Goal: Task Accomplishment & Management: Manage account settings

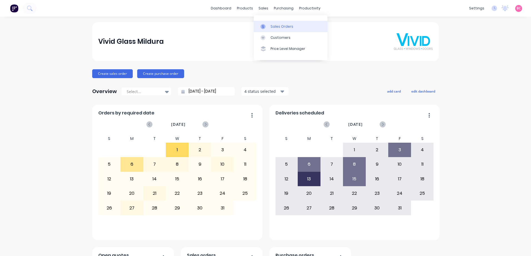
click at [274, 25] on div "Sales Orders" at bounding box center [281, 26] width 23 height 5
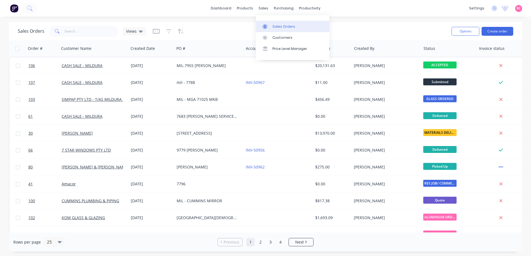
click at [284, 28] on div "Sales Orders" at bounding box center [283, 26] width 23 height 5
click at [285, 23] on link "Purchase Orders" at bounding box center [307, 26] width 74 height 11
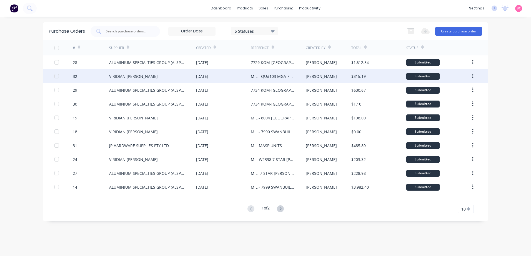
click at [110, 75] on div "VIRIDIAN [PERSON_NAME]" at bounding box center [133, 77] width 49 height 6
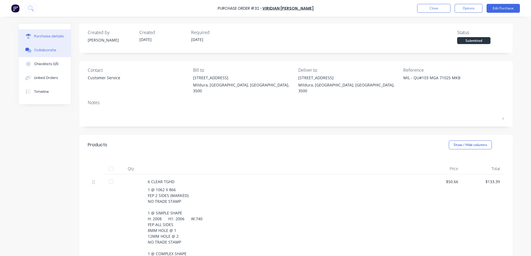
click at [47, 54] on button "Collaborate" at bounding box center [45, 50] width 52 height 14
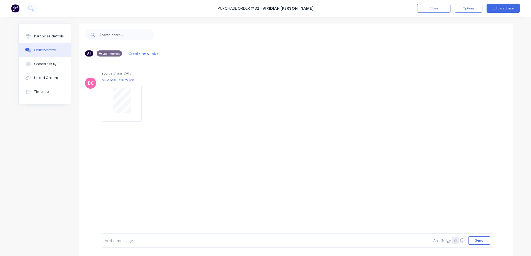
click at [454, 241] on icon "button" at bounding box center [454, 241] width 3 height 4
click at [453, 242] on icon "button" at bounding box center [454, 241] width 3 height 4
click at [477, 241] on button "Send" at bounding box center [479, 241] width 22 height 8
click at [435, 8] on button "Close" at bounding box center [433, 8] width 33 height 9
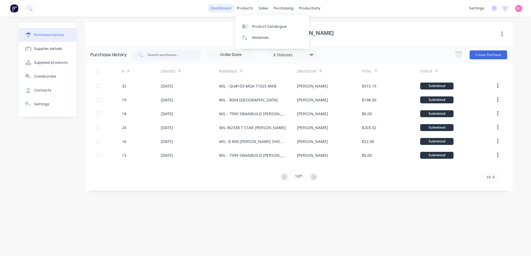
click at [228, 8] on link "dashboard" at bounding box center [221, 8] width 26 height 8
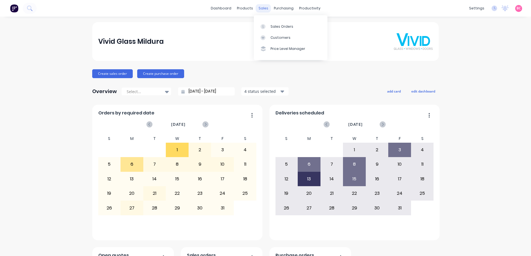
click at [262, 10] on div "sales" at bounding box center [263, 8] width 15 height 8
click at [272, 20] on div "Sales Orders Customers Price Level Manager" at bounding box center [291, 37] width 74 height 45
click at [272, 22] on link "Sales Orders" at bounding box center [291, 26] width 74 height 11
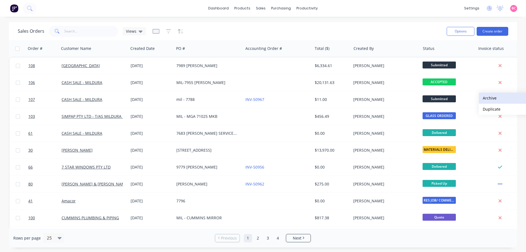
click at [486, 98] on button "Archive" at bounding box center [507, 98] width 56 height 11
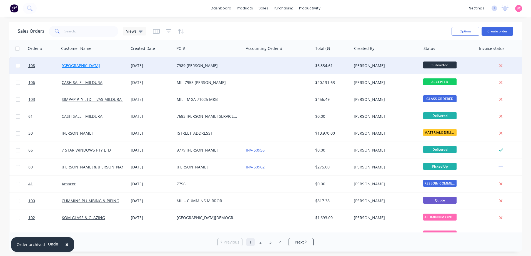
click at [67, 65] on link "[GEOGRAPHIC_DATA]" at bounding box center [81, 65] width 38 height 5
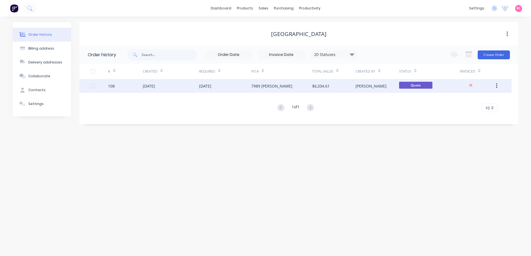
click at [332, 88] on div "$6,334.61" at bounding box center [333, 86] width 43 height 14
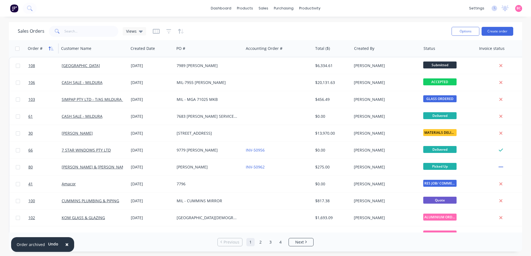
click at [49, 49] on icon "button" at bounding box center [51, 48] width 5 height 4
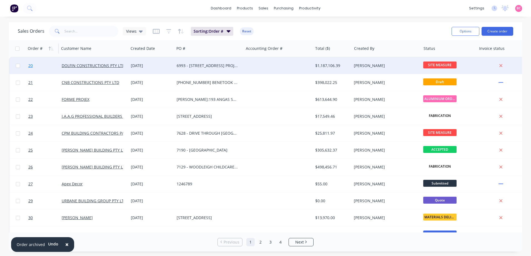
click at [47, 65] on link "20" at bounding box center [44, 65] width 33 height 17
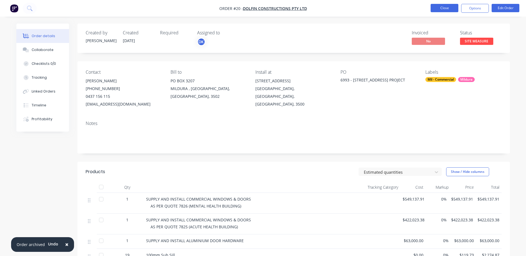
click at [445, 7] on button "Close" at bounding box center [445, 8] width 28 height 8
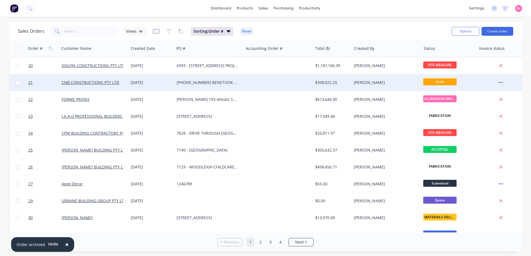
click at [214, 79] on div "7844-601-608 BENETOOK WAREHOUSES" at bounding box center [208, 82] width 69 height 17
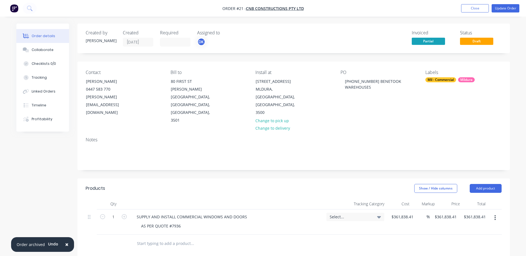
click at [377, 214] on icon at bounding box center [379, 217] width 4 height 6
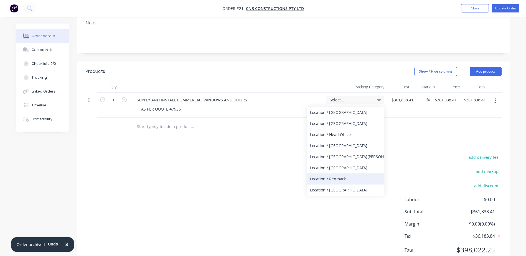
scroll to position [123, 0]
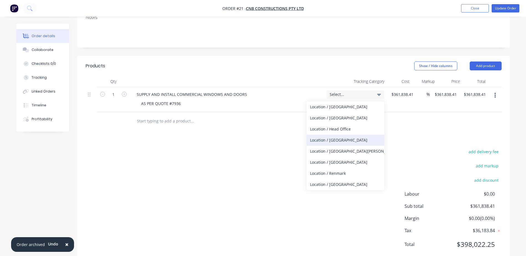
click at [332, 135] on div "Location / [GEOGRAPHIC_DATA]" at bounding box center [346, 140] width 78 height 11
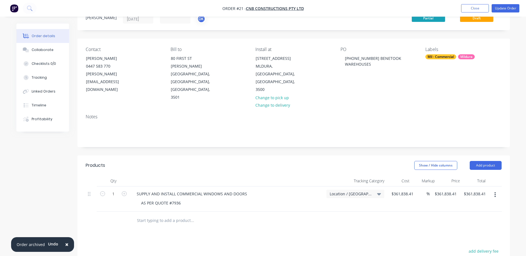
scroll to position [12, 0]
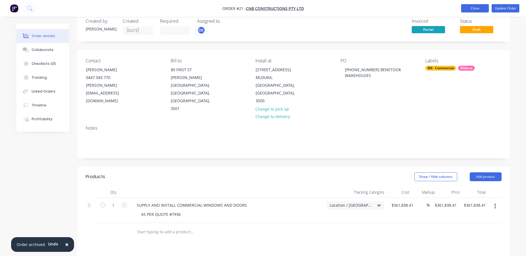
click at [474, 10] on button "Close" at bounding box center [476, 8] width 28 height 8
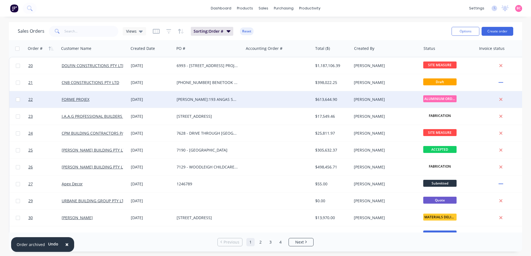
click at [160, 99] on div "25 Sep 2025" at bounding box center [151, 100] width 41 height 6
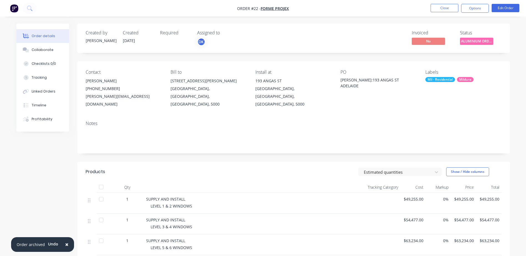
click at [392, 182] on div "Tracking Category" at bounding box center [369, 187] width 62 height 11
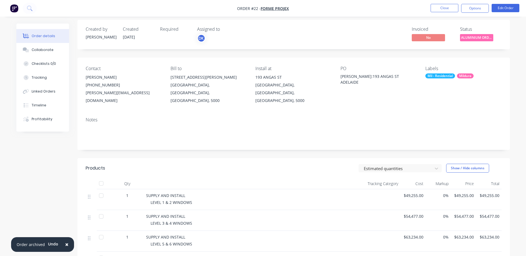
scroll to position [28, 0]
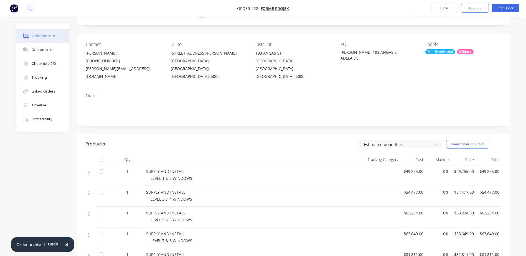
click at [501, 12] on li "Edit Order" at bounding box center [506, 8] width 28 height 9
click at [515, 10] on button "Edit Order" at bounding box center [506, 8] width 28 height 8
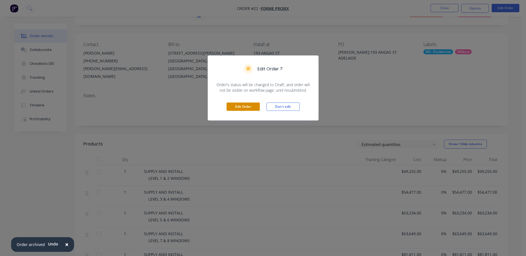
click at [247, 108] on button "Edit Order" at bounding box center [243, 107] width 33 height 8
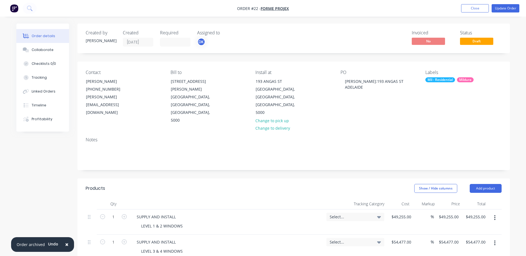
click at [374, 215] on div "Select..." at bounding box center [355, 217] width 51 height 5
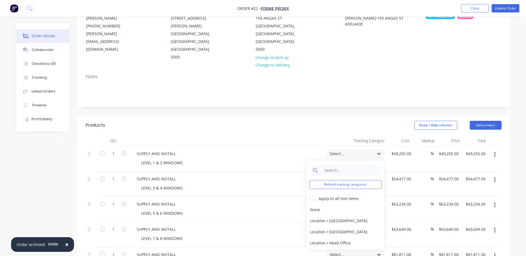
scroll to position [83, 0]
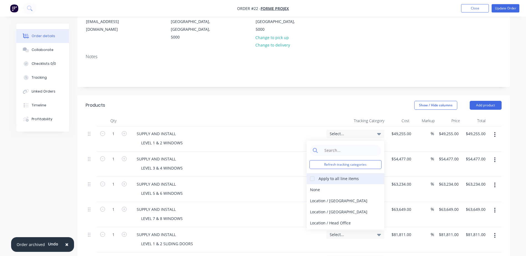
click at [327, 176] on div "Apply to all line items" at bounding box center [339, 179] width 40 height 6
click at [313, 173] on div at bounding box center [312, 178] width 11 height 11
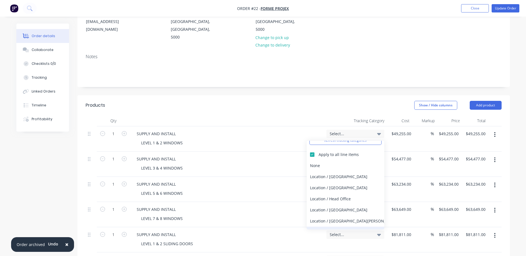
scroll to position [55, 0]
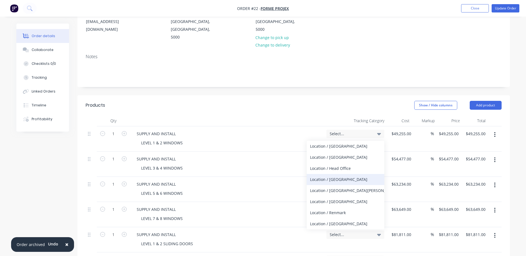
click at [332, 174] on div "Location / [GEOGRAPHIC_DATA]" at bounding box center [346, 179] width 78 height 11
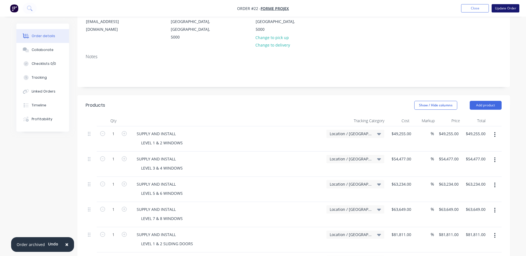
click at [509, 9] on button "Update Order" at bounding box center [506, 8] width 28 height 8
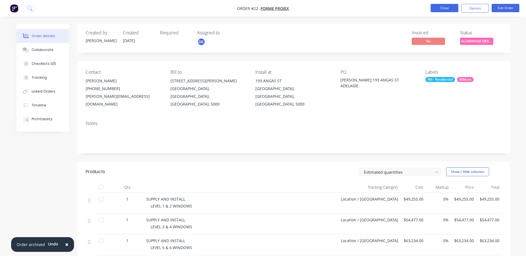
click at [443, 9] on button "Close" at bounding box center [445, 8] width 28 height 8
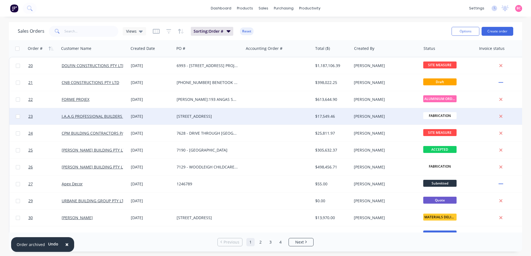
click at [180, 117] on div "7781 - 38 HENDY ROAD BURONGA GALLACE" at bounding box center [208, 117] width 62 height 6
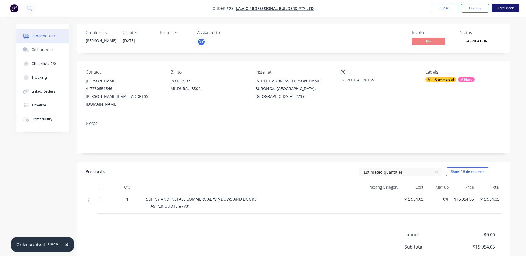
click at [509, 10] on button "Edit Order" at bounding box center [506, 8] width 28 height 8
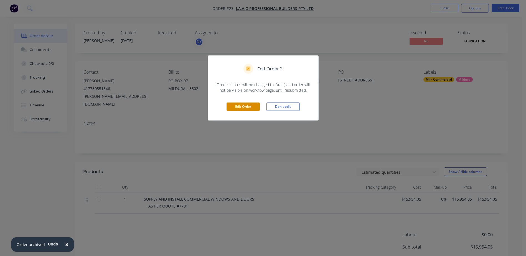
click at [248, 108] on button "Edit Order" at bounding box center [243, 107] width 33 height 8
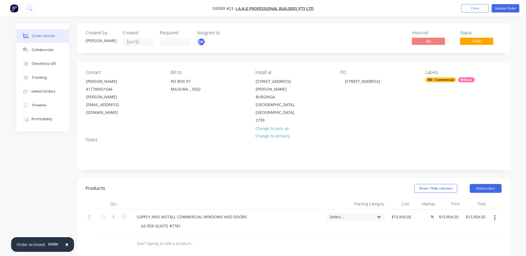
click at [363, 214] on span "Select..." at bounding box center [351, 217] width 42 height 6
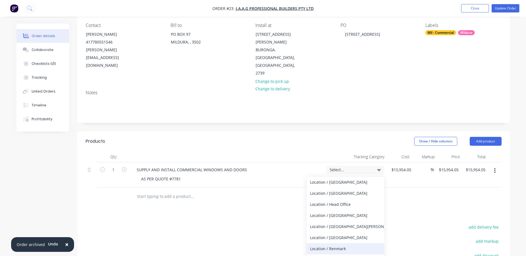
scroll to position [56, 0]
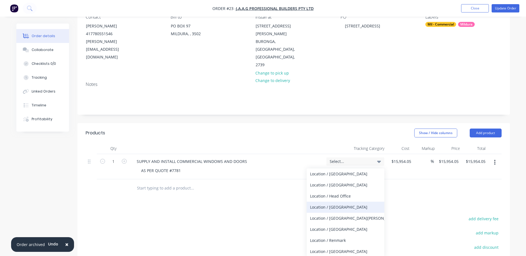
click at [331, 202] on div "Location / [GEOGRAPHIC_DATA]" at bounding box center [346, 207] width 78 height 11
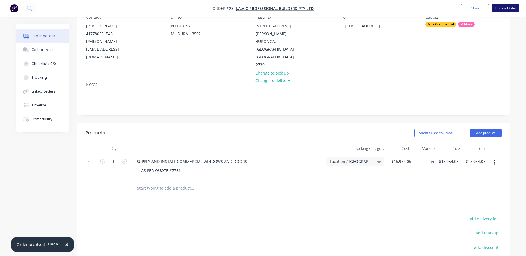
click at [502, 7] on button "Update Order" at bounding box center [506, 8] width 28 height 8
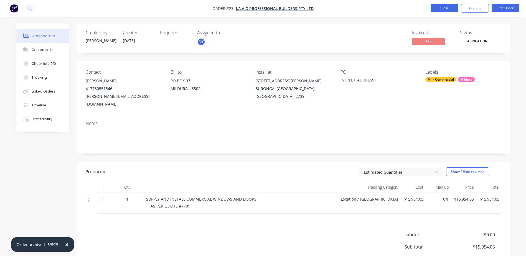
click at [445, 7] on button "Close" at bounding box center [445, 8] width 28 height 8
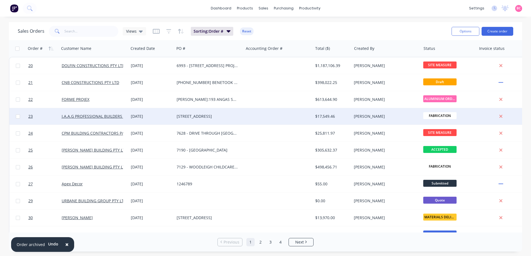
click at [205, 117] on div "7781 - 38 HENDY ROAD BURONGA GALLACE" at bounding box center [208, 117] width 62 height 6
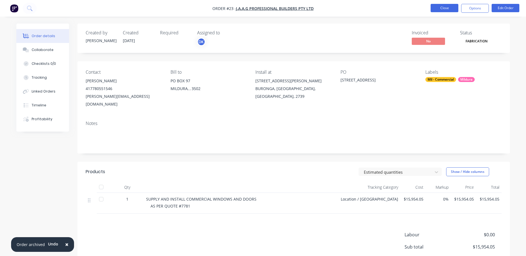
click at [447, 8] on button "Close" at bounding box center [445, 8] width 28 height 8
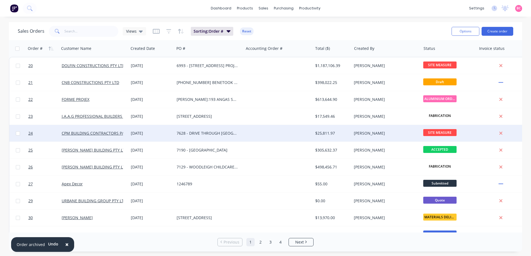
click at [76, 137] on div "CPM BUILDING CONTRACTORS P/L" at bounding box center [93, 133] width 69 height 17
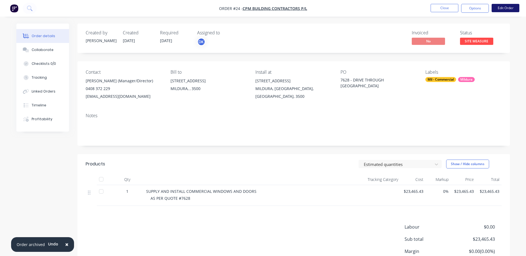
click at [502, 8] on button "Edit Order" at bounding box center [506, 8] width 28 height 8
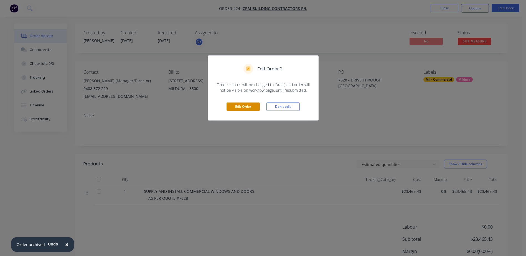
click at [248, 106] on button "Edit Order" at bounding box center [243, 107] width 33 height 8
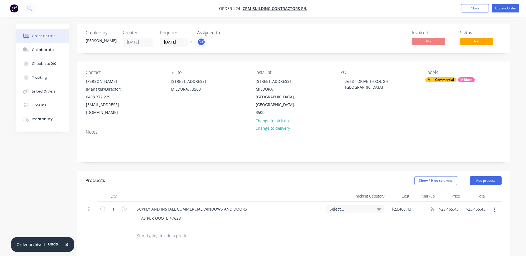
click at [375, 207] on div "Select..." at bounding box center [355, 209] width 51 height 5
click at [331, 250] on div "Location / [GEOGRAPHIC_DATA]" at bounding box center [346, 255] width 78 height 11
click at [502, 11] on button "Update Order" at bounding box center [506, 8] width 28 height 8
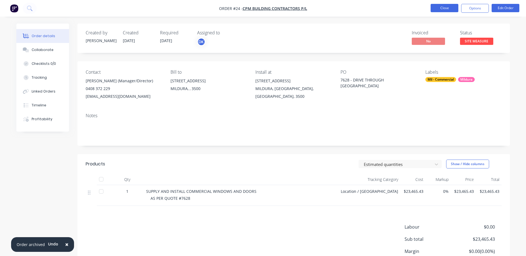
click at [449, 11] on button "Close" at bounding box center [445, 8] width 28 height 8
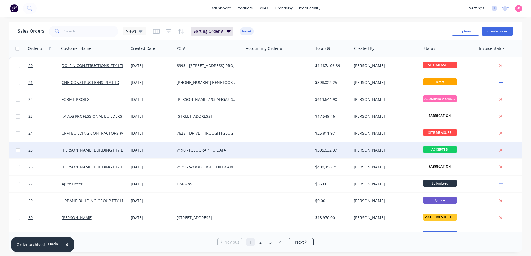
click at [98, 155] on div "[PERSON_NAME] BUILDING PTY LTD" at bounding box center [93, 150] width 69 height 17
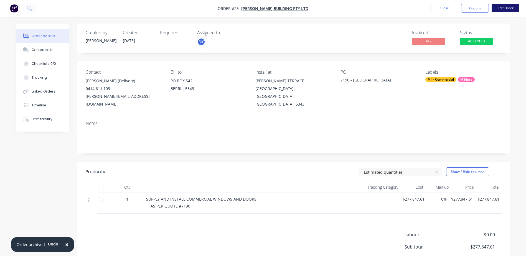
click at [510, 9] on button "Edit Order" at bounding box center [506, 8] width 28 height 8
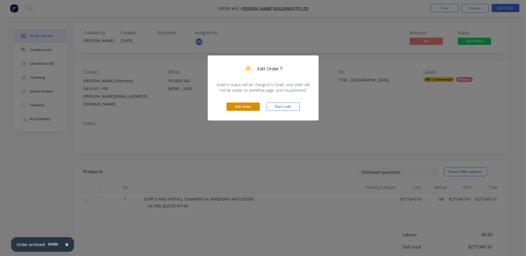
click at [242, 108] on button "Edit Order" at bounding box center [243, 107] width 33 height 8
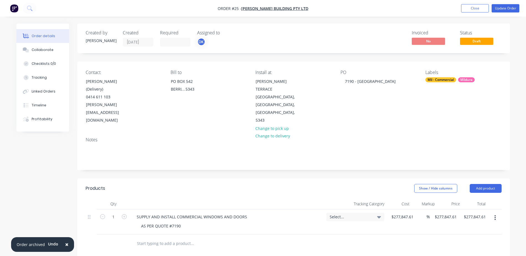
click at [361, 214] on span "Select..." at bounding box center [351, 217] width 42 height 6
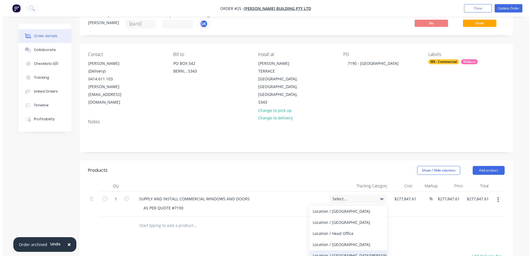
scroll to position [28, 0]
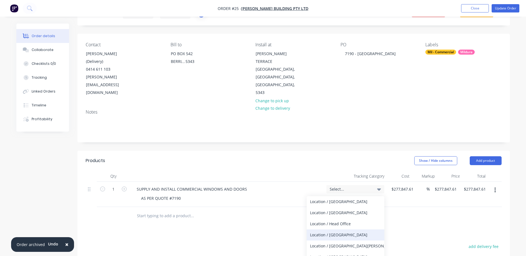
click at [335, 230] on div "Location / [GEOGRAPHIC_DATA]" at bounding box center [346, 235] width 78 height 11
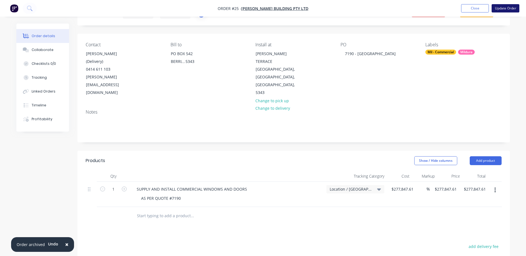
click at [510, 7] on button "Update Order" at bounding box center [506, 8] width 28 height 8
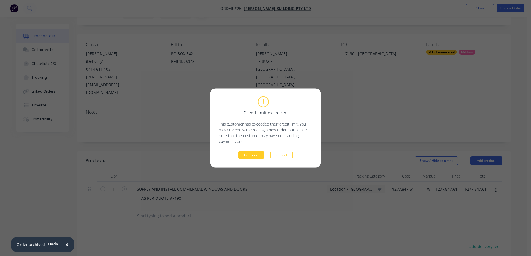
click at [246, 155] on button "Continue" at bounding box center [251, 155] width 26 height 8
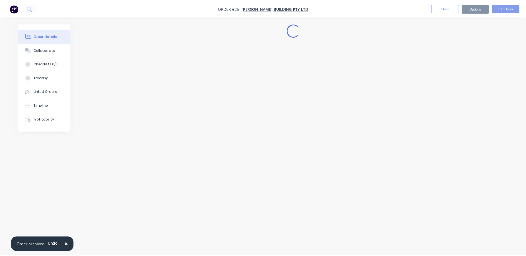
scroll to position [0, 0]
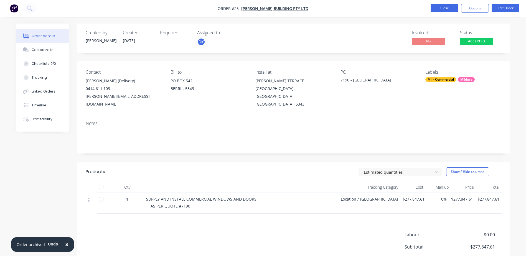
click at [444, 7] on button "Close" at bounding box center [445, 8] width 28 height 8
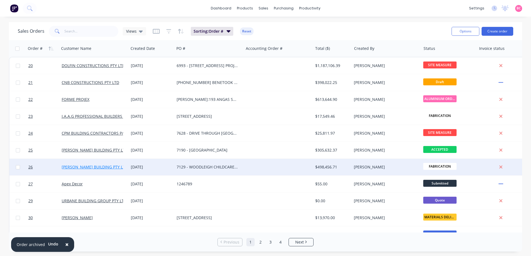
click at [122, 167] on link "[PERSON_NAME] BUILDING PTY LTD" at bounding box center [95, 167] width 66 height 5
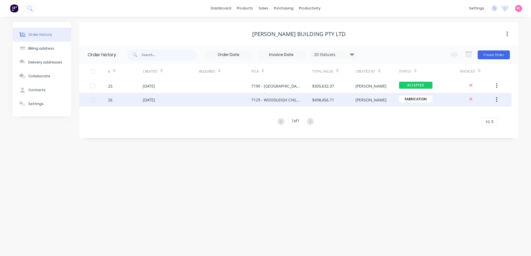
click at [273, 103] on div "7129 - WOODLEIGH CHILDCARE PROJECT" at bounding box center [281, 100] width 61 height 14
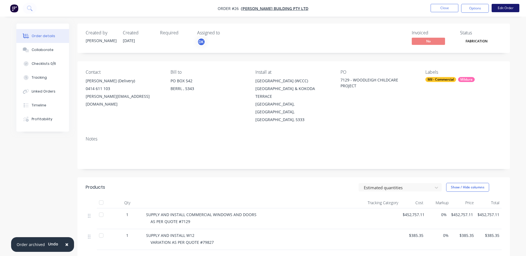
click at [506, 8] on button "Edit Order" at bounding box center [506, 8] width 28 height 8
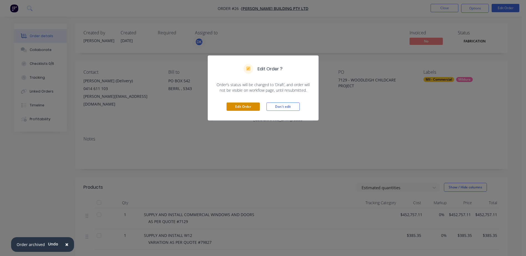
click at [249, 105] on button "Edit Order" at bounding box center [243, 107] width 33 height 8
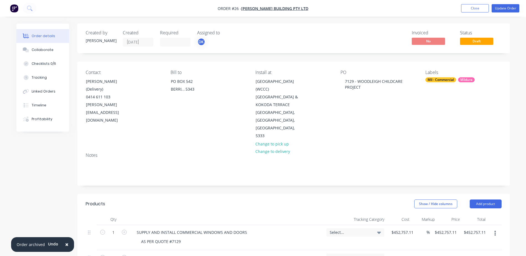
click at [374, 230] on div "Select..." at bounding box center [355, 232] width 51 height 5
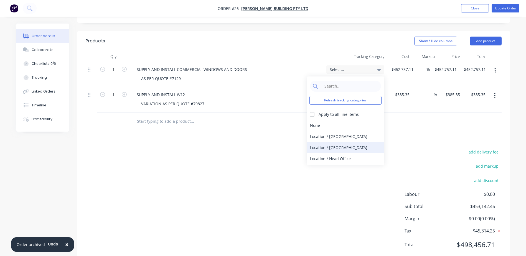
scroll to position [163, 0]
click at [315, 109] on div at bounding box center [312, 114] width 11 height 11
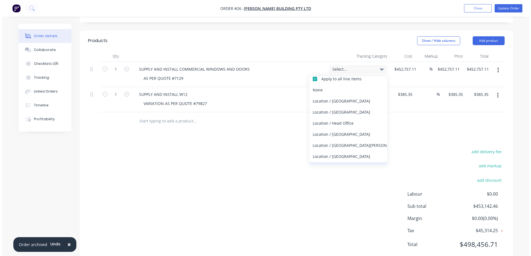
scroll to position [55, 0]
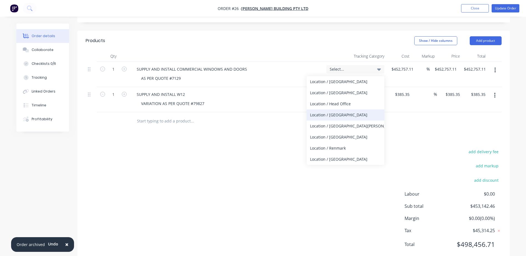
click at [331, 110] on div "Location / [GEOGRAPHIC_DATA]" at bounding box center [346, 115] width 78 height 11
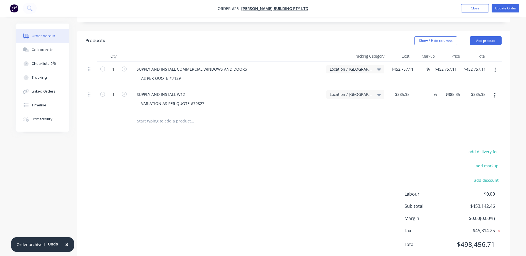
click at [352, 185] on div "add delivery fee add markup add discount Labour $0.00 Sub total $453,142.46 Mar…" at bounding box center [294, 201] width 416 height 107
click at [506, 12] on nav "Order #26 - MICHAEL KREGAR BUILDING PTY LTD Add product Close Update Order" at bounding box center [263, 8] width 526 height 17
click at [507, 9] on button "Update Order" at bounding box center [506, 8] width 28 height 8
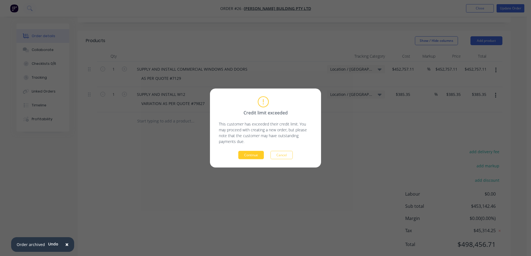
click at [252, 152] on button "Continue" at bounding box center [251, 155] width 26 height 8
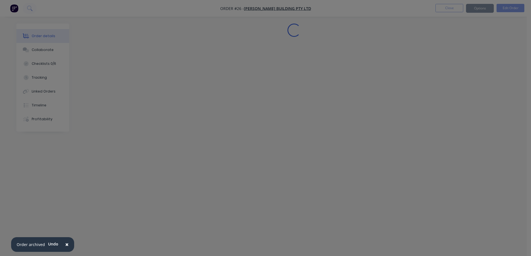
scroll to position [0, 0]
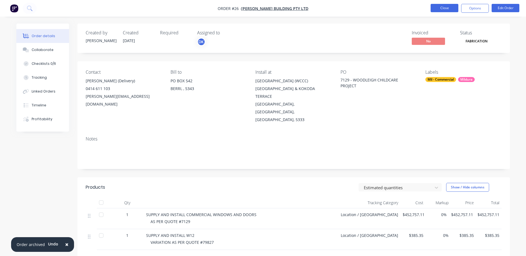
click at [446, 10] on button "Close" at bounding box center [445, 8] width 28 height 8
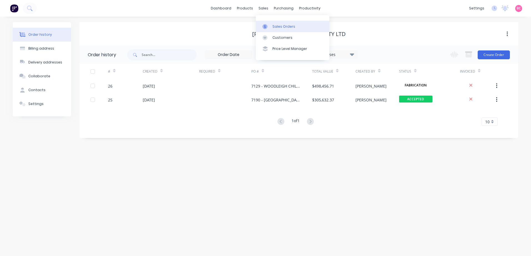
click at [276, 24] on div "Sales Orders" at bounding box center [283, 26] width 23 height 5
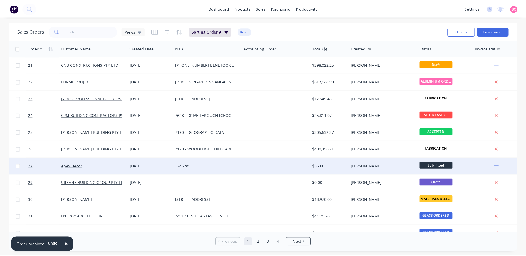
scroll to position [28, 0]
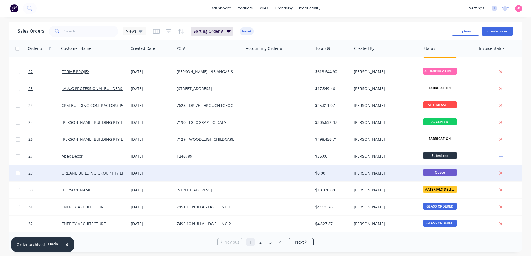
click at [166, 174] on div "[DATE]" at bounding box center [151, 174] width 41 height 6
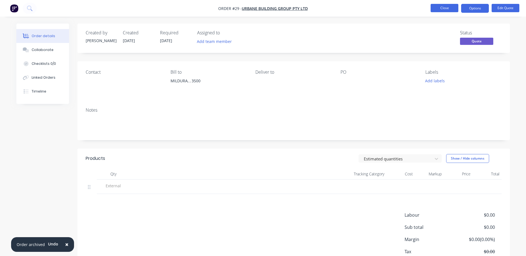
click at [451, 11] on button "Close" at bounding box center [445, 8] width 28 height 8
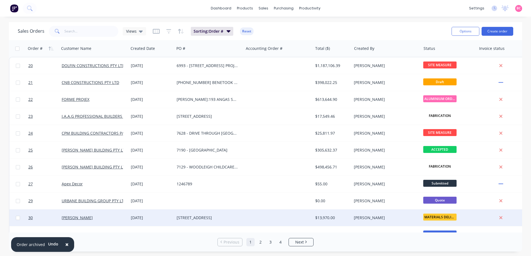
click at [125, 215] on div "[PERSON_NAME]" at bounding box center [94, 218] width 65 height 6
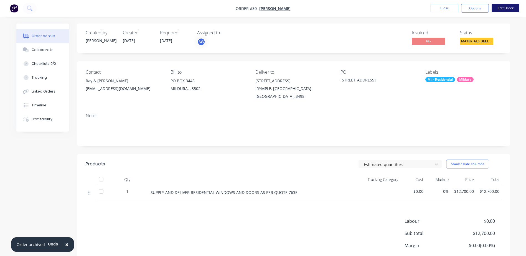
click at [503, 9] on button "Edit Order" at bounding box center [506, 8] width 28 height 8
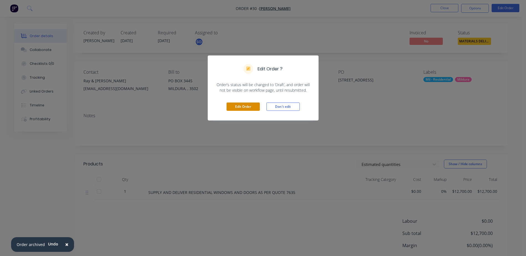
click at [248, 107] on button "Edit Order" at bounding box center [243, 107] width 33 height 8
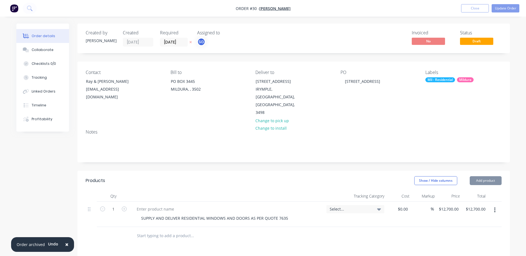
click at [372, 207] on div "Select..." at bounding box center [355, 209] width 51 height 5
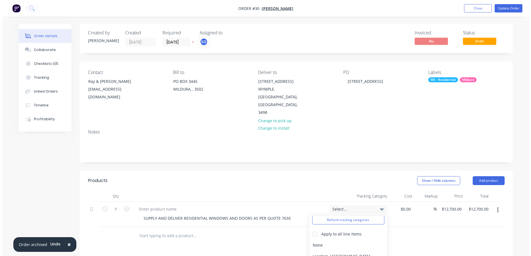
scroll to position [55, 0]
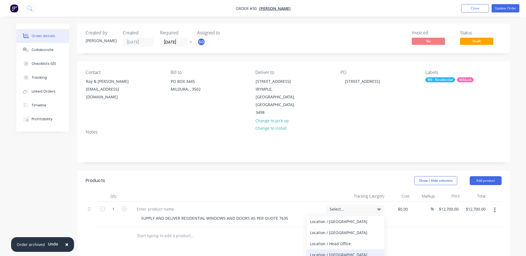
click at [329, 250] on div "Location / [GEOGRAPHIC_DATA]" at bounding box center [346, 255] width 78 height 11
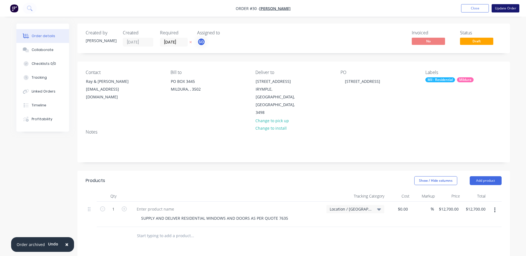
click at [505, 7] on button "Update Order" at bounding box center [506, 8] width 28 height 8
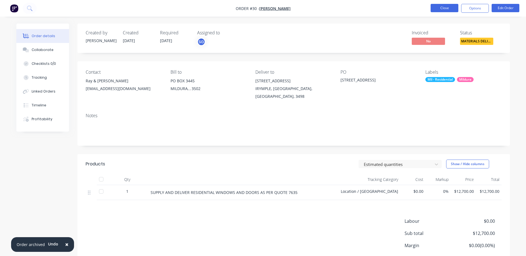
click at [447, 10] on button "Close" at bounding box center [445, 8] width 28 height 8
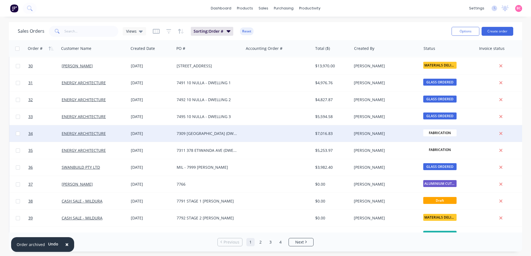
scroll to position [167, 0]
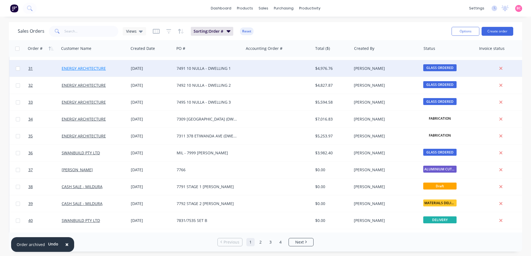
click at [98, 69] on link "ENERGY ARCHITECTURE" at bounding box center [84, 68] width 44 height 5
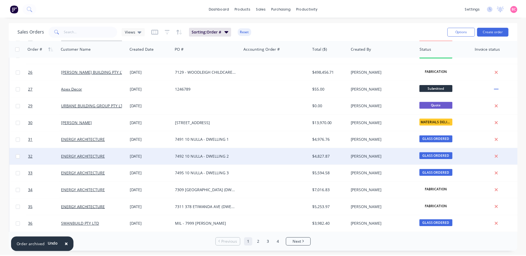
scroll to position [111, 0]
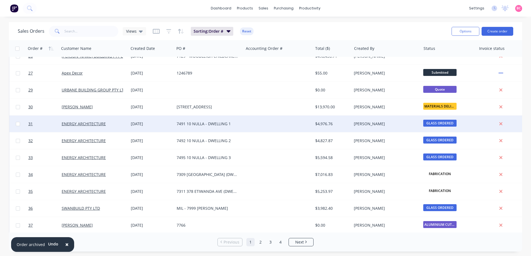
click at [254, 124] on div at bounding box center [277, 124] width 69 height 17
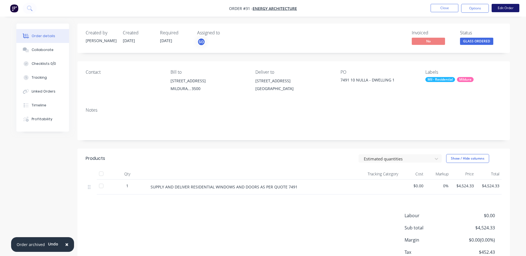
click at [510, 8] on button "Edit Order" at bounding box center [506, 8] width 28 height 8
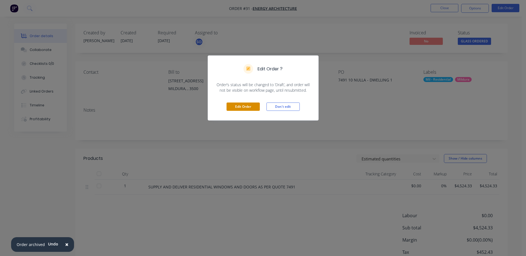
click at [240, 105] on button "Edit Order" at bounding box center [243, 107] width 33 height 8
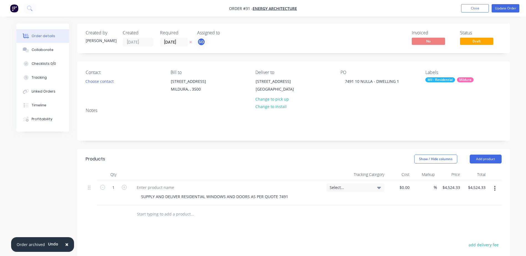
click at [378, 189] on icon at bounding box center [379, 188] width 4 height 2
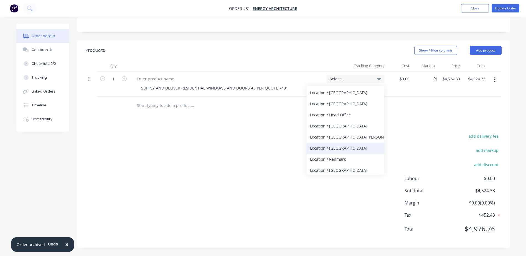
scroll to position [55, 0]
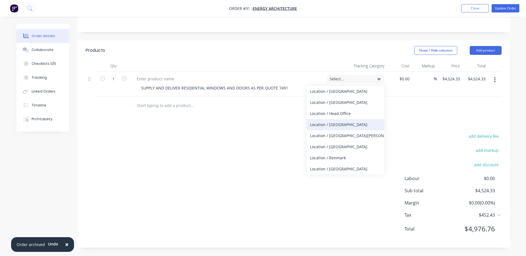
click at [326, 127] on div "Location / [GEOGRAPHIC_DATA]" at bounding box center [346, 124] width 78 height 11
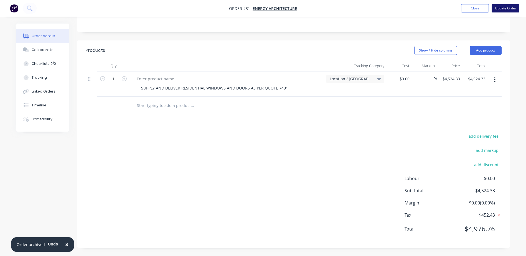
click at [512, 12] on button "Update Order" at bounding box center [506, 8] width 28 height 8
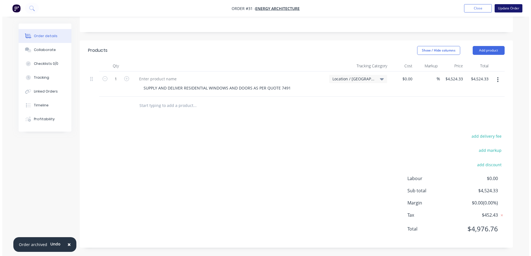
scroll to position [0, 0]
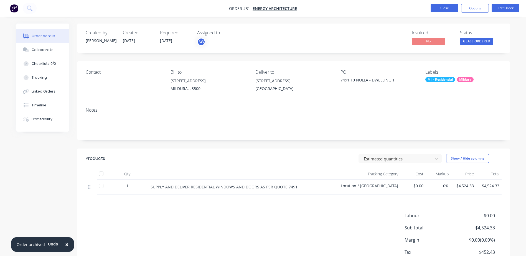
click at [440, 8] on button "Close" at bounding box center [445, 8] width 28 height 8
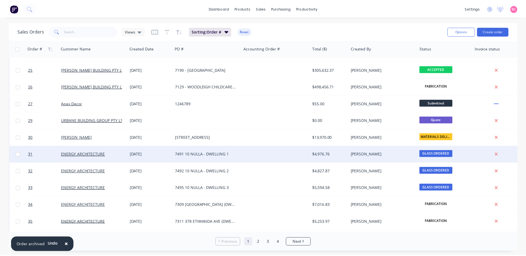
scroll to position [83, 0]
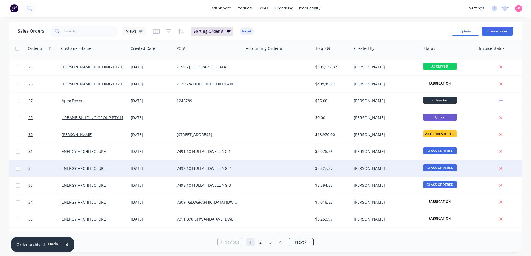
click at [192, 167] on div "7492 10 NULLA - DWELLING 2" at bounding box center [208, 169] width 62 height 6
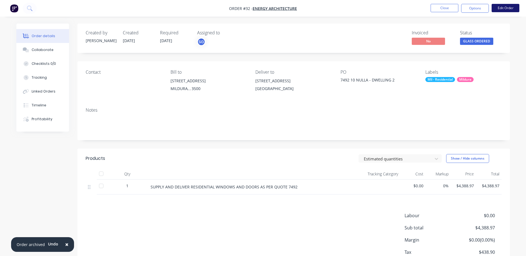
click at [508, 10] on button "Edit Order" at bounding box center [506, 8] width 28 height 8
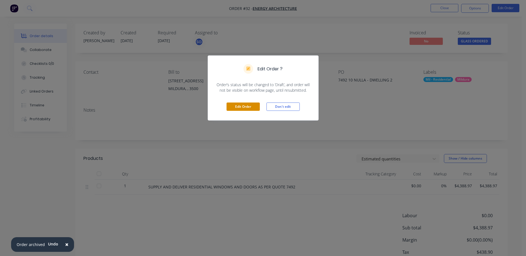
click at [244, 107] on button "Edit Order" at bounding box center [243, 107] width 33 height 8
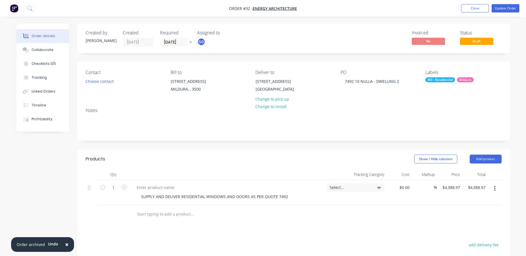
click at [375, 190] on div "Select..." at bounding box center [355, 187] width 51 height 5
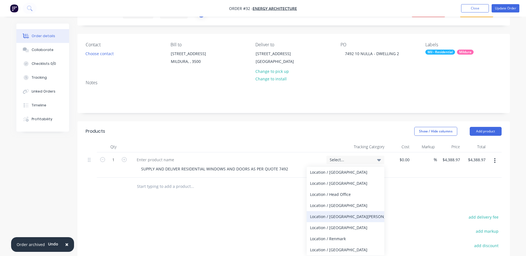
scroll to position [56, 0]
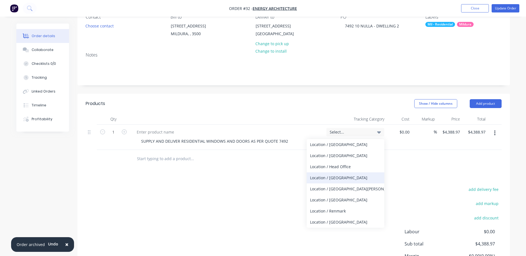
click at [334, 184] on div "Location / [GEOGRAPHIC_DATA]" at bounding box center [346, 178] width 78 height 11
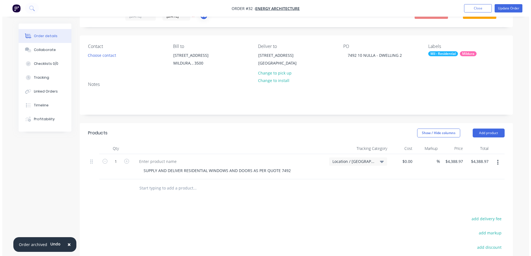
scroll to position [0, 0]
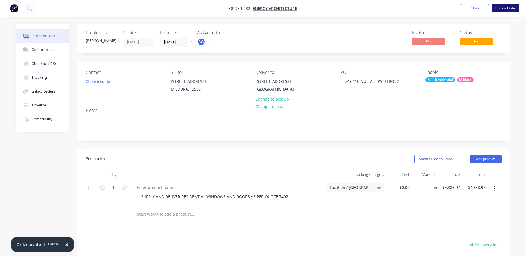
click at [501, 9] on button "Update Order" at bounding box center [506, 8] width 28 height 8
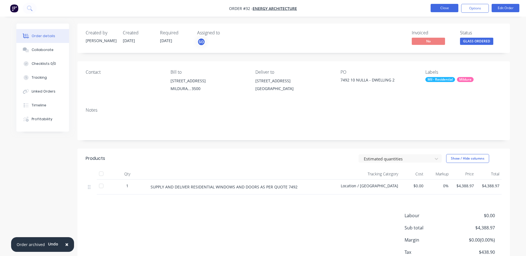
click at [439, 6] on button "Close" at bounding box center [445, 8] width 28 height 8
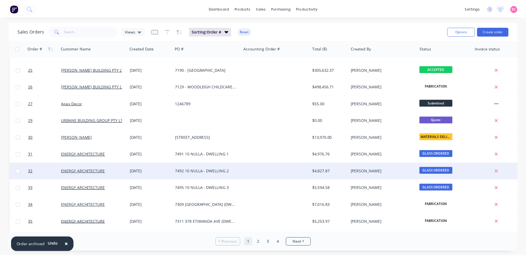
scroll to position [83, 0]
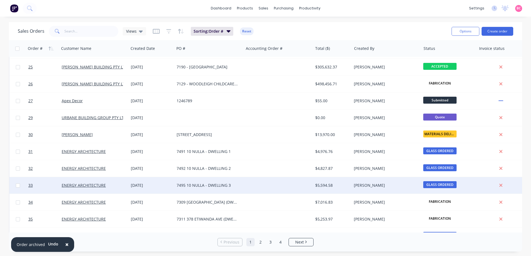
click at [204, 181] on div "7495 10 NULLA - DWELLING 3" at bounding box center [208, 185] width 69 height 17
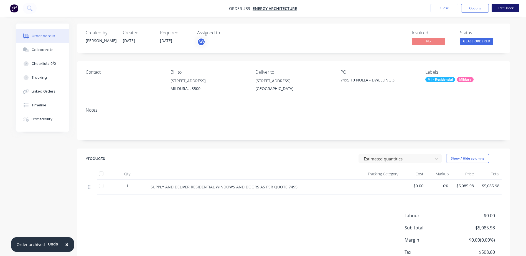
click at [506, 8] on button "Edit Order" at bounding box center [506, 8] width 28 height 8
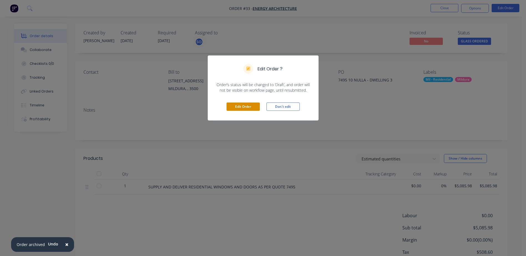
click at [235, 109] on button "Edit Order" at bounding box center [243, 107] width 33 height 8
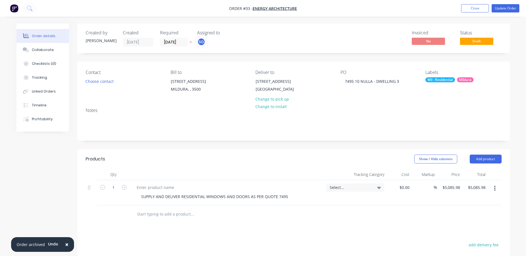
click at [375, 190] on div "Select..." at bounding box center [355, 187] width 51 height 5
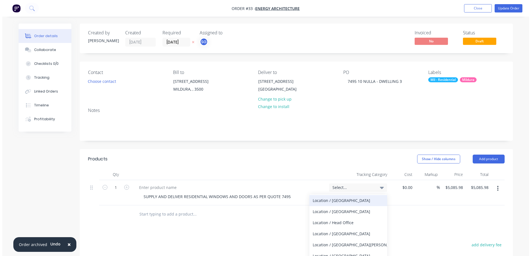
scroll to position [55, 0]
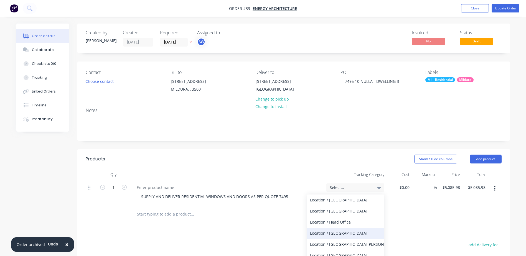
click at [336, 239] on div "Location / [GEOGRAPHIC_DATA]" at bounding box center [346, 233] width 78 height 11
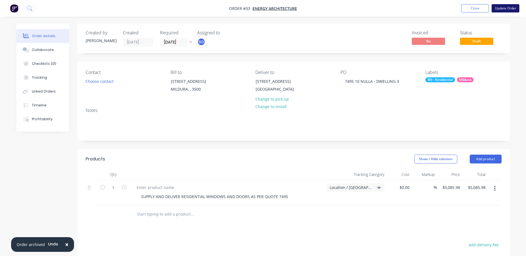
click at [513, 7] on button "Update Order" at bounding box center [506, 8] width 28 height 8
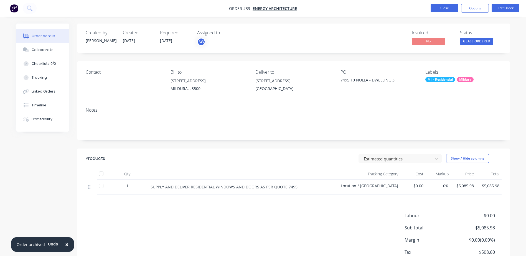
click at [441, 9] on button "Close" at bounding box center [445, 8] width 28 height 8
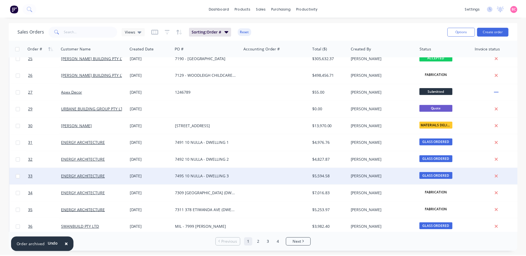
scroll to position [111, 0]
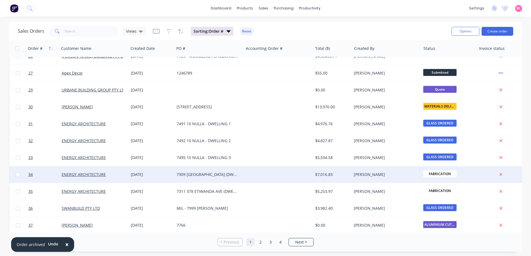
click at [192, 175] on div "7309 378 ETIWANDA AVE (DWELLING 1)" at bounding box center [208, 175] width 62 height 6
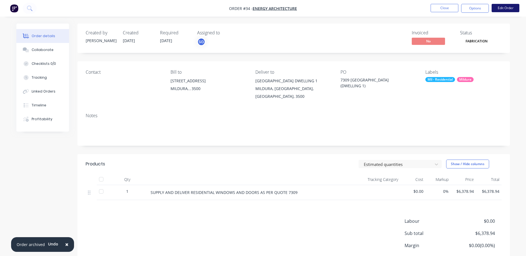
click at [501, 11] on button "Edit Order" at bounding box center [506, 8] width 28 height 8
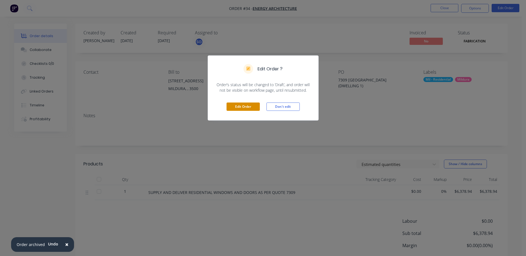
click at [236, 105] on button "Edit Order" at bounding box center [243, 107] width 33 height 8
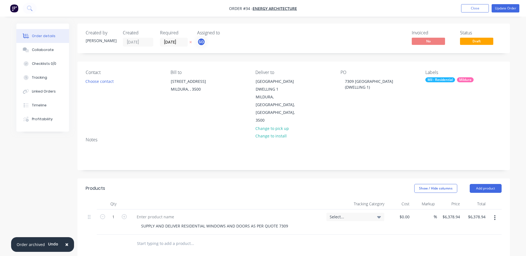
click at [380, 214] on icon at bounding box center [379, 217] width 4 height 6
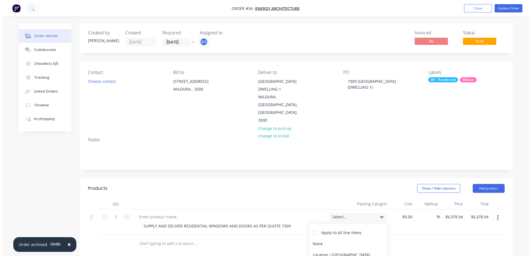
scroll to position [55, 0]
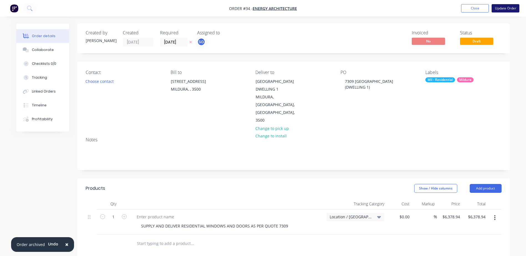
click at [504, 9] on button "Update Order" at bounding box center [506, 8] width 28 height 8
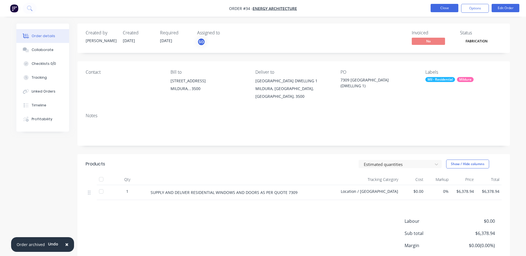
click at [438, 9] on button "Close" at bounding box center [445, 8] width 28 height 8
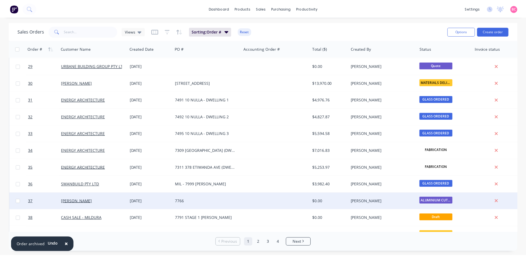
scroll to position [167, 0]
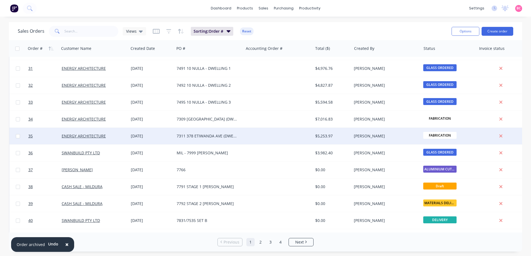
click at [193, 140] on div "7311 378 ETIWANDA AVE (DWELLING 2)" at bounding box center [208, 136] width 69 height 17
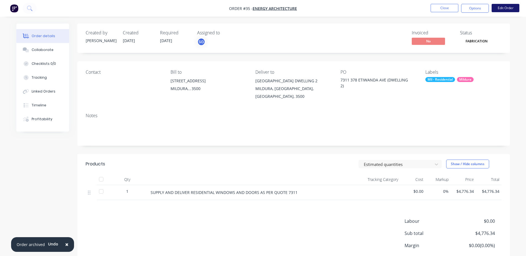
click at [502, 8] on button "Edit Order" at bounding box center [506, 8] width 28 height 8
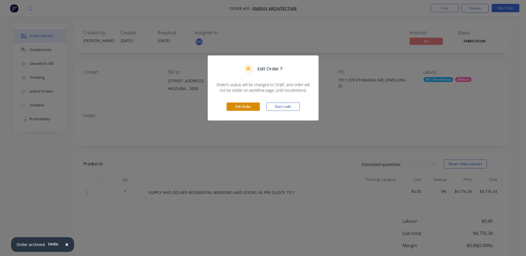
click at [238, 106] on button "Edit Order" at bounding box center [243, 107] width 33 height 8
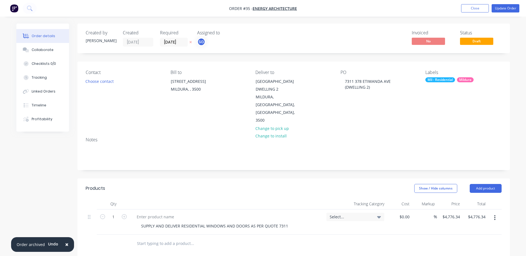
click at [375, 213] on div "Select..." at bounding box center [356, 217] width 58 height 8
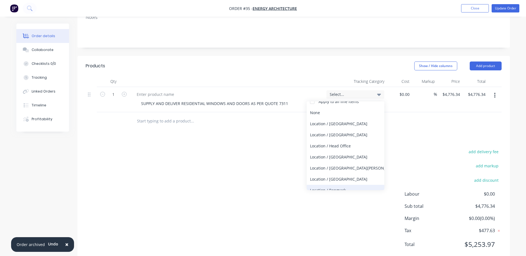
scroll to position [55, 0]
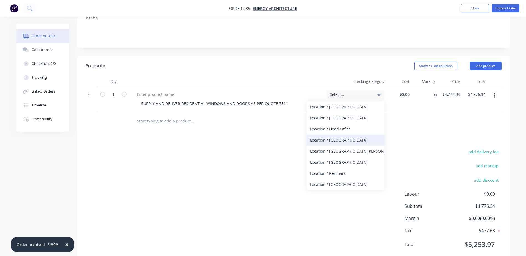
click at [327, 135] on div "Location / [GEOGRAPHIC_DATA]" at bounding box center [346, 140] width 78 height 11
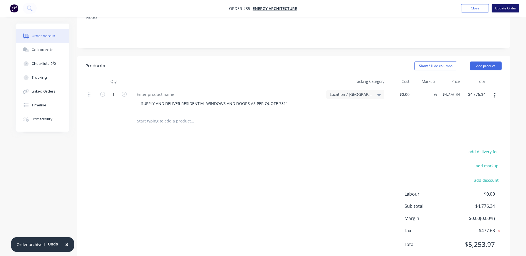
click at [504, 10] on button "Update Order" at bounding box center [506, 8] width 28 height 8
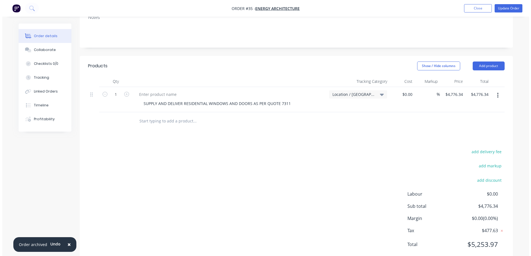
scroll to position [0, 0]
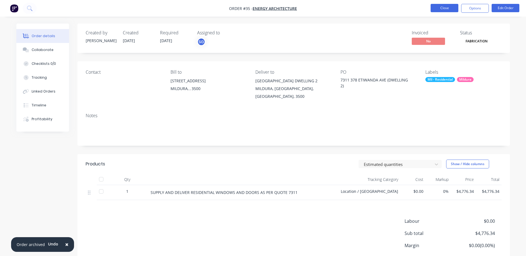
click at [446, 9] on button "Close" at bounding box center [445, 8] width 28 height 8
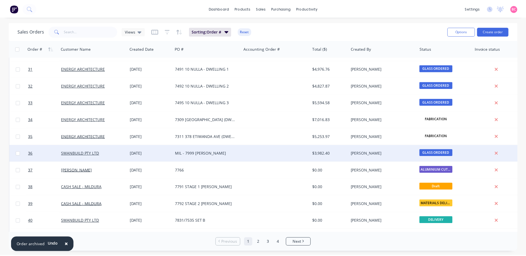
scroll to position [167, 0]
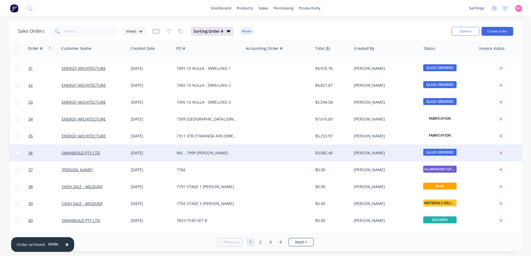
click at [213, 153] on div "MIL - 7999 CROOKE" at bounding box center [208, 153] width 62 height 6
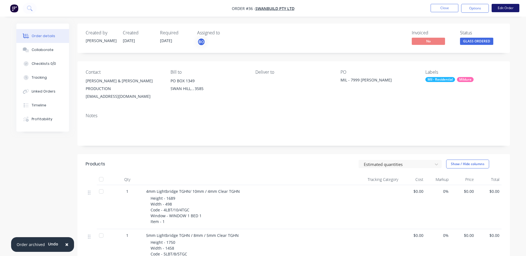
click at [502, 10] on button "Edit Order" at bounding box center [506, 8] width 28 height 8
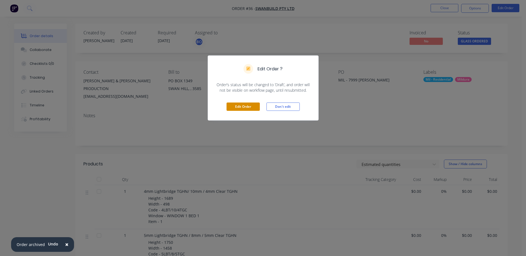
click at [252, 110] on button "Edit Order" at bounding box center [243, 107] width 33 height 8
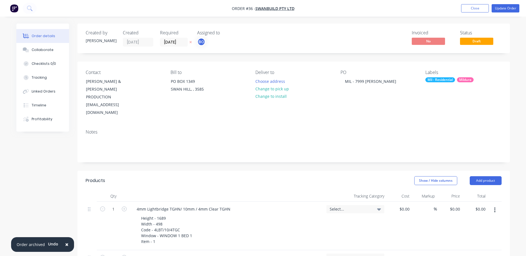
click at [372, 207] on div "Select..." at bounding box center [355, 209] width 51 height 5
click at [311, 249] on div at bounding box center [312, 254] width 11 height 11
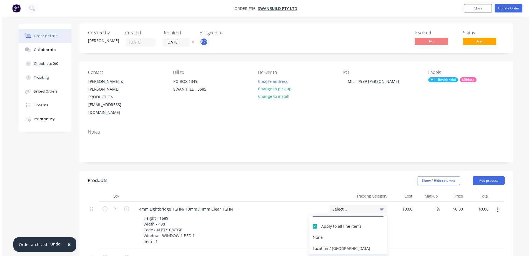
scroll to position [55, 0]
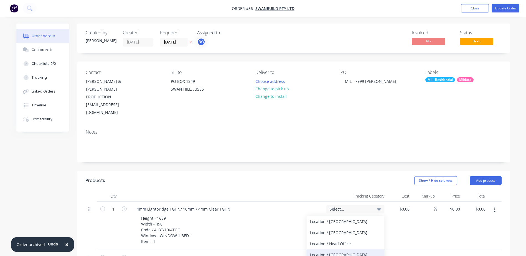
click at [330, 250] on div "Location / [GEOGRAPHIC_DATA]" at bounding box center [346, 255] width 78 height 11
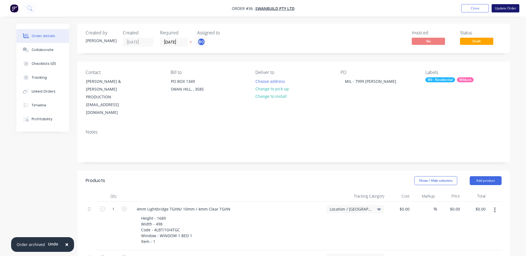
click at [501, 9] on button "Update Order" at bounding box center [506, 8] width 28 height 8
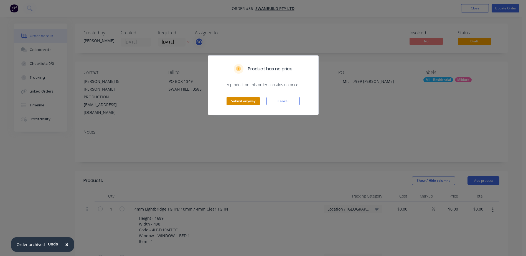
click at [241, 105] on button "Submit anyway" at bounding box center [243, 101] width 33 height 8
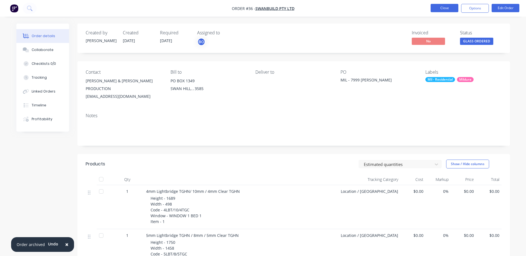
click at [450, 10] on button "Close" at bounding box center [445, 8] width 28 height 8
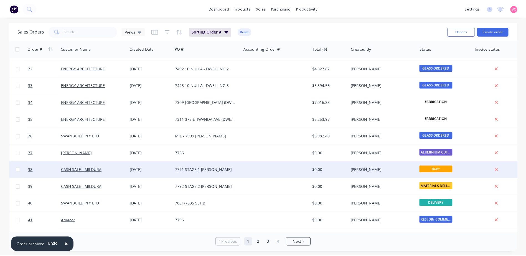
scroll to position [194, 0]
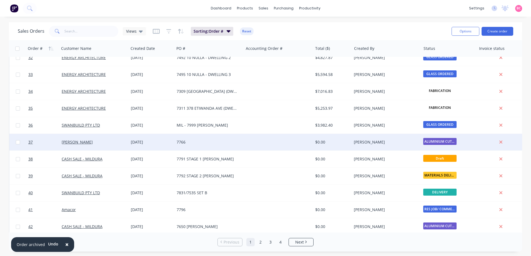
click at [175, 144] on div "7766" at bounding box center [208, 142] width 69 height 17
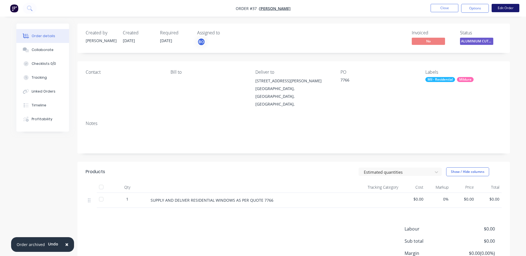
click at [505, 6] on button "Edit Order" at bounding box center [506, 8] width 28 height 8
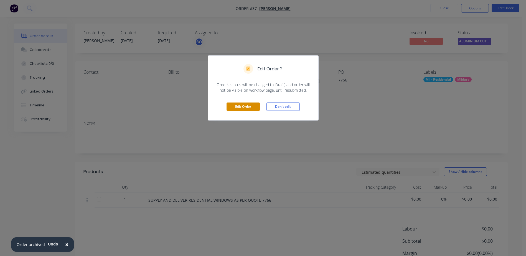
click at [233, 108] on button "Edit Order" at bounding box center [243, 107] width 33 height 8
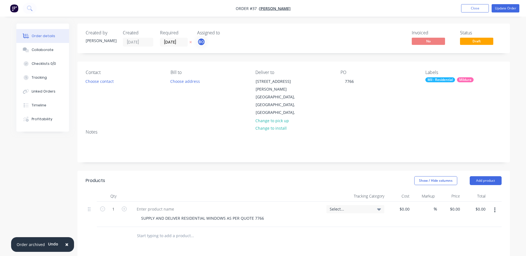
click at [371, 206] on span "Select..." at bounding box center [351, 209] width 42 height 6
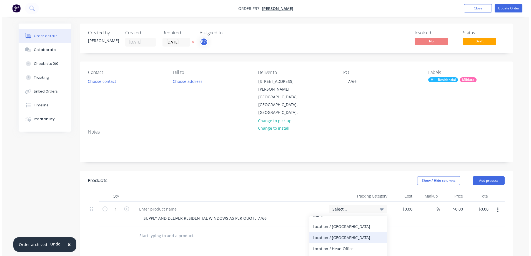
scroll to position [55, 0]
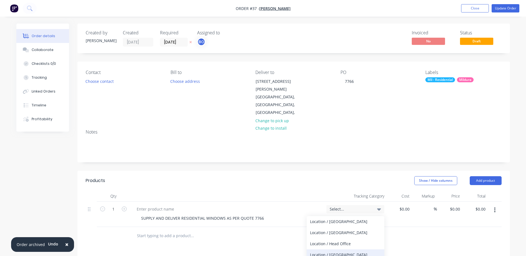
click at [336, 250] on div "Location / [GEOGRAPHIC_DATA]" at bounding box center [346, 255] width 78 height 11
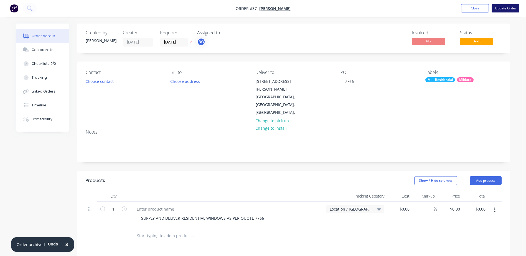
click at [506, 12] on button "Update Order" at bounding box center [506, 8] width 28 height 8
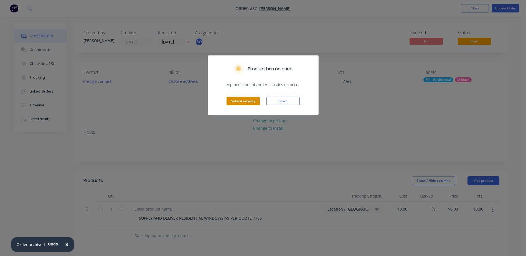
click at [245, 102] on button "Submit anyway" at bounding box center [243, 101] width 33 height 8
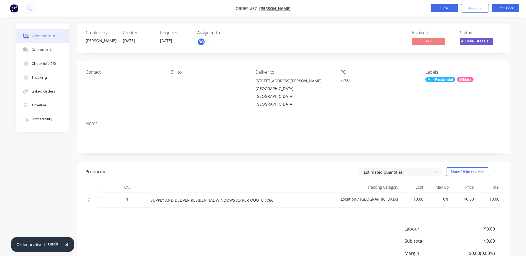
click at [446, 9] on button "Close" at bounding box center [445, 8] width 28 height 8
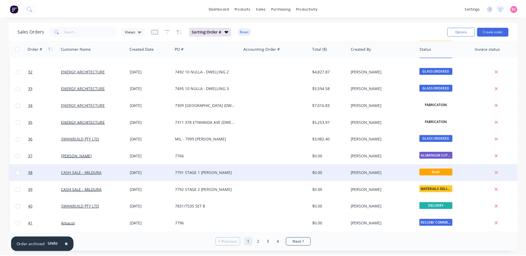
scroll to position [194, 0]
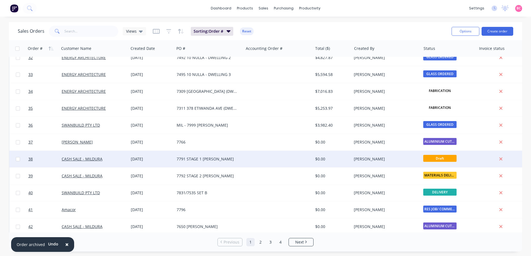
click at [225, 160] on div "7791 STAGE 1 OWEN EVANS" at bounding box center [208, 160] width 62 height 6
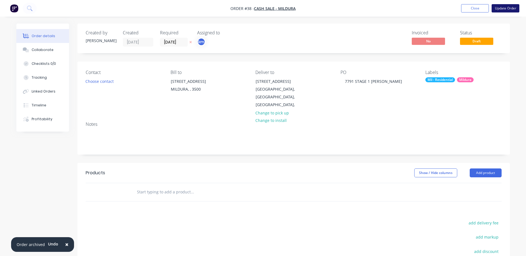
click at [503, 8] on button "Update Order" at bounding box center [506, 8] width 28 height 8
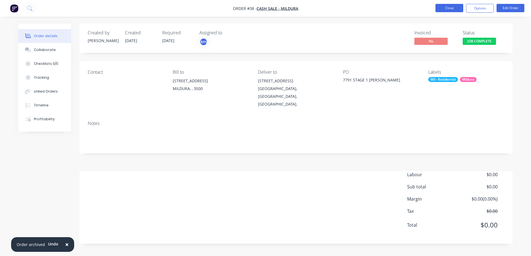
click at [443, 11] on button "Close" at bounding box center [449, 8] width 28 height 8
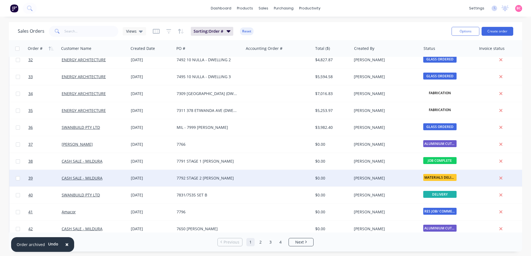
scroll to position [222, 0]
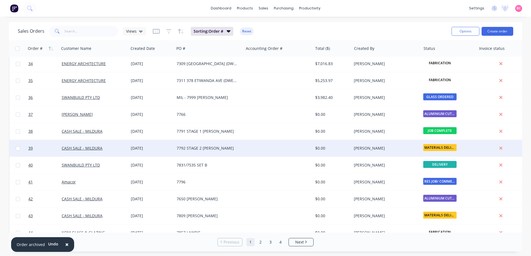
click at [257, 148] on div at bounding box center [277, 148] width 69 height 17
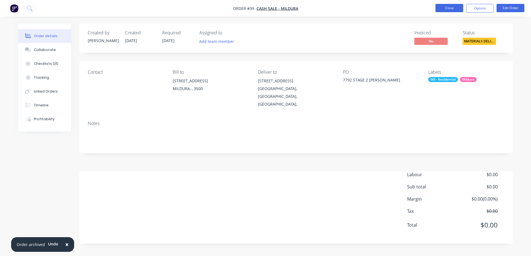
click at [451, 11] on button "Close" at bounding box center [449, 8] width 28 height 8
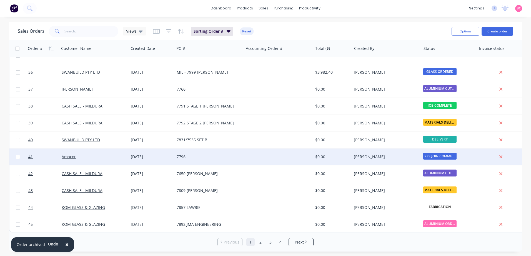
scroll to position [250, 0]
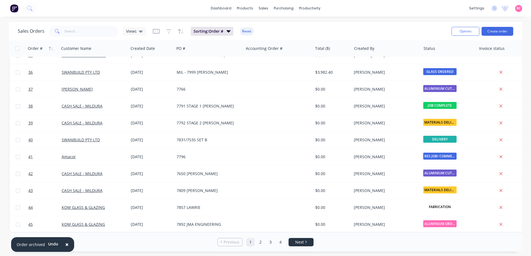
click at [299, 242] on span "Next" at bounding box center [299, 243] width 9 height 6
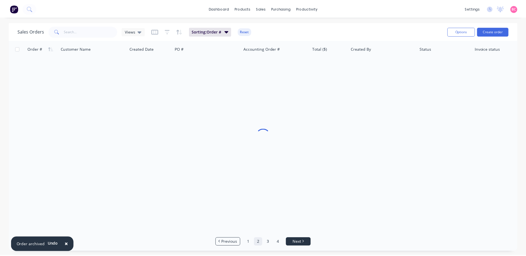
scroll to position [0, 0]
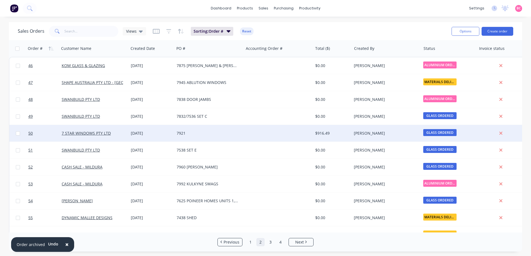
click at [264, 132] on div at bounding box center [277, 133] width 69 height 17
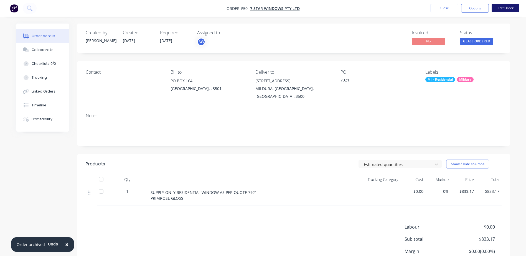
click at [503, 10] on button "Edit Order" at bounding box center [506, 8] width 28 height 8
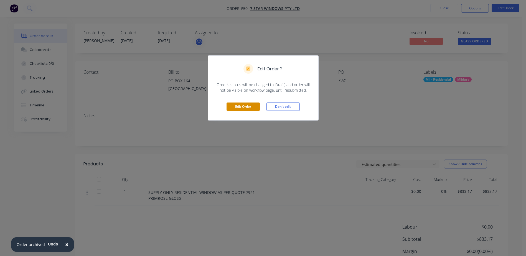
click at [243, 108] on button "Edit Order" at bounding box center [243, 107] width 33 height 8
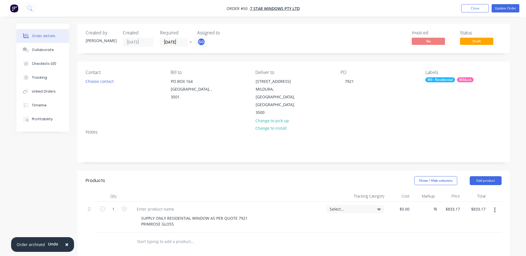
click at [366, 206] on span "Select..." at bounding box center [351, 209] width 42 height 6
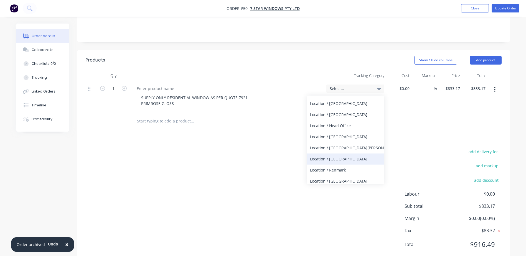
scroll to position [55, 0]
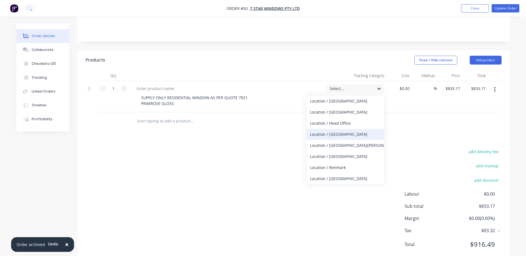
click at [326, 129] on div "Location / [GEOGRAPHIC_DATA]" at bounding box center [346, 134] width 78 height 11
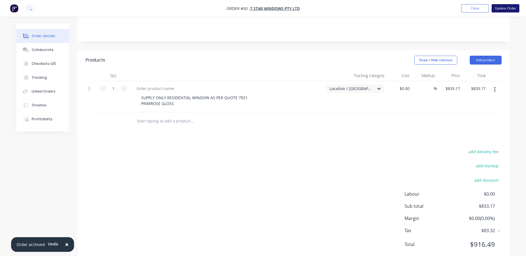
click at [516, 9] on button "Update Order" at bounding box center [506, 8] width 28 height 8
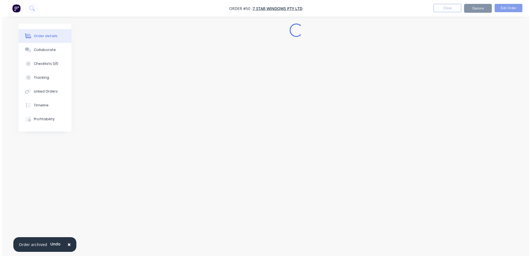
scroll to position [0, 0]
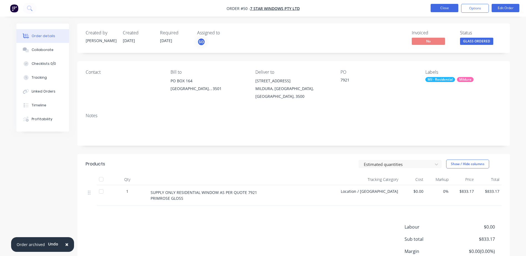
click at [436, 6] on button "Close" at bounding box center [445, 8] width 28 height 8
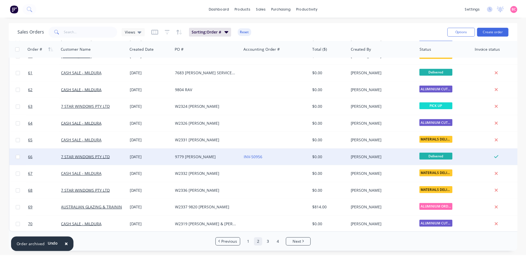
scroll to position [250, 0]
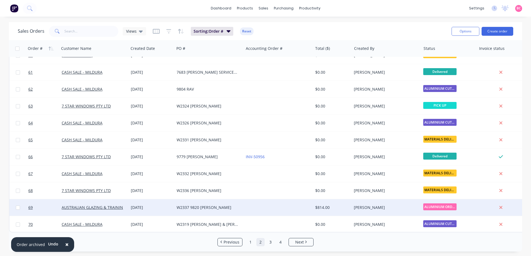
click at [333, 206] on div "$814.00" at bounding box center [331, 208] width 32 height 6
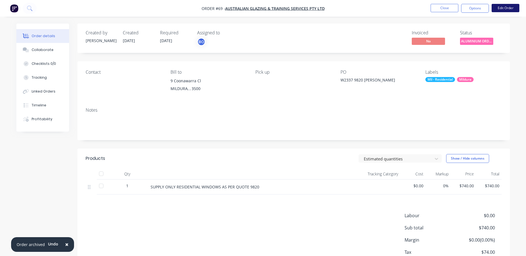
click at [508, 8] on button "Edit Order" at bounding box center [506, 8] width 28 height 8
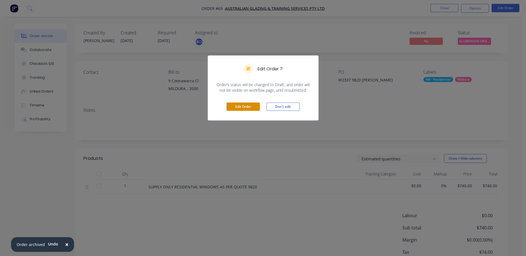
click at [251, 108] on button "Edit Order" at bounding box center [243, 107] width 33 height 8
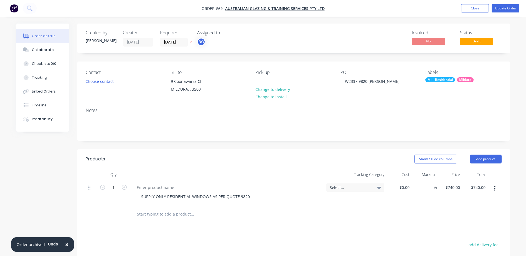
click at [374, 186] on div "Select..." at bounding box center [355, 187] width 51 height 5
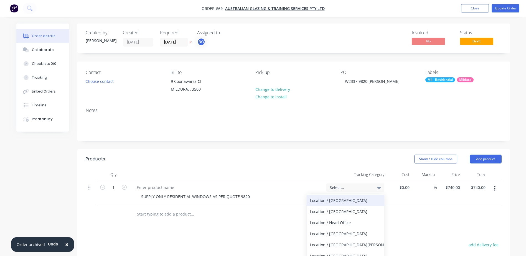
scroll to position [55, 0]
click at [327, 234] on div "Location / [GEOGRAPHIC_DATA]" at bounding box center [346, 233] width 78 height 11
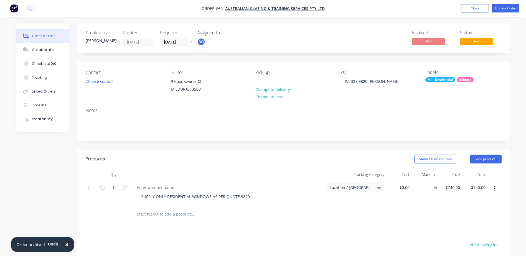
click at [260, 219] on div at bounding box center [215, 214] width 167 height 11
click at [500, 8] on button "Update Order" at bounding box center [506, 8] width 28 height 8
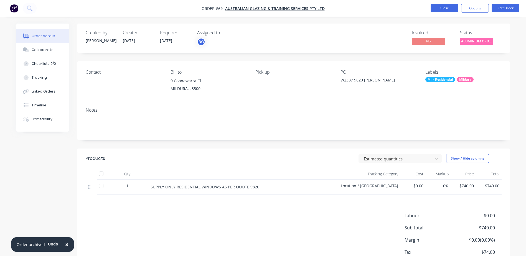
click at [448, 9] on button "Close" at bounding box center [445, 8] width 28 height 8
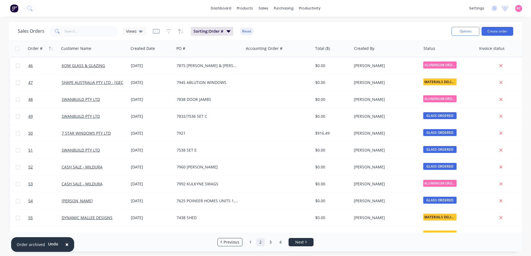
click at [302, 245] on span "Next" at bounding box center [299, 243] width 9 height 6
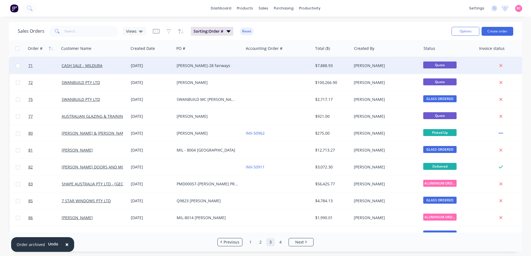
click at [253, 69] on div at bounding box center [277, 65] width 69 height 17
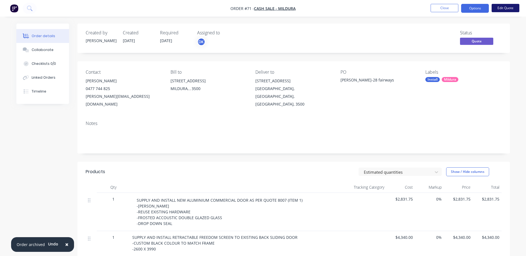
click at [504, 10] on button "Edit Quote" at bounding box center [506, 8] width 28 height 8
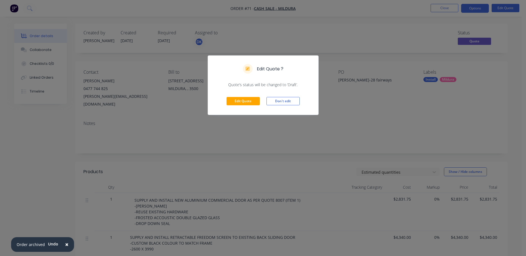
click at [249, 96] on div "Edit Quote Don't edit" at bounding box center [263, 101] width 110 height 27
click at [249, 101] on button "Edit Quote" at bounding box center [243, 101] width 33 height 8
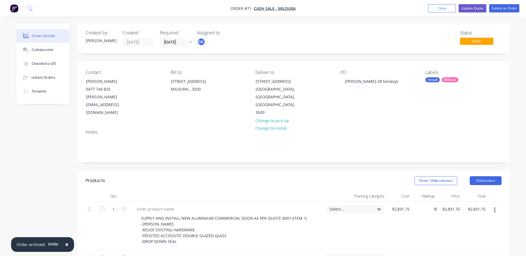
click at [361, 206] on span "Select..." at bounding box center [351, 209] width 42 height 6
click at [319, 251] on div "Apply to all line items" at bounding box center [339, 254] width 40 height 6
click at [313, 249] on div at bounding box center [312, 254] width 11 height 11
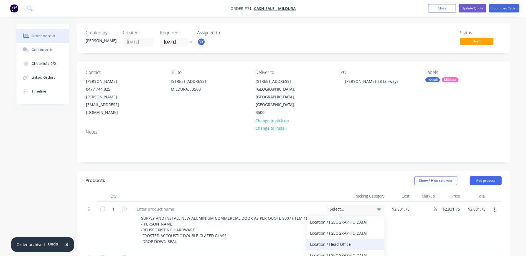
scroll to position [55, 0]
click at [331, 250] on div "Location / [GEOGRAPHIC_DATA]" at bounding box center [346, 255] width 78 height 11
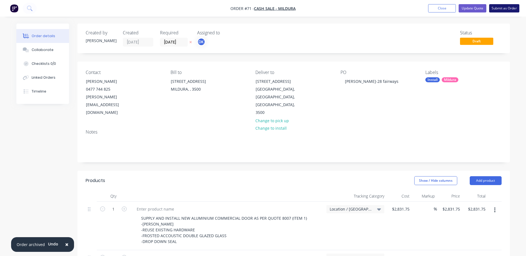
click at [512, 9] on button "Submit as Order" at bounding box center [505, 8] width 30 height 8
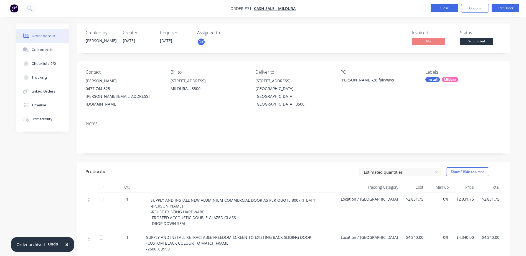
click at [450, 10] on button "Close" at bounding box center [445, 8] width 28 height 8
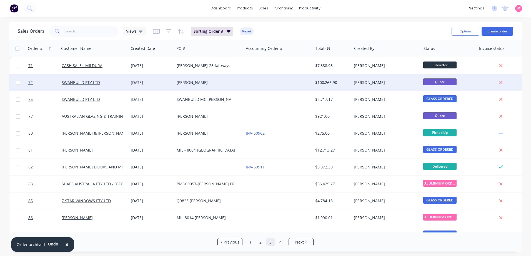
click at [352, 81] on div "[PERSON_NAME]" at bounding box center [385, 82] width 69 height 17
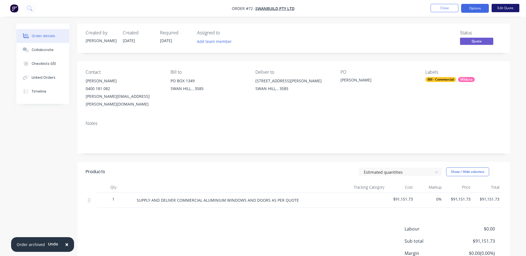
click at [502, 10] on button "Edit Quote" at bounding box center [506, 8] width 28 height 8
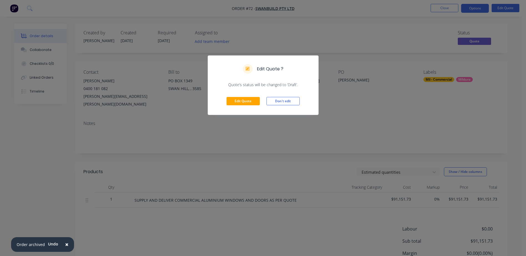
click at [231, 107] on div "Edit Quote Don't edit" at bounding box center [263, 101] width 110 height 27
click at [235, 100] on button "Edit Quote" at bounding box center [243, 101] width 33 height 8
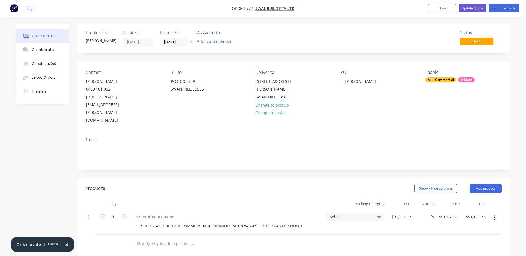
click at [378, 216] on icon at bounding box center [379, 217] width 4 height 2
click at [504, 10] on button "Submit as Order" at bounding box center [505, 8] width 30 height 8
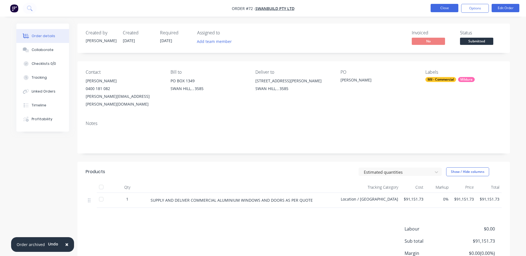
click at [445, 9] on button "Close" at bounding box center [445, 8] width 28 height 8
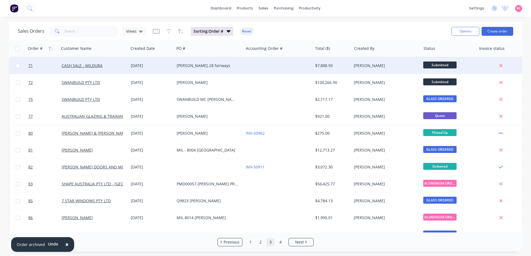
click at [377, 67] on div "[PERSON_NAME]" at bounding box center [385, 66] width 62 height 6
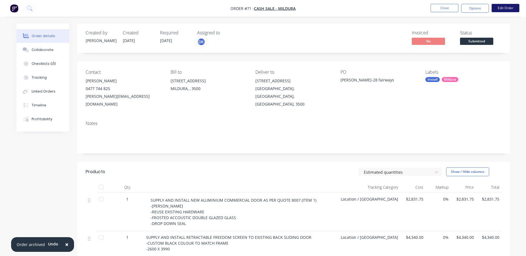
click at [508, 10] on button "Edit Order" at bounding box center [506, 8] width 28 height 8
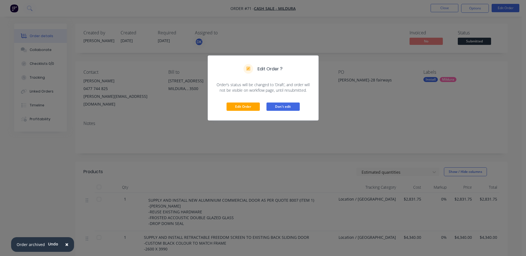
click at [272, 108] on button "Don't edit" at bounding box center [283, 107] width 33 height 8
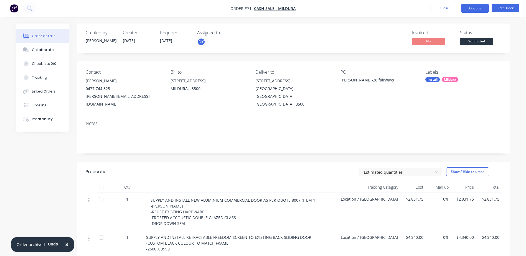
click at [478, 11] on button "Options" at bounding box center [476, 8] width 28 height 9
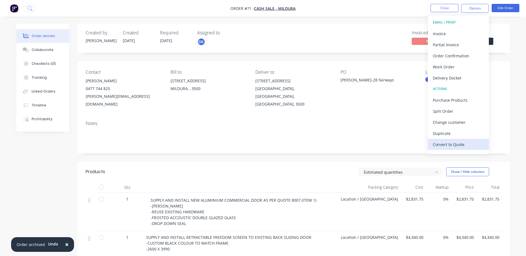
click at [450, 143] on div "Convert to Quote" at bounding box center [458, 145] width 51 height 8
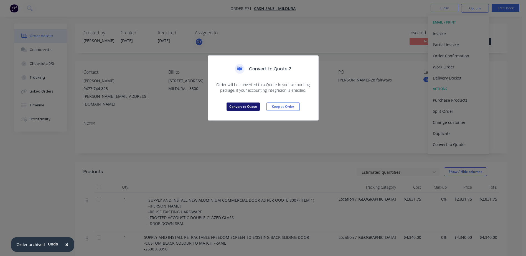
click at [242, 105] on button "Convert to Quote" at bounding box center [243, 107] width 33 height 8
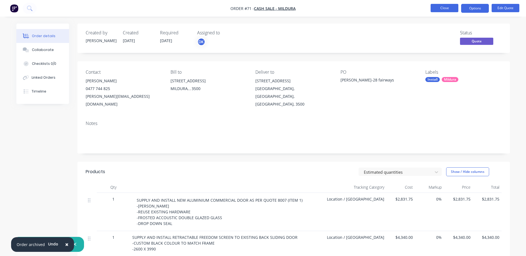
click at [450, 7] on button "Close" at bounding box center [445, 8] width 28 height 8
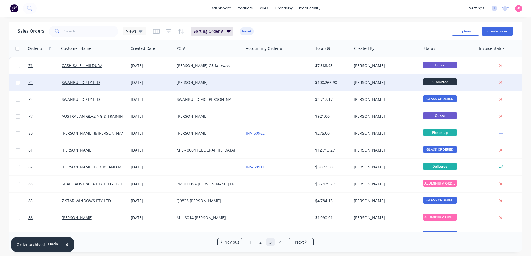
click at [374, 83] on div "[PERSON_NAME]" at bounding box center [385, 83] width 62 height 6
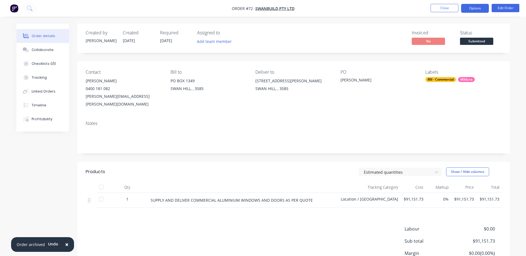
click at [480, 8] on button "Options" at bounding box center [476, 8] width 28 height 9
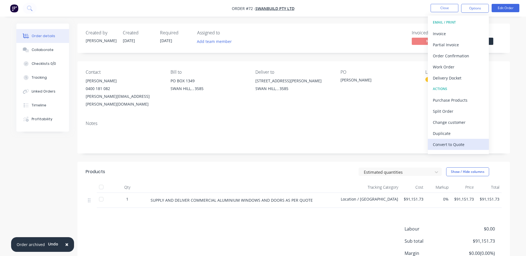
click at [446, 147] on div "Convert to Quote" at bounding box center [458, 145] width 51 height 8
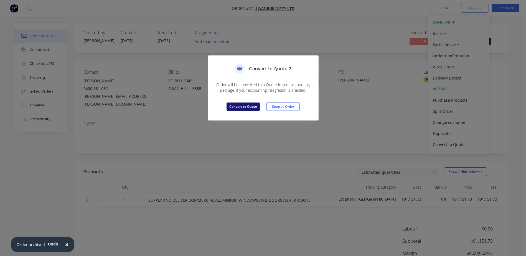
click at [246, 107] on button "Convert to Quote" at bounding box center [243, 107] width 33 height 8
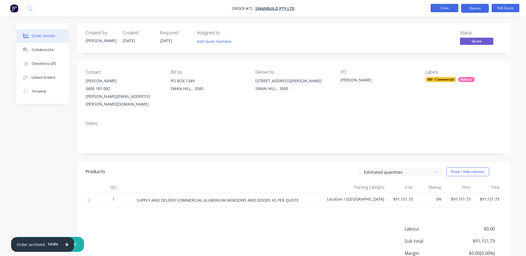
click at [443, 8] on button "Close" at bounding box center [445, 8] width 28 height 8
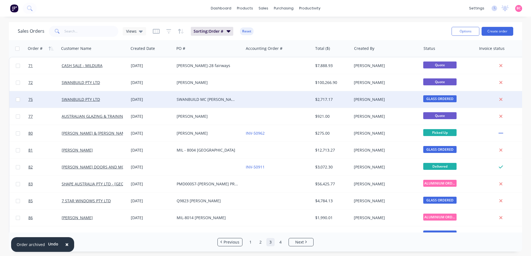
click at [386, 99] on div "[PERSON_NAME]" at bounding box center [385, 100] width 62 height 6
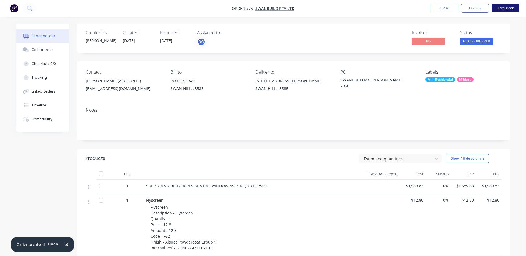
click at [508, 8] on button "Edit Order" at bounding box center [506, 8] width 28 height 8
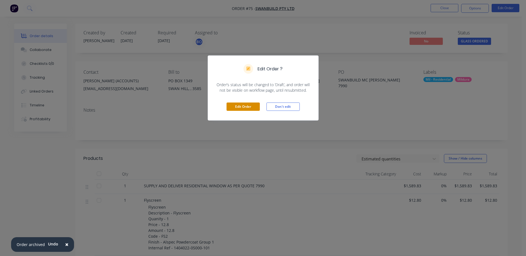
click at [246, 110] on button "Edit Order" at bounding box center [243, 107] width 33 height 8
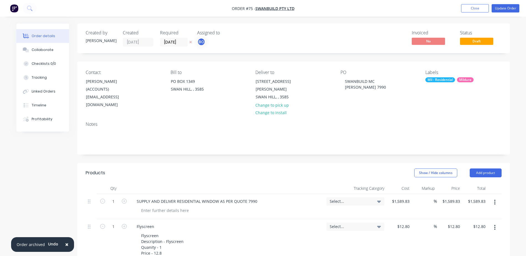
click at [372, 199] on div "Select..." at bounding box center [355, 201] width 51 height 5
click at [313, 241] on div at bounding box center [312, 246] width 11 height 11
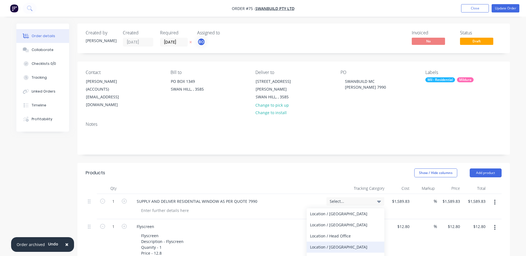
click at [321, 242] on div "Location / [GEOGRAPHIC_DATA]" at bounding box center [346, 247] width 78 height 11
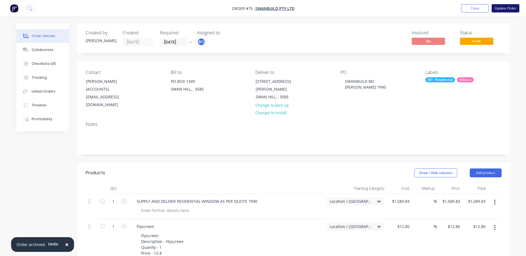
click at [503, 8] on button "Update Order" at bounding box center [506, 8] width 28 height 8
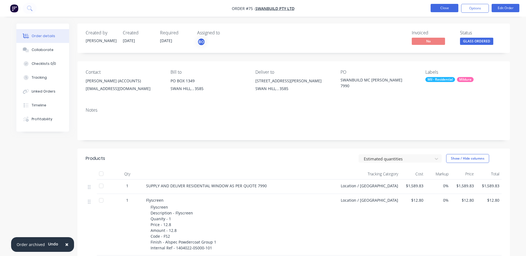
click at [450, 9] on button "Close" at bounding box center [445, 8] width 28 height 8
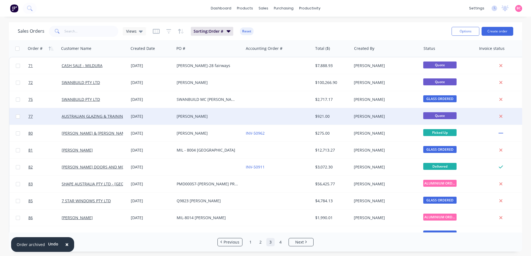
click at [328, 117] on div "$921.00" at bounding box center [331, 117] width 32 height 6
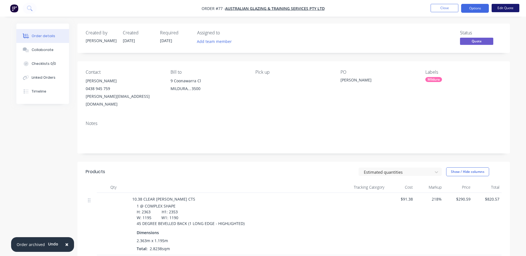
click at [502, 8] on button "Edit Quote" at bounding box center [506, 8] width 28 height 8
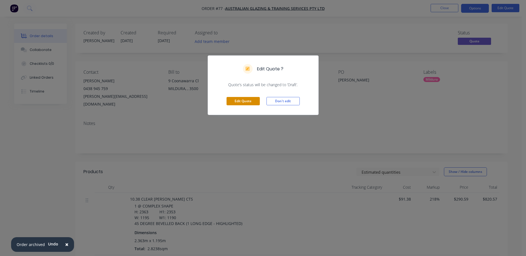
click at [244, 100] on button "Edit Quote" at bounding box center [243, 101] width 33 height 8
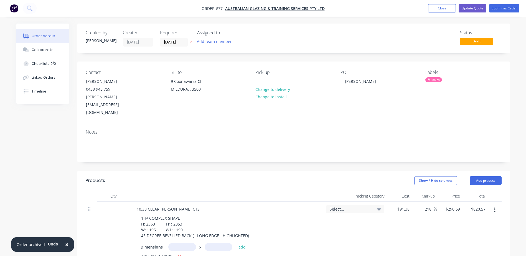
click at [373, 202] on div "Select..." at bounding box center [355, 237] width 62 height 70
click at [369, 206] on span "Select..." at bounding box center [351, 209] width 42 height 6
click at [320, 250] on div "Location / [GEOGRAPHIC_DATA]" at bounding box center [346, 255] width 78 height 11
click at [479, 10] on button "Update Quote" at bounding box center [473, 8] width 28 height 8
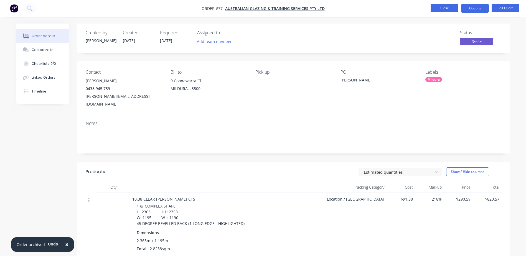
click at [447, 9] on button "Close" at bounding box center [445, 8] width 28 height 8
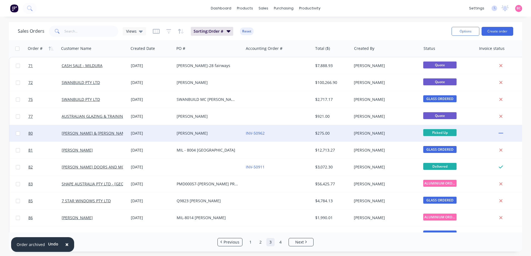
click at [362, 130] on div "[PERSON_NAME]" at bounding box center [385, 133] width 69 height 17
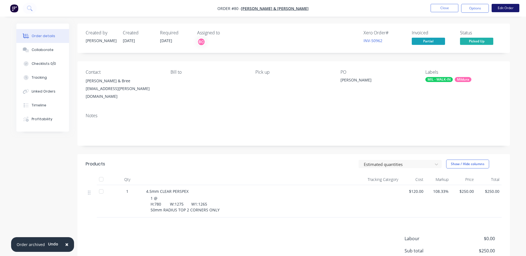
click at [508, 8] on button "Edit Order" at bounding box center [506, 8] width 28 height 8
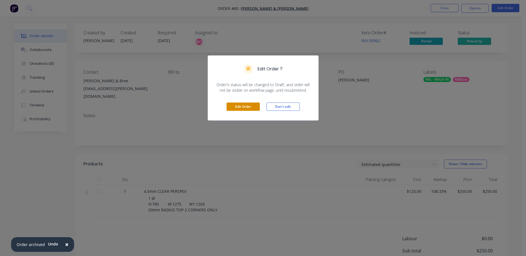
click at [243, 106] on button "Edit Order" at bounding box center [243, 107] width 33 height 8
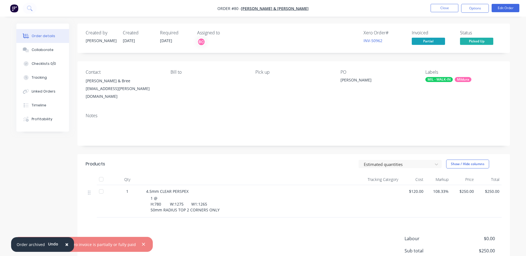
click at [65, 244] on span "×" at bounding box center [66, 245] width 3 height 8
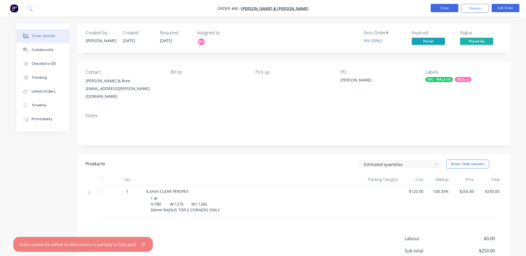
click at [453, 6] on button "Close" at bounding box center [445, 8] width 28 height 8
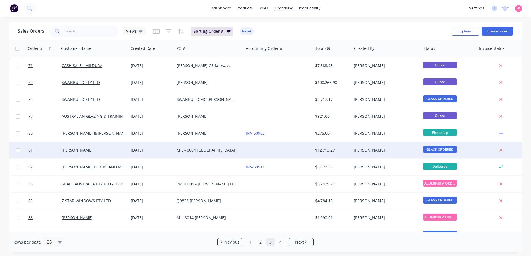
click at [387, 149] on div "[PERSON_NAME]" at bounding box center [385, 151] width 62 height 6
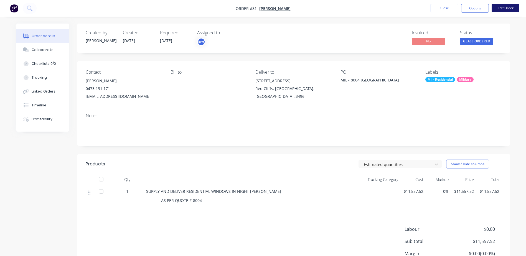
click at [504, 11] on button "Edit Order" at bounding box center [506, 8] width 28 height 8
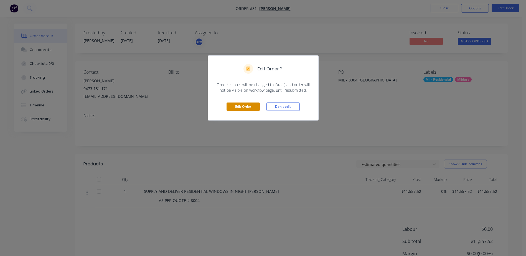
click at [254, 107] on button "Edit Order" at bounding box center [243, 107] width 33 height 8
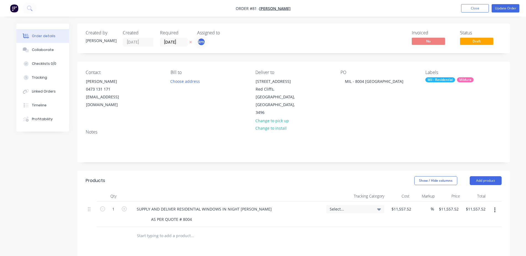
click at [373, 207] on div "Select..." at bounding box center [355, 209] width 51 height 5
click at [330, 250] on div "Location / [GEOGRAPHIC_DATA]" at bounding box center [346, 255] width 78 height 11
click at [510, 6] on button "Update Order" at bounding box center [506, 8] width 28 height 8
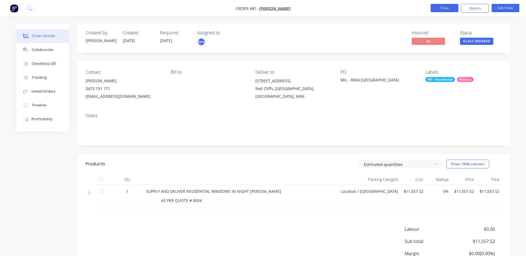
click at [440, 10] on button "Close" at bounding box center [445, 8] width 28 height 8
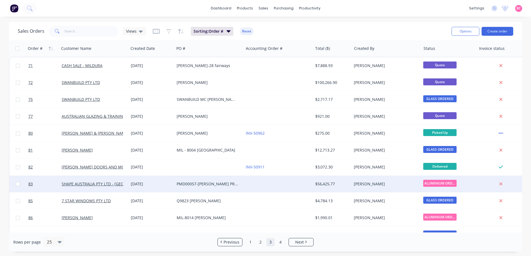
click at [286, 186] on div at bounding box center [277, 184] width 69 height 17
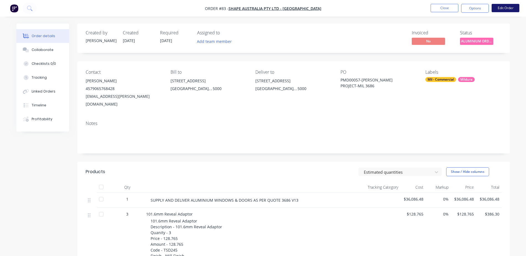
click at [503, 6] on button "Edit Order" at bounding box center [506, 8] width 28 height 8
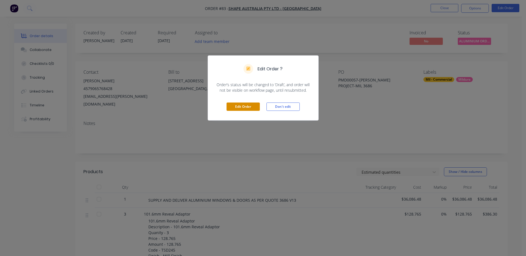
click at [245, 105] on button "Edit Order" at bounding box center [243, 107] width 33 height 8
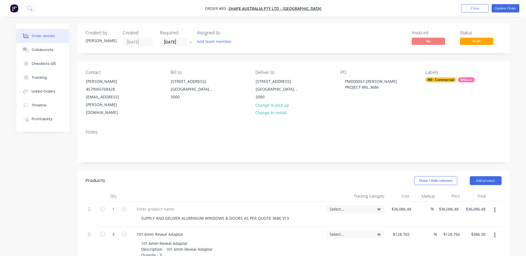
click at [372, 207] on div "Select..." at bounding box center [355, 209] width 51 height 5
click at [343, 249] on div "Apply to all line items" at bounding box center [346, 254] width 78 height 11
drag, startPoint x: 312, startPoint y: 240, endPoint x: 315, endPoint y: 237, distance: 4.4
click at [312, 249] on div at bounding box center [312, 254] width 11 height 11
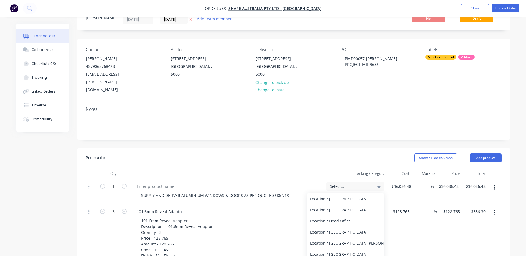
scroll to position [56, 0]
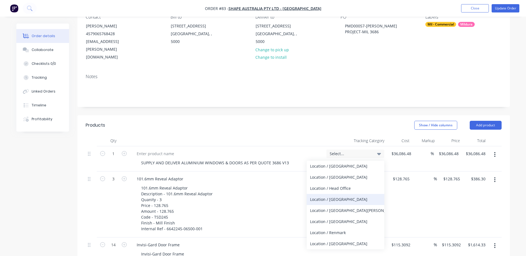
click at [327, 194] on div "Location / Mildura" at bounding box center [346, 199] width 78 height 11
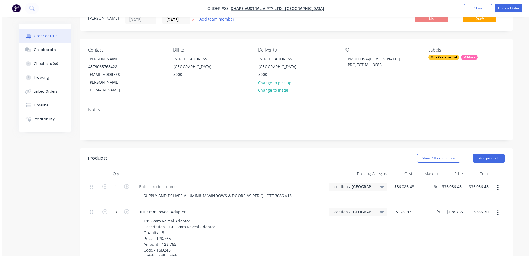
scroll to position [0, 0]
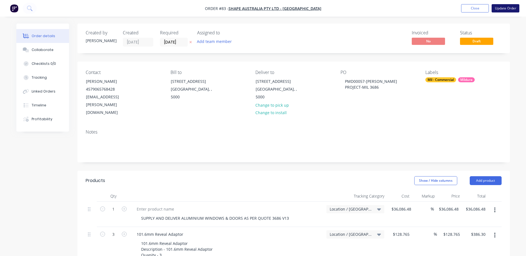
click at [505, 9] on button "Update Order" at bounding box center [506, 8] width 28 height 8
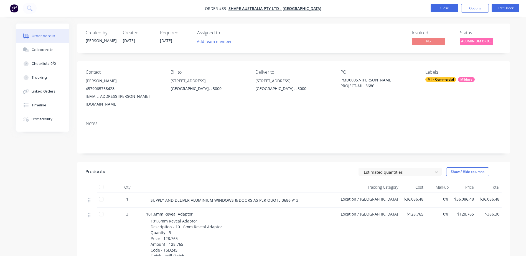
click at [442, 10] on button "Close" at bounding box center [445, 8] width 28 height 8
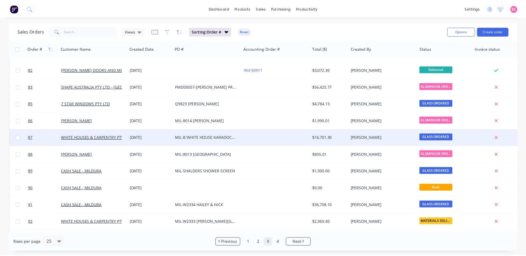
scroll to position [111, 0]
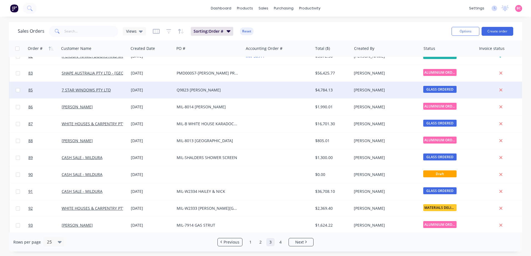
click at [249, 92] on div at bounding box center [277, 90] width 69 height 17
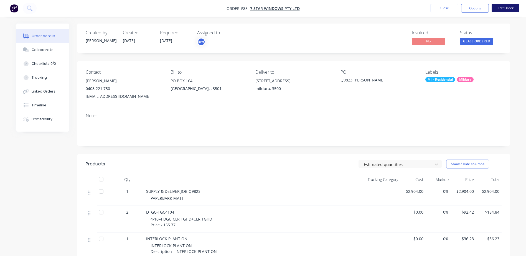
click at [506, 9] on button "Edit Order" at bounding box center [506, 8] width 28 height 8
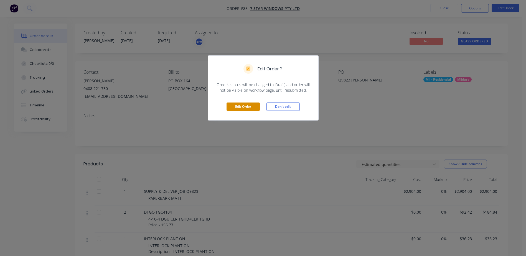
click at [242, 108] on button "Edit Order" at bounding box center [243, 107] width 33 height 8
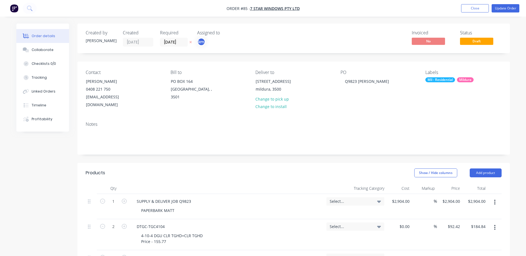
click at [373, 199] on div "Select..." at bounding box center [355, 201] width 51 height 5
click at [312, 241] on div at bounding box center [312, 246] width 11 height 11
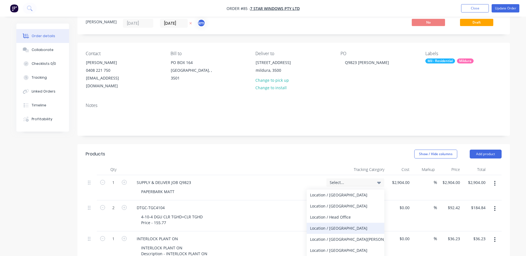
scroll to position [28, 0]
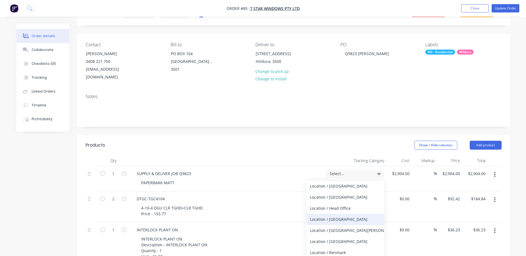
click at [338, 214] on div "Location / Mildura" at bounding box center [346, 219] width 78 height 11
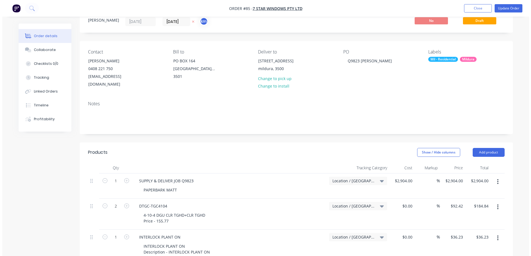
scroll to position [0, 0]
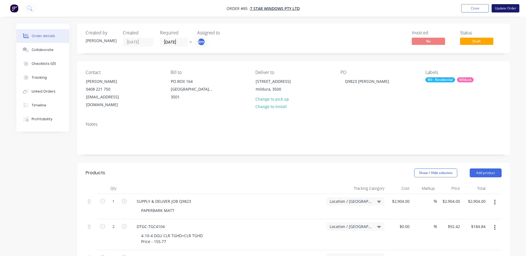
click at [511, 8] on button "Update Order" at bounding box center [506, 8] width 28 height 8
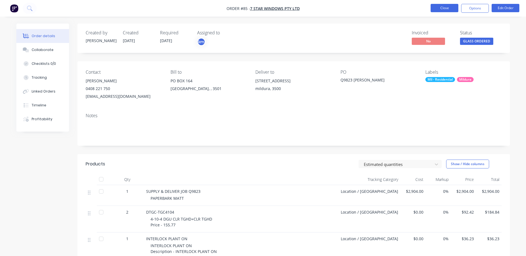
click at [454, 10] on button "Close" at bounding box center [445, 8] width 28 height 8
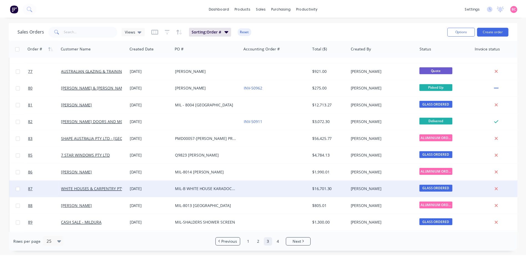
scroll to position [56, 0]
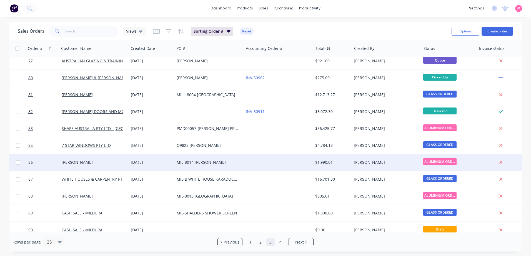
click at [382, 163] on div "[PERSON_NAME]" at bounding box center [385, 163] width 62 height 6
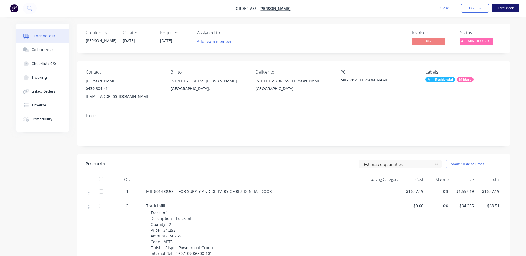
click at [506, 8] on button "Edit Order" at bounding box center [506, 8] width 28 height 8
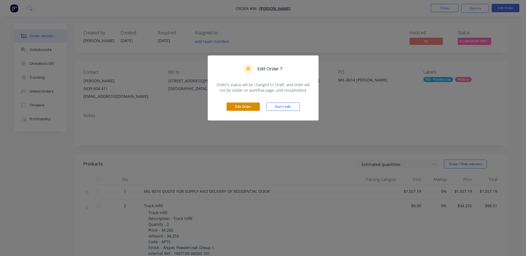
click at [250, 110] on button "Edit Order" at bounding box center [243, 107] width 33 height 8
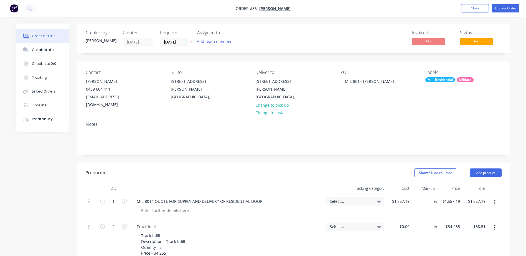
click at [378, 199] on icon at bounding box center [379, 202] width 4 height 6
click at [313, 241] on div at bounding box center [312, 246] width 11 height 11
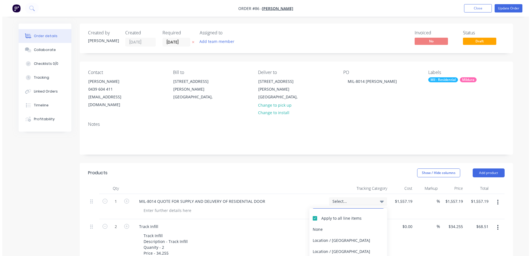
scroll to position [55, 0]
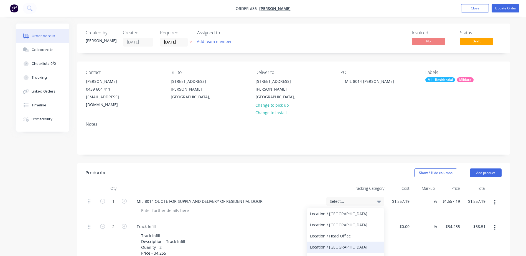
click at [328, 242] on div "Location / Mildura" at bounding box center [346, 247] width 78 height 11
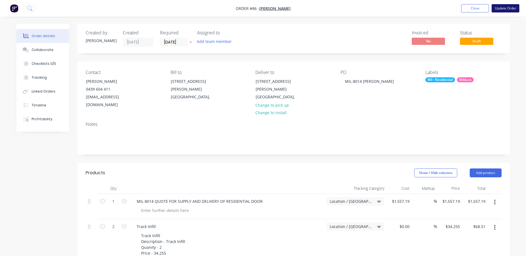
click at [508, 11] on button "Update Order" at bounding box center [506, 8] width 28 height 8
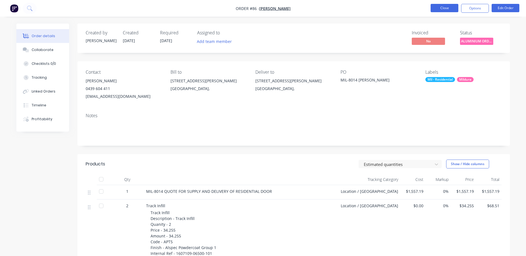
click at [442, 11] on button "Close" at bounding box center [445, 8] width 28 height 8
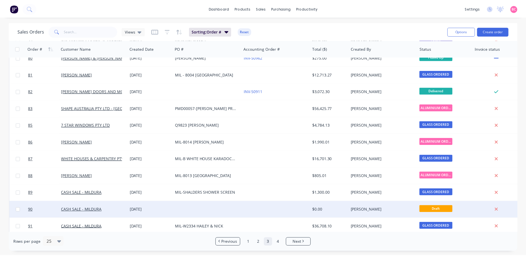
scroll to position [83, 0]
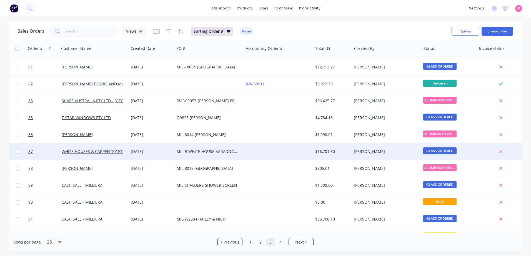
click at [237, 150] on div "MIL-B WHITE HOUSE KARADOC POOL FENCE" at bounding box center [208, 152] width 62 height 6
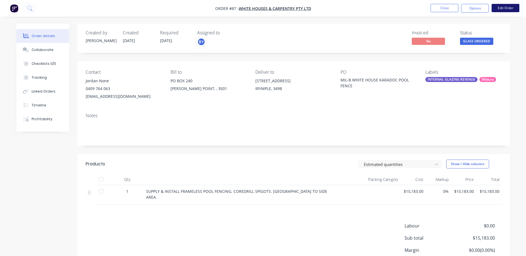
click at [509, 10] on button "Edit Order" at bounding box center [506, 8] width 28 height 8
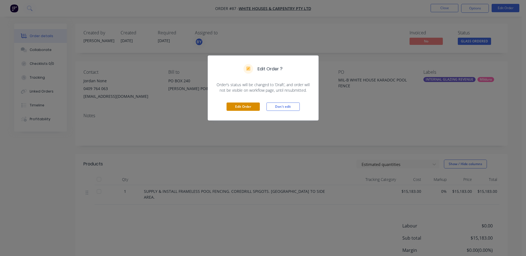
click at [235, 109] on button "Edit Order" at bounding box center [243, 107] width 33 height 8
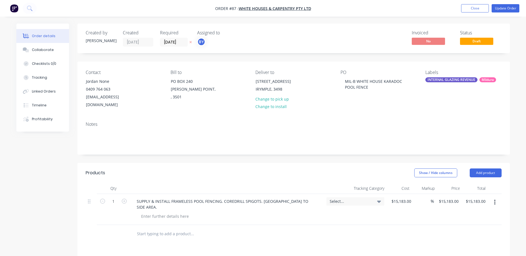
click at [374, 198] on div "Select..." at bounding box center [356, 202] width 58 height 8
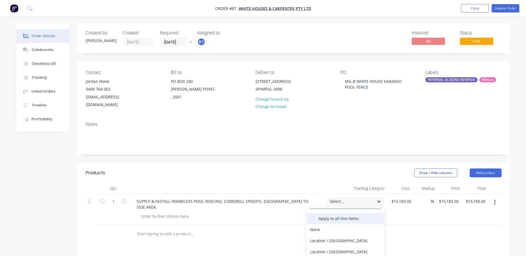
click at [317, 213] on div at bounding box center [312, 218] width 11 height 11
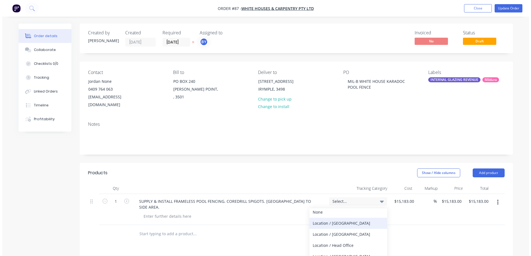
scroll to position [55, 0]
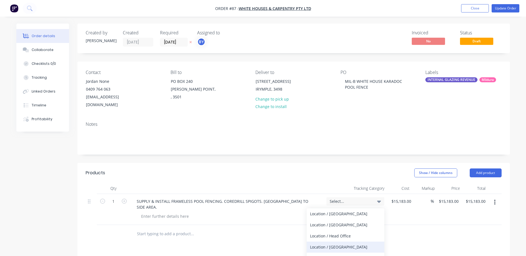
click at [319, 242] on div "Location / Mildura" at bounding box center [346, 247] width 78 height 11
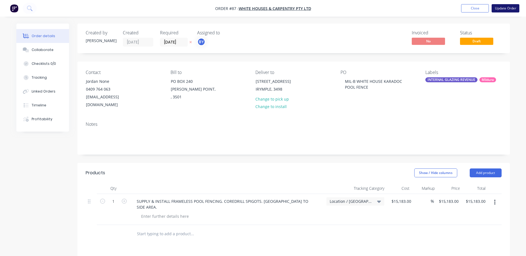
click at [505, 9] on button "Update Order" at bounding box center [506, 8] width 28 height 8
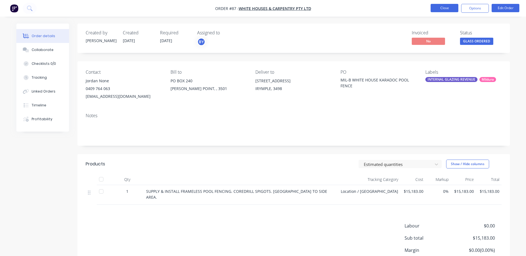
click at [451, 6] on button "Close" at bounding box center [445, 8] width 28 height 8
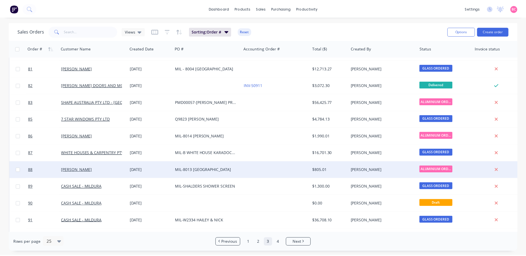
scroll to position [83, 0]
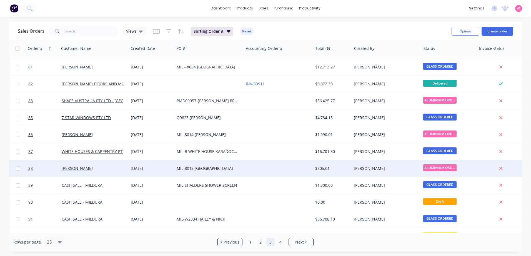
click at [218, 168] on div "MIL-8013 CARAVAN PARK" at bounding box center [208, 169] width 62 height 6
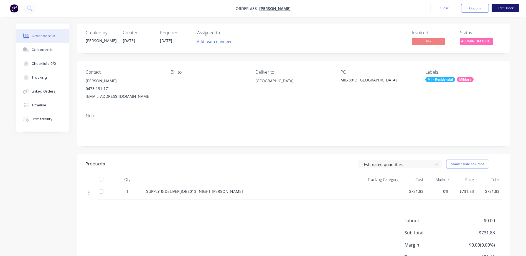
click at [507, 8] on button "Edit Order" at bounding box center [506, 8] width 28 height 8
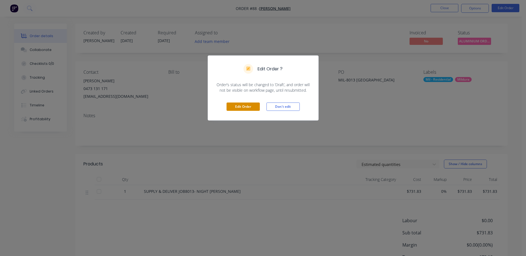
click at [241, 105] on button "Edit Order" at bounding box center [243, 107] width 33 height 8
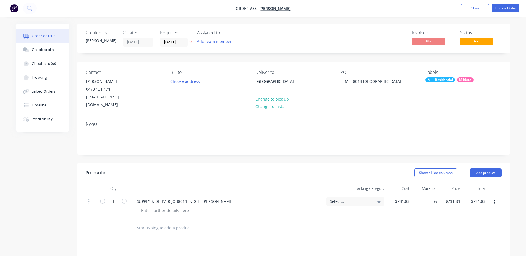
click at [372, 199] on div "Select..." at bounding box center [355, 201] width 51 height 5
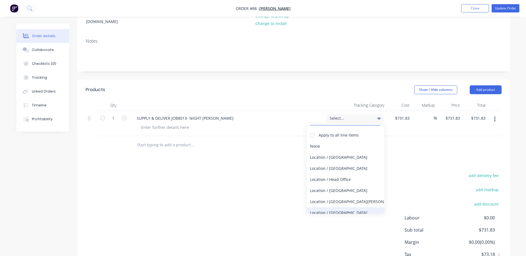
scroll to position [55, 0]
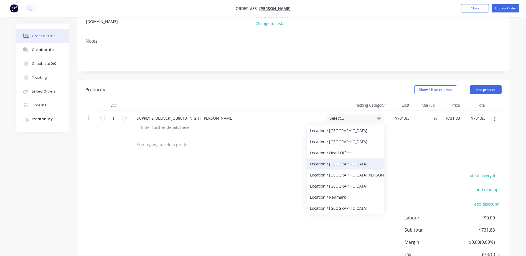
click at [321, 159] on div "Location / Mildura" at bounding box center [346, 164] width 78 height 11
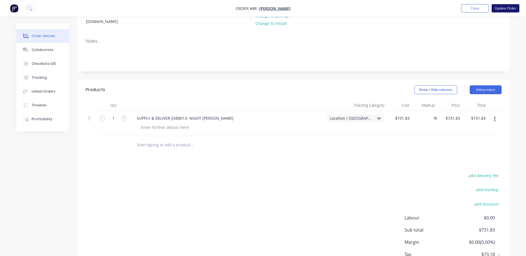
click at [502, 7] on button "Update Order" at bounding box center [506, 8] width 28 height 8
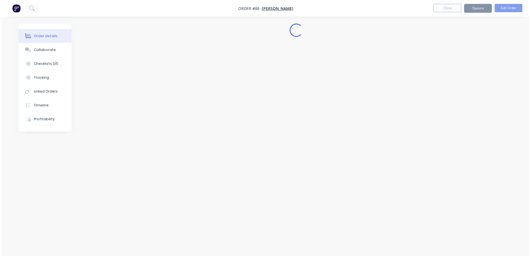
scroll to position [0, 0]
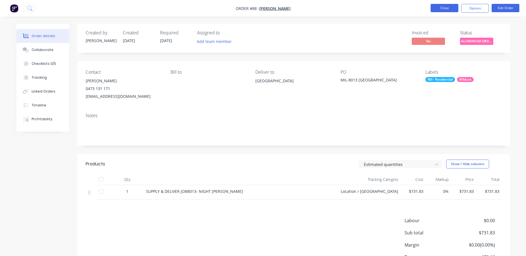
click at [448, 10] on button "Close" at bounding box center [445, 8] width 28 height 8
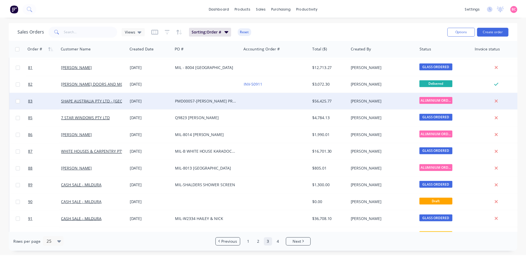
scroll to position [111, 0]
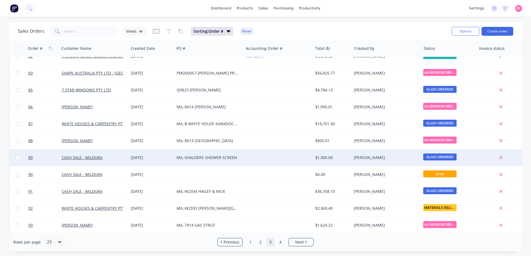
click at [227, 157] on div "MIL-SHALDERS SHOWER SCREEN" at bounding box center [208, 158] width 62 height 6
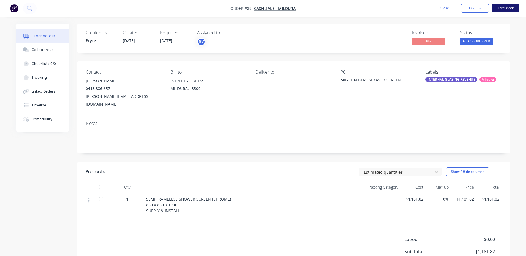
click at [506, 9] on button "Edit Order" at bounding box center [506, 8] width 28 height 8
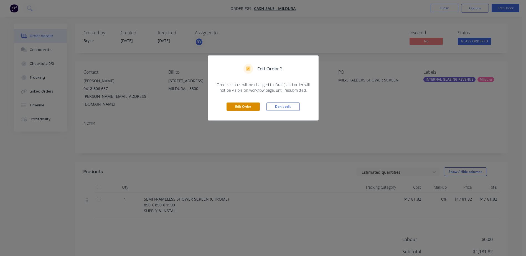
click at [242, 109] on button "Edit Order" at bounding box center [243, 107] width 33 height 8
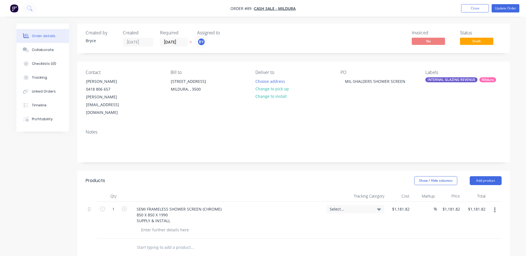
click at [367, 206] on span "Select..." at bounding box center [351, 209] width 42 height 6
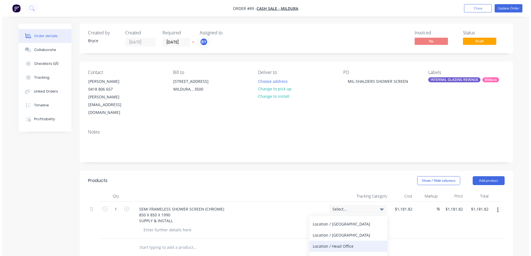
scroll to position [55, 0]
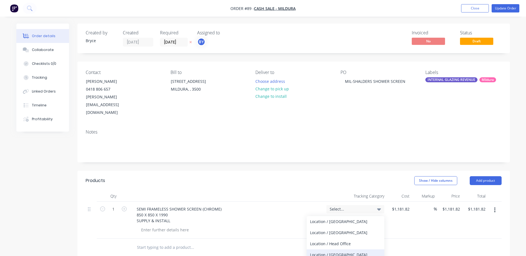
click at [332, 250] on div "Location / Mildura" at bounding box center [346, 255] width 78 height 11
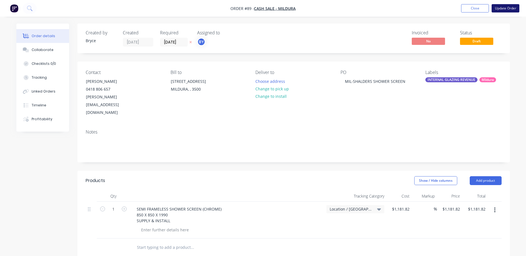
click at [504, 12] on button "Update Order" at bounding box center [506, 8] width 28 height 8
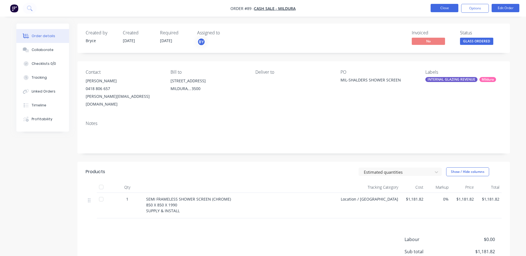
click at [448, 11] on button "Close" at bounding box center [445, 8] width 28 height 8
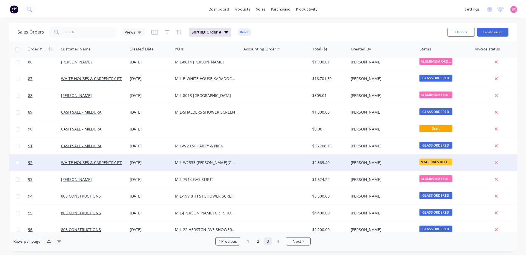
scroll to position [167, 0]
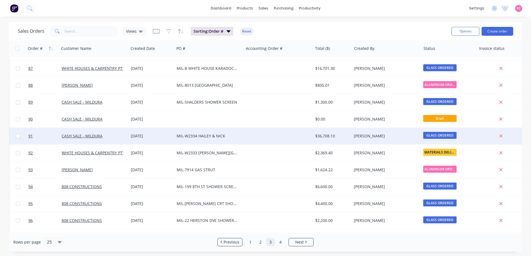
click at [286, 138] on div at bounding box center [277, 136] width 69 height 17
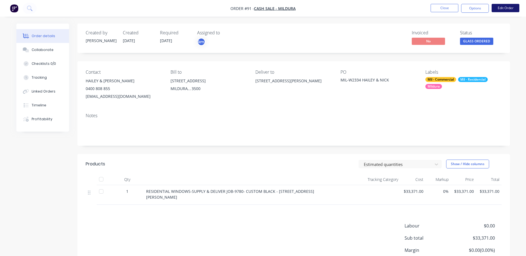
click at [506, 11] on button "Edit Order" at bounding box center [506, 8] width 28 height 8
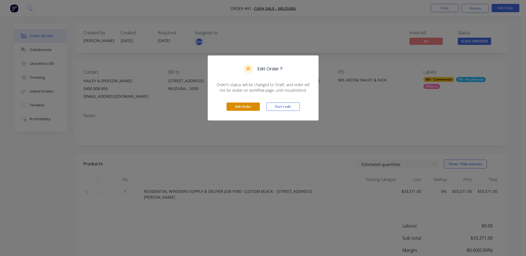
click at [235, 105] on button "Edit Order" at bounding box center [243, 107] width 33 height 8
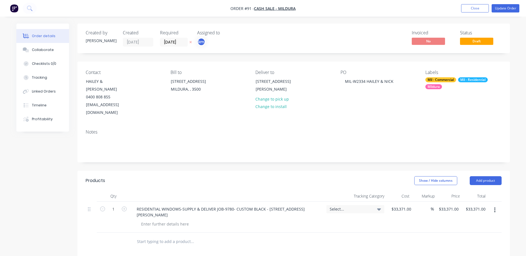
click at [366, 206] on span "Select..." at bounding box center [351, 209] width 42 height 6
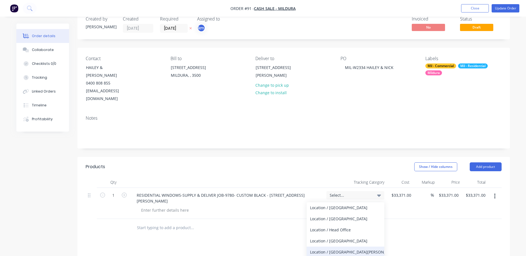
scroll to position [28, 0]
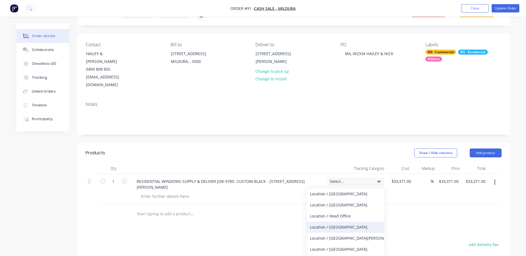
click at [325, 222] on div "Location / Mildura" at bounding box center [346, 227] width 78 height 11
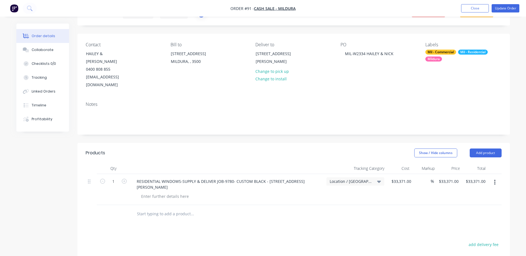
click at [503, 4] on nav "Order #91 - CASH SALE - MILDURA Add product Close Update Order" at bounding box center [263, 8] width 526 height 17
click at [504, 5] on button "Update Order" at bounding box center [506, 8] width 28 height 8
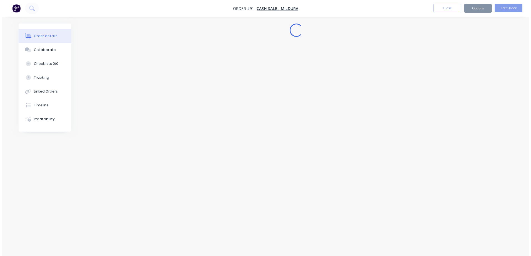
scroll to position [0, 0]
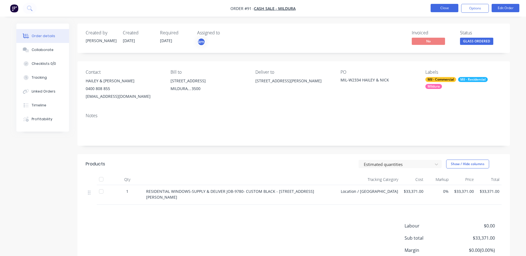
click at [442, 8] on button "Close" at bounding box center [445, 8] width 28 height 8
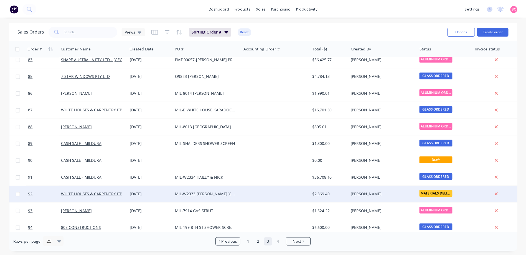
scroll to position [139, 0]
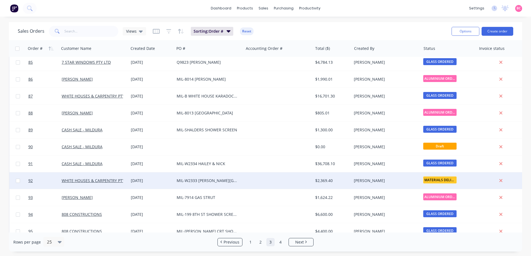
click at [240, 182] on div "MIL-W2333 HENDERSON PLACE" at bounding box center [209, 181] width 65 height 6
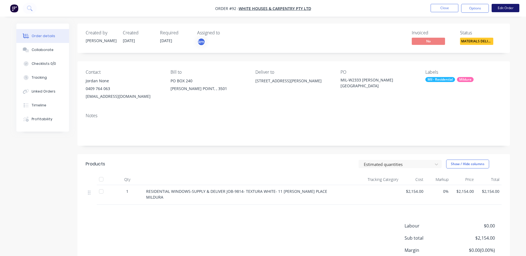
click at [504, 9] on button "Edit Order" at bounding box center [506, 8] width 28 height 8
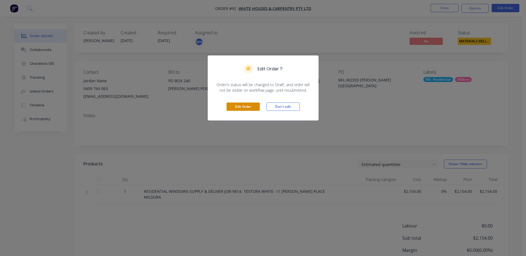
click at [249, 103] on button "Edit Order" at bounding box center [243, 107] width 33 height 8
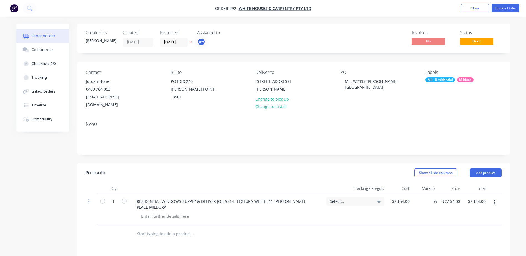
click at [370, 199] on span "Select..." at bounding box center [351, 202] width 42 height 6
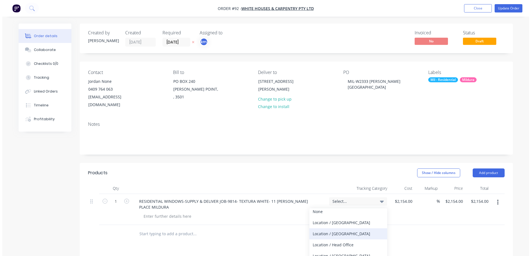
scroll to position [55, 0]
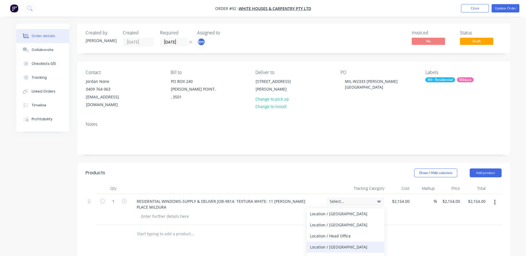
click at [324, 242] on div "Location / [GEOGRAPHIC_DATA]" at bounding box center [346, 247] width 78 height 11
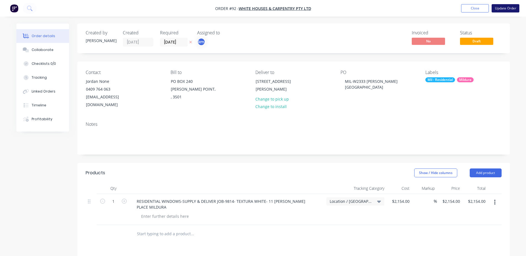
click at [509, 6] on button "Update Order" at bounding box center [506, 8] width 28 height 8
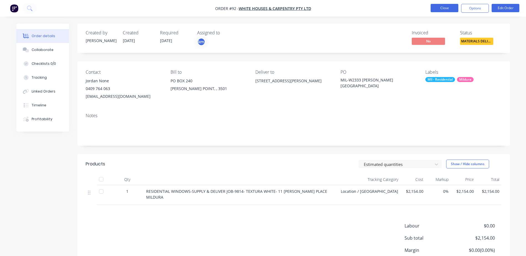
click at [451, 5] on button "Close" at bounding box center [445, 8] width 28 height 8
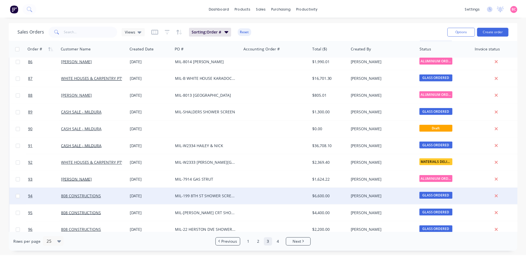
scroll to position [167, 0]
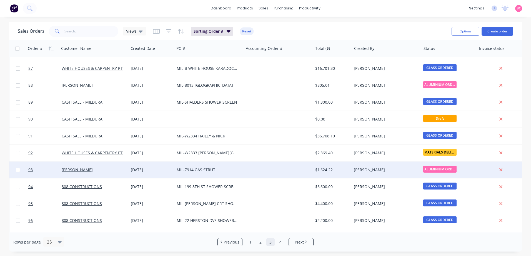
click at [264, 170] on div at bounding box center [277, 170] width 69 height 17
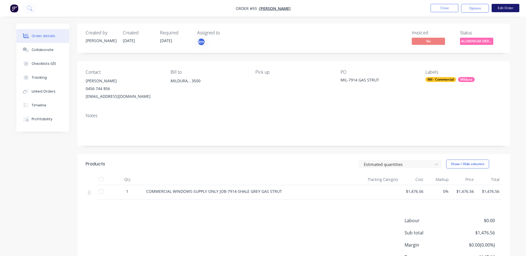
click at [505, 7] on button "Edit Order" at bounding box center [506, 8] width 28 height 8
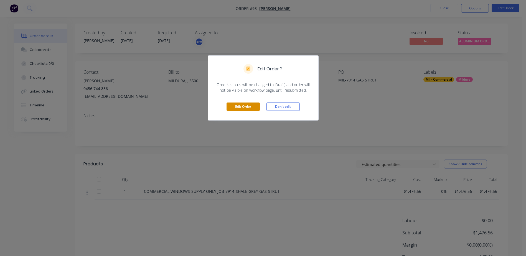
click at [238, 104] on button "Edit Order" at bounding box center [243, 107] width 33 height 8
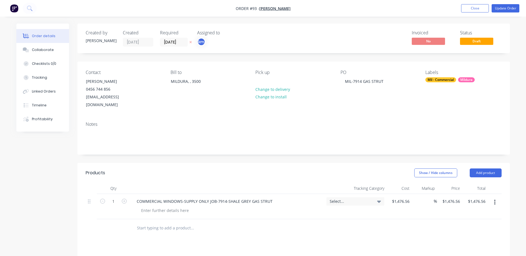
click at [356, 198] on div "Select..." at bounding box center [356, 202] width 58 height 8
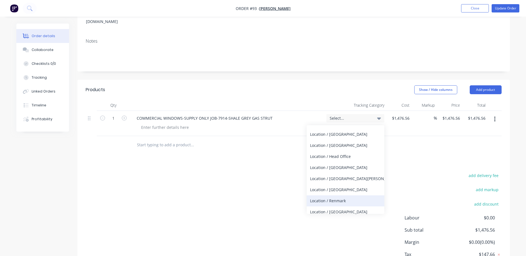
scroll to position [55, 0]
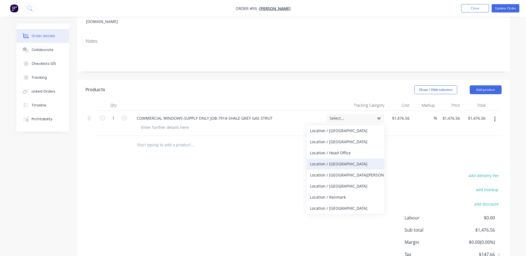
click at [332, 159] on div "Location / [GEOGRAPHIC_DATA]" at bounding box center [346, 164] width 78 height 11
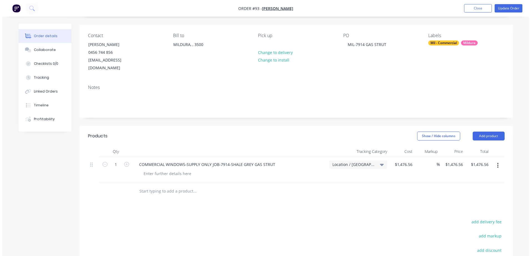
scroll to position [0, 0]
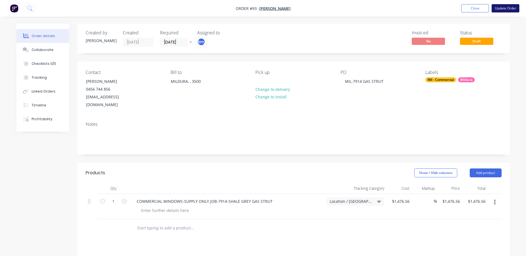
click at [503, 11] on button "Update Order" at bounding box center [506, 8] width 28 height 8
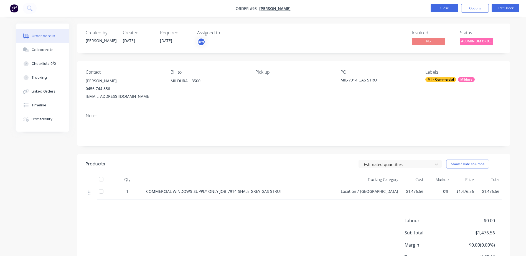
click at [443, 9] on button "Close" at bounding box center [445, 8] width 28 height 8
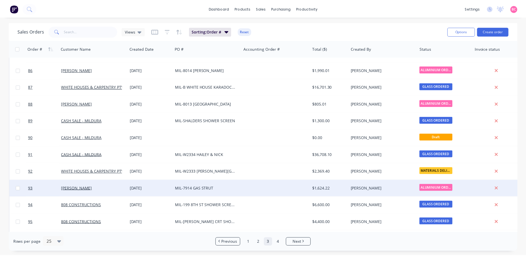
scroll to position [139, 0]
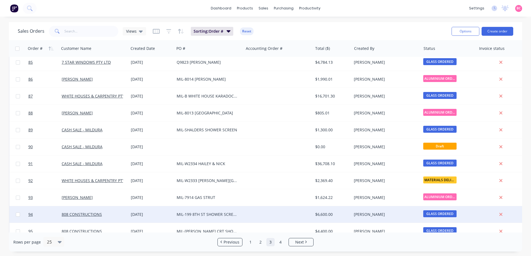
click at [217, 213] on div "MIL-199 8TH ST SHOWER SCREENS" at bounding box center [208, 215] width 62 height 6
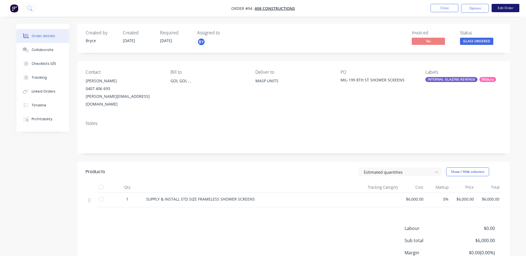
click at [515, 5] on button "Edit Order" at bounding box center [506, 8] width 28 height 8
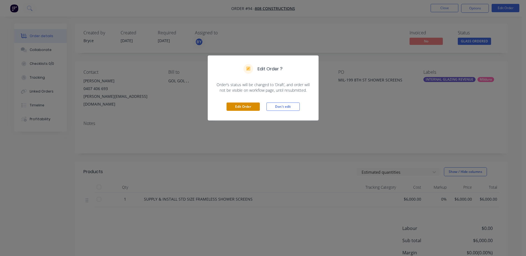
click at [246, 109] on button "Edit Order" at bounding box center [243, 107] width 33 height 8
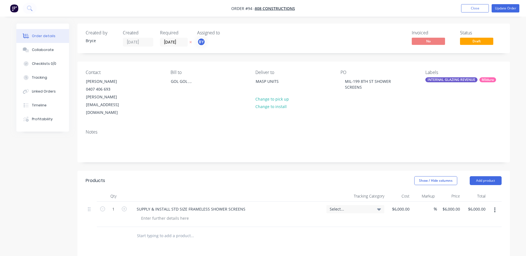
click at [361, 206] on span "Select..." at bounding box center [351, 209] width 42 height 6
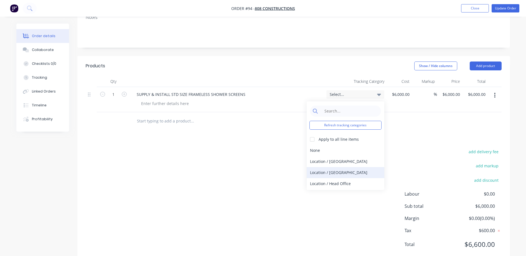
scroll to position [28, 0]
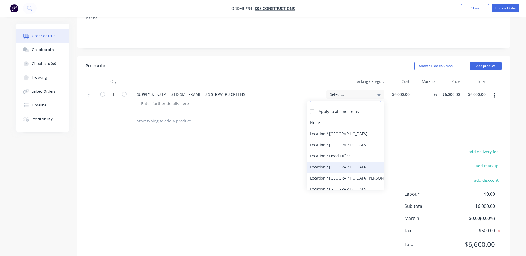
click at [328, 162] on div "Location / [GEOGRAPHIC_DATA]" at bounding box center [346, 167] width 78 height 11
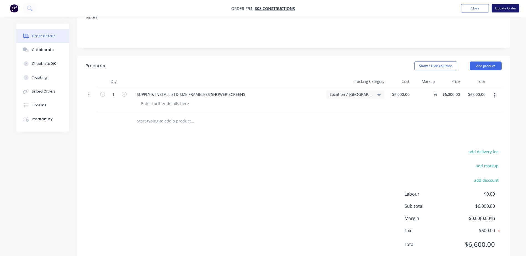
click at [508, 11] on button "Update Order" at bounding box center [506, 8] width 28 height 8
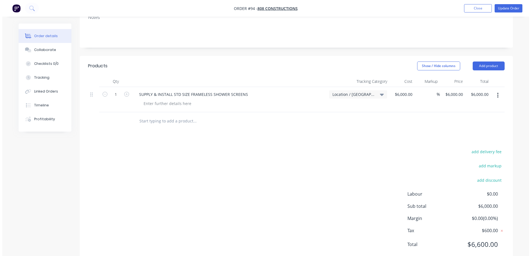
scroll to position [0, 0]
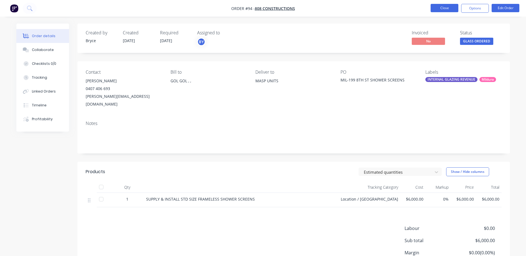
click at [446, 9] on button "Close" at bounding box center [445, 8] width 28 height 8
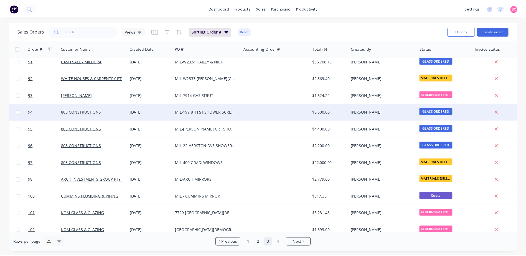
scroll to position [250, 0]
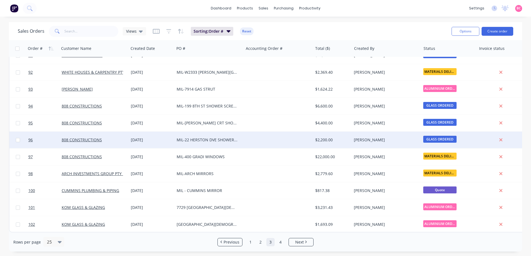
click at [261, 137] on div at bounding box center [277, 140] width 69 height 17
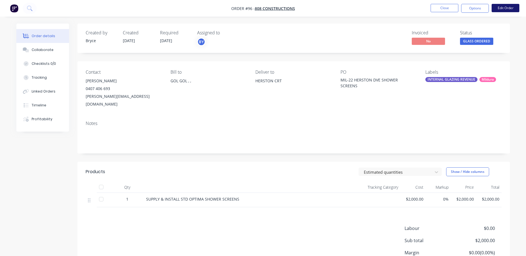
click at [513, 7] on button "Edit Order" at bounding box center [506, 8] width 28 height 8
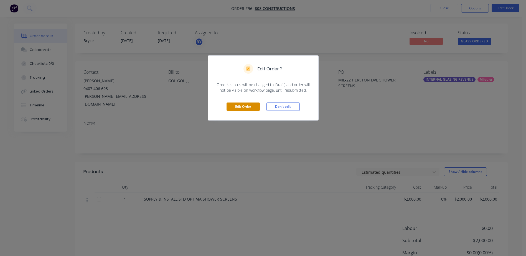
click at [232, 104] on button "Edit Order" at bounding box center [243, 107] width 33 height 8
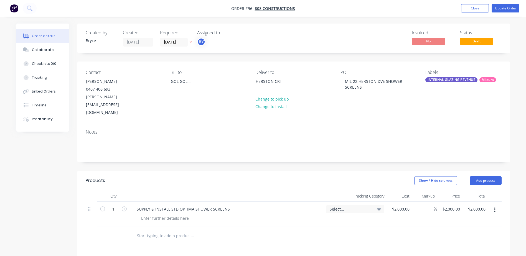
click at [372, 207] on div "Select..." at bounding box center [355, 209] width 51 height 5
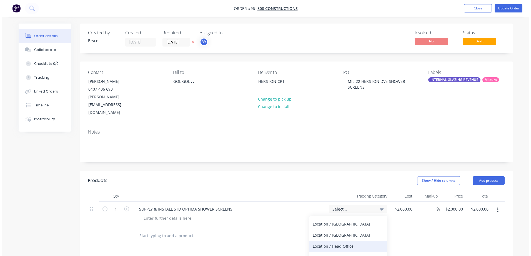
scroll to position [55, 0]
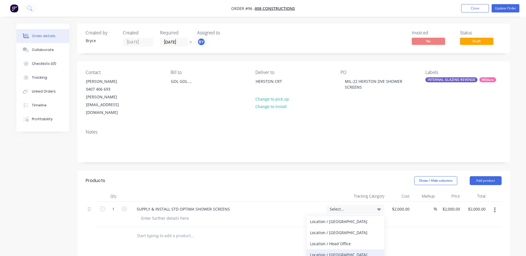
click at [334, 250] on div "Location / [GEOGRAPHIC_DATA]" at bounding box center [346, 255] width 78 height 11
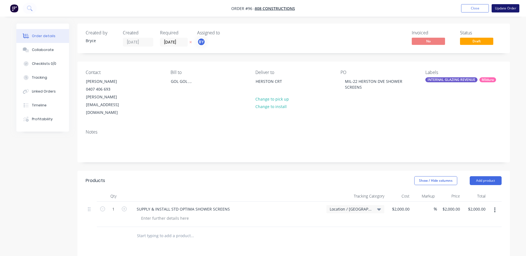
click at [509, 11] on button "Update Order" at bounding box center [506, 8] width 28 height 8
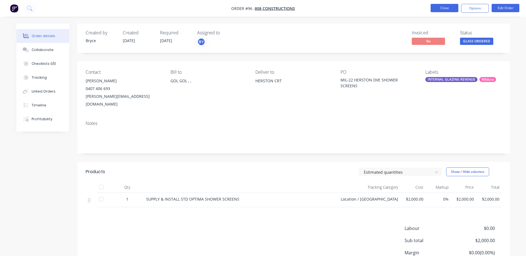
click at [445, 8] on button "Close" at bounding box center [445, 8] width 28 height 8
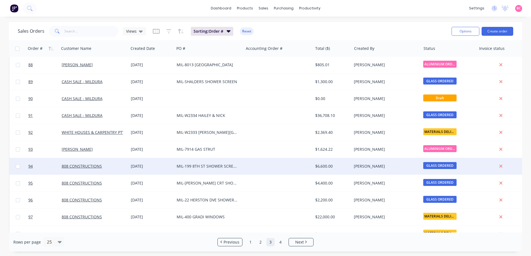
scroll to position [194, 0]
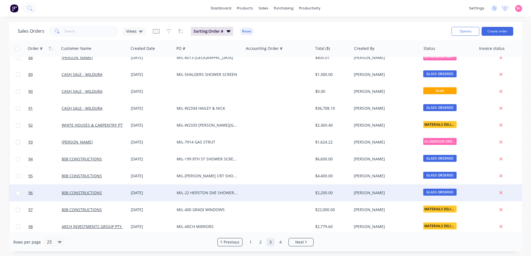
click at [222, 190] on div "MIL-22 HERSTON DVE SHOWER SCREENS" at bounding box center [208, 193] width 69 height 17
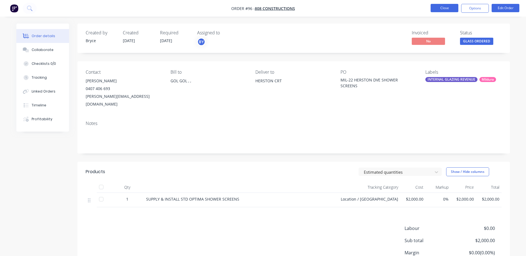
click at [449, 9] on button "Close" at bounding box center [445, 8] width 28 height 8
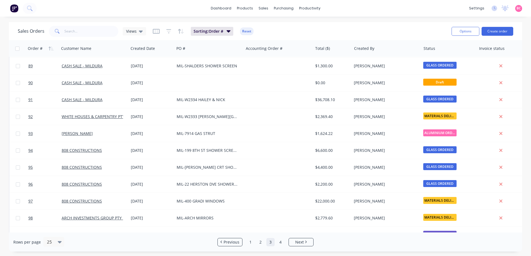
scroll to position [222, 0]
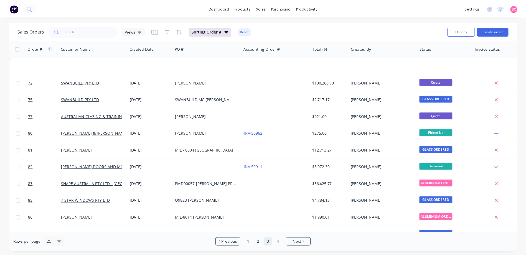
scroll to position [222, 0]
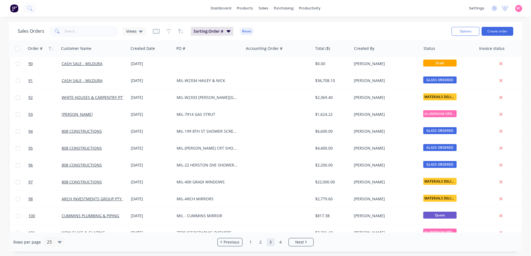
click at [212, 151] on div "MIL-[PERSON_NAME] CRT SHOWER SCREENS & MIRRORS" at bounding box center [208, 149] width 62 height 6
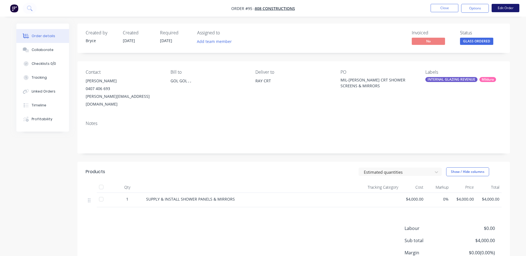
click at [504, 7] on button "Edit Order" at bounding box center [506, 8] width 28 height 8
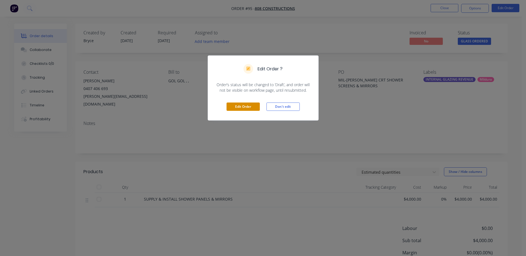
click at [247, 109] on button "Edit Order" at bounding box center [243, 107] width 33 height 8
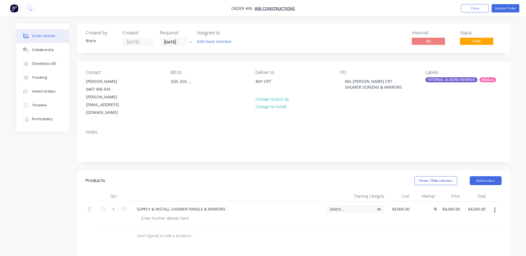
click at [379, 209] on icon at bounding box center [379, 210] width 4 height 2
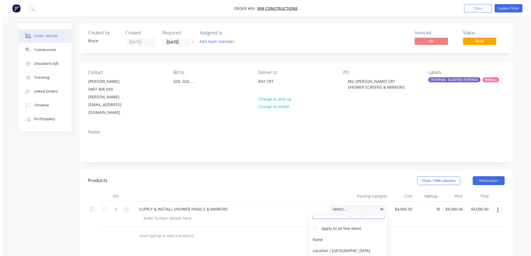
scroll to position [55, 0]
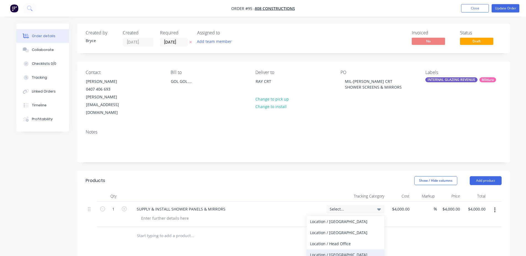
click at [332, 250] on div "Location / [GEOGRAPHIC_DATA]" at bounding box center [346, 255] width 78 height 11
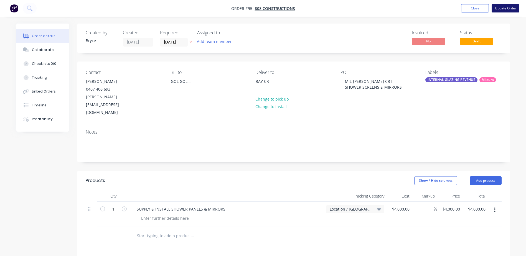
click at [499, 10] on button "Update Order" at bounding box center [506, 8] width 28 height 8
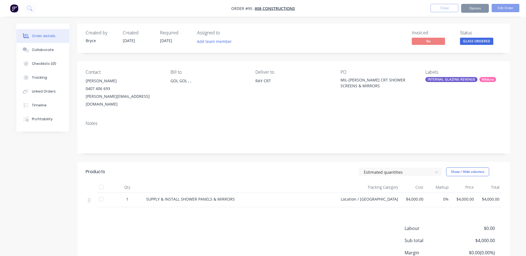
click at [444, 11] on button "Close" at bounding box center [445, 8] width 28 height 8
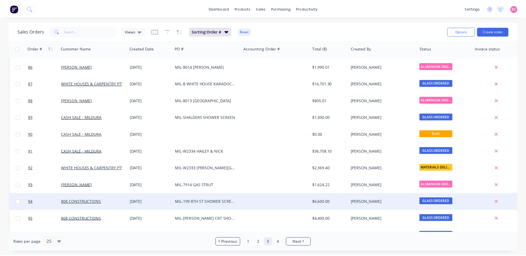
scroll to position [222, 0]
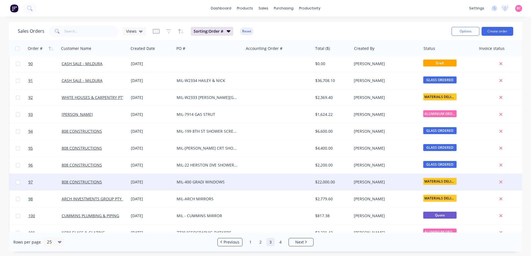
click at [231, 184] on div "MIL-400 GRADI WINDOWS" at bounding box center [208, 183] width 62 height 6
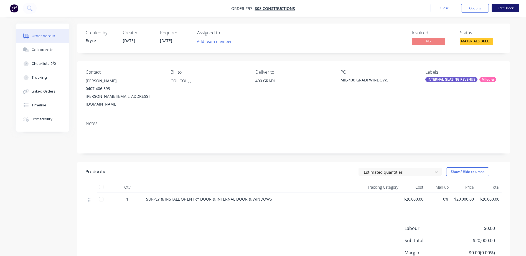
click at [506, 6] on button "Edit Order" at bounding box center [506, 8] width 28 height 8
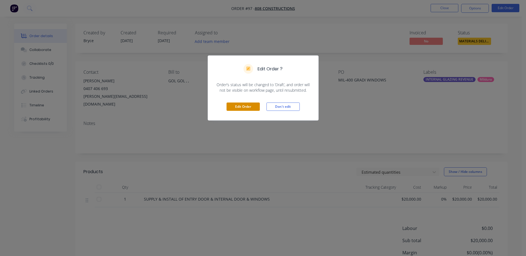
click at [244, 109] on button "Edit Order" at bounding box center [243, 107] width 33 height 8
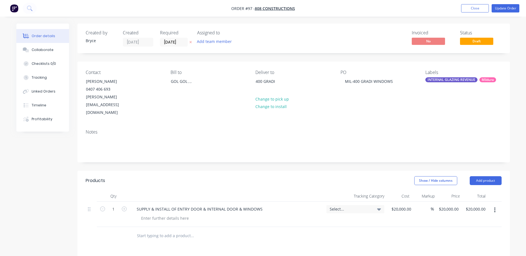
click at [377, 205] on div "Select..." at bounding box center [356, 209] width 58 height 8
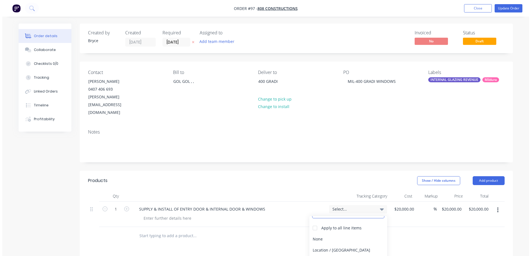
scroll to position [55, 0]
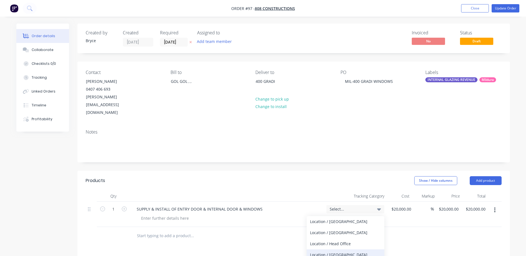
click at [326, 250] on div "Location / [GEOGRAPHIC_DATA]" at bounding box center [346, 255] width 78 height 11
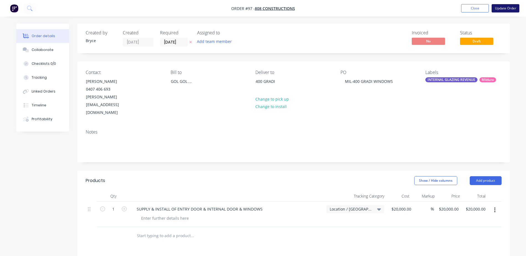
click at [506, 9] on button "Update Order" at bounding box center [506, 8] width 28 height 8
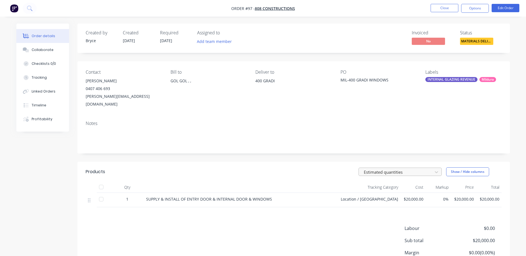
click at [411, 169] on div at bounding box center [397, 172] width 67 height 7
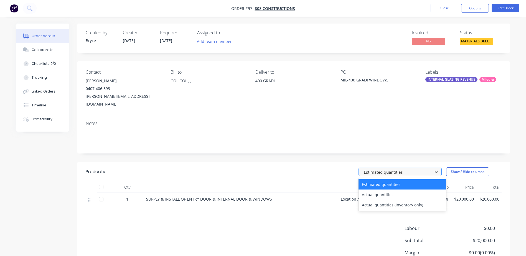
click at [411, 169] on div at bounding box center [397, 172] width 67 height 7
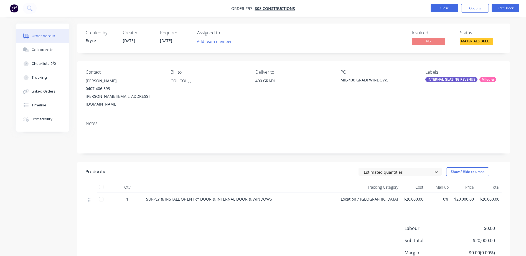
click at [443, 10] on button "Close" at bounding box center [445, 8] width 28 height 8
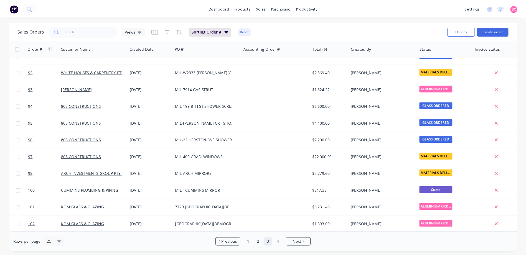
scroll to position [250, 0]
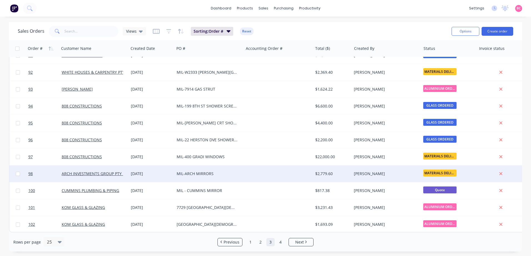
click at [192, 173] on div "MIL-ARCH MIRRORS" at bounding box center [208, 174] width 62 height 6
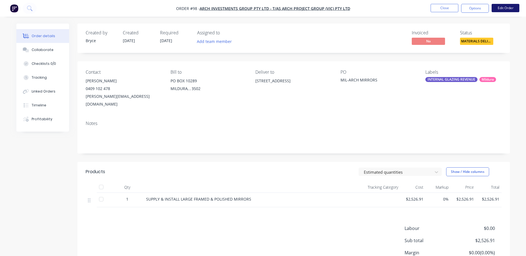
click at [505, 9] on button "Edit Order" at bounding box center [506, 8] width 28 height 8
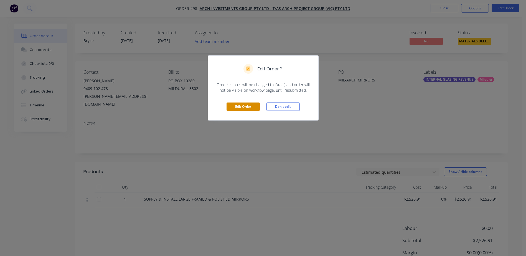
click at [245, 108] on button "Edit Order" at bounding box center [243, 107] width 33 height 8
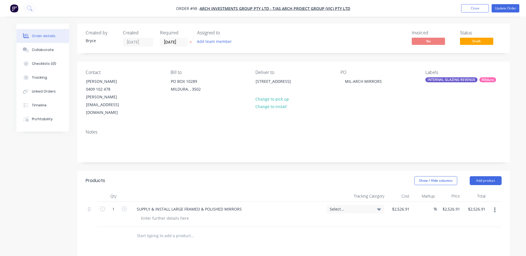
click at [374, 207] on div "Select..." at bounding box center [355, 209] width 51 height 5
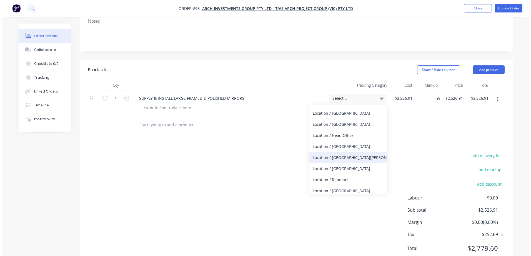
scroll to position [55, 0]
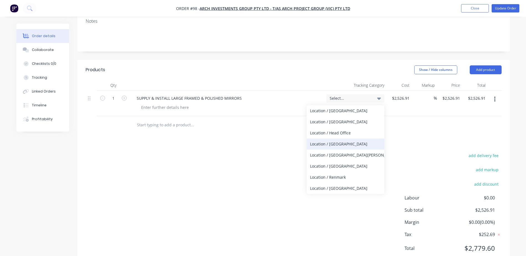
click at [332, 139] on div "Location / [GEOGRAPHIC_DATA]" at bounding box center [346, 144] width 78 height 11
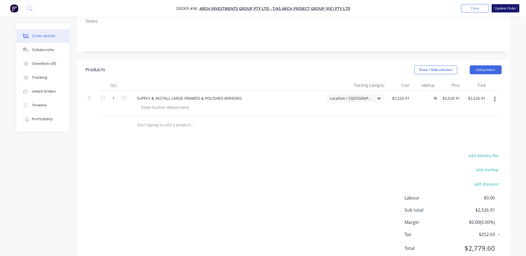
click at [505, 9] on button "Update Order" at bounding box center [506, 8] width 28 height 8
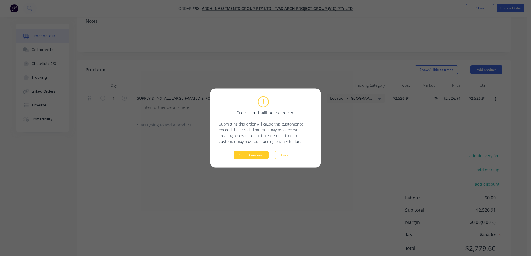
click at [245, 156] on button "Submit anyway" at bounding box center [250, 155] width 35 height 8
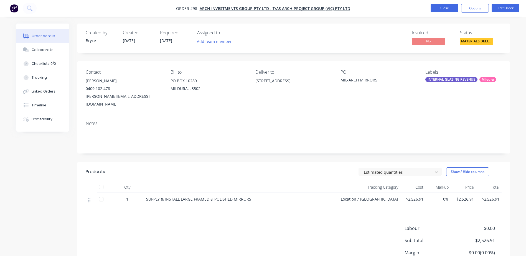
click at [452, 9] on button "Close" at bounding box center [445, 8] width 28 height 8
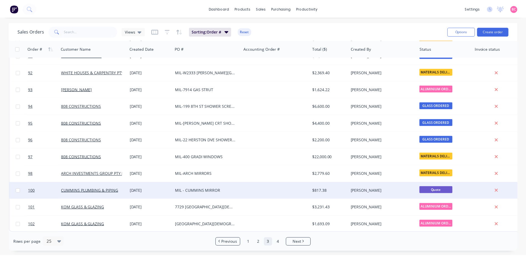
scroll to position [250, 0]
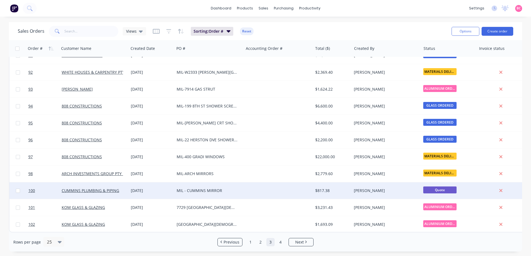
click at [288, 187] on div at bounding box center [277, 191] width 69 height 17
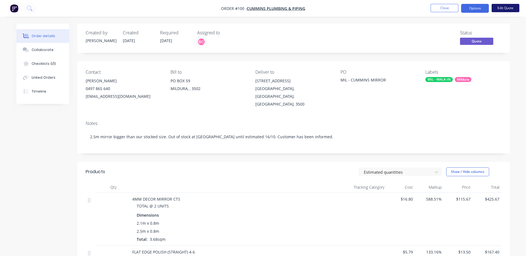
click at [509, 9] on button "Edit Quote" at bounding box center [506, 8] width 28 height 8
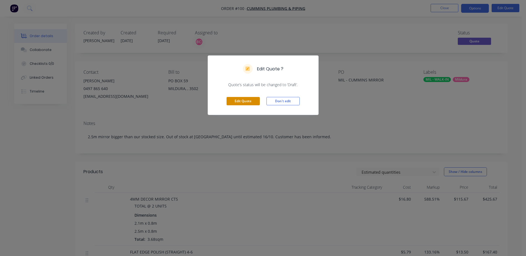
click at [244, 100] on button "Edit Quote" at bounding box center [243, 101] width 33 height 8
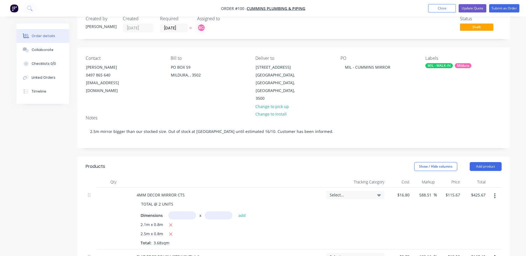
scroll to position [28, 0]
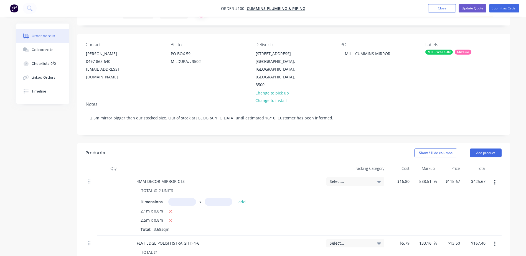
click at [367, 179] on span "Select..." at bounding box center [351, 182] width 42 height 6
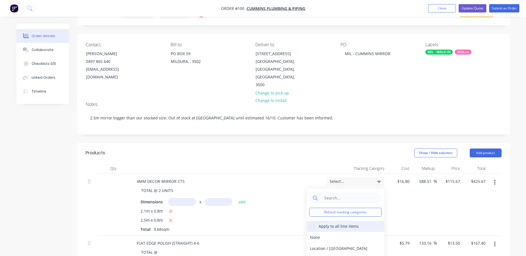
click at [317, 221] on div at bounding box center [312, 226] width 11 height 11
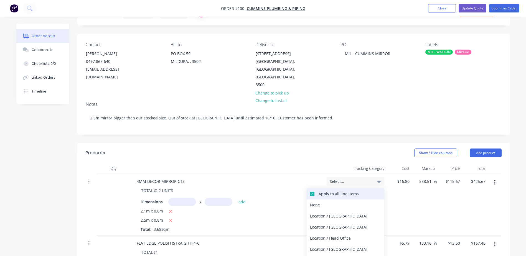
scroll to position [55, 0]
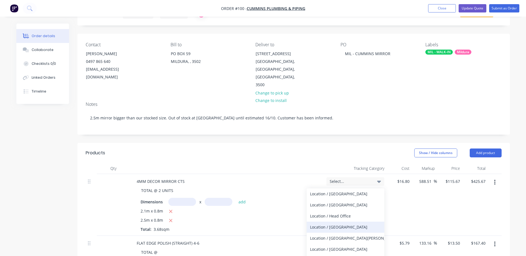
click at [333, 222] on div "Location / [GEOGRAPHIC_DATA]" at bounding box center [346, 227] width 78 height 11
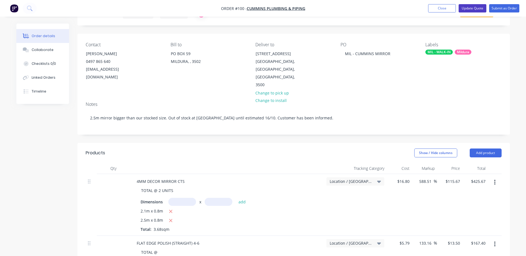
click at [467, 9] on button "Update Quote" at bounding box center [473, 8] width 28 height 8
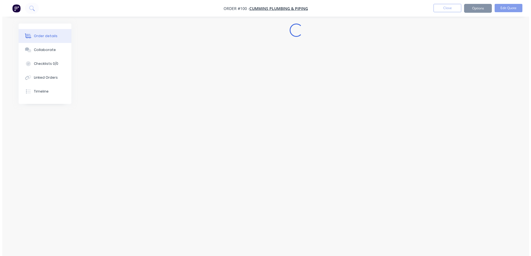
scroll to position [0, 0]
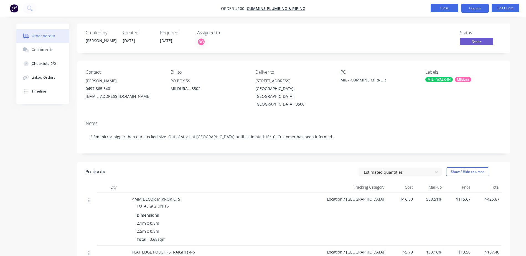
click at [446, 7] on button "Close" at bounding box center [445, 8] width 28 height 8
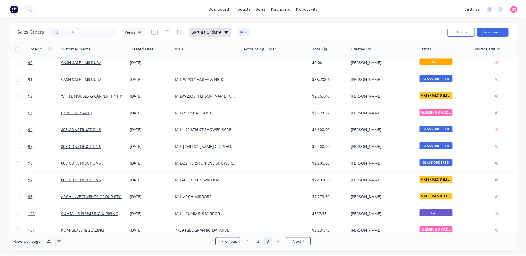
scroll to position [250, 0]
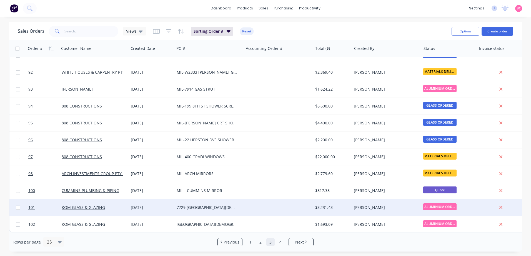
click at [335, 207] on div "$3,231.43" at bounding box center [331, 208] width 32 height 6
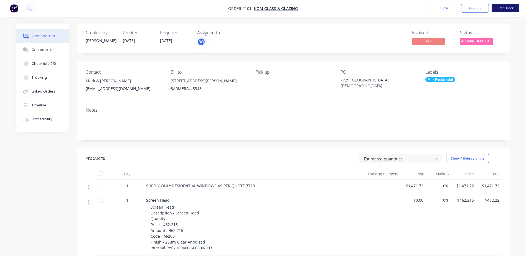
click at [499, 10] on button "Edit Order" at bounding box center [506, 8] width 28 height 8
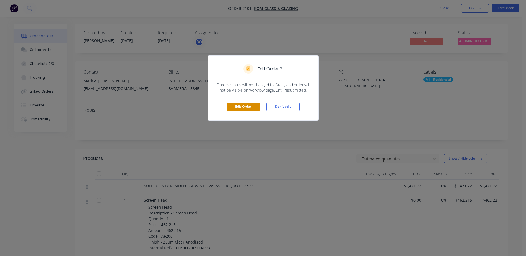
click at [246, 106] on button "Edit Order" at bounding box center [243, 107] width 33 height 8
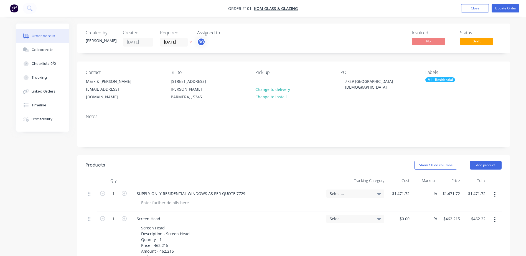
click at [371, 191] on span "Select..." at bounding box center [351, 194] width 42 height 6
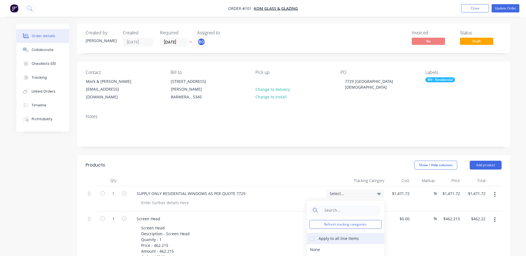
click at [334, 236] on div "Apply to all line items" at bounding box center [339, 239] width 40 height 6
click at [310, 233] on div at bounding box center [312, 238] width 11 height 11
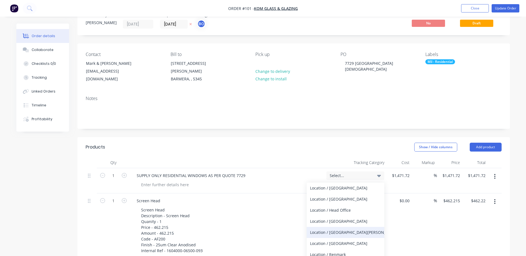
scroll to position [28, 0]
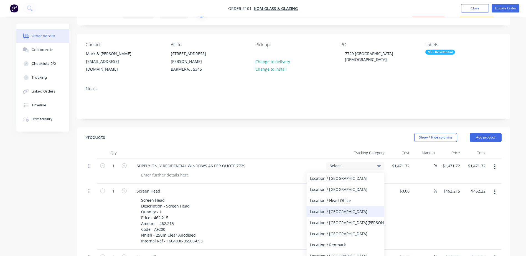
click at [322, 208] on div "Location / [GEOGRAPHIC_DATA]" at bounding box center [346, 211] width 78 height 11
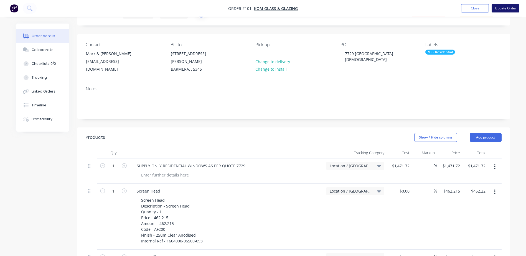
click at [506, 9] on button "Update Order" at bounding box center [506, 8] width 28 height 8
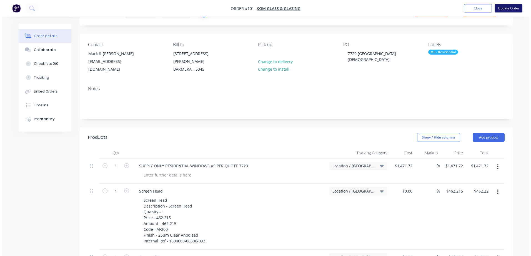
scroll to position [0, 0]
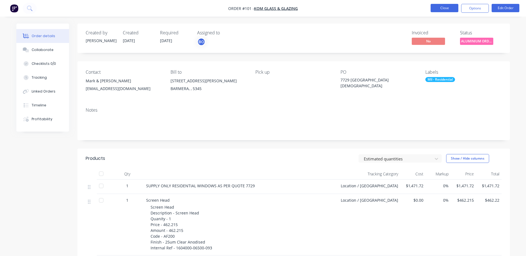
click at [443, 11] on button "Close" at bounding box center [445, 8] width 28 height 8
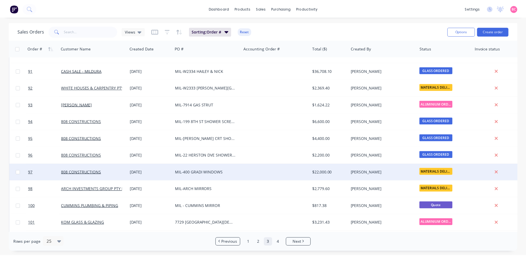
scroll to position [250, 0]
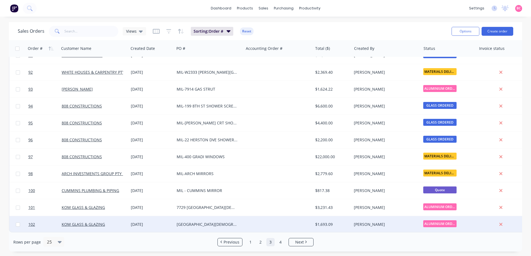
click at [350, 220] on div "$1,693.09" at bounding box center [332, 224] width 39 height 17
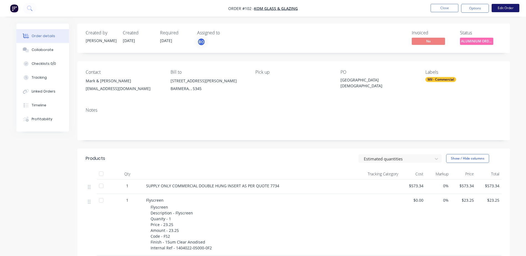
click at [505, 10] on button "Edit Order" at bounding box center [506, 8] width 28 height 8
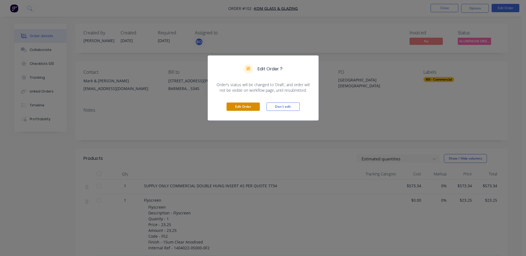
click at [237, 109] on button "Edit Order" at bounding box center [243, 107] width 33 height 8
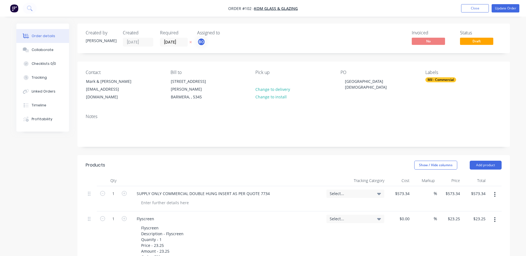
click at [370, 191] on span "Select..." at bounding box center [351, 194] width 42 height 6
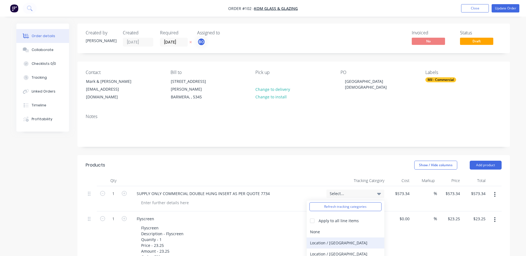
scroll to position [28, 0]
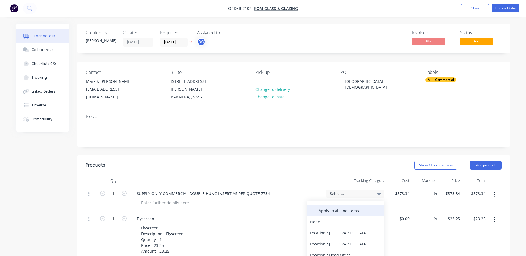
click at [311, 206] on div at bounding box center [312, 211] width 11 height 11
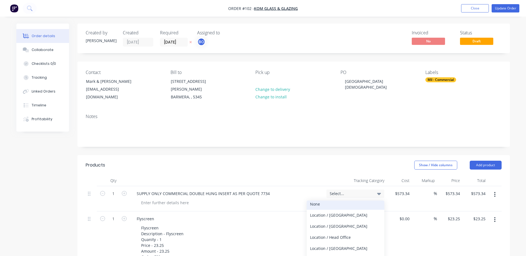
scroll to position [55, 0]
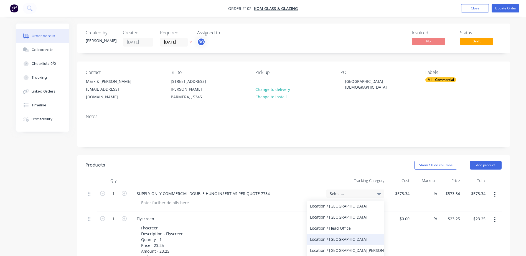
click at [325, 234] on div "Location / [GEOGRAPHIC_DATA]" at bounding box center [346, 239] width 78 height 11
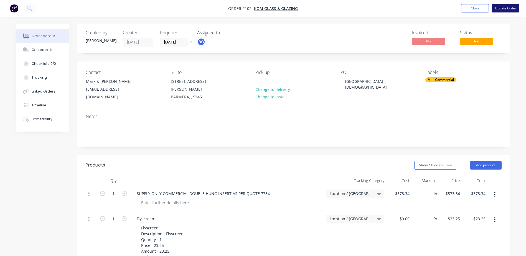
click at [508, 7] on button "Update Order" at bounding box center [506, 8] width 28 height 8
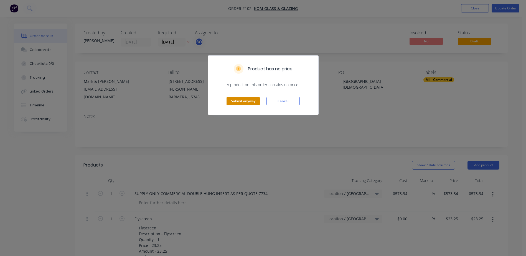
click at [237, 101] on button "Submit anyway" at bounding box center [243, 101] width 33 height 8
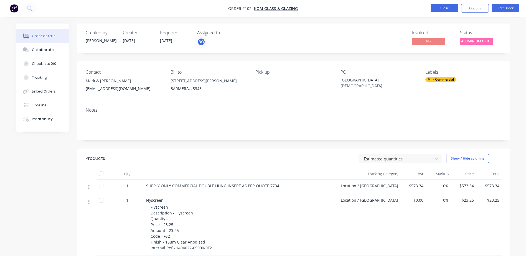
click at [447, 11] on button "Close" at bounding box center [445, 8] width 28 height 8
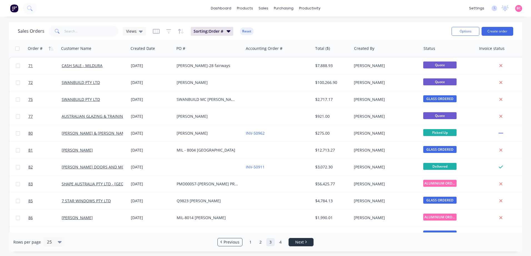
click at [298, 243] on span "Next" at bounding box center [299, 243] width 9 height 6
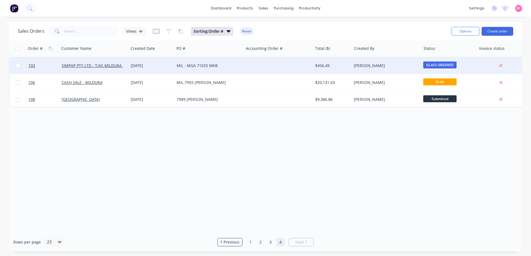
click at [290, 66] on div at bounding box center [277, 65] width 69 height 17
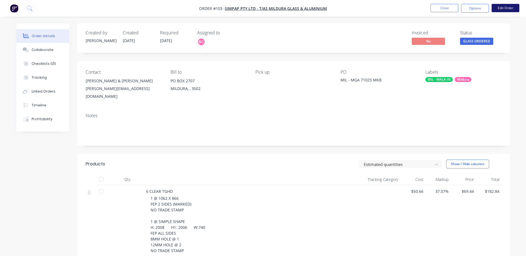
click at [501, 9] on button "Edit Order" at bounding box center [506, 8] width 28 height 8
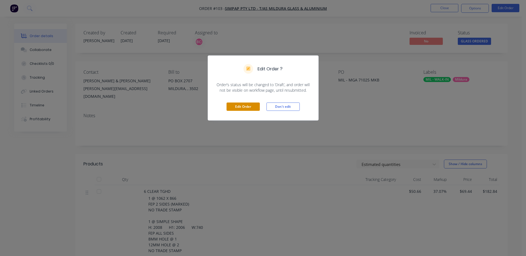
click at [240, 103] on button "Edit Order" at bounding box center [243, 107] width 33 height 8
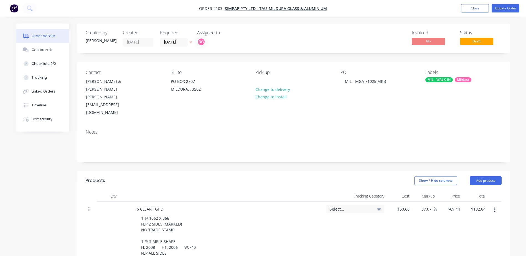
click at [376, 207] on div "Select..." at bounding box center [355, 209] width 51 height 5
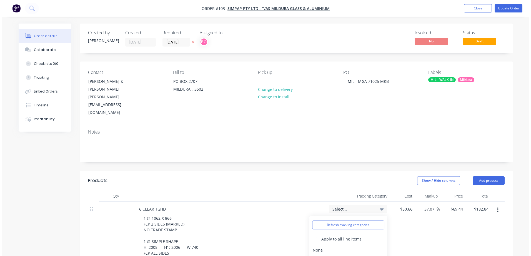
scroll to position [55, 0]
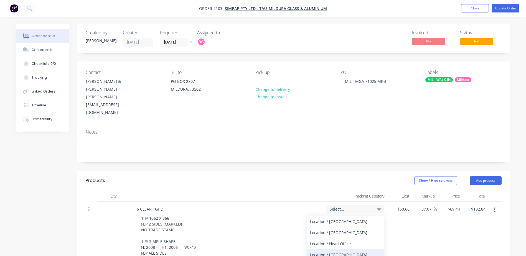
click at [335, 250] on div "Location / [GEOGRAPHIC_DATA]" at bounding box center [346, 255] width 78 height 11
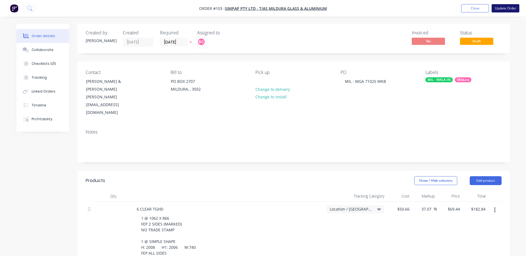
click at [509, 6] on button "Update Order" at bounding box center [506, 8] width 28 height 8
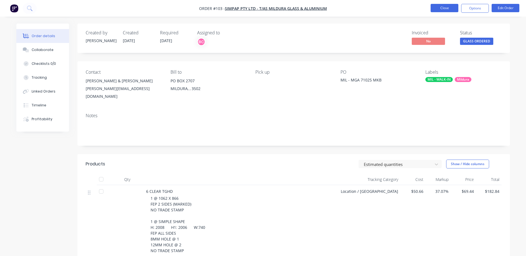
click at [444, 10] on button "Close" at bounding box center [445, 8] width 28 height 8
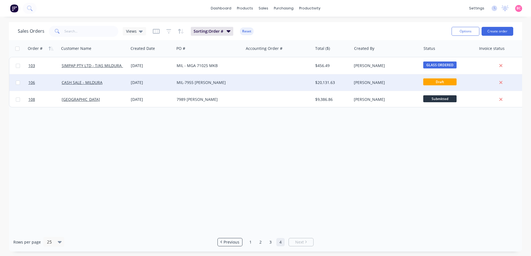
click at [259, 85] on div at bounding box center [277, 82] width 69 height 17
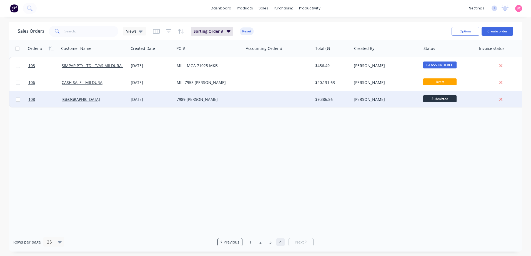
click at [250, 102] on div at bounding box center [277, 99] width 69 height 17
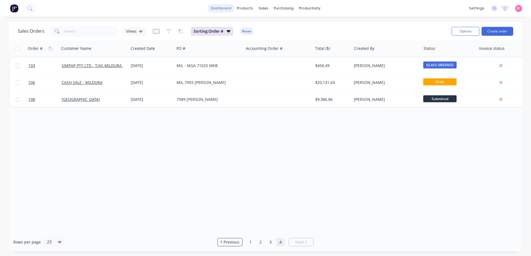
click at [223, 10] on link "dashboard" at bounding box center [221, 8] width 26 height 8
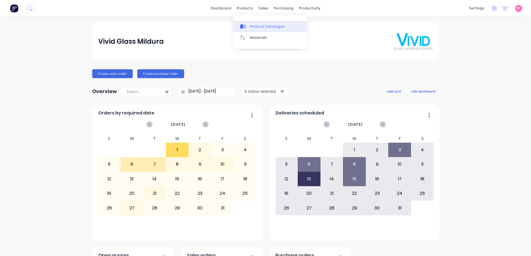
click at [249, 24] on link "Product Catalogue" at bounding box center [270, 26] width 74 height 11
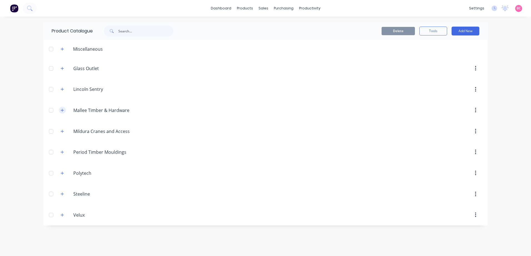
click at [60, 112] on button "button" at bounding box center [62, 110] width 7 height 7
click at [61, 112] on icon "button" at bounding box center [62, 111] width 3 height 4
click at [61, 71] on button "button" at bounding box center [62, 68] width 7 height 7
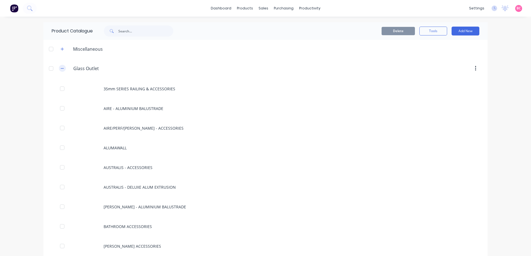
click at [61, 70] on icon "button" at bounding box center [62, 69] width 3 height 4
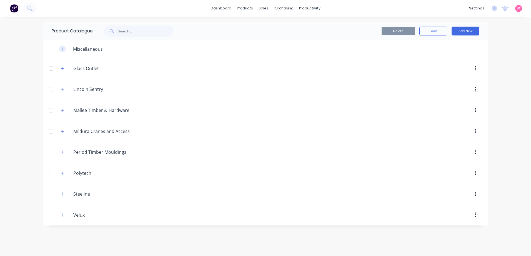
click at [64, 50] on button "button" at bounding box center [62, 49] width 7 height 7
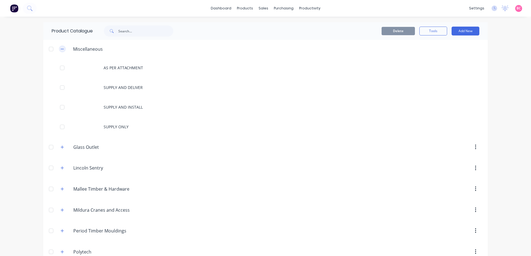
click at [63, 50] on button "button" at bounding box center [62, 49] width 7 height 7
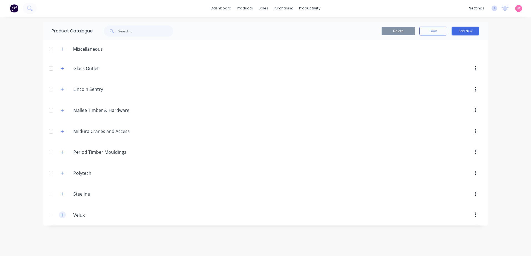
click at [63, 217] on icon "button" at bounding box center [62, 215] width 3 height 4
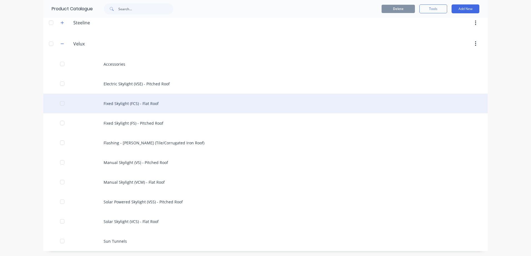
scroll to position [172, 0]
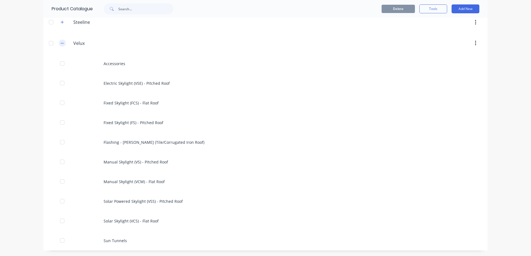
click at [61, 43] on icon "button" at bounding box center [62, 43] width 3 height 0
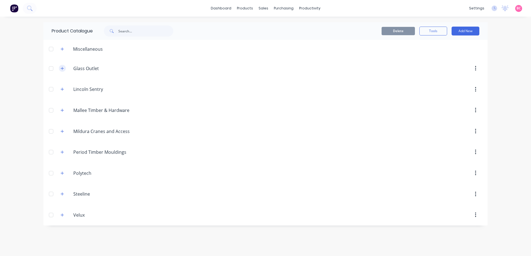
click at [63, 70] on icon "button" at bounding box center [62, 69] width 3 height 4
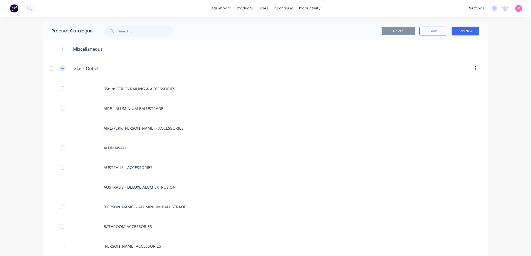
click at [60, 71] on button "button" at bounding box center [62, 68] width 7 height 7
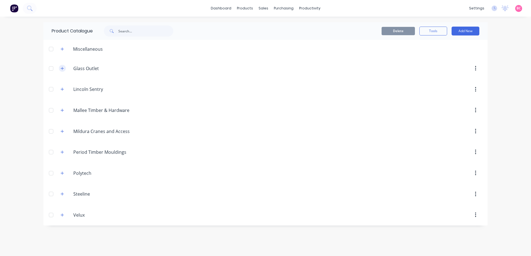
click at [62, 69] on icon "button" at bounding box center [62, 68] width 3 height 3
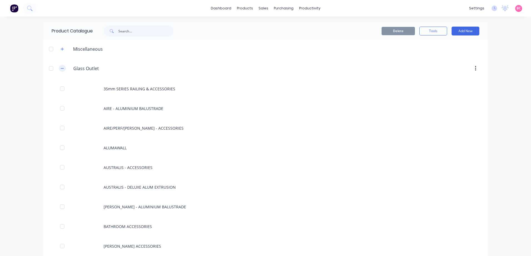
click at [61, 70] on icon "button" at bounding box center [62, 69] width 3 height 4
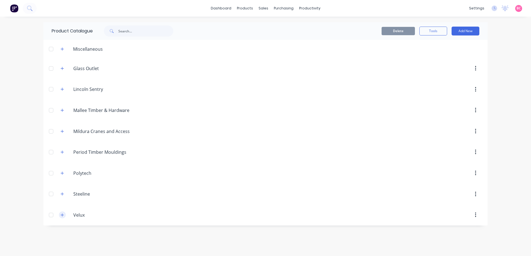
click at [63, 217] on icon "button" at bounding box center [62, 215] width 3 height 4
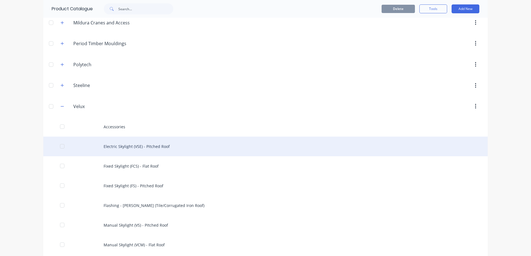
scroll to position [111, 0]
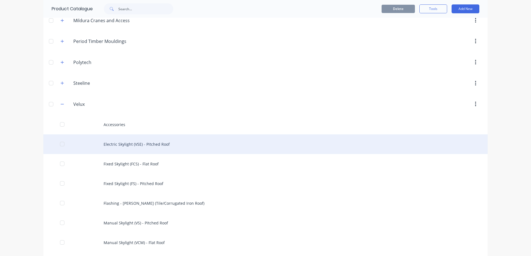
click at [84, 142] on div "Electric Skylight (VSE) - Pitched Roof" at bounding box center [265, 145] width 444 height 20
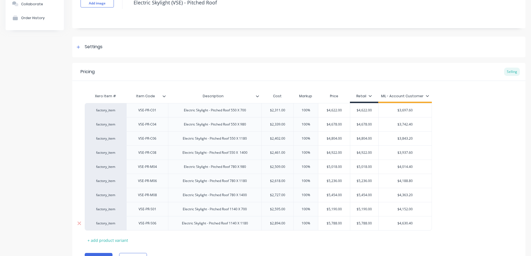
scroll to position [75, 0]
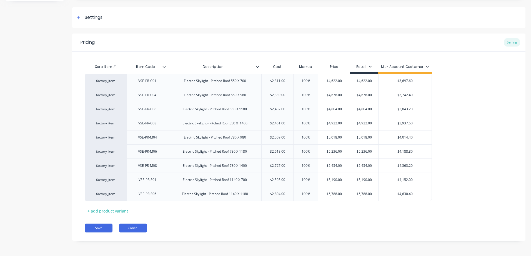
click at [134, 230] on button "Cancel" at bounding box center [133, 228] width 28 height 9
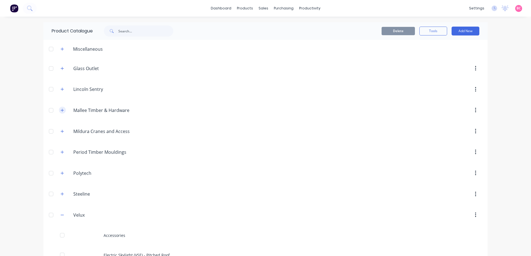
click at [62, 112] on icon "button" at bounding box center [62, 111] width 3 height 4
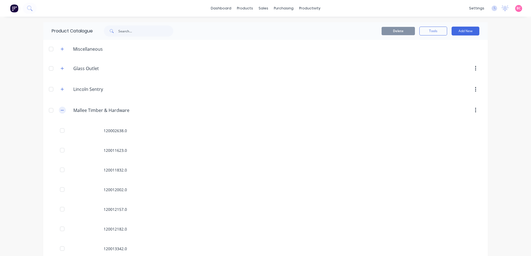
click at [61, 110] on icon "button" at bounding box center [62, 110] width 3 height 0
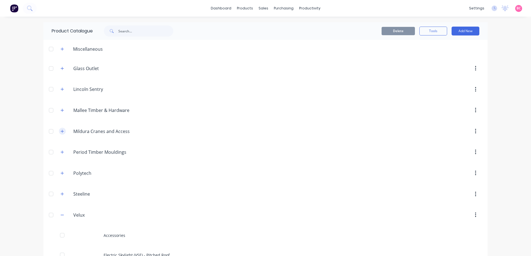
click at [61, 131] on icon "button" at bounding box center [62, 132] width 3 height 4
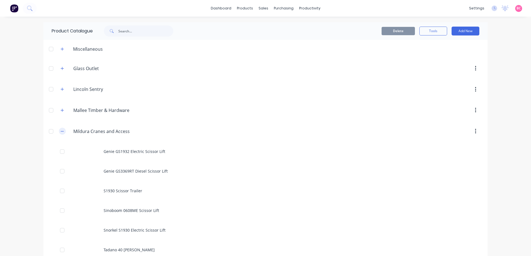
click at [61, 131] on icon "button" at bounding box center [62, 132] width 3 height 4
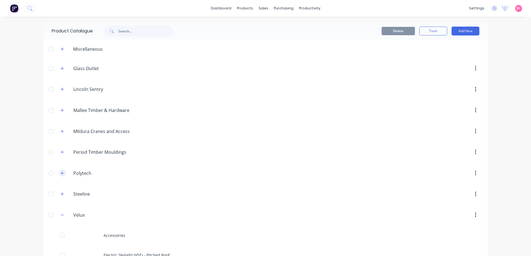
click at [61, 173] on icon "button" at bounding box center [62, 173] width 3 height 3
click at [61, 173] on icon "button" at bounding box center [62, 173] width 3 height 0
click at [62, 199] on div "Steeline Steeline" at bounding box center [99, 195] width 87 height 10
click at [62, 196] on icon "button" at bounding box center [62, 194] width 3 height 4
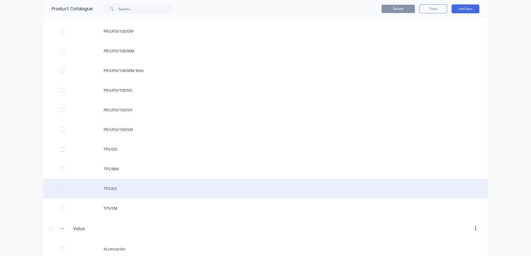
scroll to position [56, 0]
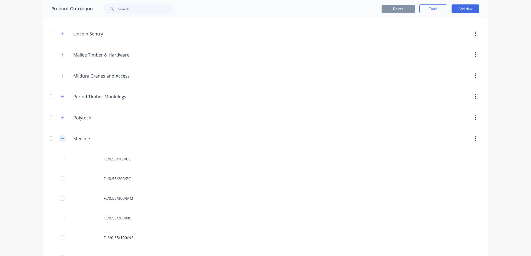
click at [61, 137] on icon "button" at bounding box center [62, 139] width 3 height 4
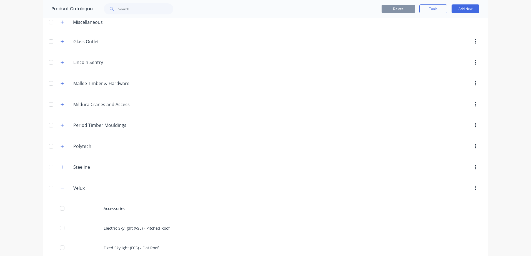
scroll to position [0, 0]
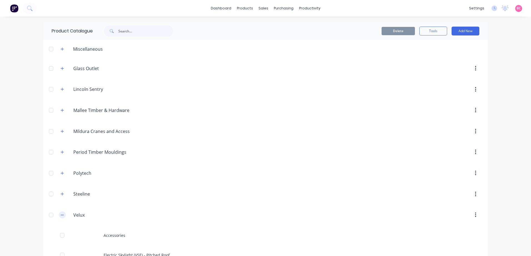
click at [61, 213] on icon "button" at bounding box center [62, 215] width 3 height 4
click at [63, 70] on button "button" at bounding box center [62, 68] width 7 height 7
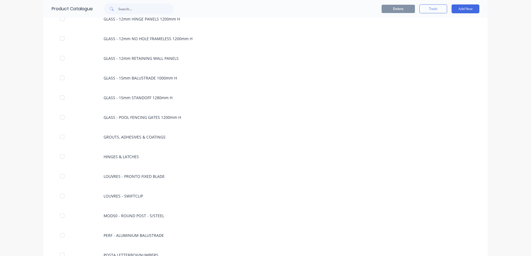
scroll to position [611, 0]
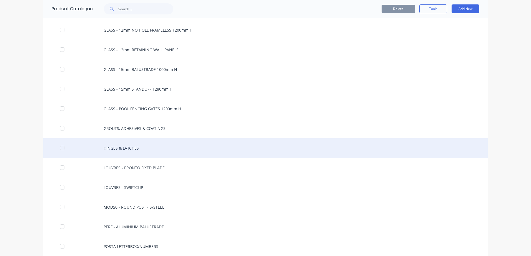
click at [62, 148] on div at bounding box center [62, 148] width 11 height 11
click at [58, 148] on div at bounding box center [62, 148] width 11 height 11
click at [104, 145] on div "HINGES & LATCHES" at bounding box center [265, 148] width 444 height 20
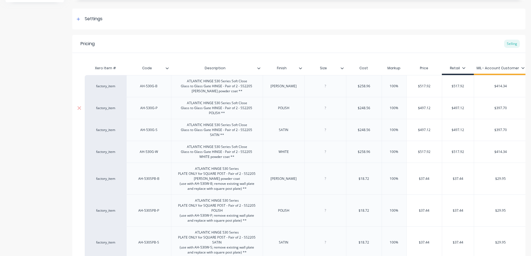
scroll to position [83, 0]
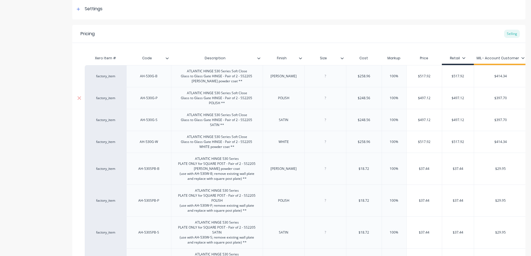
type textarea "x"
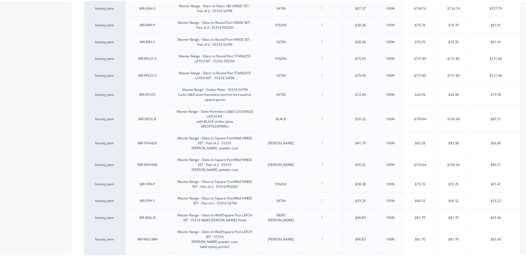
scroll to position [0, 0]
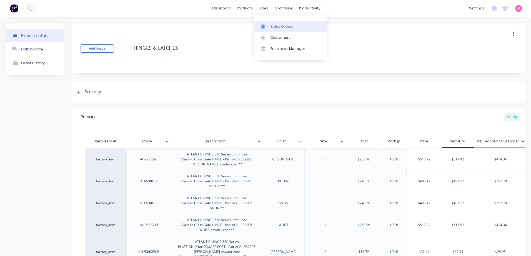
click at [269, 26] on link "Sales Orders" at bounding box center [291, 26] width 74 height 11
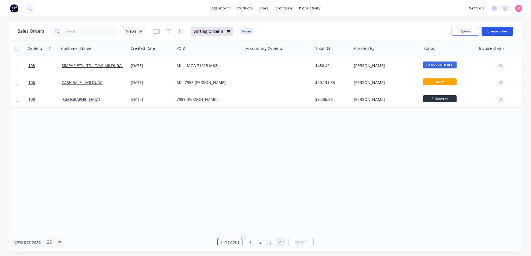
click at [498, 31] on button "Create order" at bounding box center [497, 31] width 32 height 9
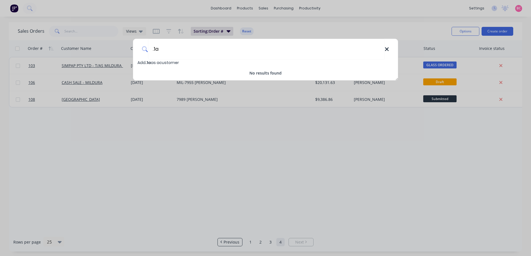
type input ".1a"
click at [387, 48] on icon at bounding box center [386, 49] width 4 height 6
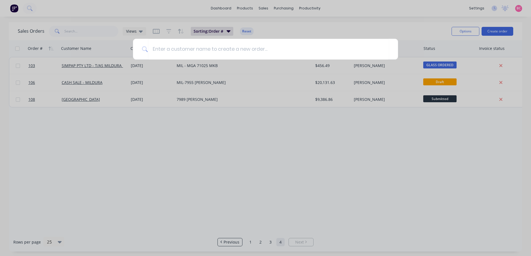
click at [305, 31] on div at bounding box center [265, 128] width 531 height 256
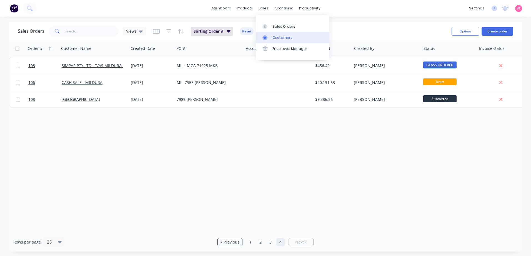
click at [285, 33] on link "Customers" at bounding box center [293, 37] width 74 height 11
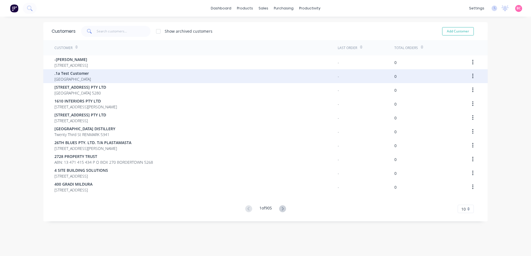
click at [95, 75] on div ".1a Test Customer Australia" at bounding box center [195, 76] width 283 height 14
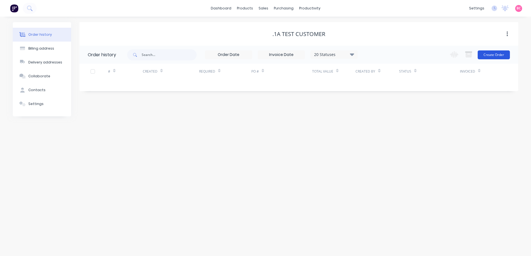
click at [503, 54] on button "Create Order" at bounding box center [493, 55] width 32 height 9
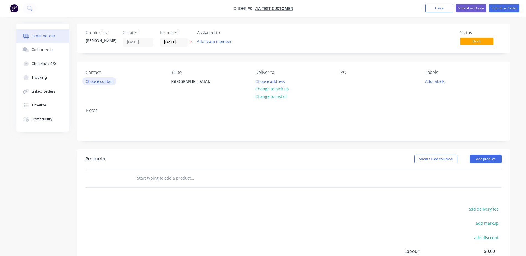
click at [108, 82] on button "Choose contact" at bounding box center [99, 80] width 34 height 7
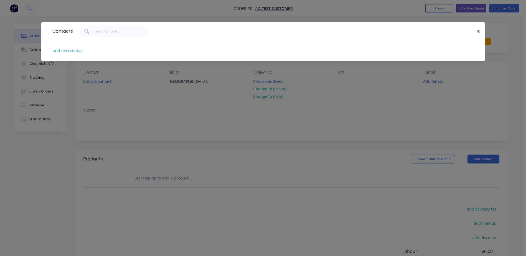
click at [142, 103] on div "Contacts add new contact" at bounding box center [263, 128] width 526 height 256
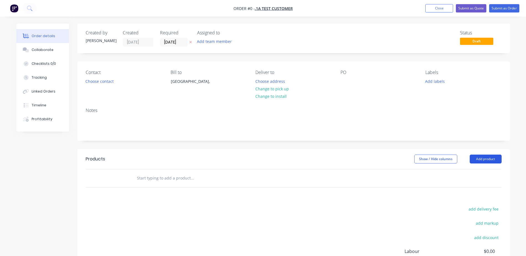
click at [491, 161] on button "Add product" at bounding box center [486, 159] width 32 height 9
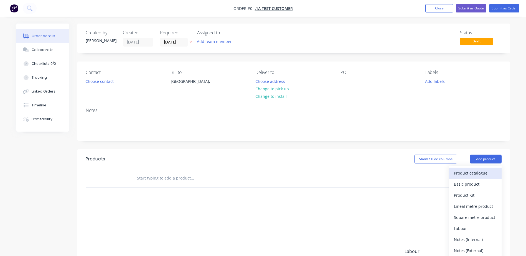
click at [476, 174] on div "Product catalogue" at bounding box center [475, 173] width 43 height 8
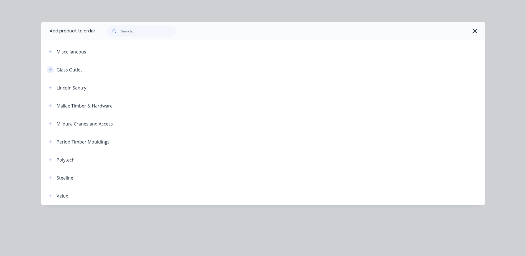
click at [52, 68] on button "button" at bounding box center [50, 69] width 7 height 7
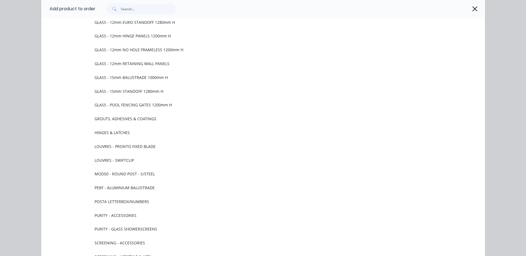
scroll to position [416, 0]
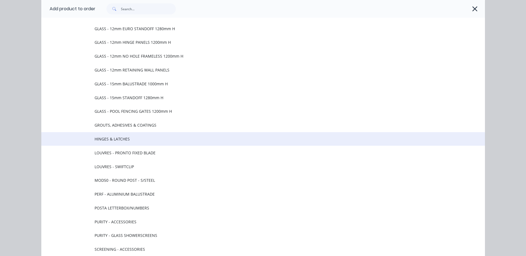
click at [112, 137] on span "HINGES & LATCHES" at bounding box center [251, 139] width 313 height 6
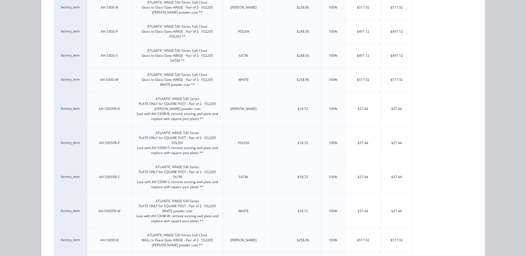
scroll to position [0, 0]
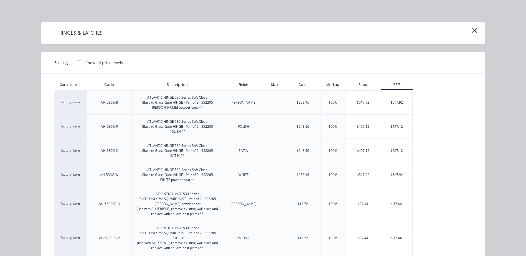
click at [78, 62] on div at bounding box center [79, 62] width 11 height 11
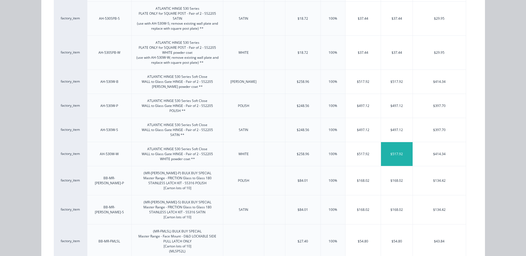
scroll to position [278, 0]
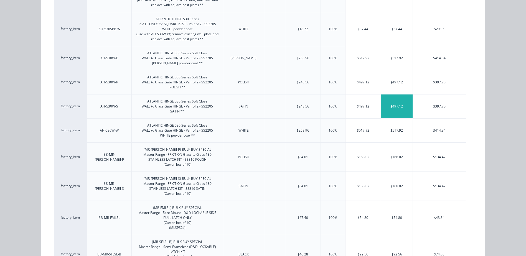
click at [394, 109] on div "$497.12" at bounding box center [397, 107] width 32 height 24
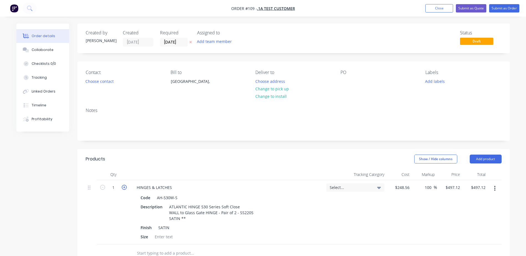
click at [124, 188] on icon "button" at bounding box center [124, 187] width 5 height 5
type input "2"
type input "$994.24"
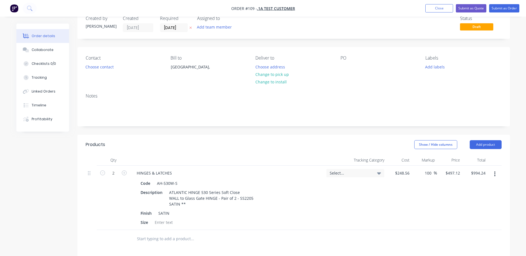
scroll to position [28, 0]
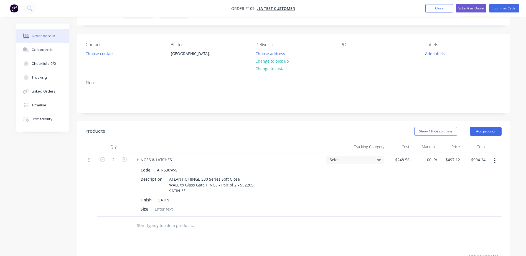
click at [363, 159] on span "Select..." at bounding box center [351, 160] width 42 height 6
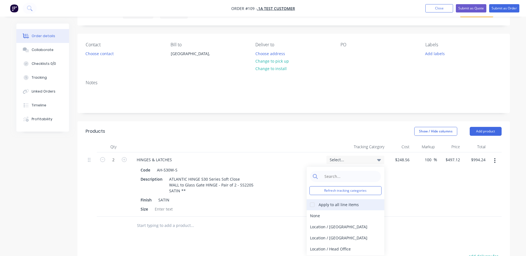
click at [315, 203] on div at bounding box center [312, 205] width 11 height 11
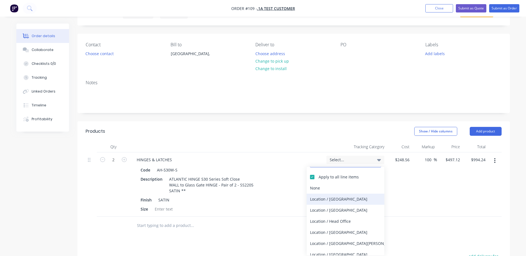
scroll to position [55, 0]
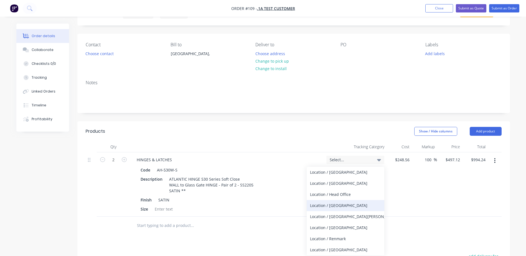
click at [353, 204] on div "Location / [GEOGRAPHIC_DATA]" at bounding box center [346, 205] width 78 height 11
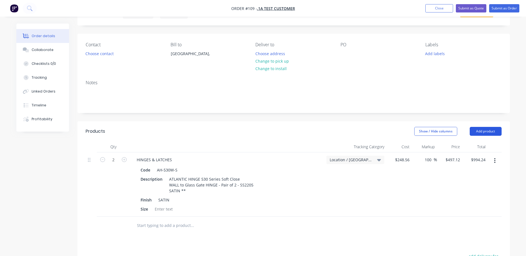
click at [478, 130] on button "Add product" at bounding box center [486, 131] width 32 height 9
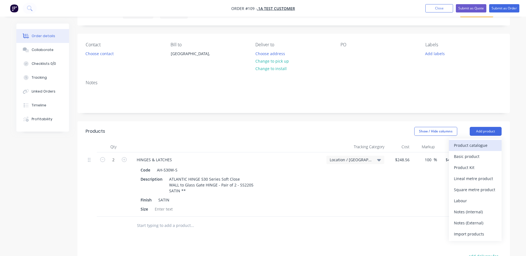
click at [468, 148] on div "Product catalogue" at bounding box center [475, 146] width 43 height 8
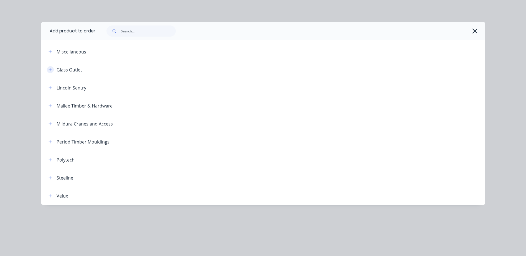
click at [51, 71] on icon "button" at bounding box center [50, 70] width 3 height 4
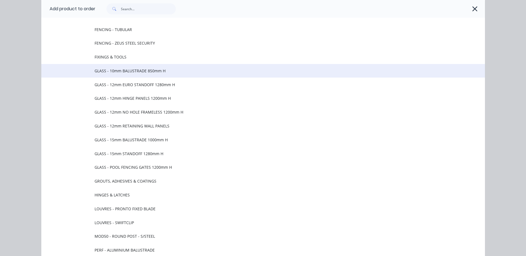
scroll to position [361, 0]
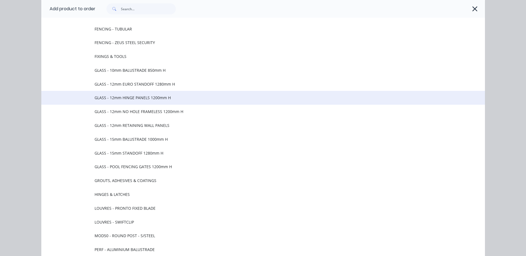
click at [152, 99] on span "GLASS - 12mm HINGE PANELS 1200mm H" at bounding box center [251, 98] width 313 height 6
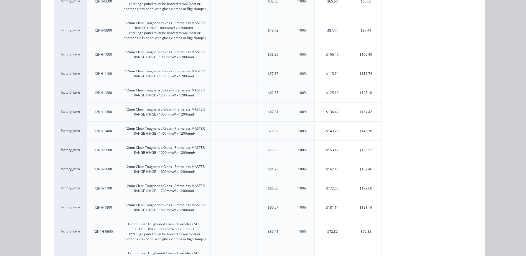
scroll to position [167, 0]
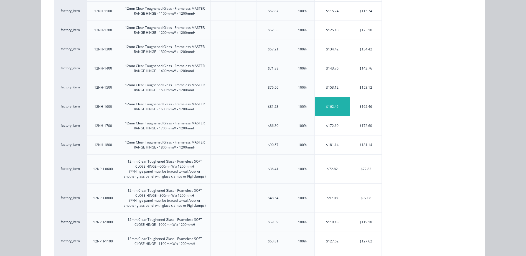
click at [331, 111] on div "$162.46" at bounding box center [332, 106] width 35 height 19
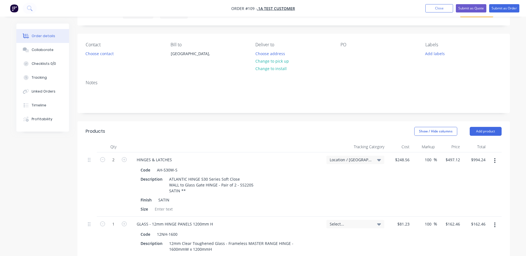
click at [124, 221] on button "button" at bounding box center [124, 224] width 7 height 6
type input "2"
type input "$324.92"
click at [124, 224] on icon "button" at bounding box center [124, 224] width 5 height 5
type input "3"
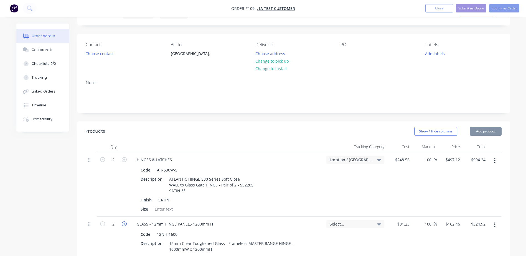
type input "$487.38"
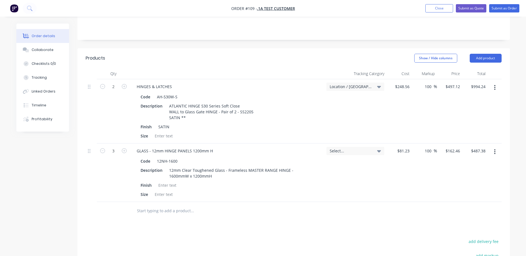
scroll to position [111, 0]
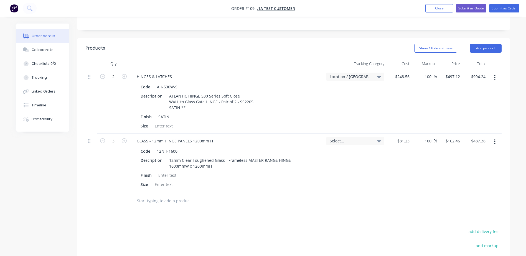
click at [371, 147] on div "Select..." at bounding box center [355, 163] width 62 height 59
click at [369, 143] on span "Select..." at bounding box center [351, 141] width 42 height 6
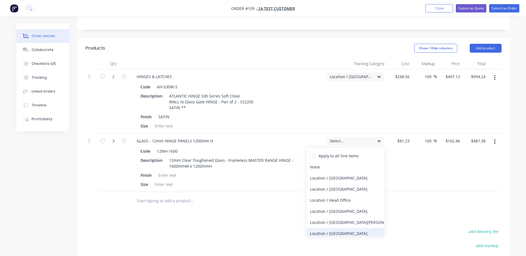
scroll to position [55, 0]
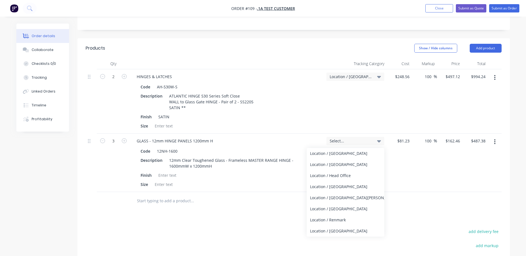
click at [273, 221] on div "Products Show / Hide columns Add product Qty Tracking Category Cost Markup Pric…" at bounding box center [293, 190] width 433 height 305
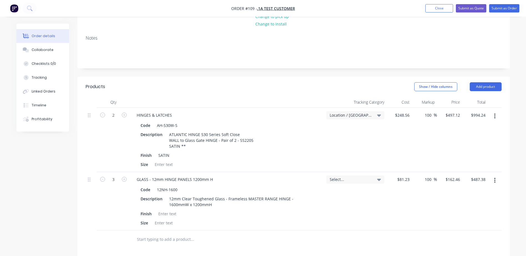
scroll to position [83, 0]
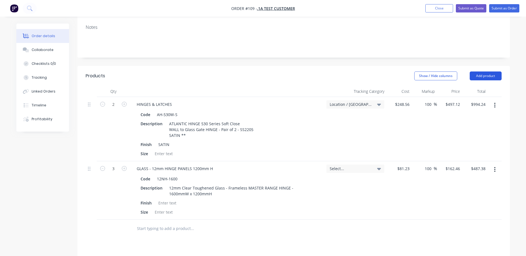
click at [482, 77] on button "Add product" at bounding box center [486, 76] width 32 height 9
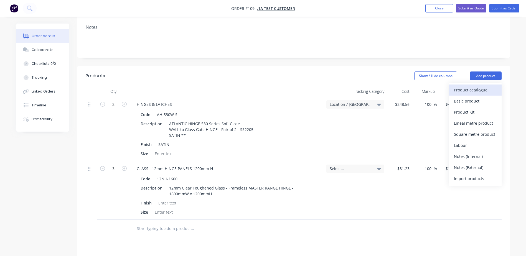
click at [463, 91] on div "Product catalogue" at bounding box center [475, 90] width 43 height 8
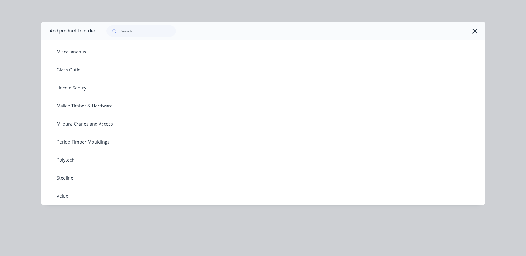
scroll to position [111, 0]
click at [50, 196] on icon "button" at bounding box center [50, 196] width 3 height 4
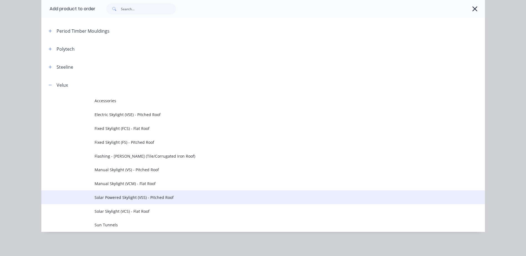
scroll to position [111, 0]
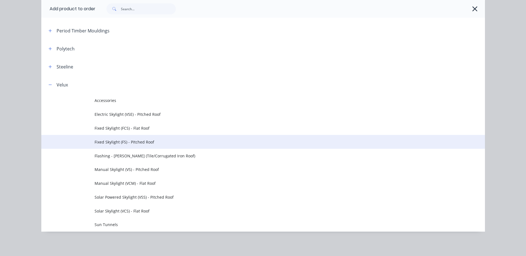
click at [135, 137] on td "Fixed Skylight (FS) - Pitched Roof" at bounding box center [290, 142] width 391 height 14
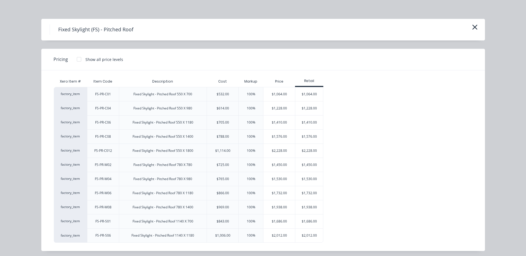
scroll to position [6, 0]
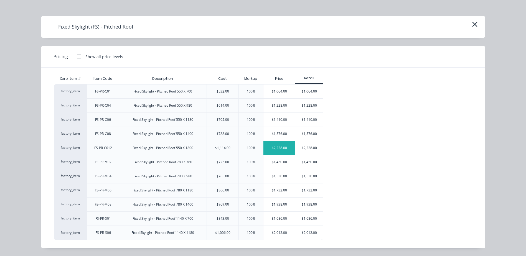
click at [278, 150] on div "$2,228.00" at bounding box center [280, 148] width 32 height 14
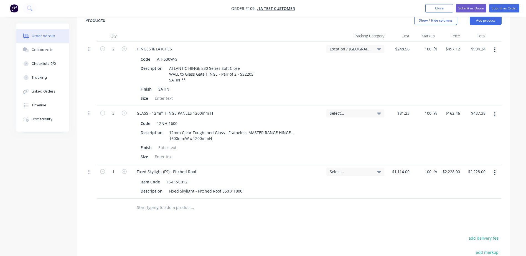
scroll to position [167, 0]
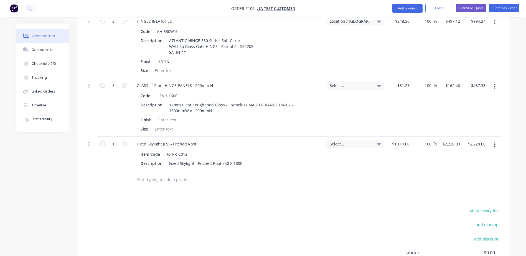
click at [350, 144] on span "Select..." at bounding box center [351, 144] width 42 height 6
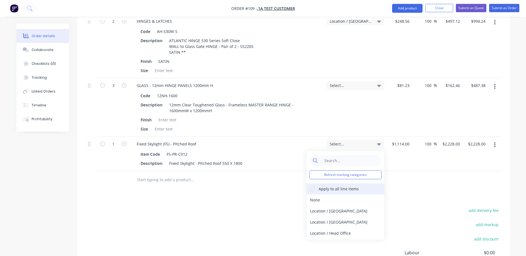
click at [312, 188] on div at bounding box center [312, 189] width 11 height 11
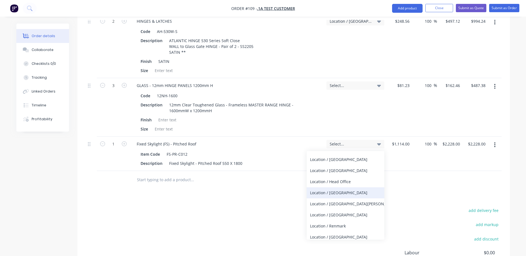
scroll to position [55, 0]
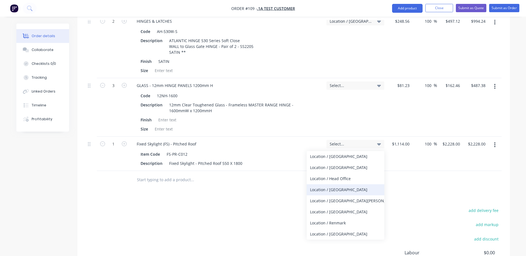
click at [332, 192] on div "Location / [GEOGRAPHIC_DATA]" at bounding box center [346, 190] width 78 height 11
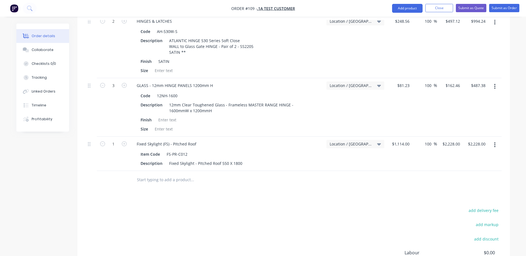
click at [291, 203] on div "Products Show / Hide columns Add product Qty Tracking Category Cost Markup Pric…" at bounding box center [293, 153] width 433 height 340
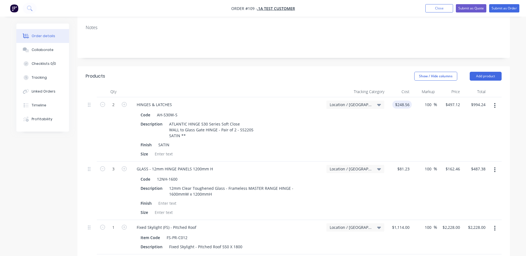
scroll to position [74, 0]
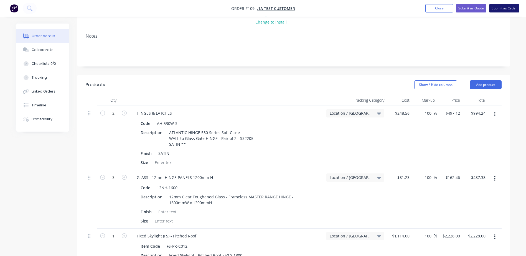
click at [497, 11] on button "Submit as Order" at bounding box center [505, 8] width 30 height 8
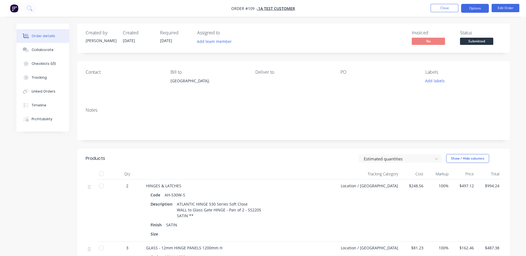
click at [476, 11] on button "Options" at bounding box center [476, 8] width 28 height 9
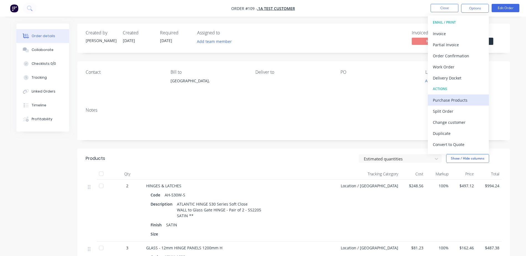
click at [449, 102] on div "Purchase Products" at bounding box center [458, 100] width 51 height 8
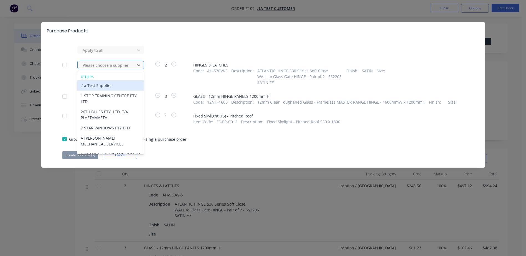
click at [122, 65] on div at bounding box center [107, 65] width 50 height 7
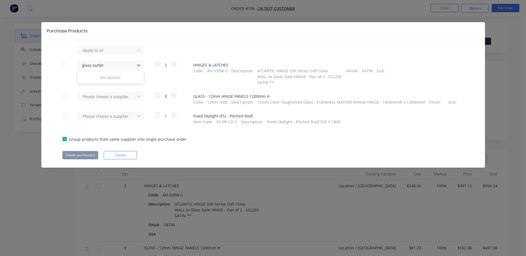
click at [112, 77] on div "No options" at bounding box center [110, 77] width 67 height 10
type input "glass outlet"
click at [60, 80] on div "Apply to all 0 results available for search term glass outlet. Use Up and Down …" at bounding box center [263, 103] width 444 height 114
click at [102, 115] on div at bounding box center [107, 116] width 50 height 7
type input "velux"
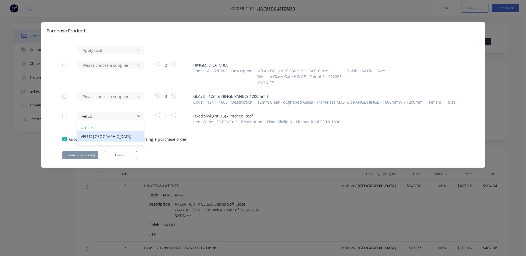
click at [101, 136] on div "VELUX [GEOGRAPHIC_DATA]" at bounding box center [110, 137] width 67 height 10
click at [100, 66] on div at bounding box center [107, 65] width 50 height 7
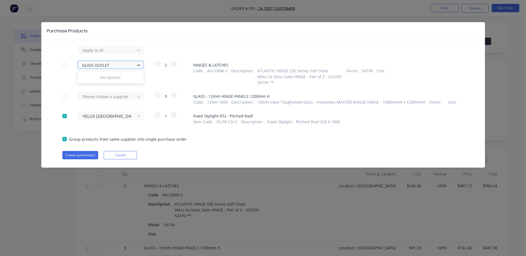
type input "GLASS OUTLET"
click at [138, 64] on icon at bounding box center [139, 65] width 6 height 6
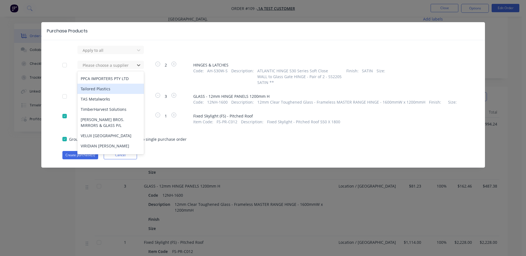
scroll to position [1574, 0]
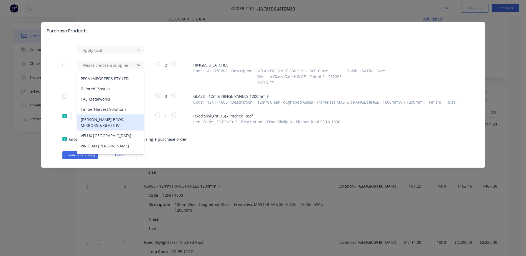
click at [220, 149] on div "Apply to all 121 results available. Use Up and Down to choose options, press En…" at bounding box center [263, 103] width 444 height 114
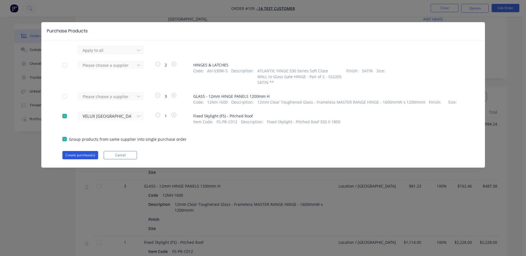
click at [80, 157] on button "Create purchase(s)" at bounding box center [80, 155] width 36 height 8
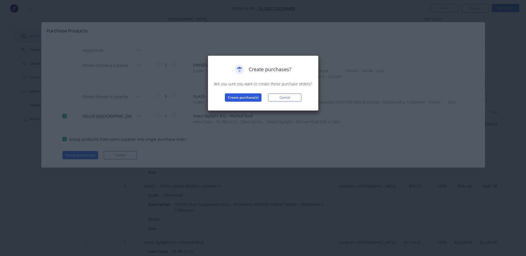
click at [240, 101] on button "Create purchase(s)" at bounding box center [243, 98] width 37 height 8
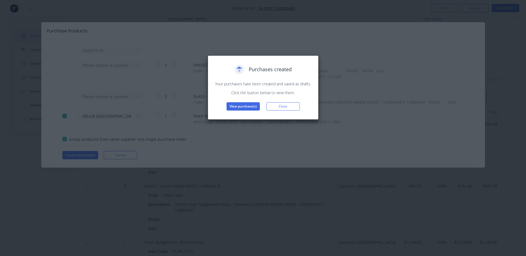
click at [246, 101] on div "Purchases created Your purchases have been created and saved as drafts. Click t…" at bounding box center [263, 88] width 99 height 46
click at [248, 107] on button "View purchase(s)" at bounding box center [243, 106] width 33 height 8
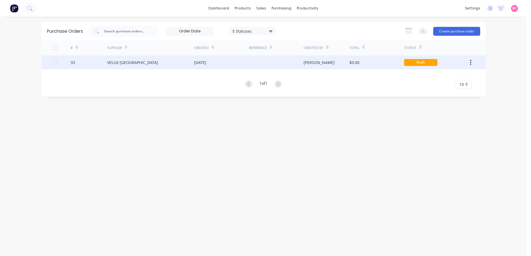
click at [263, 63] on div at bounding box center [276, 63] width 55 height 14
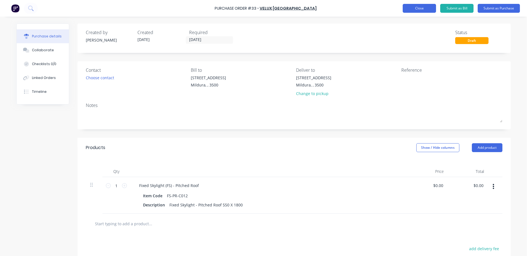
click at [424, 11] on button "Close" at bounding box center [418, 8] width 33 height 9
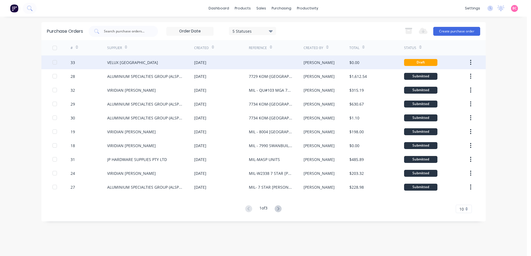
drag, startPoint x: 367, startPoint y: 62, endPoint x: 471, endPoint y: 62, distance: 103.5
click at [471, 62] on icon "button" at bounding box center [470, 62] width 1 height 6
click at [435, 79] on div "Archive" at bounding box center [450, 77] width 43 height 8
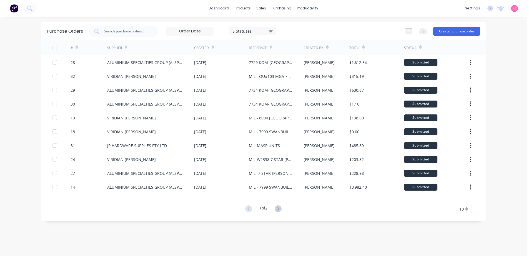
click at [522, 125] on div "dashboard products sales purchasing productivity dashboard products Product Cat…" at bounding box center [263, 128] width 526 height 256
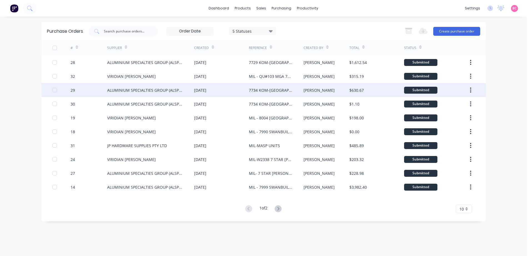
click at [281, 91] on div "7734 KOM-[GEOGRAPHIC_DATA][DEMOGRAPHIC_DATA]" at bounding box center [271, 90] width 44 height 6
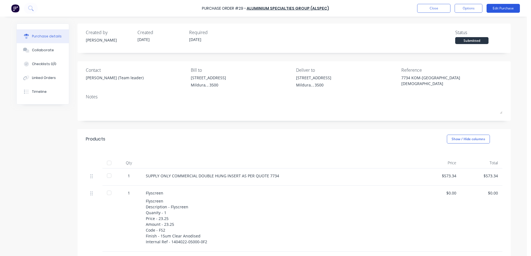
click at [499, 7] on button "Edit Purchase" at bounding box center [502, 8] width 33 height 9
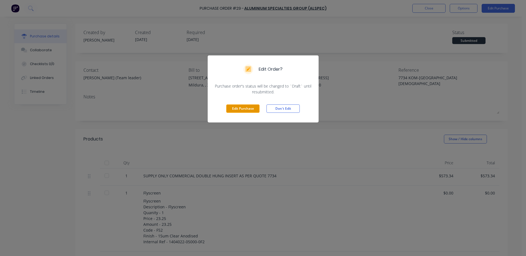
click at [243, 107] on button "Edit Purchase" at bounding box center [242, 109] width 33 height 8
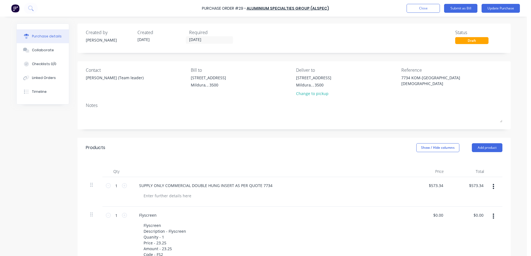
click at [492, 187] on button "button" at bounding box center [493, 187] width 13 height 10
click at [492, 187] on icon "button" at bounding box center [492, 186] width 1 height 5
click at [493, 188] on button "button" at bounding box center [493, 187] width 13 height 10
click at [514, 165] on div "Purchase Order #29 - ALUMINIUM SPECIALTIES GROUP (ALSPEC) Add product Close Sub…" at bounding box center [263, 128] width 526 height 256
click at [516, 178] on div "Purchase Order #29 - ALUMINIUM SPECIALTIES GROUP (ALSPEC) Add product Close Sub…" at bounding box center [263, 128] width 526 height 256
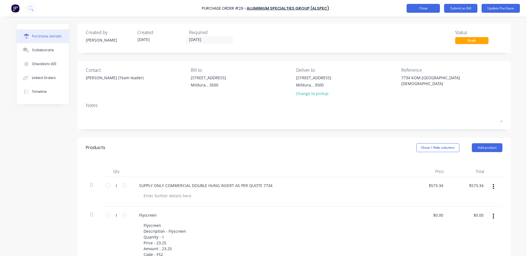
click at [429, 11] on button "Close" at bounding box center [422, 8] width 33 height 9
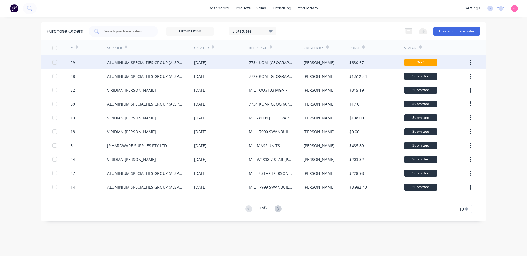
click at [372, 63] on div "$630.67" at bounding box center [376, 63] width 55 height 14
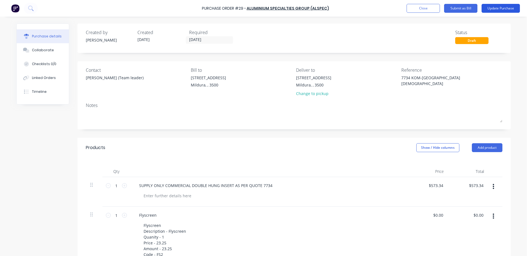
click at [500, 11] on button "Update Purchase" at bounding box center [500, 8] width 38 height 9
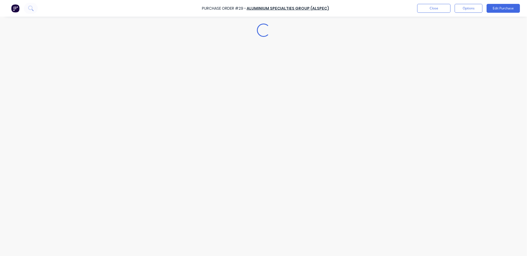
type textarea "x"
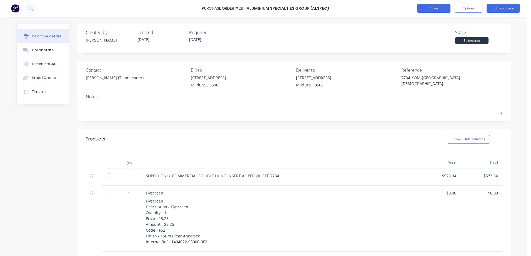
click at [429, 9] on button "Close" at bounding box center [433, 8] width 33 height 9
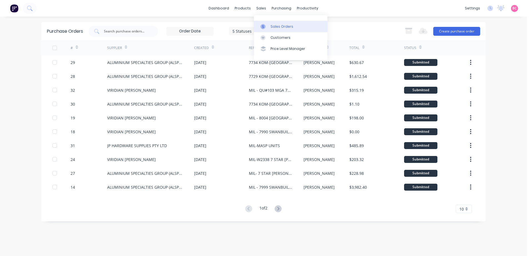
click at [274, 21] on link "Sales Orders" at bounding box center [291, 26] width 74 height 11
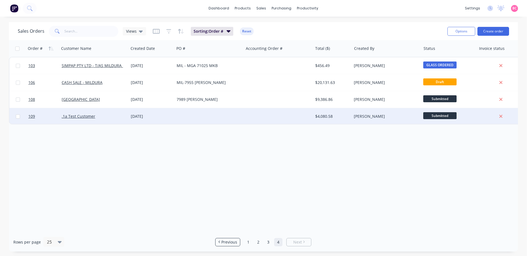
click at [195, 115] on div at bounding box center [208, 116] width 69 height 17
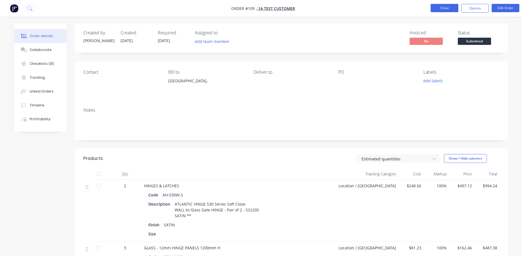
click at [447, 7] on button "Close" at bounding box center [445, 8] width 28 height 8
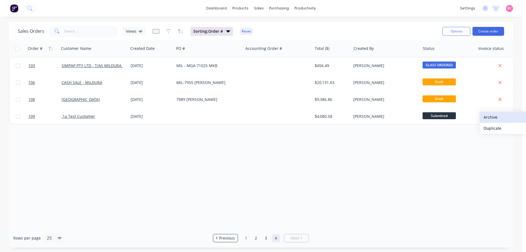
click at [494, 120] on button "Archive" at bounding box center [508, 117] width 56 height 11
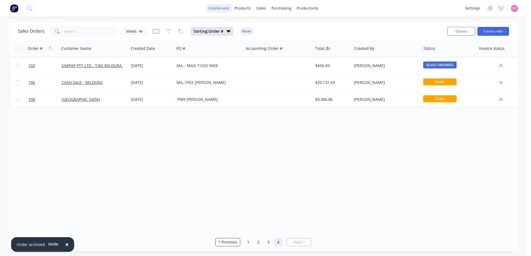
click at [223, 9] on link "dashboard" at bounding box center [219, 8] width 26 height 8
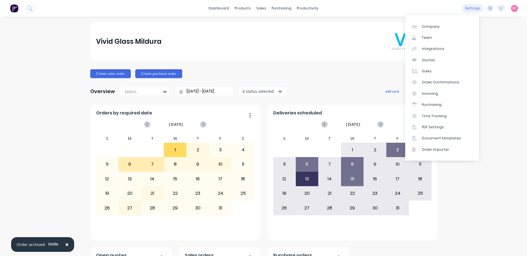
click at [468, 10] on div "settings" at bounding box center [472, 8] width 21 height 8
click at [429, 60] on div "Quotes" at bounding box center [428, 60] width 13 height 5
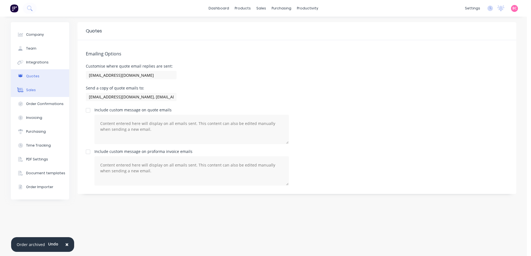
click at [38, 89] on button "Sales" at bounding box center [40, 90] width 58 height 14
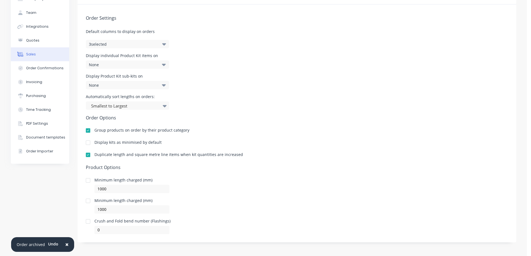
scroll to position [36, 0]
click at [37, 71] on button "Order Confirmations" at bounding box center [40, 68] width 58 height 14
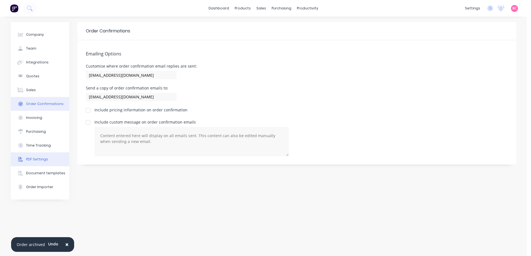
click at [39, 163] on button "PDF Settings" at bounding box center [40, 160] width 58 height 14
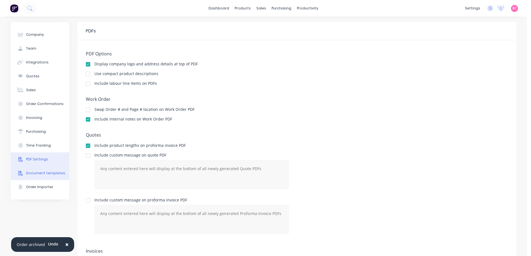
click at [39, 172] on div "Document templates" at bounding box center [45, 173] width 39 height 5
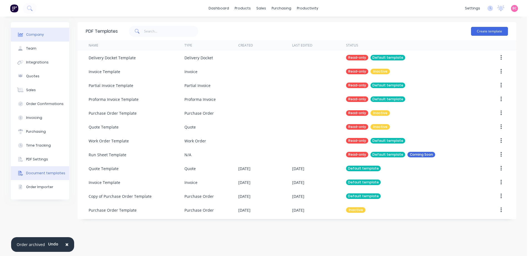
click at [36, 34] on div "Company" at bounding box center [35, 34] width 18 height 5
select select "AU"
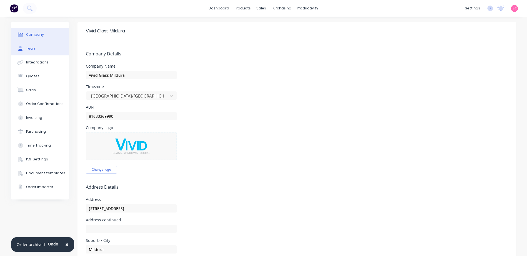
click at [36, 52] on button "Team" at bounding box center [40, 49] width 58 height 14
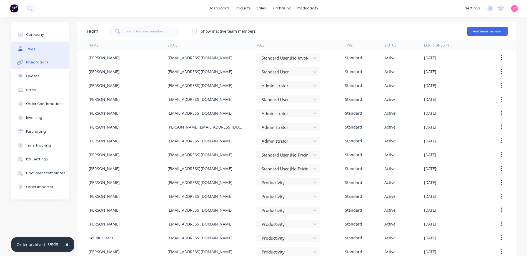
click at [30, 64] on div "Integrations" at bounding box center [37, 62] width 22 height 5
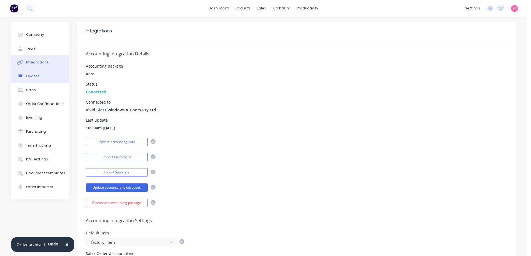
click at [41, 77] on button "Quotes" at bounding box center [40, 76] width 58 height 14
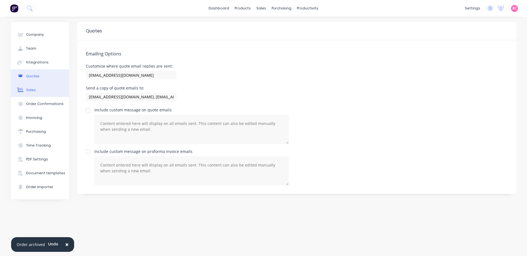
click at [26, 95] on button "Sales" at bounding box center [40, 90] width 58 height 14
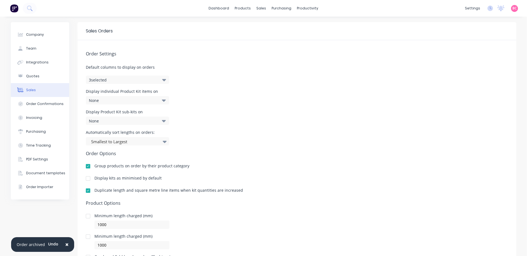
click at [160, 82] on button "3 selected" at bounding box center [127, 80] width 83 height 8
click at [229, 110] on div "Display Product Kit sub-kits on None" at bounding box center [297, 117] width 422 height 15
click at [163, 104] on div "None" at bounding box center [127, 100] width 83 height 8
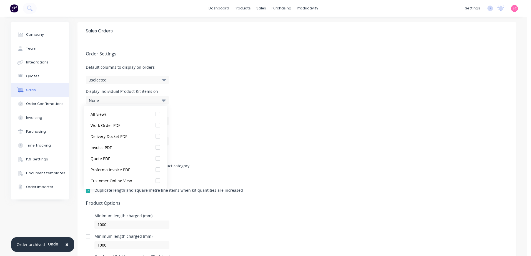
click at [162, 103] on icon at bounding box center [164, 100] width 4 height 6
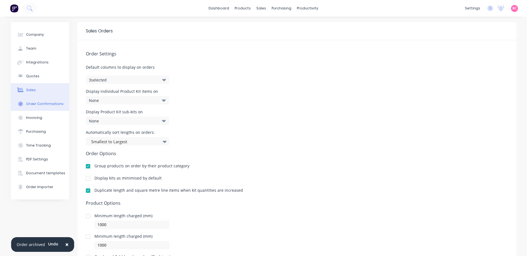
click at [43, 105] on div "Order Confirmations" at bounding box center [44, 104] width 37 height 5
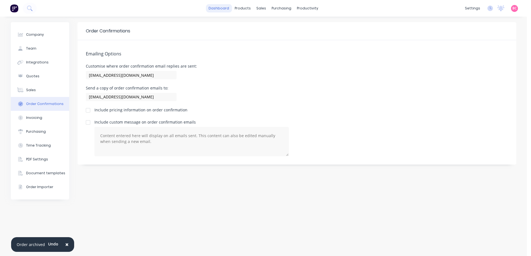
click at [231, 8] on link "dashboard" at bounding box center [219, 8] width 26 height 8
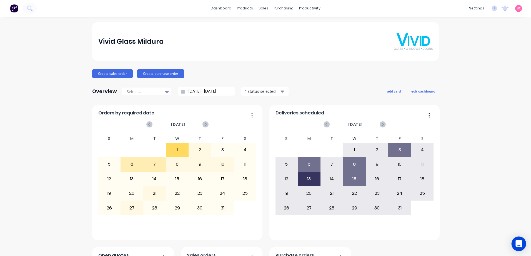
click at [518, 243] on icon "Open Intercom Messenger" at bounding box center [518, 244] width 6 height 7
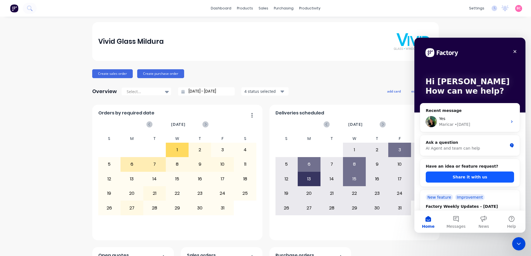
click at [466, 176] on button "Share it with us" at bounding box center [469, 177] width 88 height 11
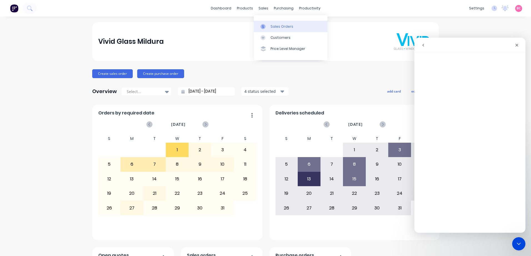
click at [270, 24] on div "Sales Orders" at bounding box center [281, 26] width 23 height 5
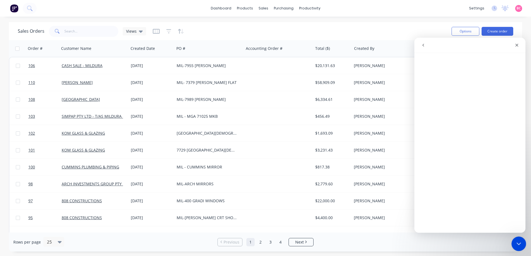
click at [519, 243] on icon "Close Intercom Messenger" at bounding box center [517, 243] width 7 height 7
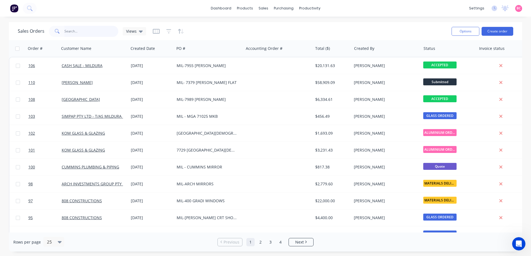
click at [75, 34] on input "text" at bounding box center [91, 31] width 54 height 11
type input "PANDORA"
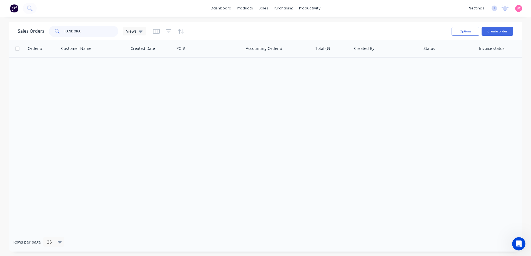
click at [92, 29] on input "PANDORA" at bounding box center [91, 31] width 54 height 11
click at [292, 28] on div "Purchase Orders" at bounding box center [301, 26] width 29 height 5
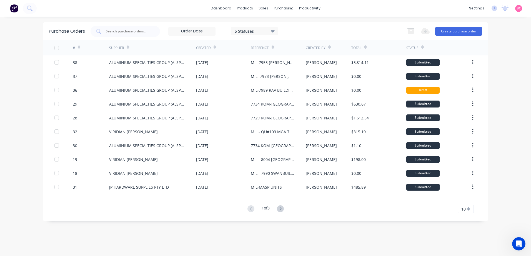
click at [255, 32] on div "5 Statuses" at bounding box center [255, 31] width 40 height 6
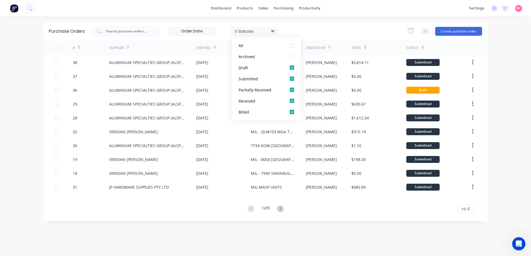
click at [273, 30] on icon at bounding box center [273, 31] width 4 height 2
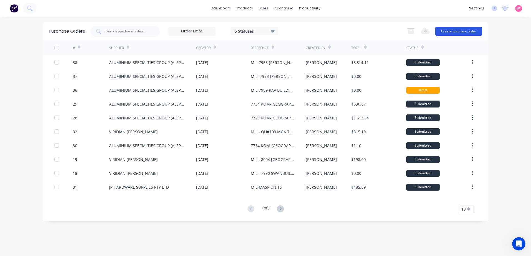
click at [465, 34] on button "Create purchase order" at bounding box center [458, 31] width 47 height 9
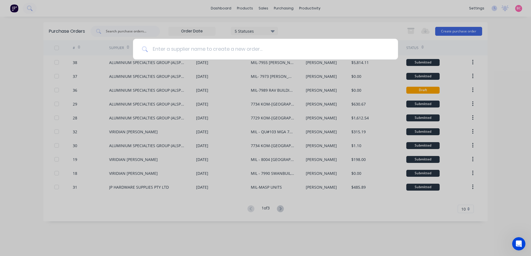
click at [221, 47] on input at bounding box center [268, 49] width 241 height 21
type input "t"
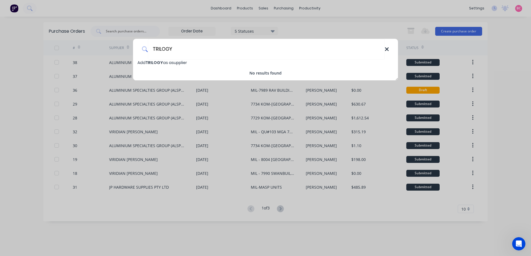
type input "TRILOGY"
click at [387, 52] on icon at bounding box center [386, 49] width 4 height 6
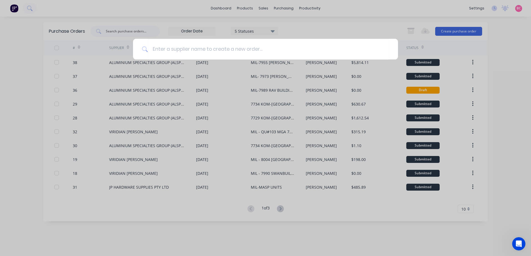
click at [302, 22] on div at bounding box center [265, 128] width 531 height 256
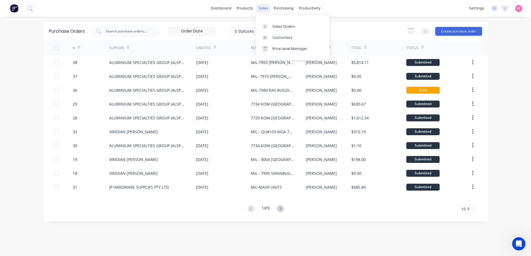
click at [262, 8] on div "sales" at bounding box center [263, 8] width 15 height 8
click at [269, 22] on link "Sales Orders" at bounding box center [293, 26] width 74 height 11
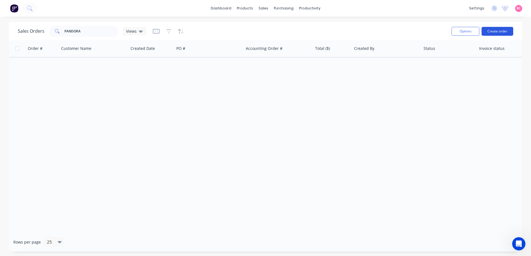
click at [500, 35] on button "Create order" at bounding box center [497, 31] width 32 height 9
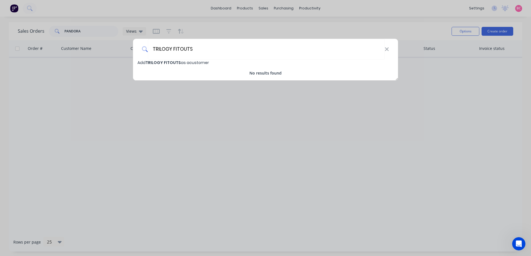
type input "TRILOGY FITOUTS"
click at [183, 62] on span "Add TRILOGY FITOUTS as a customer" at bounding box center [172, 63] width 71 height 6
select select "AU"
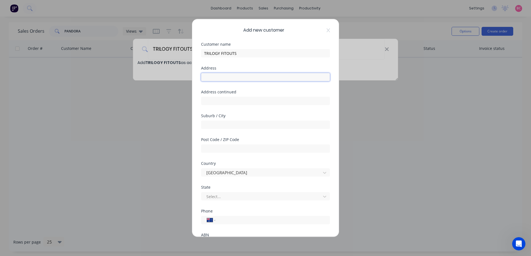
click at [255, 77] on input "text" at bounding box center [265, 77] width 129 height 8
click at [274, 221] on input "tel" at bounding box center [271, 220] width 105 height 6
click at [221, 76] on input "text" at bounding box center [265, 77] width 129 height 8
paste input "[STREET_ADDRESS]"
drag, startPoint x: 226, startPoint y: 77, endPoint x: 295, endPoint y: 77, distance: 68.8
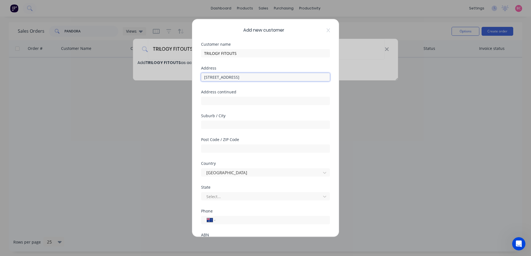
click at [295, 77] on input "[STREET_ADDRESS]" at bounding box center [265, 77] width 129 height 8
type input "PO Box 254"
click at [216, 122] on input "text" at bounding box center [265, 125] width 129 height 8
paste input "WATSONIA VIC 3087 [GEOGRAPHIC_DATA]"
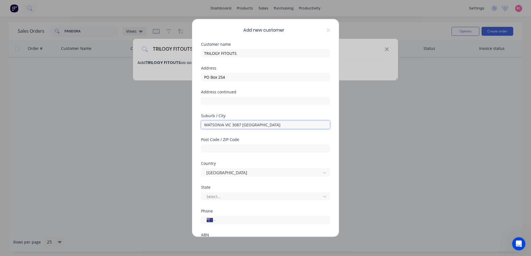
type input "WATSONIA VIC 3087 [GEOGRAPHIC_DATA]"
click at [279, 215] on div "International [GEOGRAPHIC_DATA] [GEOGRAPHIC_DATA] [GEOGRAPHIC_DATA] [GEOGRAPHIC…" at bounding box center [265, 220] width 129 height 10
click at [222, 148] on input "text" at bounding box center [265, 149] width 129 height 8
type input "3087"
drag, startPoint x: 224, startPoint y: 125, endPoint x: 393, endPoint y: 123, distance: 169.0
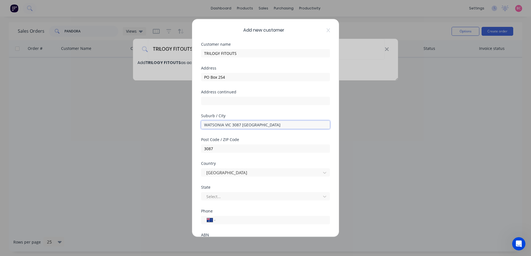
click at [393, 123] on div "Add new customer Customer name TRILOGY FITOUTS Address PO Box 254 Address conti…" at bounding box center [265, 128] width 531 height 256
type input "WATSONIA"
click at [221, 197] on div at bounding box center [262, 196] width 112 height 7
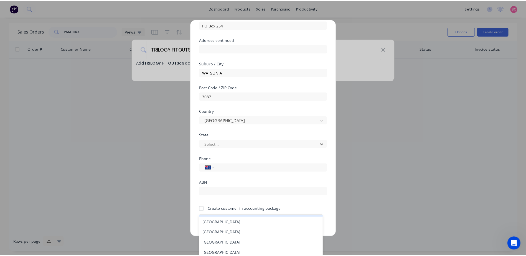
scroll to position [53, 0]
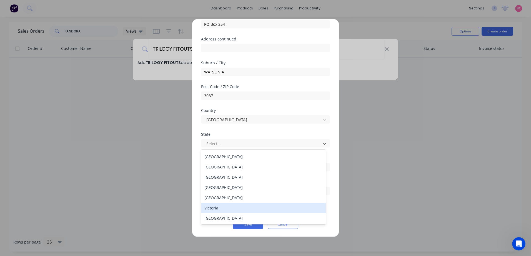
click at [215, 208] on div "Victoria" at bounding box center [263, 208] width 125 height 10
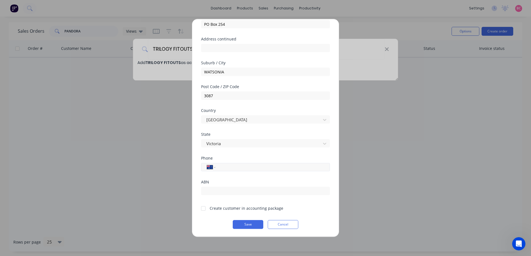
click at [229, 170] on input "tel" at bounding box center [271, 167] width 105 height 6
paste input "0433 116 577"
type input "0433 116 577"
click at [219, 191] on input "text" at bounding box center [265, 191] width 129 height 8
paste input "49 863 178 662"
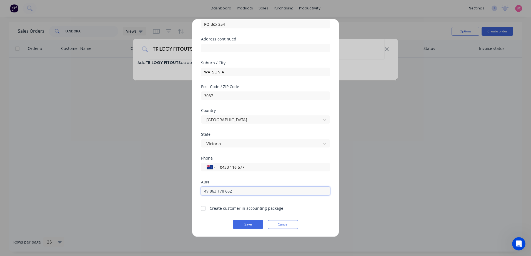
type input "49 863 178 662"
click at [217, 208] on div "Create customer in accounting package" at bounding box center [247, 209] width 74 height 6
click at [207, 210] on div at bounding box center [203, 208] width 11 height 11
click at [204, 209] on div at bounding box center [203, 208] width 11 height 11
click at [239, 224] on button "Save" at bounding box center [248, 224] width 31 height 9
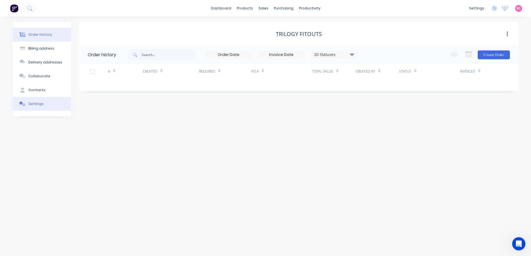
click at [39, 105] on div "Settings" at bounding box center [35, 104] width 15 height 5
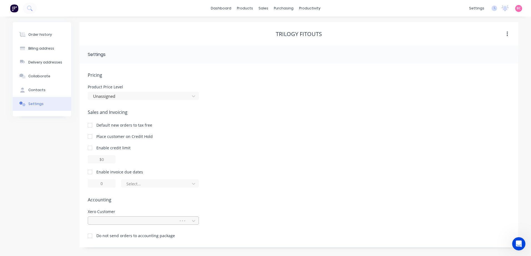
click at [145, 224] on div at bounding box center [133, 221] width 83 height 7
type input "TRILOGY"
click at [115, 236] on div "TRILOGY FITOUTS" at bounding box center [143, 233] width 111 height 10
click at [134, 93] on div at bounding box center [139, 96] width 94 height 7
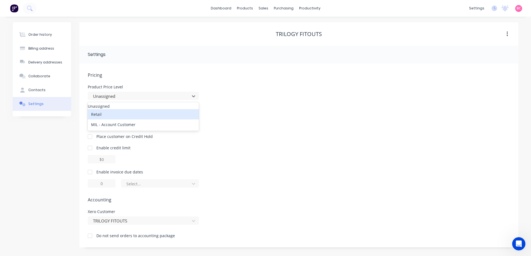
click at [112, 120] on div "Retail" at bounding box center [143, 114] width 111 height 10
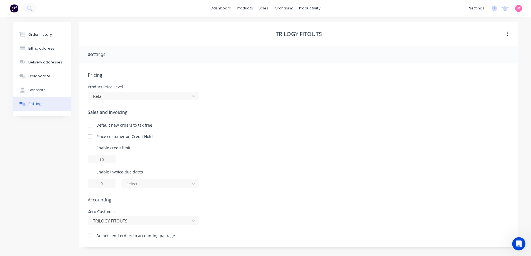
click at [223, 129] on div "Sales and Invoicing Default new orders to tax free Place customer on Credit Hol…" at bounding box center [299, 148] width 422 height 79
click at [44, 36] on div "Order history" at bounding box center [40, 34] width 24 height 5
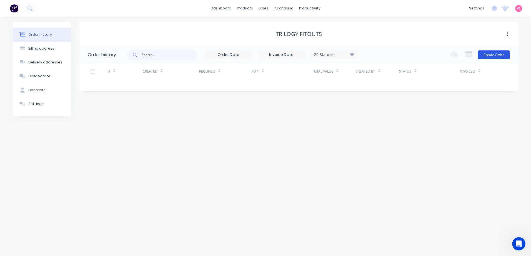
click at [502, 52] on button "Create Order" at bounding box center [493, 55] width 32 height 9
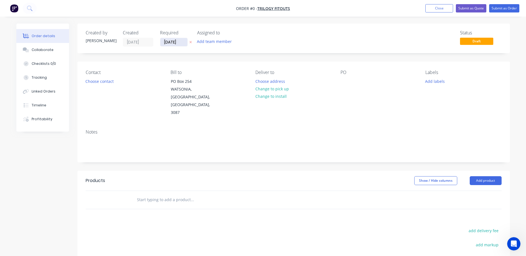
click at [178, 41] on input "[DATE]" at bounding box center [173, 42] width 27 height 8
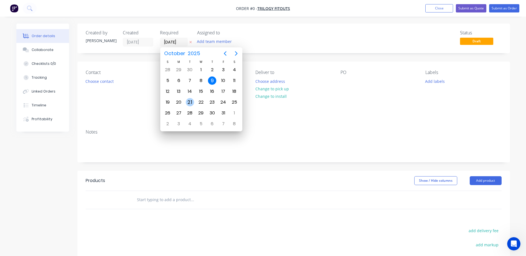
click at [188, 102] on div "21" at bounding box center [190, 102] width 8 height 8
type input "[DATE]"
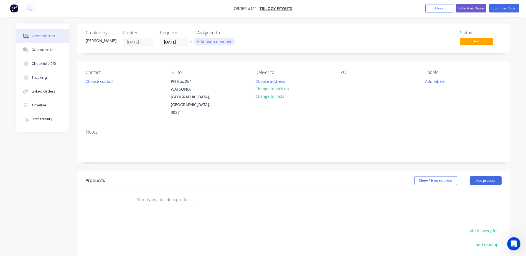
click at [215, 41] on button "Add team member" at bounding box center [214, 41] width 41 height 7
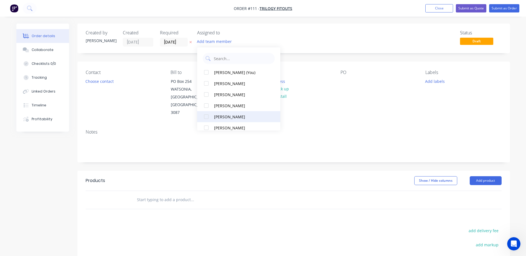
click at [223, 118] on div "[PERSON_NAME]" at bounding box center [242, 117] width 56 height 6
click at [259, 150] on div "Created by [PERSON_NAME] Created [DATE] Required [DATE] Assigned to DK Status D…" at bounding box center [293, 183] width 433 height 319
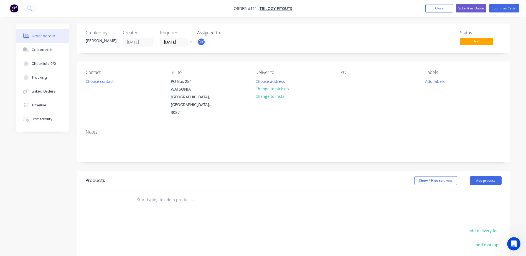
drag, startPoint x: 148, startPoint y: 179, endPoint x: 150, endPoint y: 182, distance: 3.2
click at [150, 195] on input "text" at bounding box center [192, 200] width 111 height 11
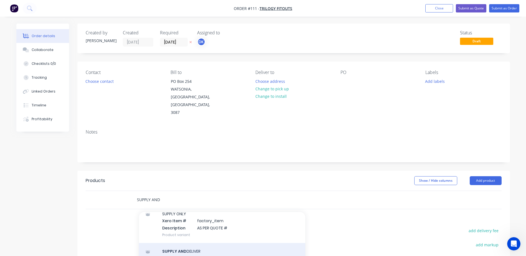
scroll to position [83, 0]
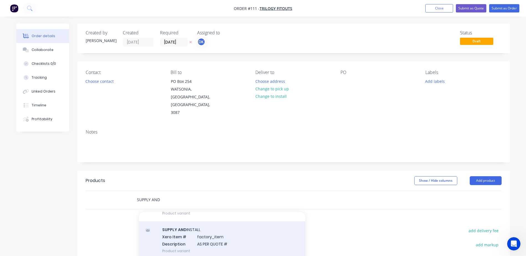
type input "SUPPLY AND"
click at [200, 222] on div "SUPPLY AND INSTALL Xero Item # factory_item Description AS PER QUOTE # Product …" at bounding box center [222, 240] width 167 height 37
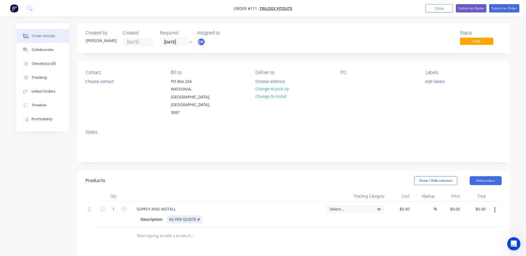
click at [177, 216] on div "AS PER QUOTE #" at bounding box center [184, 220] width 35 height 8
click at [199, 216] on div "AS PER QUOTE #" at bounding box center [184, 220] width 35 height 8
click at [366, 205] on div "Select..." at bounding box center [356, 209] width 58 height 8
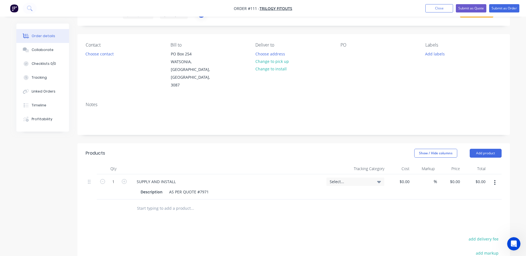
scroll to position [28, 0]
click at [407, 178] on input at bounding box center [405, 182] width 13 height 8
type input "$0.00"
click at [457, 178] on input "0" at bounding box center [456, 182] width 13 height 8
paste input "10689.92"
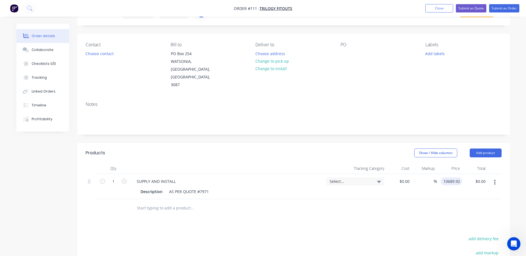
type input "$10,689.92"
click at [435, 200] on div at bounding box center [294, 209] width 416 height 18
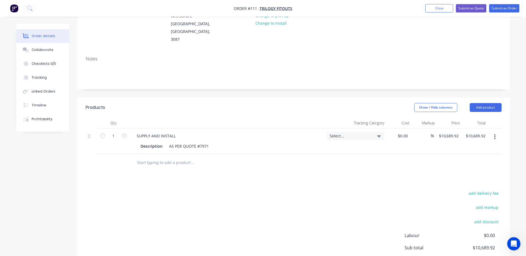
scroll to position [83, 0]
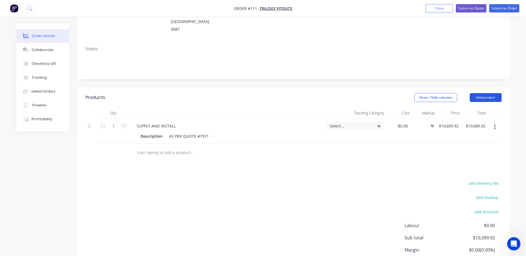
click at [485, 93] on button "Add product" at bounding box center [486, 97] width 32 height 9
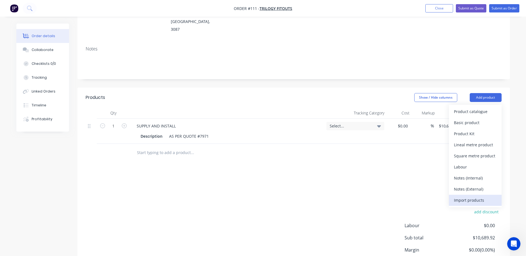
click at [460, 196] on div "Import products" at bounding box center [475, 200] width 43 height 8
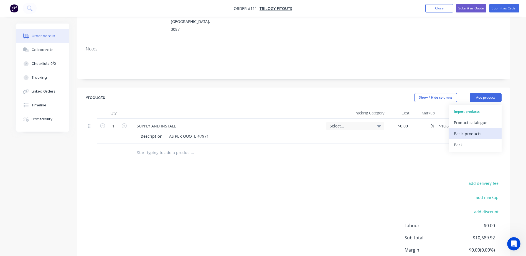
click at [458, 130] on div "Basic products" at bounding box center [475, 134] width 43 height 8
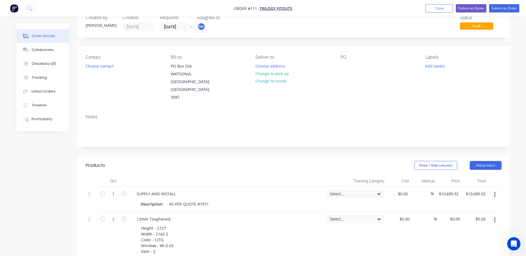
scroll to position [28, 0]
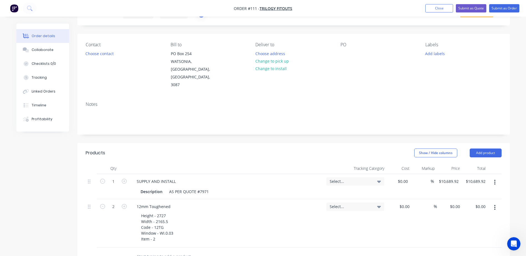
click at [366, 179] on span "Select..." at bounding box center [351, 182] width 42 height 6
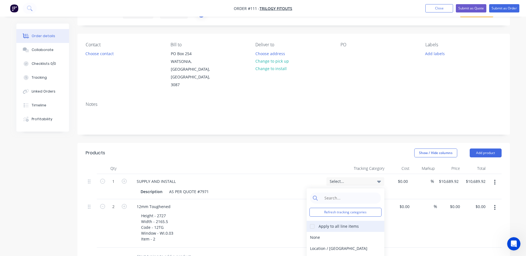
click at [314, 221] on div at bounding box center [312, 226] width 11 height 11
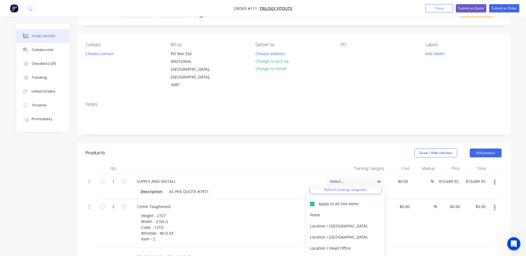
scroll to position [55, 0]
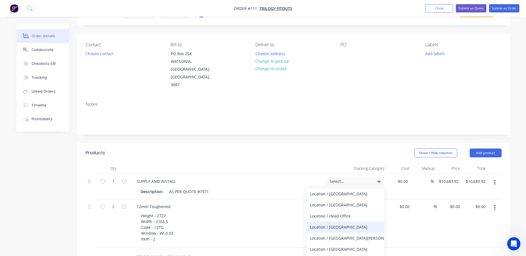
click at [329, 222] on div "Location / [GEOGRAPHIC_DATA]" at bounding box center [346, 227] width 78 height 11
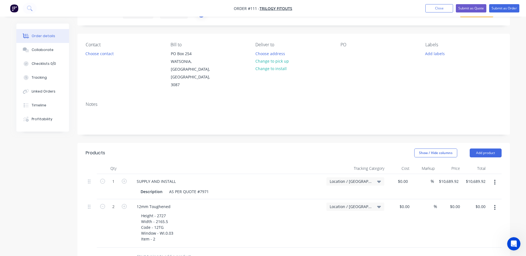
click at [410, 215] on div "$0.00 $0.00" at bounding box center [399, 224] width 25 height 49
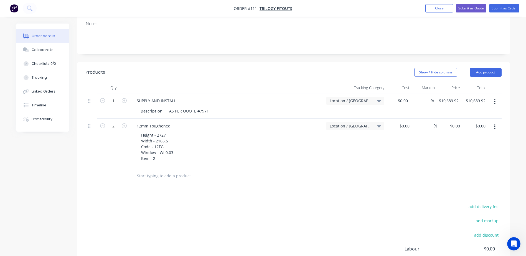
scroll to position [111, 0]
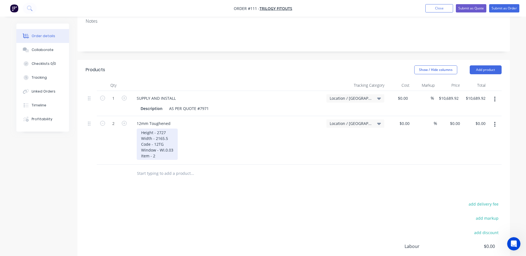
click at [169, 141] on div "Height - 2727 Width - 2165.5 Code - 12TG Window - WI.0.03 Item - 2" at bounding box center [157, 144] width 41 height 31
click at [189, 201] on div "add delivery fee add markup add discount Labour $0.00 Sub total $10,689.92 Marg…" at bounding box center [294, 254] width 416 height 107
click at [160, 141] on div "Height - 2727 Width - 2165.5 Code - 12TG Window - WI.0.03 Item - 2" at bounding box center [157, 144] width 41 height 31
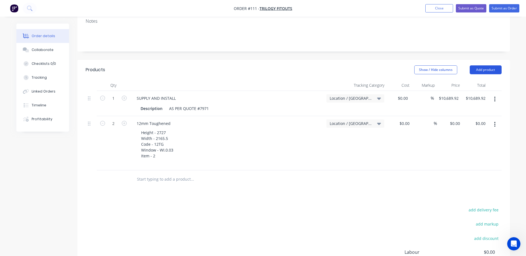
click at [491, 65] on button "Add product" at bounding box center [486, 69] width 32 height 9
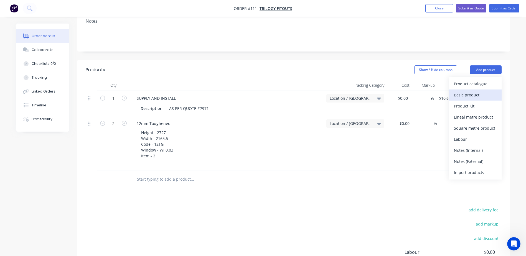
click at [466, 91] on div "Basic product" at bounding box center [475, 95] width 43 height 8
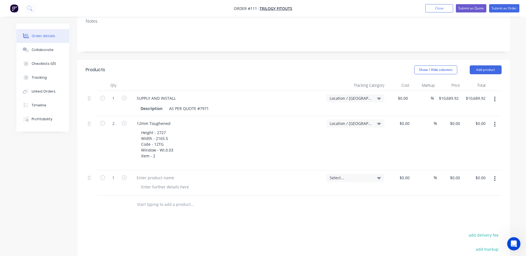
click at [497, 174] on button "button" at bounding box center [495, 179] width 13 height 10
click at [462, 223] on div "Delete" at bounding box center [475, 227] width 43 height 8
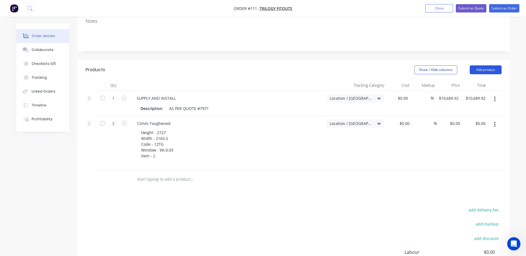
click at [491, 65] on button "Add product" at bounding box center [486, 69] width 32 height 9
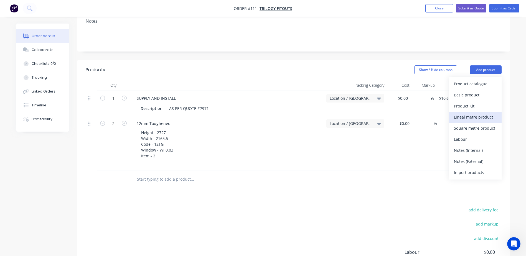
click at [475, 113] on div "Lineal metre product" at bounding box center [475, 117] width 43 height 8
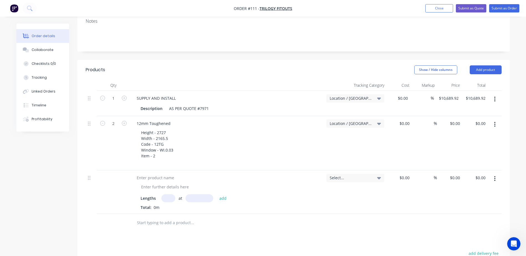
click at [167, 195] on input "text" at bounding box center [169, 199] width 14 height 8
click at [144, 174] on div at bounding box center [155, 178] width 46 height 8
drag, startPoint x: 146, startPoint y: 162, endPoint x: 126, endPoint y: 162, distance: 19.7
click at [126, 171] on div "FEP Lengths at add Total: 0m Select... $0.00 $0.00 % $0.00 $0.00 $0.00 $0.00" at bounding box center [294, 193] width 416 height 44
click at [191, 174] on div "FLAT EDGE POLISH (STRAIGHT)" at bounding box center [164, 178] width 65 height 8
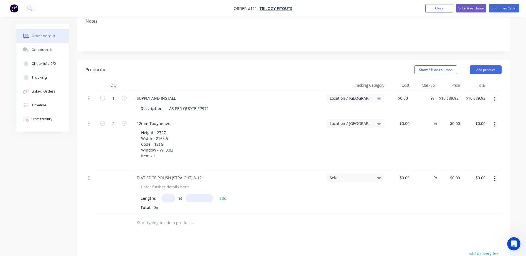
click at [166, 195] on input "text" at bounding box center [169, 199] width 14 height 8
type input "2"
click at [196, 195] on input "text" at bounding box center [200, 199] width 28 height 8
type input "2.727"
click at [217, 195] on button "add" at bounding box center [223, 198] width 13 height 7
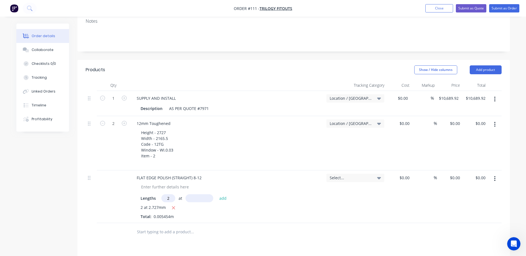
type input "2"
click at [200, 192] on div "Lengths 2 at add 2 at 2.727mm Total: 0.005454m" at bounding box center [227, 205] width 190 height 27
click at [201, 195] on input "text" at bounding box center [200, 199] width 28 height 8
click at [198, 195] on input "2.727" at bounding box center [200, 199] width 28 height 8
type input "2727"
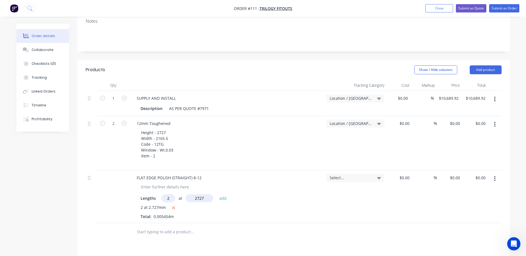
click at [217, 195] on button "add" at bounding box center [223, 198] width 13 height 7
click at [173, 207] on icon "button" at bounding box center [173, 208] width 3 height 3
click at [170, 195] on input "text" at bounding box center [169, 199] width 14 height 8
type input "2"
click at [198, 195] on input "text" at bounding box center [200, 199] width 28 height 8
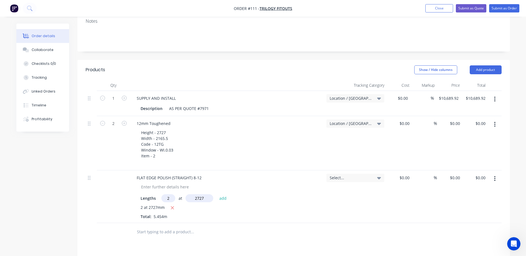
type input "2727"
click at [217, 195] on button "add" at bounding box center [223, 198] width 13 height 7
click at [167, 183] on div at bounding box center [165, 187] width 57 height 8
click at [165, 183] on div "TOTAL @ 10/908 LM" at bounding box center [160, 187] width 46 height 8
click at [354, 175] on span "Select..." at bounding box center [351, 178] width 42 height 6
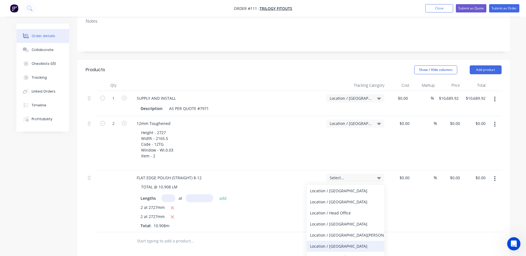
scroll to position [55, 0]
click at [327, 218] on div "Location / [GEOGRAPHIC_DATA]" at bounding box center [346, 223] width 78 height 11
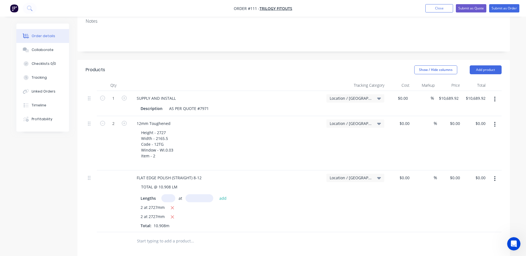
click at [205, 236] on input "text" at bounding box center [192, 241] width 111 height 11
click at [148, 147] on div "Height - 2727 Width - 2165.5 Code - 12TG Window - WI.0.03 Item - 2" at bounding box center [157, 147] width 41 height 37
click at [454, 174] on div "0 0" at bounding box center [458, 178] width 9 height 8
type input "$34.20"
type input "$373.05"
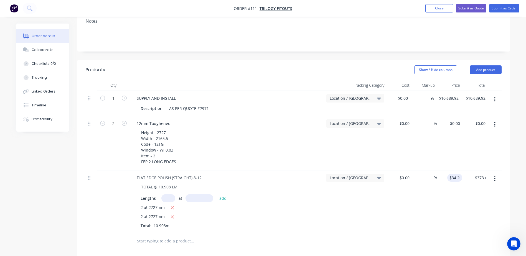
click at [433, 206] on div "%" at bounding box center [424, 202] width 25 height 62
drag, startPoint x: 449, startPoint y: 163, endPoint x: 471, endPoint y: 165, distance: 21.7
click at [471, 171] on div "FLAT EDGE POLISH (STRAIGHT) 8-12 TOTAL @ 10.908 LM Lengths at add 2 at 2727mm 2…" at bounding box center [294, 202] width 416 height 62
type input "$0.00"
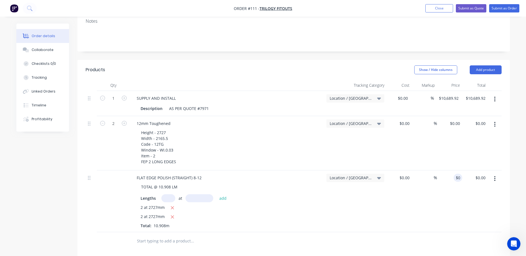
click at [378, 193] on div "Location / [GEOGRAPHIC_DATA]" at bounding box center [355, 202] width 62 height 62
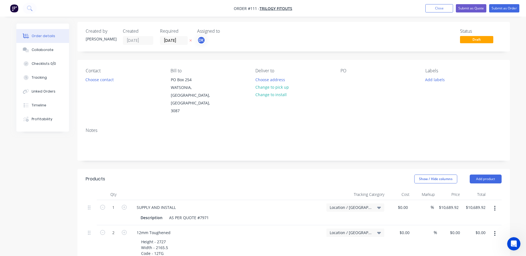
scroll to position [0, 0]
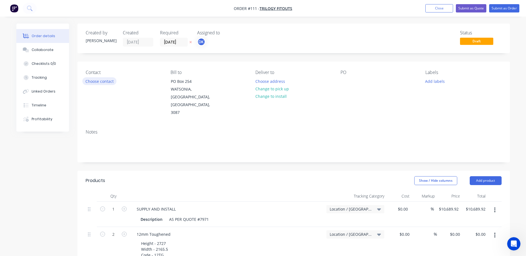
click at [97, 82] on button "Choose contact" at bounding box center [99, 80] width 34 height 7
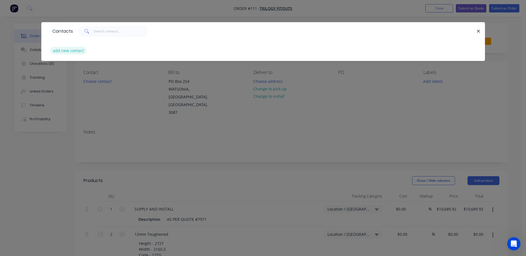
click at [70, 50] on button "add new contact" at bounding box center [68, 50] width 37 height 7
select select "AU"
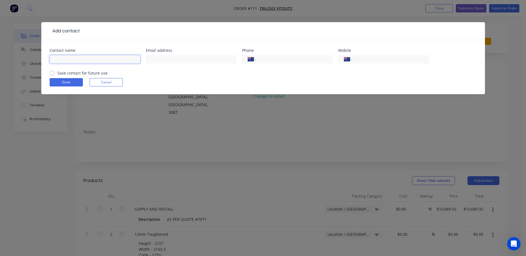
click at [77, 60] on input "text" at bounding box center [95, 59] width 91 height 8
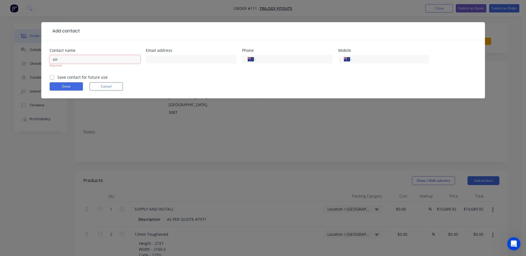
type input "s"
type input "[PERSON_NAME]"
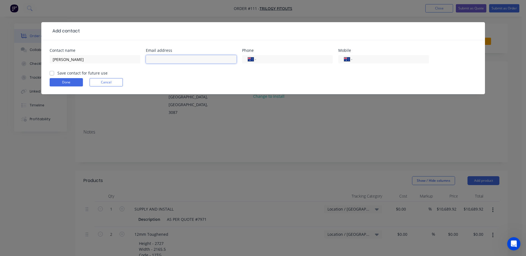
click at [162, 57] on input "text" at bounding box center [191, 59] width 91 height 8
click at [263, 56] on input "tel" at bounding box center [293, 59] width 67 height 6
click at [359, 58] on div "International Afghanistan Åland Islands Albania Algeria American Samoa Andorra …" at bounding box center [384, 59] width 91 height 8
click at [359, 58] on input "tel" at bounding box center [390, 59] width 67 height 6
paste input "0433 116 577"
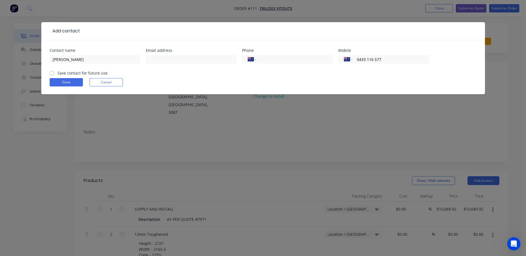
type input "0433 116 577"
click at [57, 72] on label "Save contact for future use" at bounding box center [82, 73] width 50 height 6
click at [50, 72] on input "Save contact for future use" at bounding box center [52, 72] width 4 height 5
click at [57, 72] on label "Save contact for future use" at bounding box center [82, 73] width 50 height 6
click at [51, 72] on input "Save contact for future use" at bounding box center [52, 72] width 4 height 5
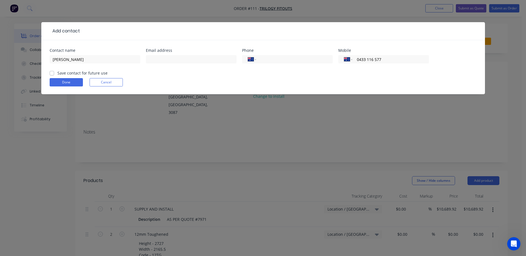
click at [57, 74] on label "Save contact for future use" at bounding box center [82, 73] width 50 height 6
click at [53, 74] on input "Save contact for future use" at bounding box center [52, 72] width 4 height 5
checkbox input "true"
click at [166, 60] on input "text" at bounding box center [191, 59] width 91 height 8
paste input "Shaun@trilogyfitouts.com.au"
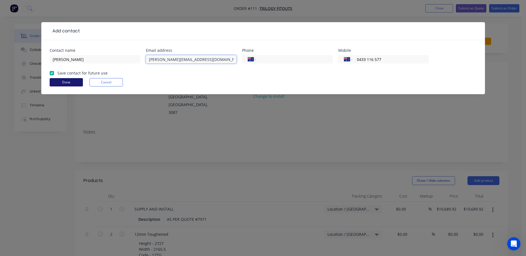
type input "Shaun@trilogyfitouts.com.au"
click at [67, 82] on button "Done" at bounding box center [66, 82] width 33 height 8
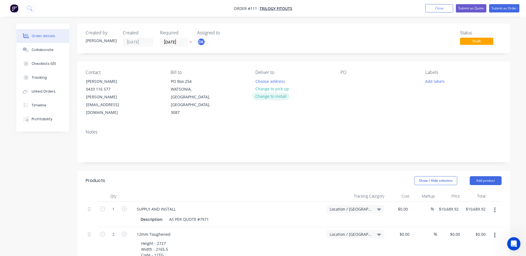
click at [274, 94] on button "Change to install" at bounding box center [271, 96] width 37 height 7
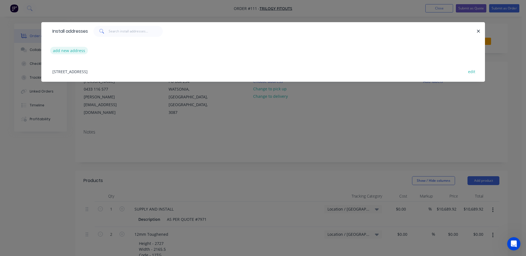
click at [74, 51] on button "add new address" at bounding box center [69, 50] width 38 height 7
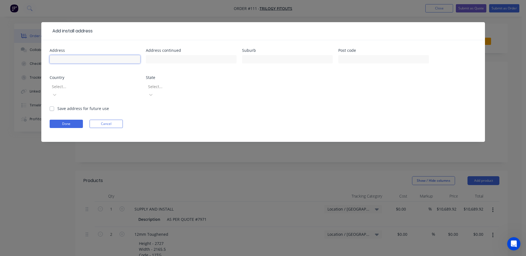
click at [109, 56] on input "text" at bounding box center [95, 59] width 91 height 8
type input "Mildura Central"
click at [277, 59] on input "text" at bounding box center [287, 59] width 91 height 8
type input "Mildura"
click at [370, 55] on input "text" at bounding box center [384, 59] width 91 height 8
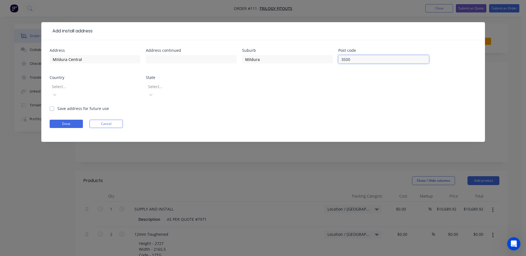
type input "3500"
click at [122, 87] on div at bounding box center [91, 86] width 80 height 7
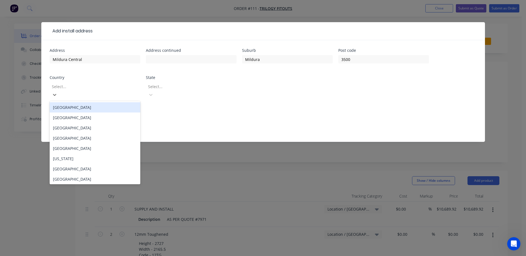
click at [100, 102] on div "Australia" at bounding box center [95, 107] width 91 height 10
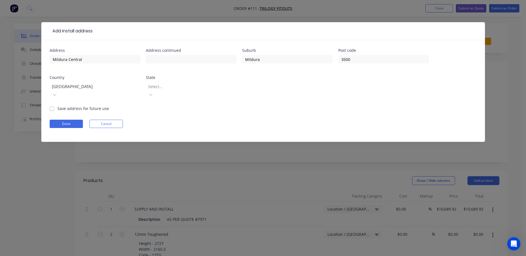
click at [179, 88] on div at bounding box center [188, 86] width 80 height 7
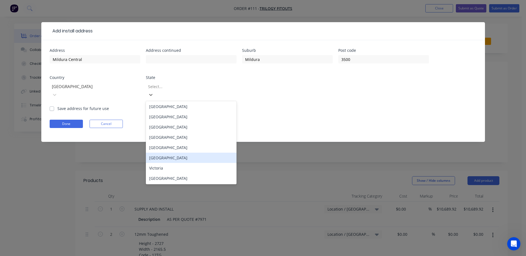
scroll to position [1, 0]
click at [170, 163] on div "Victoria" at bounding box center [191, 168] width 91 height 10
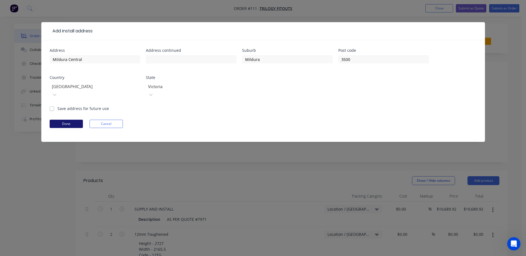
click at [69, 120] on button "Done" at bounding box center [66, 124] width 33 height 8
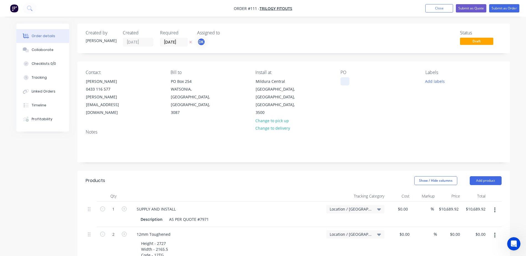
click at [345, 82] on div at bounding box center [345, 81] width 9 height 8
click at [440, 82] on button "Add labels" at bounding box center [436, 80] width 26 height 7
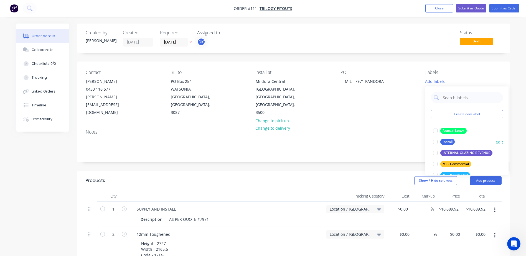
click at [438, 142] on div at bounding box center [435, 142] width 11 height 11
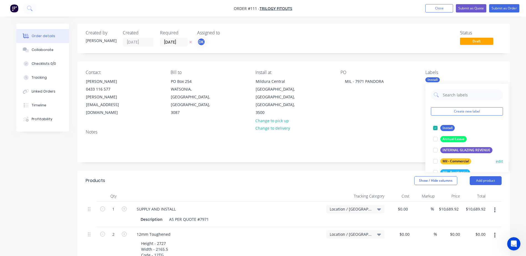
click at [434, 161] on div at bounding box center [435, 161] width 11 height 11
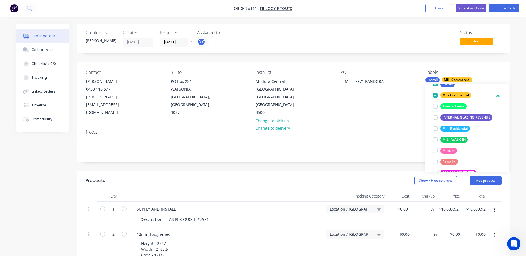
scroll to position [56, 0]
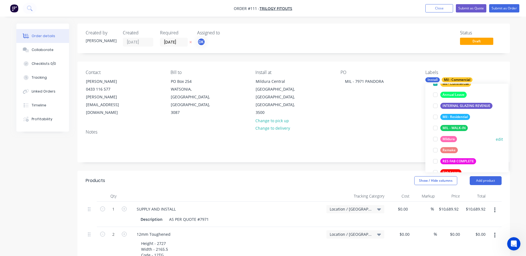
click at [438, 137] on div at bounding box center [435, 139] width 11 height 11
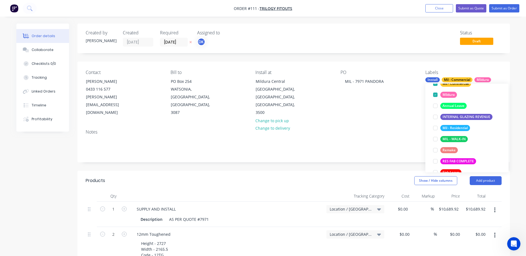
click at [329, 171] on header "Products Show / Hide columns Add product" at bounding box center [293, 181] width 433 height 20
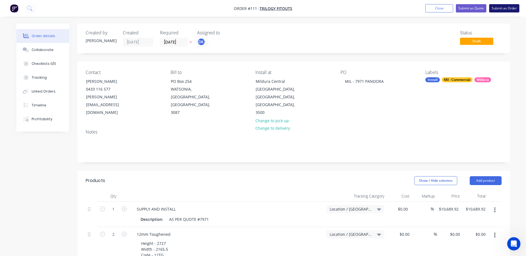
click at [503, 10] on button "Submit as Order" at bounding box center [505, 8] width 30 height 8
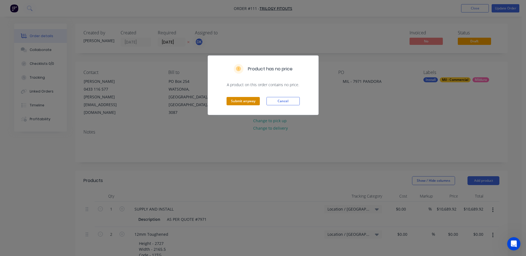
click at [243, 101] on button "Submit anyway" at bounding box center [243, 101] width 33 height 8
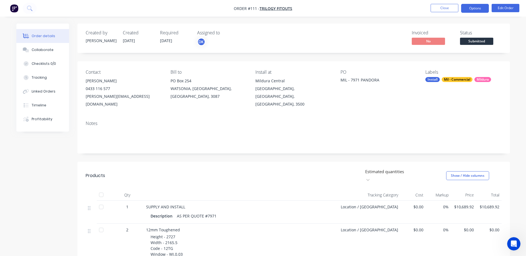
click at [470, 6] on button "Options" at bounding box center [476, 8] width 28 height 9
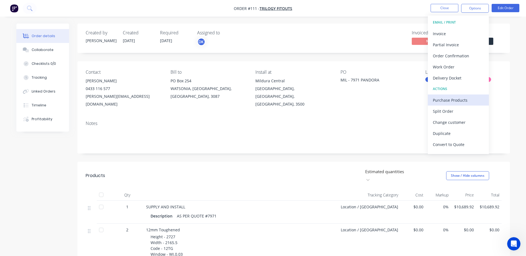
click at [454, 99] on div "Purchase Products" at bounding box center [458, 100] width 51 height 8
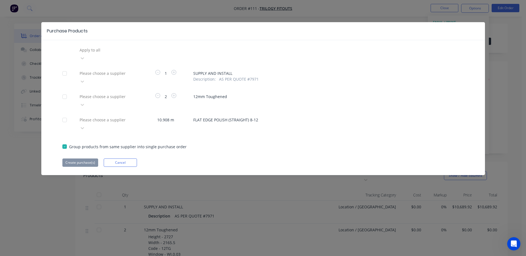
click at [66, 91] on div at bounding box center [64, 96] width 11 height 11
drag, startPoint x: 66, startPoint y: 99, endPoint x: 127, endPoint y: 49, distance: 79.2
click at [66, 115] on div at bounding box center [64, 120] width 11 height 11
click at [127, 48] on div at bounding box center [119, 50] width 80 height 7
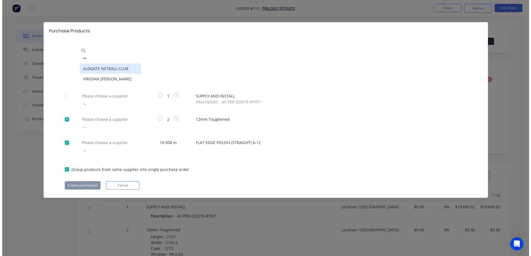
scroll to position [0, 0]
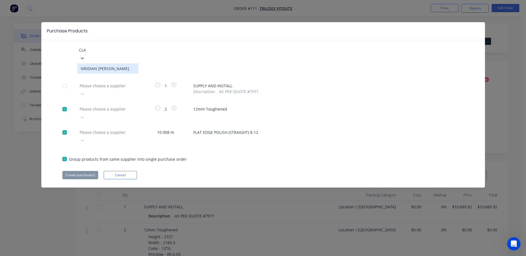
type input "CLAY"
click at [110, 64] on div "VIRIDIAN GLASS CLAYTON" at bounding box center [107, 69] width 61 height 10
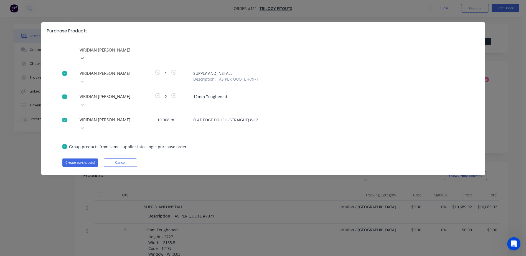
click at [65, 68] on div at bounding box center [64, 73] width 11 height 11
click at [78, 159] on button "Create purchase(s)" at bounding box center [80, 163] width 36 height 8
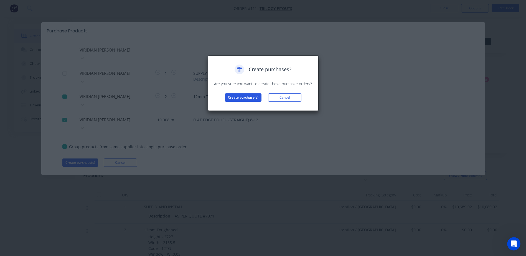
click at [245, 99] on button "Create purchase(s)" at bounding box center [243, 98] width 37 height 8
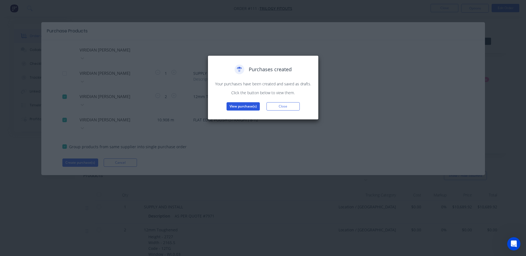
click at [240, 108] on button "View purchase(s)" at bounding box center [243, 106] width 33 height 8
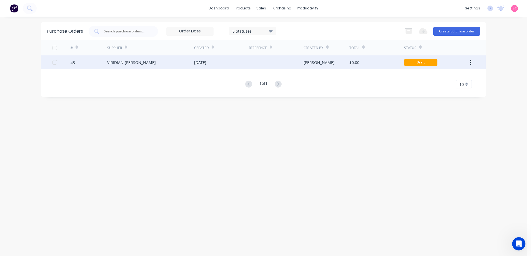
click at [244, 67] on div "[DATE]" at bounding box center [221, 63] width 55 height 14
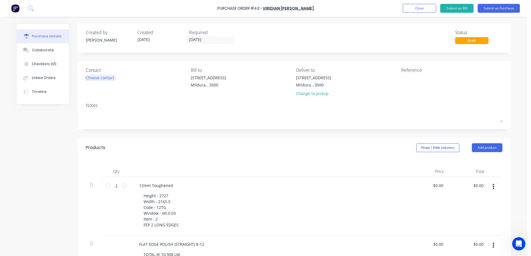
click at [88, 80] on div "Choose contact" at bounding box center [100, 78] width 28 height 6
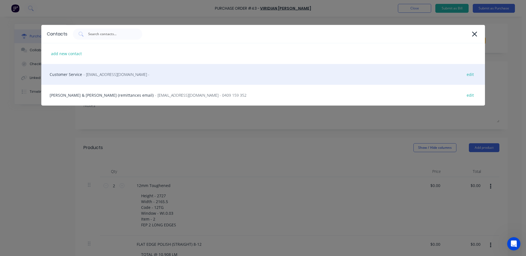
click at [81, 76] on div "Customer Service - vircustomerservicecls@viridianglass.com - edit" at bounding box center [263, 74] width 444 height 21
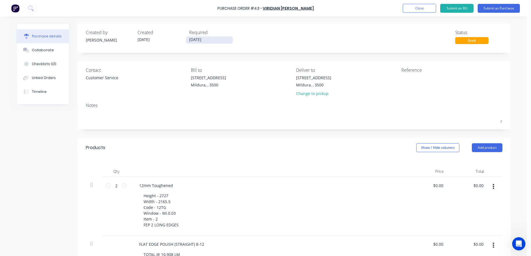
click at [215, 42] on input "08/10/25" at bounding box center [209, 40] width 47 height 7
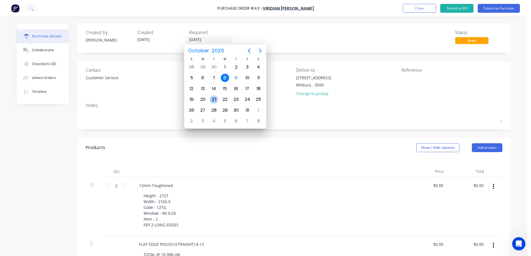
click at [213, 98] on div "21" at bounding box center [214, 99] width 8 height 8
type input "[DATE]"
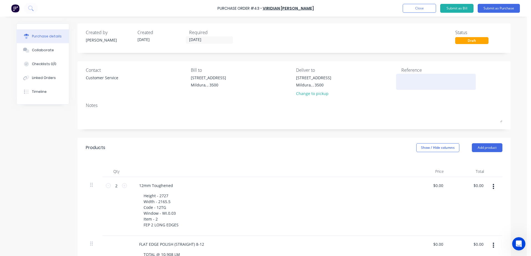
click at [408, 75] on textarea at bounding box center [435, 81] width 69 height 12
type textarea "MIL - 7917 PANDORA"
click at [497, 8] on button "Submit as Purchase" at bounding box center [498, 8] width 42 height 9
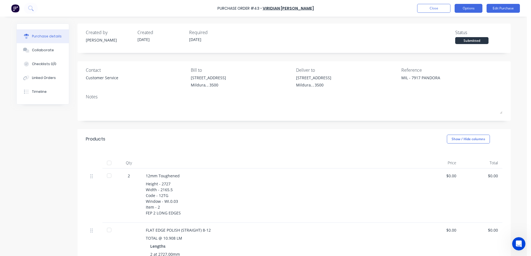
click at [474, 8] on button "Options" at bounding box center [468, 8] width 28 height 9
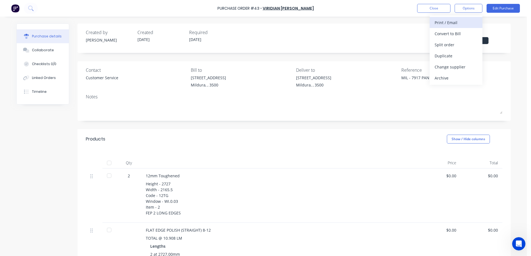
click at [451, 22] on div "Print / Email" at bounding box center [455, 23] width 43 height 8
click at [443, 42] on div "Without pricing" at bounding box center [455, 45] width 43 height 8
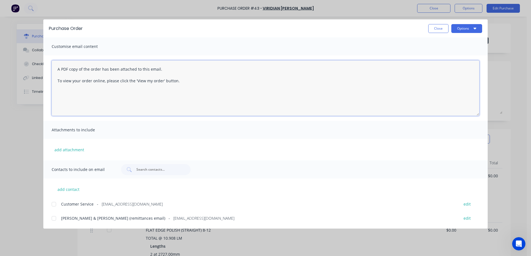
drag, startPoint x: 57, startPoint y: 68, endPoint x: 326, endPoint y: 118, distance: 273.5
click at [326, 118] on div "A PDF copy of the order has been attached to this email. To view your order onl…" at bounding box center [265, 88] width 444 height 65
paste textarea "Hi All, Please find Purchase Order attached: PO TEXT: ITEM TEXT: Kind regards,"
click at [82, 91] on textarea "Hi All, Please find Purchase Order attached: PO TEXT: ITEM TEXT: Kind regards," at bounding box center [265, 89] width 427 height 56
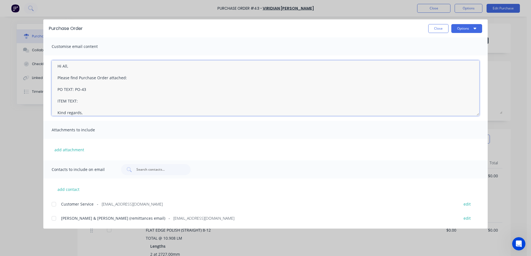
click at [92, 99] on textarea "Hi All, Please find Purchase Order attached: PO TEXT: PO-43 ITEM TEXT: Kind reg…" at bounding box center [265, 89] width 427 height 56
drag, startPoint x: 95, startPoint y: 106, endPoint x: 97, endPoint y: 103, distance: 3.5
click at [95, 106] on textarea "Hi All, Please find Purchase Order attached: PO TEXT: PO-43 ITEM TEXT: 7917 PAN…" at bounding box center [265, 89] width 427 height 56
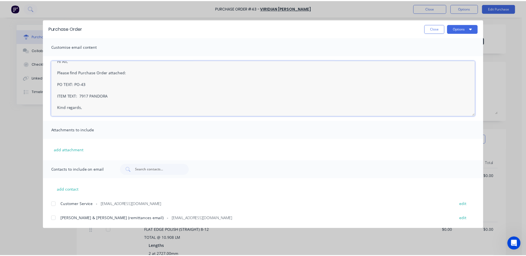
scroll to position [15, 0]
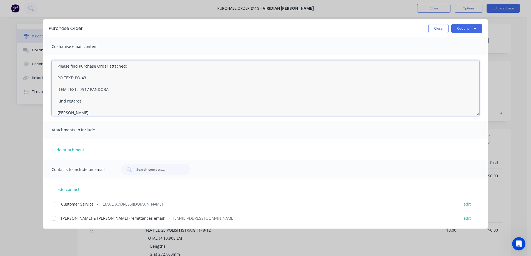
click at [55, 205] on div at bounding box center [53, 204] width 11 height 11
type textarea "Hi All, Please find Purchase Order attached: PO TEXT: PO-43 ITEM TEXT: 7917 PAN…"
click at [467, 28] on button "Options" at bounding box center [466, 28] width 31 height 9
click at [445, 66] on div "Email" at bounding box center [455, 65] width 43 height 8
click at [438, 28] on button "Close" at bounding box center [438, 28] width 20 height 9
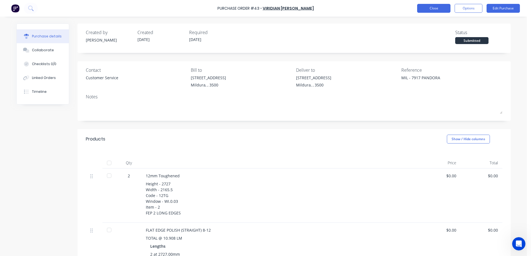
click at [437, 6] on button "Close" at bounding box center [433, 8] width 33 height 9
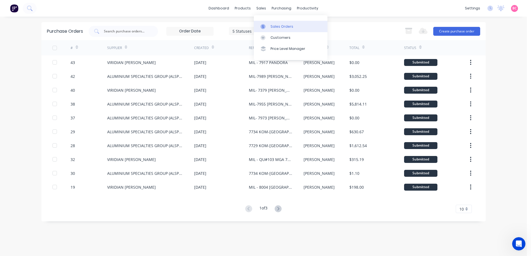
click at [264, 27] on icon at bounding box center [262, 26] width 5 height 5
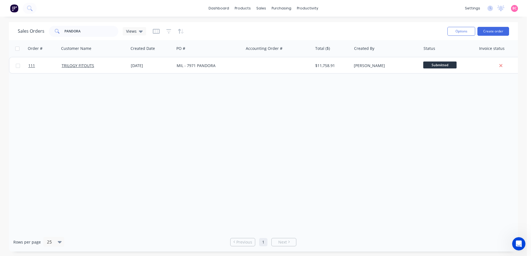
click at [404, 165] on div "Order # Customer Name Created Date PO # Accounting Order # Total ($) Created By…" at bounding box center [263, 136] width 509 height 193
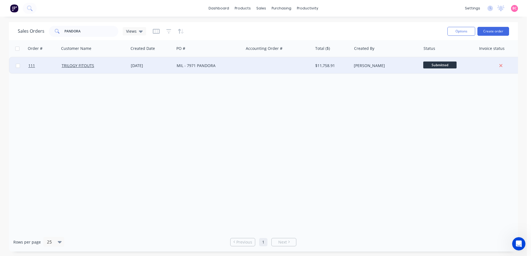
click at [441, 66] on span "Submitted" at bounding box center [439, 65] width 33 height 7
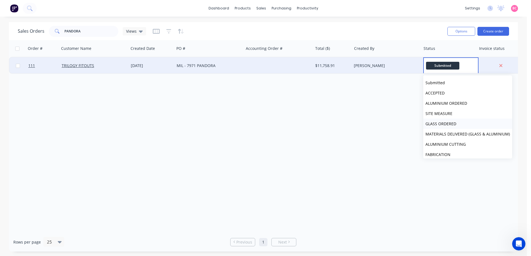
click at [445, 121] on span "GLASS ORDERED" at bounding box center [440, 123] width 31 height 5
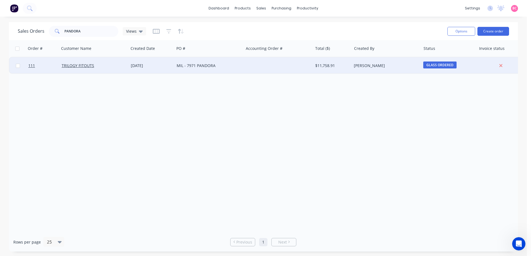
click at [370, 118] on div "Order # Customer Name Created Date PO # Accounting Order # Total ($) Created By…" at bounding box center [263, 136] width 509 height 193
click at [248, 64] on div at bounding box center [277, 65] width 69 height 17
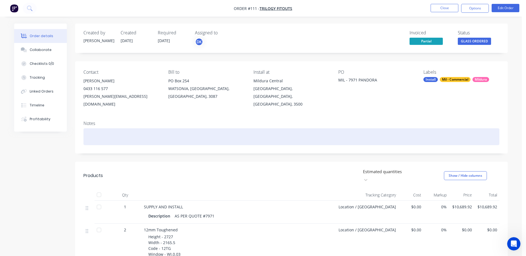
click at [134, 135] on div at bounding box center [292, 136] width 416 height 17
click at [156, 128] on div "Deposit Invoice - INV-50974" at bounding box center [292, 136] width 416 height 17
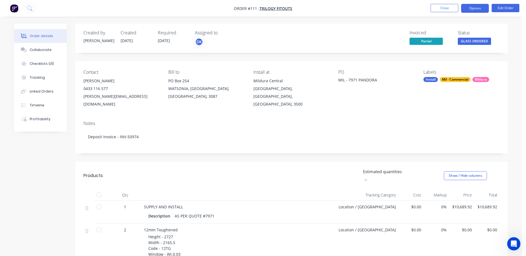
click at [470, 10] on button "Options" at bounding box center [476, 8] width 28 height 9
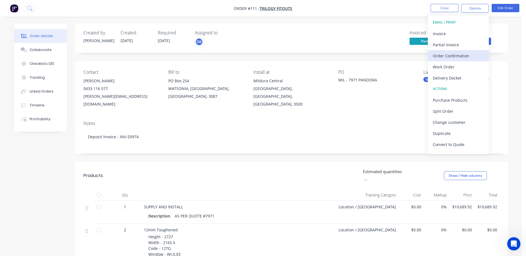
click at [445, 58] on div "Order Confirmation" at bounding box center [458, 56] width 51 height 8
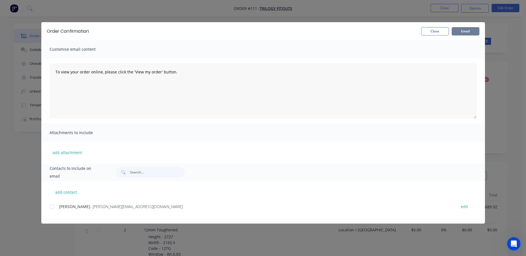
click at [467, 29] on button "Email" at bounding box center [466, 31] width 28 height 8
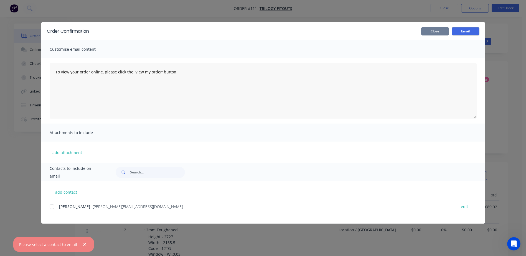
click at [443, 32] on button "Close" at bounding box center [436, 31] width 28 height 8
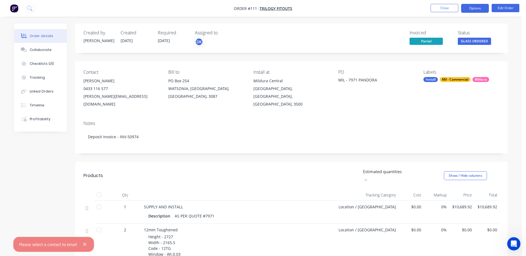
click at [476, 10] on button "Options" at bounding box center [476, 8] width 28 height 9
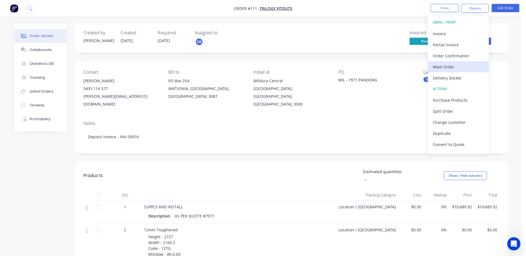
click at [444, 66] on div "Work Order" at bounding box center [458, 67] width 51 height 8
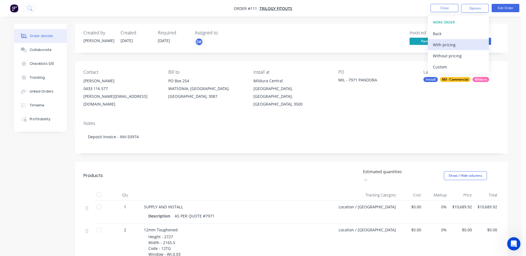
click at [445, 47] on div "With pricing" at bounding box center [458, 45] width 51 height 8
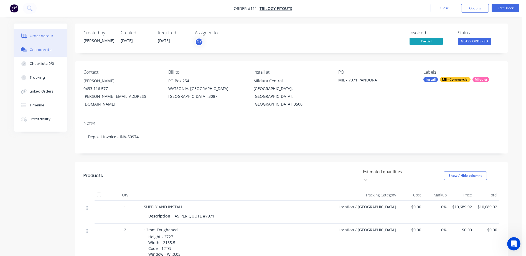
click at [37, 49] on div "Collaborate" at bounding box center [41, 49] width 22 height 5
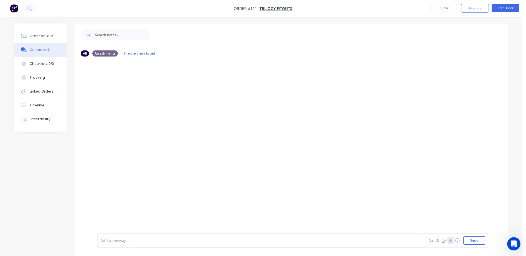
click at [450, 243] on icon "button" at bounding box center [450, 241] width 3 height 4
click at [474, 240] on button "Send" at bounding box center [475, 241] width 22 height 8
click at [439, 8] on button "Close" at bounding box center [445, 8] width 28 height 8
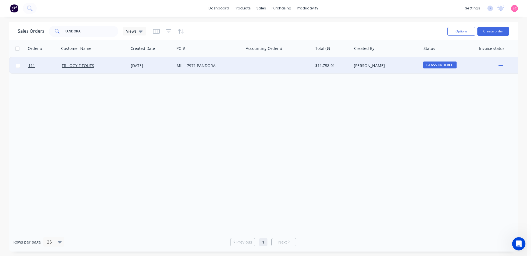
click at [243, 72] on div "MIL - 7971 PANDORA" at bounding box center [208, 65] width 69 height 17
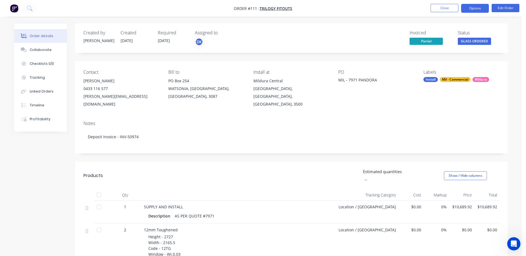
click at [475, 8] on button "Options" at bounding box center [476, 8] width 28 height 9
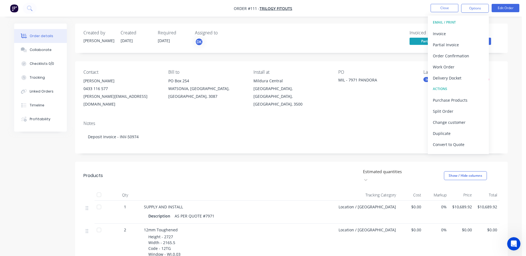
click at [384, 56] on div "Created by [PERSON_NAME] Created [DATE] Required [DATE] Assigned to DK Invoiced…" at bounding box center [291, 221] width 433 height 394
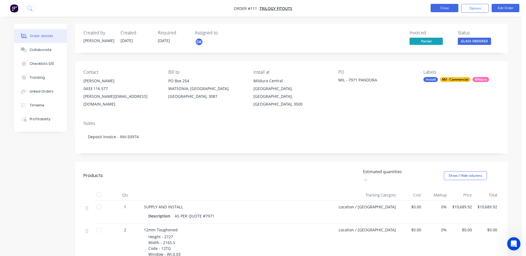
click at [442, 7] on button "Close" at bounding box center [445, 8] width 28 height 8
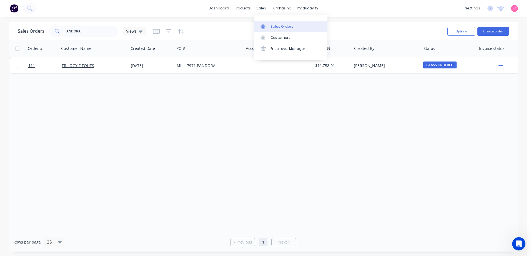
click at [272, 25] on div "Sales Orders" at bounding box center [281, 26] width 23 height 5
click at [274, 25] on div "Sales Orders" at bounding box center [281, 26] width 23 height 5
drag, startPoint x: 95, startPoint y: 32, endPoint x: 0, endPoint y: 26, distance: 95.4
click at [0, 31] on html "dashboard products sales purchasing productivity dashboard products Product Cat…" at bounding box center [265, 128] width 531 height 256
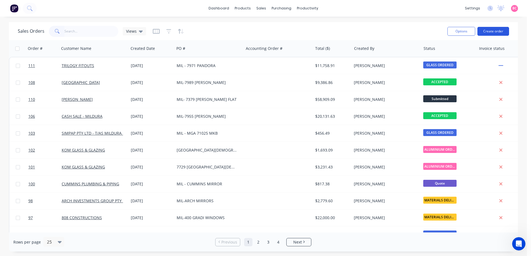
click at [493, 32] on button "Create order" at bounding box center [493, 31] width 32 height 9
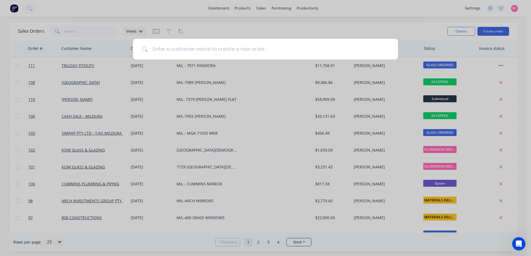
click at [189, 49] on input at bounding box center [268, 49] width 241 height 21
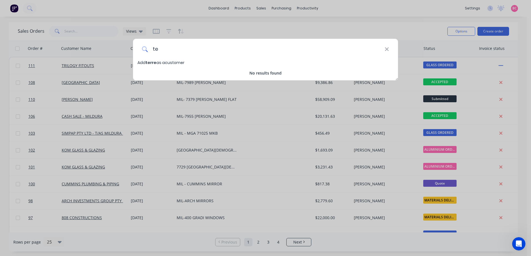
type input "t"
type input "a"
type input "t"
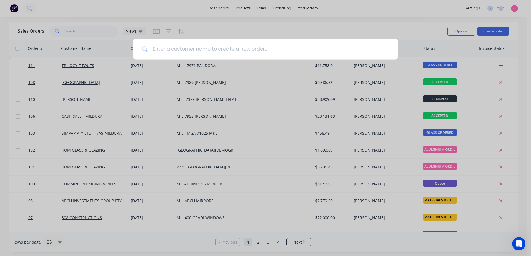
type input "R"
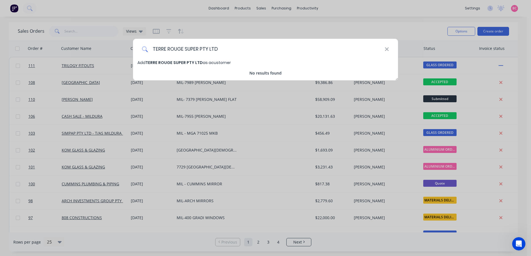
type input "TERRE ROUGE SUPER PTY LTD"
click at [222, 64] on span "Add TERRE ROUGE SUPER PTY LTD as a customer" at bounding box center [183, 63] width 93 height 6
select select "AU"
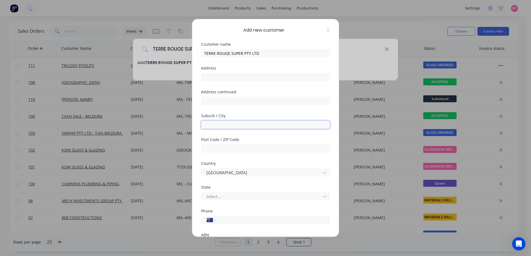
click at [215, 126] on input "text" at bounding box center [265, 125] width 129 height 8
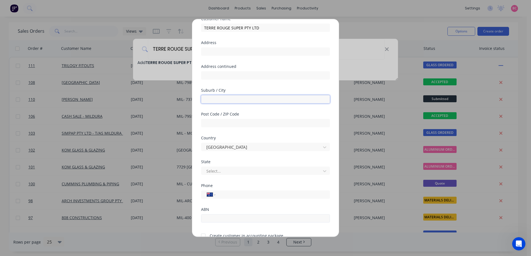
scroll to position [53, 0]
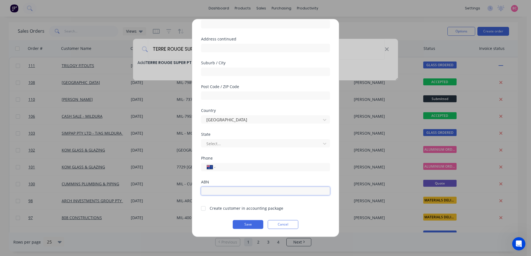
click at [219, 189] on input "text" at bounding box center [265, 191] width 129 height 8
drag, startPoint x: 232, startPoint y: 191, endPoint x: 191, endPoint y: 190, distance: 40.5
click at [191, 190] on div "Add new customer Customer name TERRE ROUGE SUPER PTY LTD Address Address contin…" at bounding box center [265, 128] width 531 height 256
click at [210, 192] on input "70464133495" at bounding box center [265, 191] width 129 height 8
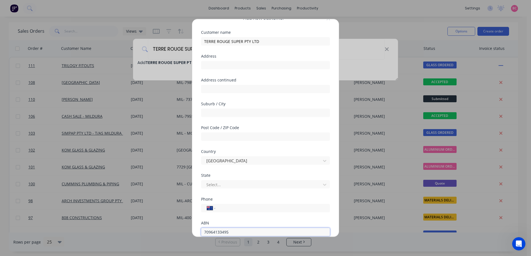
scroll to position [0, 0]
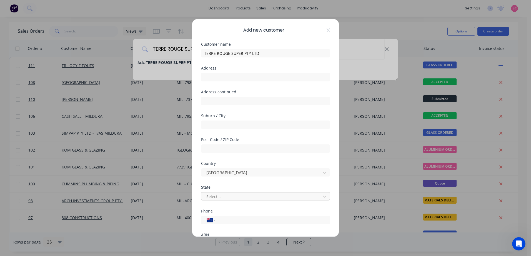
type input "70964133495"
click at [243, 193] on div "Select..." at bounding box center [261, 197] width 115 height 8
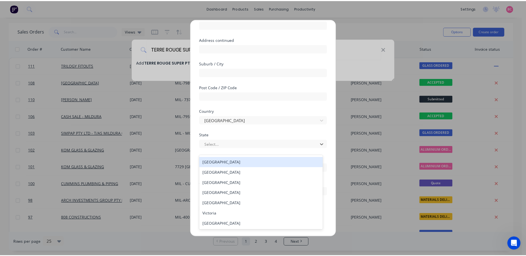
scroll to position [53, 0]
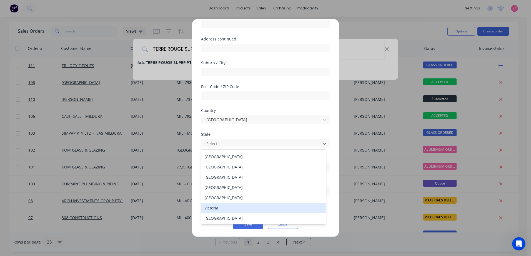
click at [224, 208] on div "Victoria" at bounding box center [263, 208] width 125 height 10
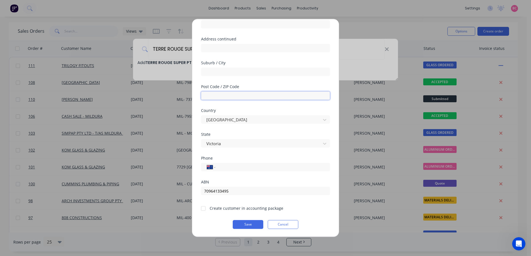
click at [223, 98] on input "text" at bounding box center [265, 96] width 129 height 8
type input "3500"
click at [210, 74] on input "text" at bounding box center [265, 72] width 129 height 8
type input "MILDURA"
click at [200, 209] on div at bounding box center [203, 208] width 11 height 11
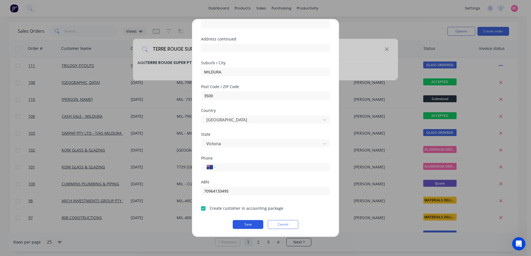
click at [240, 223] on button "Save" at bounding box center [248, 224] width 31 height 9
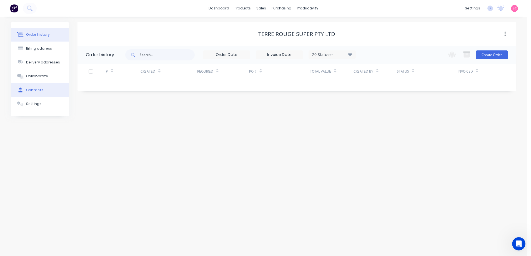
click at [42, 89] on button "Contacts" at bounding box center [40, 90] width 58 height 14
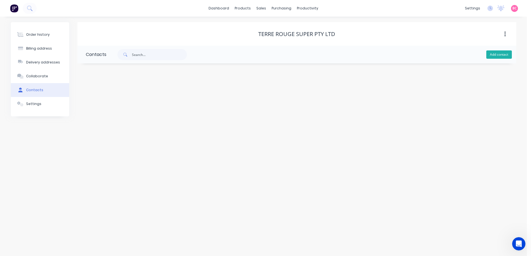
click at [495, 56] on button "Add contact" at bounding box center [499, 55] width 26 height 8
select select "AU"
click at [113, 97] on input "text" at bounding box center [131, 95] width 91 height 8
type input "Alan Saunders"
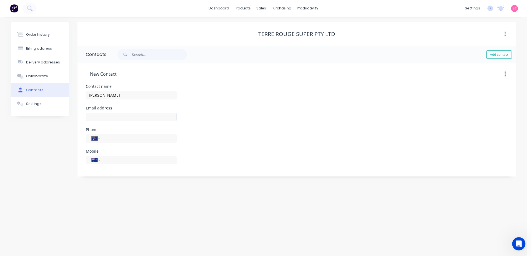
select select "AU"
click at [117, 117] on input "text" at bounding box center [131, 117] width 91 height 8
type input "alangerard1969@outlook.com"
click at [116, 163] on input "tel" at bounding box center [137, 160] width 67 height 6
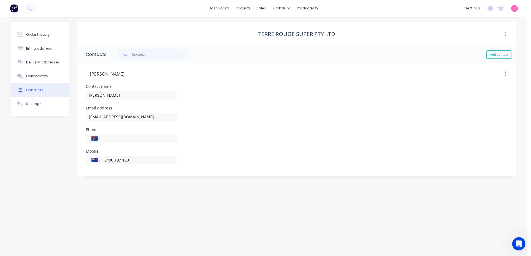
type input "0400 187 100"
click at [340, 152] on div "Mobile International Afghanistan Åland Islands Albania Algeria American Samoa A…" at bounding box center [297, 161] width 422 height 22
click at [43, 36] on div "Order history" at bounding box center [38, 34] width 24 height 5
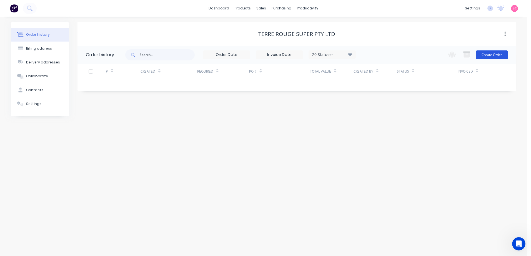
click at [500, 53] on button "Create Order" at bounding box center [491, 55] width 32 height 9
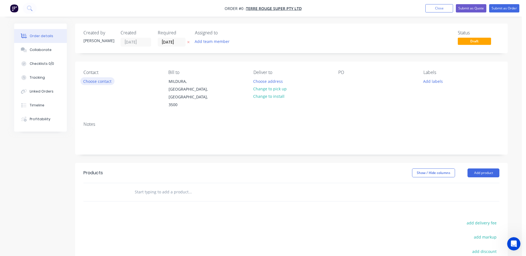
click at [100, 83] on button "Choose contact" at bounding box center [97, 80] width 34 height 7
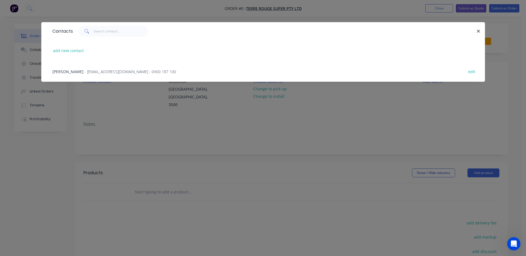
click at [71, 71] on span "Alan Saunders" at bounding box center [67, 71] width 31 height 5
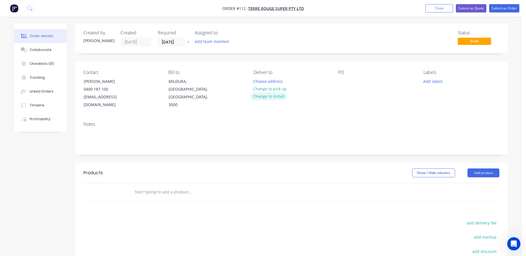
click at [272, 96] on button "Change to install" at bounding box center [269, 96] width 37 height 7
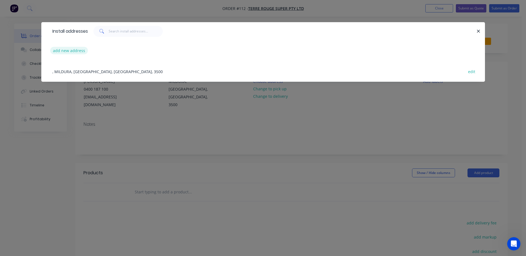
click at [72, 51] on button "add new address" at bounding box center [69, 50] width 38 height 7
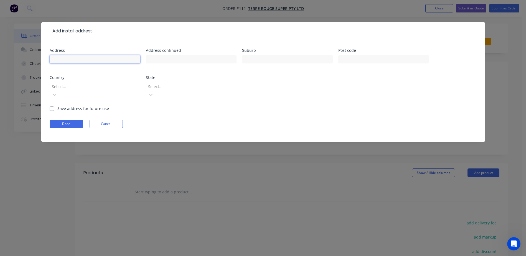
click at [83, 61] on input "text" at bounding box center [95, 59] width 91 height 8
type input "39-41 Deakin Avenue"
click at [304, 57] on input "text" at bounding box center [287, 59] width 91 height 8
type input "Mildura"
click at [378, 60] on input "text" at bounding box center [384, 59] width 91 height 8
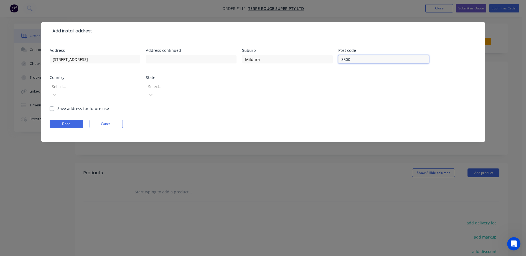
type input "3500"
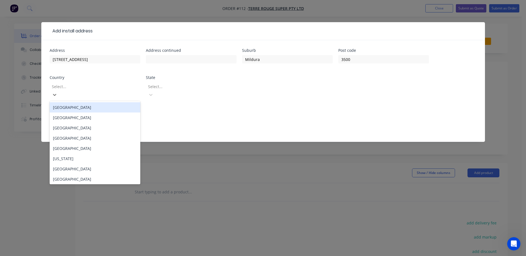
click at [87, 87] on div at bounding box center [91, 86] width 80 height 7
click at [70, 102] on div "[GEOGRAPHIC_DATA]" at bounding box center [95, 107] width 91 height 10
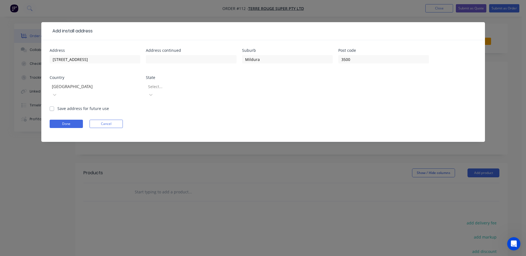
click at [165, 90] on div at bounding box center [188, 86] width 80 height 7
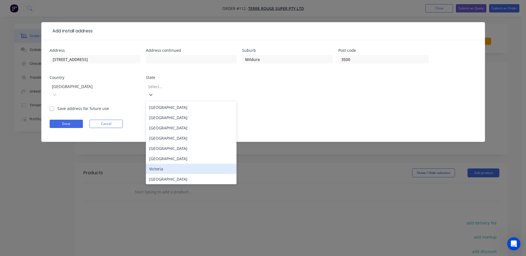
click at [165, 164] on div "Victoria" at bounding box center [191, 169] width 91 height 10
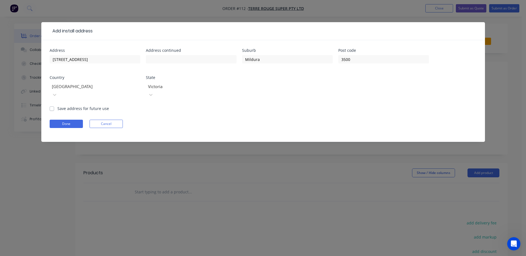
click at [57, 106] on label "Save address for future use" at bounding box center [83, 109] width 52 height 6
click at [52, 106] on input "Save address for future use" at bounding box center [52, 108] width 4 height 5
checkbox input "true"
click at [66, 120] on button "Done" at bounding box center [66, 124] width 33 height 8
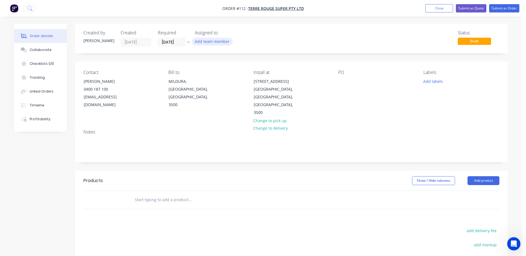
click at [215, 42] on button "Add team member" at bounding box center [212, 41] width 41 height 7
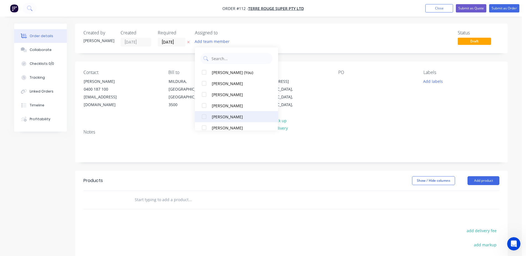
click at [227, 120] on button "[PERSON_NAME]" at bounding box center [236, 116] width 83 height 11
click at [163, 147] on div "Notes" at bounding box center [291, 143] width 433 height 37
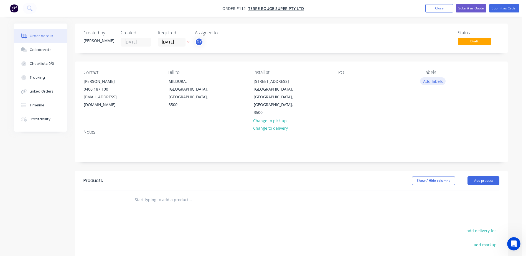
click at [433, 84] on button "Add labels" at bounding box center [433, 80] width 26 height 7
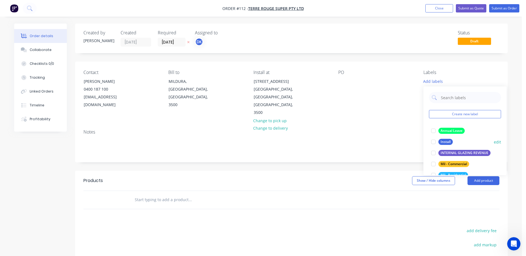
click at [436, 140] on div at bounding box center [433, 142] width 11 height 11
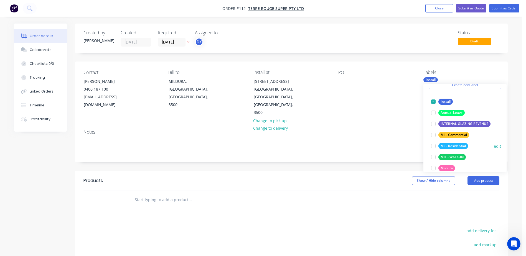
scroll to position [28, 0]
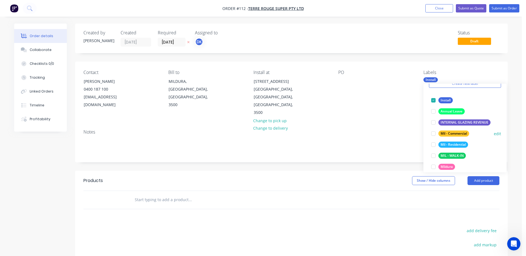
click at [434, 133] on div at bounding box center [433, 133] width 11 height 11
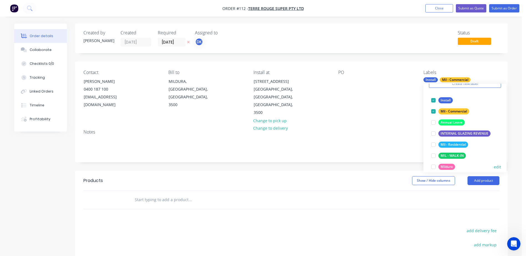
click at [434, 167] on div at bounding box center [433, 167] width 11 height 11
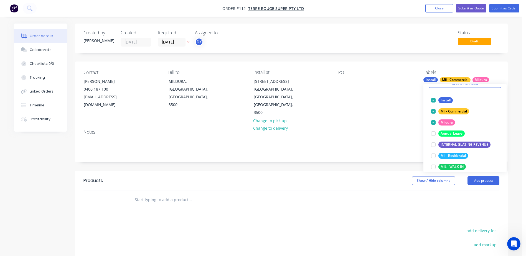
click at [367, 150] on div "Created by Brooke Created 09/10/25 Required 09/10/25 Assigned to DK Status Draf…" at bounding box center [291, 183] width 433 height 319
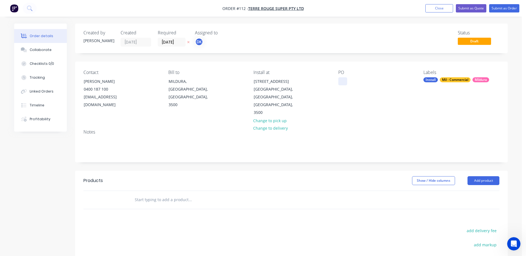
click at [344, 84] on div at bounding box center [343, 81] width 9 height 8
click at [149, 195] on input "text" at bounding box center [190, 200] width 111 height 11
drag, startPoint x: 167, startPoint y: 185, endPoint x: 149, endPoint y: 186, distance: 17.8
click at [149, 195] on input "SUPPLY & INTALL" at bounding box center [190, 200] width 111 height 11
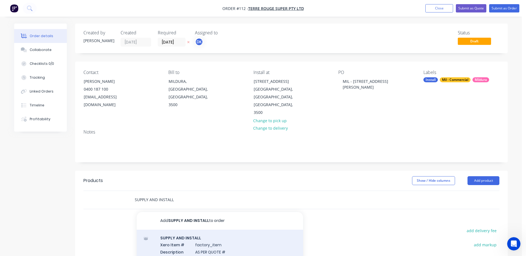
type input "SUPPLY AND INSTALL"
click at [198, 230] on div "SUPPLY AND INSTALL Xero Item # factory_item Description AS PER QUOTE # Product …" at bounding box center [220, 248] width 167 height 37
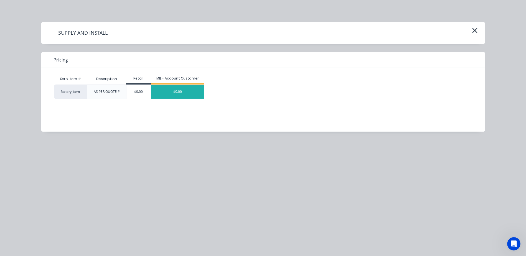
click at [185, 94] on div "$0.00" at bounding box center [177, 92] width 53 height 14
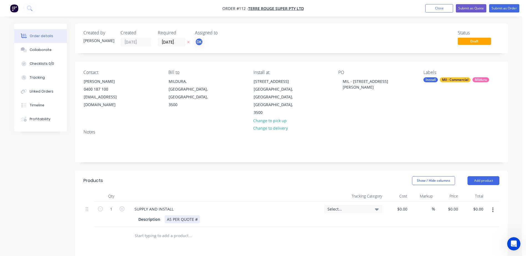
click at [197, 216] on div "AS PER QUOTE #" at bounding box center [182, 220] width 35 height 8
click at [359, 206] on span "Select..." at bounding box center [349, 209] width 42 height 6
click at [323, 250] on div "Location / [GEOGRAPHIC_DATA]" at bounding box center [344, 255] width 78 height 11
click at [453, 205] on div "0 0" at bounding box center [456, 209] width 9 height 8
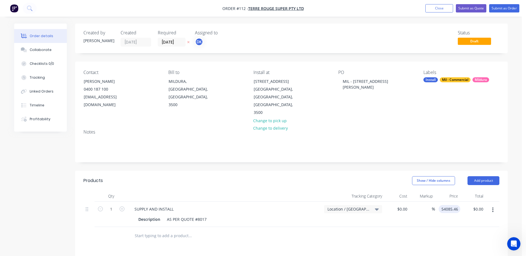
type input "$54,085.46"
click at [438, 227] on div at bounding box center [292, 236] width 416 height 18
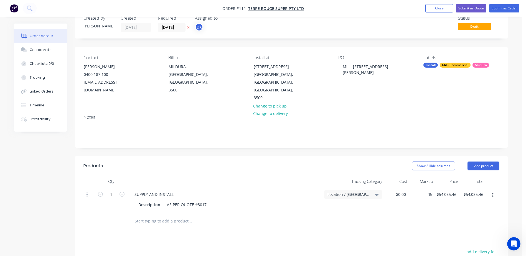
scroll to position [28, 0]
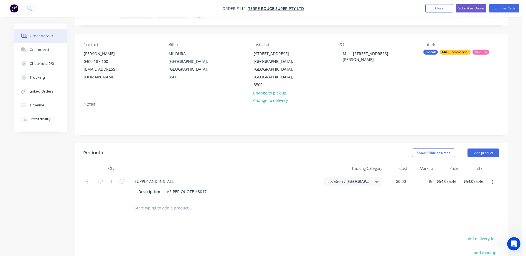
click at [171, 203] on input "text" at bounding box center [190, 208] width 111 height 11
type input "r"
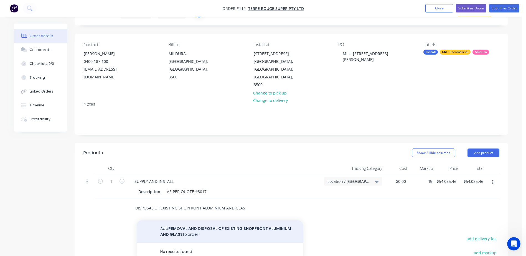
type input "REMOVAL AND DISPOSAL OF EXISTING SHOPFRONT ALUMINIUM AND GLASS"
click at [183, 221] on button "Add REMOVAL AND DISPOSAL OF EXISTING SHOPFRONT ALUMINIUM AND GLASS to order" at bounding box center [220, 232] width 167 height 23
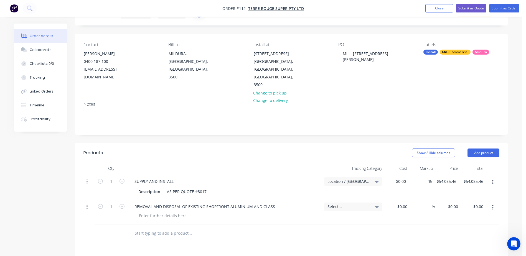
click at [364, 204] on span "Select..." at bounding box center [349, 207] width 42 height 6
click at [329, 247] on div "Location / [GEOGRAPHIC_DATA]" at bounding box center [344, 252] width 78 height 11
click at [254, 235] on div "Products Show / Hide columns Add product Qty Tracking Category Cost Markup Pric…" at bounding box center [291, 259] width 433 height 233
click at [435, 225] on div at bounding box center [292, 234] width 416 height 18
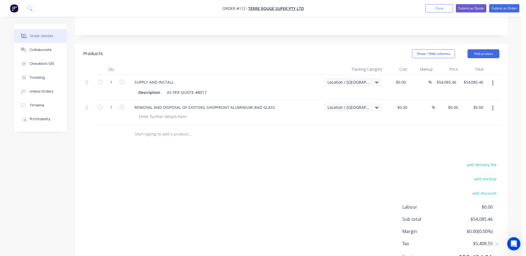
scroll to position [139, 0]
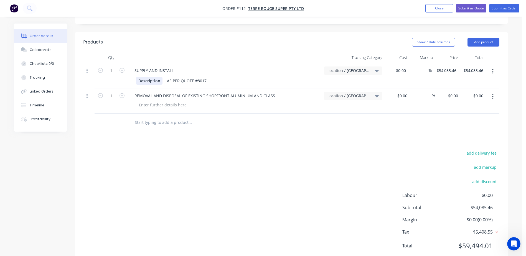
click at [161, 77] on div "Description" at bounding box center [149, 81] width 26 height 8
drag, startPoint x: 161, startPoint y: 65, endPoint x: 9, endPoint y: 71, distance: 152.0
click at [12, 71] on div "Order details Collaborate Checklists 0/0 Tracking Linked Orders Timeline Profit…" at bounding box center [261, 79] width 505 height 389
click at [184, 173] on div "add delivery fee add markup add discount Labour $0.00 Sub total $54,085.46 Marg…" at bounding box center [292, 203] width 416 height 107
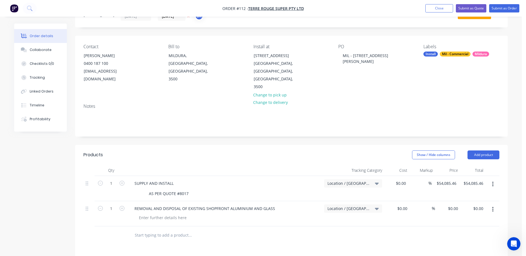
scroll to position [0, 0]
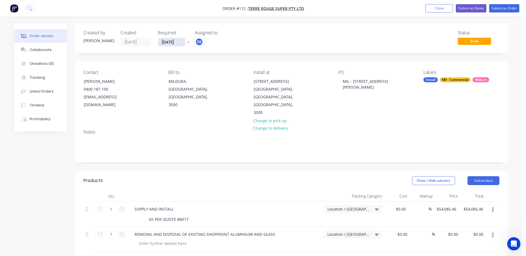
click at [180, 43] on input "[DATE]" at bounding box center [171, 42] width 27 height 8
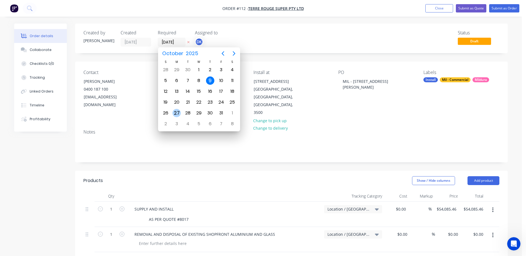
click at [179, 113] on div "27" at bounding box center [177, 113] width 8 height 8
type input "27/10/25"
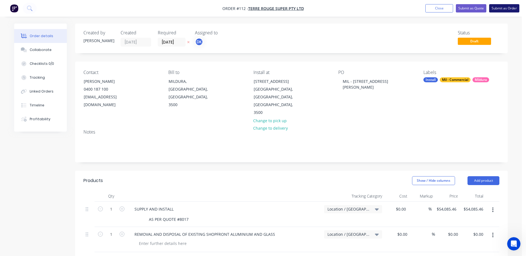
click at [501, 10] on button "Submit as Order" at bounding box center [505, 8] width 30 height 8
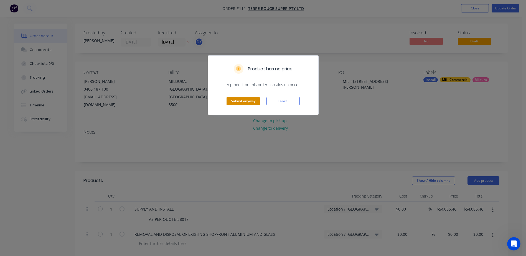
click at [240, 102] on button "Submit anyway" at bounding box center [243, 101] width 33 height 8
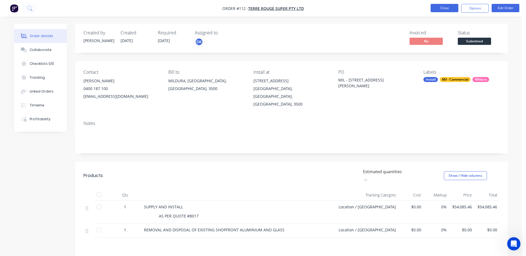
click at [445, 8] on button "Close" at bounding box center [445, 8] width 28 height 8
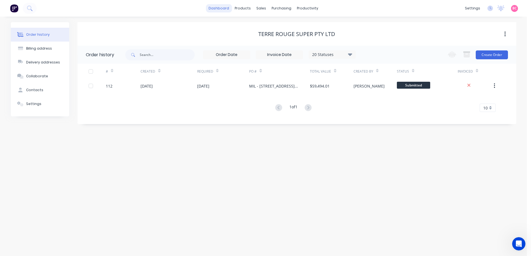
click at [224, 11] on link "dashboard" at bounding box center [219, 8] width 26 height 8
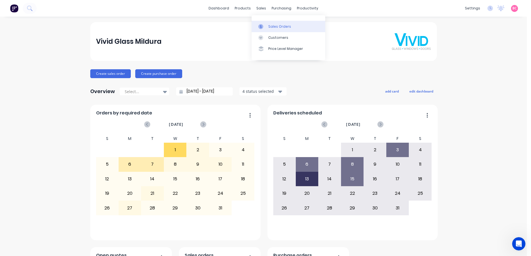
click at [269, 24] on div "Sales Orders" at bounding box center [279, 26] width 23 height 5
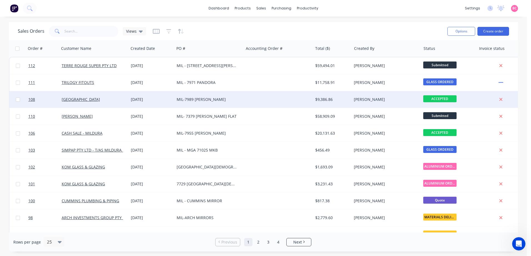
click at [215, 97] on div "MIL-7989 [PERSON_NAME]" at bounding box center [208, 100] width 62 height 6
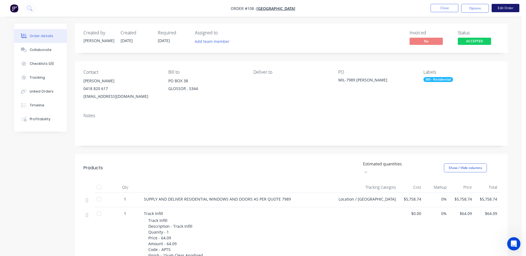
click at [496, 9] on button "Edit Order" at bounding box center [506, 8] width 28 height 8
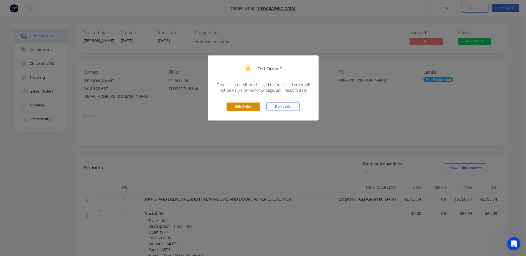
click at [242, 107] on button "Edit Order" at bounding box center [243, 107] width 33 height 8
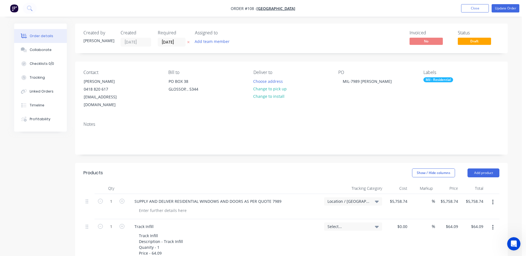
scroll to position [91, 0]
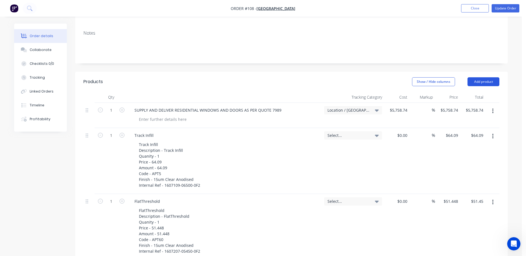
click at [485, 77] on button "Add product" at bounding box center [484, 81] width 32 height 9
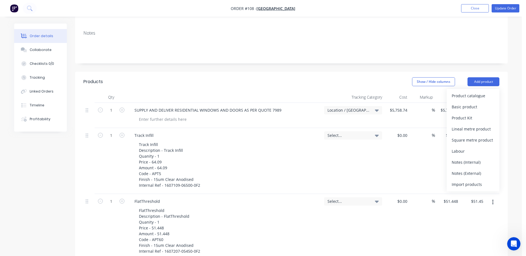
click at [375, 77] on div "Show / Hide columns Add product Product catalogue Basic product Product Kit Lin…" at bounding box center [336, 81] width 328 height 9
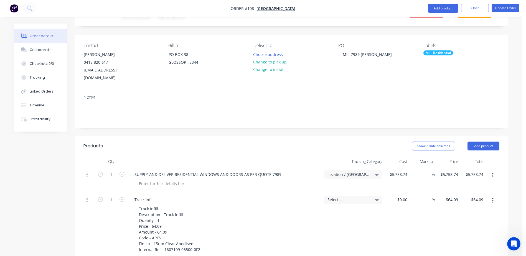
scroll to position [0, 0]
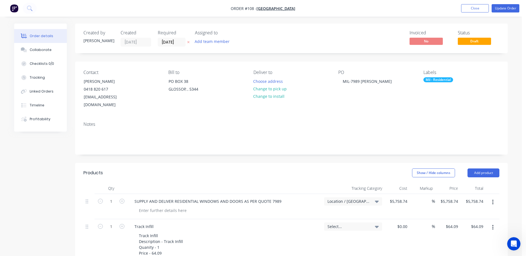
click at [376, 199] on icon at bounding box center [377, 202] width 4 height 6
click at [311, 241] on div at bounding box center [310, 246] width 11 height 11
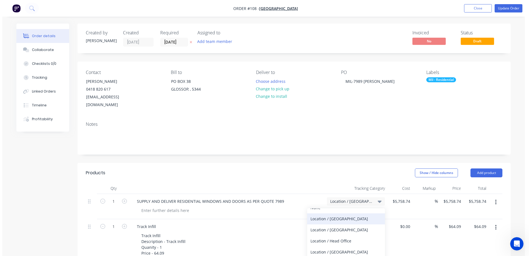
scroll to position [55, 0]
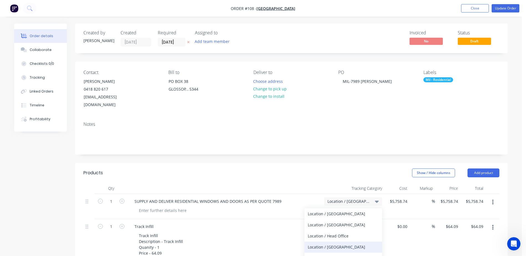
click at [327, 242] on div "Location / [GEOGRAPHIC_DATA]" at bounding box center [344, 247] width 78 height 11
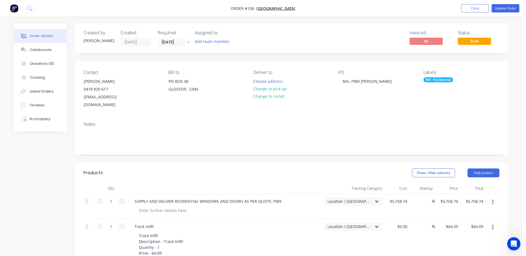
click at [364, 169] on div "Show / Hide columns Add product" at bounding box center [336, 173] width 328 height 9
click at [501, 10] on button "Update Order" at bounding box center [506, 8] width 28 height 8
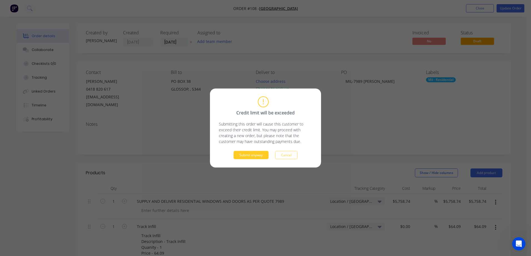
click at [245, 154] on button "Submit anyway" at bounding box center [250, 155] width 35 height 8
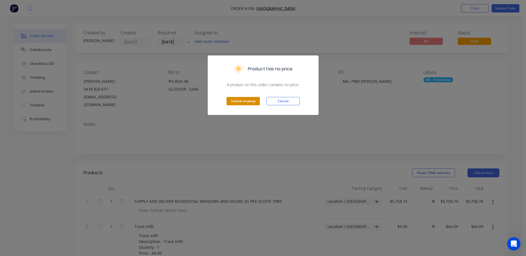
click at [242, 101] on button "Submit anyway" at bounding box center [243, 101] width 33 height 8
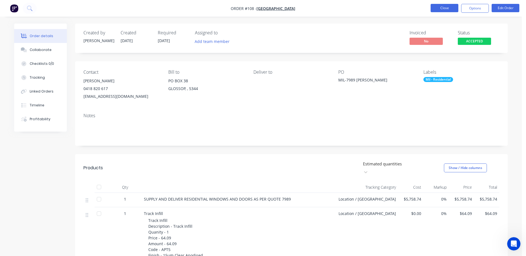
click at [448, 9] on button "Close" at bounding box center [445, 8] width 28 height 8
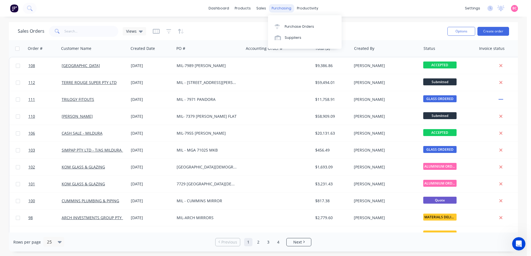
click at [282, 9] on div "purchasing" at bounding box center [281, 8] width 25 height 8
click at [291, 29] on link "Purchase Orders" at bounding box center [305, 26] width 74 height 11
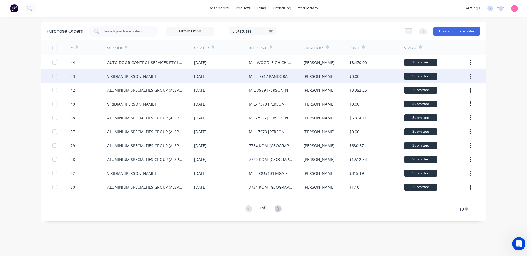
click at [336, 77] on div "[PERSON_NAME]" at bounding box center [326, 76] width 46 height 14
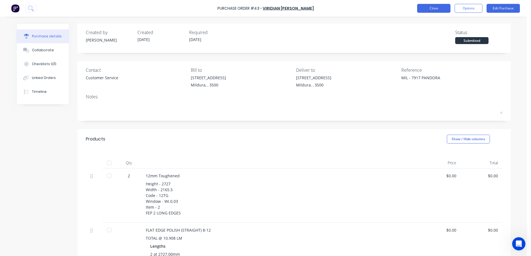
click at [427, 11] on button "Close" at bounding box center [433, 8] width 33 height 9
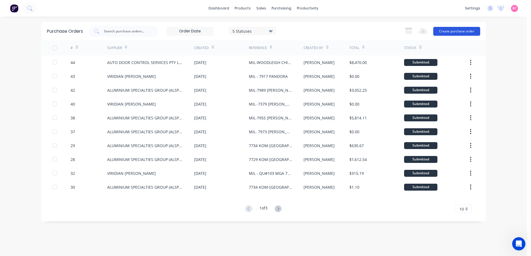
click at [449, 31] on button "Create purchase order" at bounding box center [456, 31] width 47 height 9
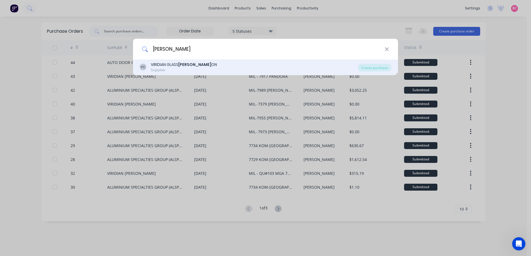
type input "CLAYT"
click at [240, 72] on div "VC VIRIDIAN GLASS CLAYT ON Supplier" at bounding box center [249, 67] width 218 height 11
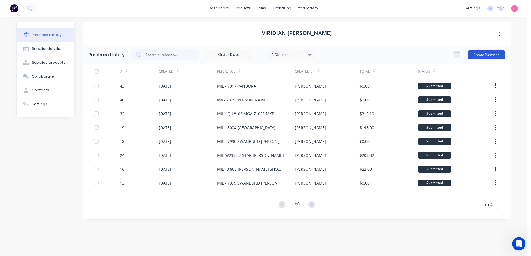
click at [487, 53] on button "Create Purchase" at bounding box center [485, 55] width 37 height 9
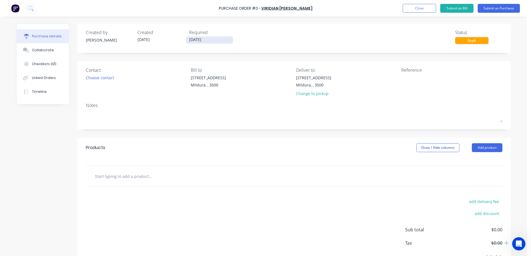
click at [213, 39] on input "[DATE]" at bounding box center [209, 40] width 47 height 7
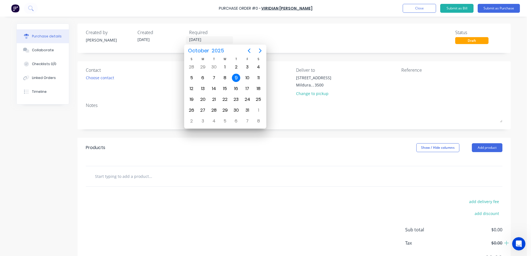
click at [178, 38] on div "Created by Brooke Created 09/10/25 Required 09/10/25" at bounding box center [161, 36] width 150 height 15
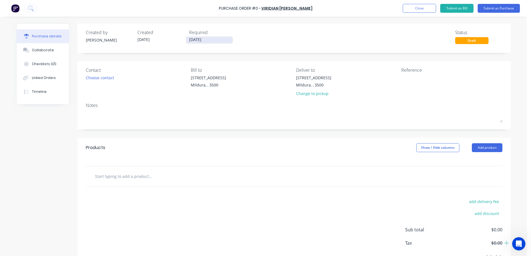
click at [207, 40] on input "[DATE]" at bounding box center [209, 40] width 47 height 7
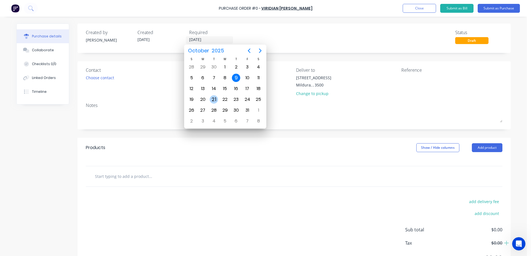
click at [214, 98] on div "21" at bounding box center [214, 99] width 8 height 8
type input "[DATE]"
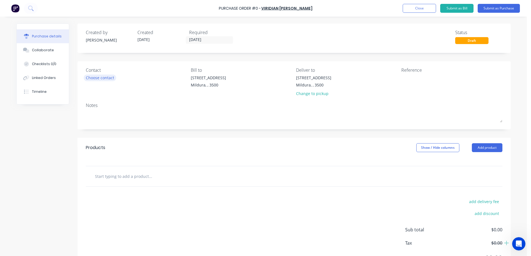
click at [112, 77] on div "Choose contact" at bounding box center [100, 78] width 28 height 6
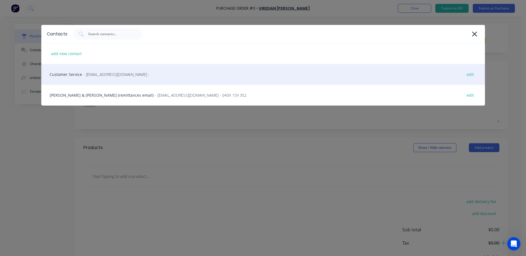
click at [82, 75] on div "Customer Service - vircustomerservicecls@viridianglass.com - edit" at bounding box center [263, 74] width 444 height 21
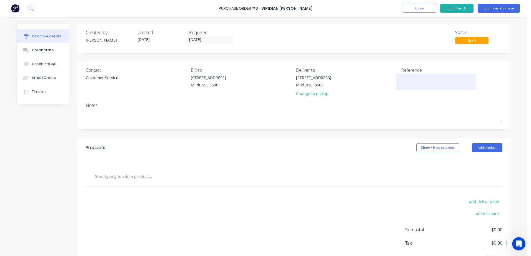
click at [412, 80] on textarea at bounding box center [435, 81] width 69 height 12
type textarea "MIL - 7989 RAV BUILDING RECCHIA"
click at [359, 128] on div "Contact Customer Service Bill to 43-45 Tenth St Mildura, , 3500 Deliver to 43-4…" at bounding box center [293, 95] width 433 height 68
click at [142, 178] on input "text" at bounding box center [150, 176] width 111 height 11
click at [473, 151] on button "Add product" at bounding box center [487, 147] width 31 height 9
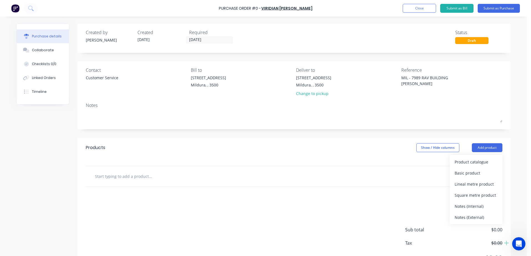
drag, startPoint x: 394, startPoint y: 175, endPoint x: 327, endPoint y: 176, distance: 66.3
click at [393, 175] on div at bounding box center [293, 176] width 407 height 11
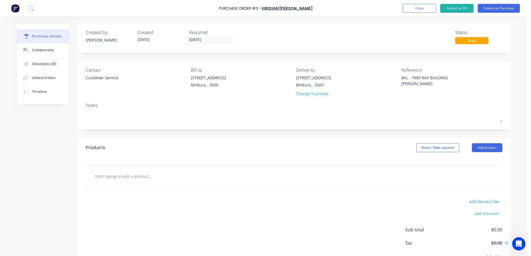
click at [126, 177] on input "text" at bounding box center [150, 176] width 111 height 11
type input "AS PER ATTT"
drag, startPoint x: 177, startPoint y: 177, endPoint x: 19, endPoint y: 167, distance: 158.8
click at [19, 167] on div "Created by Brooke Created 09/10/25 Required 21/10/25 Status Draft Contact Custo…" at bounding box center [263, 151] width 494 height 255
click at [483, 146] on button "Add product" at bounding box center [487, 147] width 31 height 9
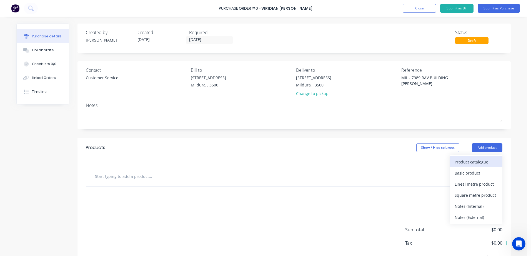
click at [482, 160] on div "Product catalogue" at bounding box center [475, 162] width 43 height 8
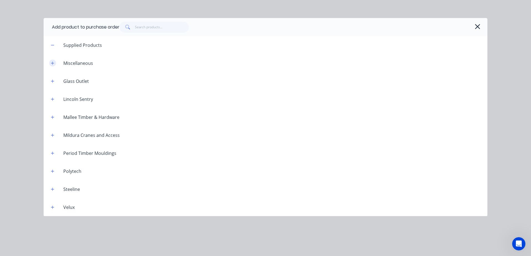
click at [51, 65] on icon "button" at bounding box center [52, 63] width 3 height 4
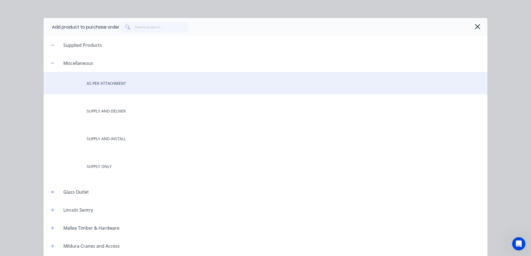
click at [121, 87] on div "AS PER ATTACHMENT" at bounding box center [265, 83] width 443 height 22
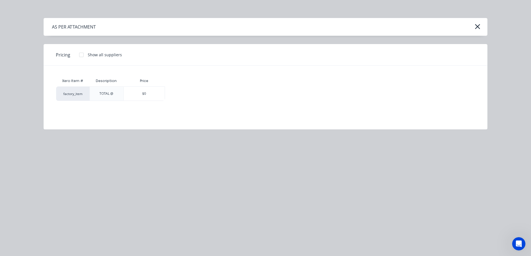
click at [83, 55] on div at bounding box center [81, 54] width 11 height 11
click at [80, 54] on div at bounding box center [81, 54] width 11 height 11
click at [145, 99] on div "$0" at bounding box center [144, 94] width 41 height 14
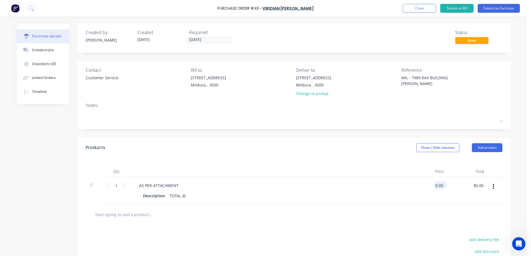
click at [434, 185] on input "0.00" at bounding box center [439, 186] width 11 height 8
drag, startPoint x: 433, startPoint y: 187, endPoint x: 461, endPoint y: 189, distance: 28.1
click at [461, 189] on div "1 1 AS PER ATTACHMENT Description TOTAL @ 0.00 0.00 $0.00 $0.00" at bounding box center [294, 190] width 416 height 27
type input "$10.00"
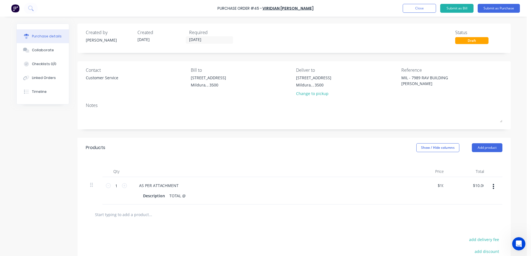
click at [122, 188] on icon at bounding box center [124, 185] width 5 height 5
type input "2"
type input "$20.00"
click at [122, 188] on icon at bounding box center [124, 185] width 5 height 5
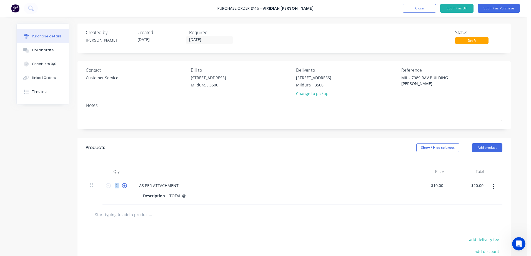
type input "3"
type input "$30.00"
click at [122, 188] on icon at bounding box center [124, 185] width 5 height 5
type input "4"
type input "$40.00"
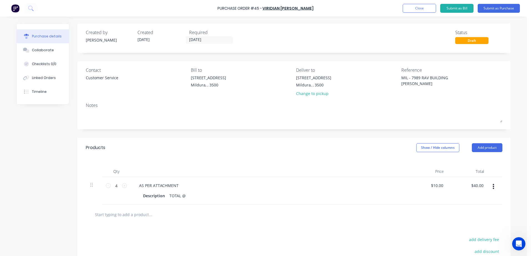
drag, startPoint x: 122, startPoint y: 188, endPoint x: 281, endPoint y: 232, distance: 164.9
click at [186, 195] on div "Description TOTAL @" at bounding box center [268, 196] width 254 height 8
click at [196, 210] on input "text" at bounding box center [150, 214] width 111 height 11
click at [513, 8] on button "Submit as Purchase" at bounding box center [498, 8] width 42 height 9
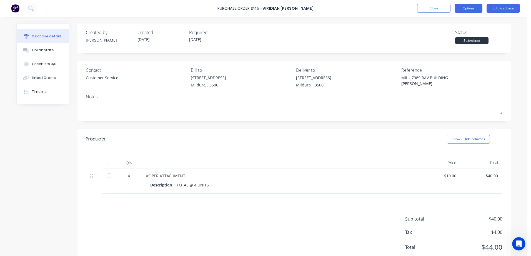
click at [473, 7] on button "Options" at bounding box center [468, 8] width 28 height 9
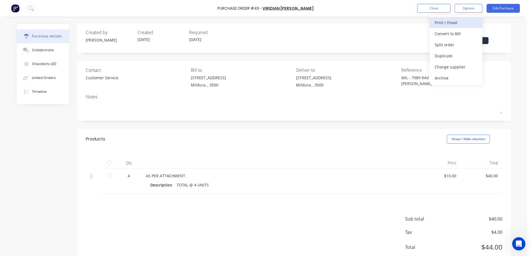
click at [448, 23] on div "Print / Email" at bounding box center [455, 23] width 43 height 8
click at [439, 44] on div "Without pricing" at bounding box center [455, 45] width 43 height 8
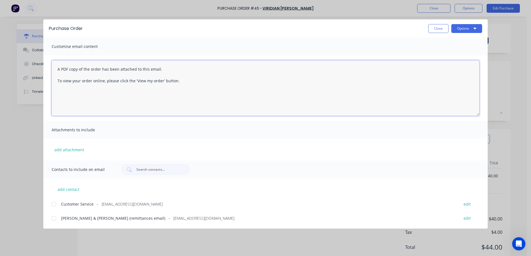
drag, startPoint x: 56, startPoint y: 69, endPoint x: 370, endPoint y: 100, distance: 315.5
click at [361, 100] on textarea "A PDF copy of the order has been attached to this email. To view your order onl…" at bounding box center [265, 89] width 427 height 56
paste textarea "Hi All, Please find Purchase Order attached: PO TEXT: ITEM TEXT: Kind regards,"
click at [84, 90] on textarea "Hi All, Please find Purchase Order attached: PO TEXT: ITEM TEXT: Kind regards," at bounding box center [265, 89] width 427 height 56
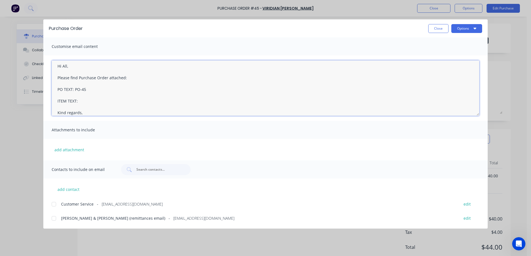
click at [87, 101] on textarea "Hi All, Please find Purchase Order attached: PO TEXT: PO-45 ITEM TEXT: Kind reg…" at bounding box center [265, 89] width 427 height 56
click at [110, 107] on textarea "Hi All, Please find Purchase Order attached: PO TEXT: PO-45 ITEM TEXT: 7989 RAV…" at bounding box center [265, 89] width 427 height 56
type textarea "Hi All, Please find Purchase Order attached: PO TEXT: PO-45 ITEM TEXT: 7989 RAV…"
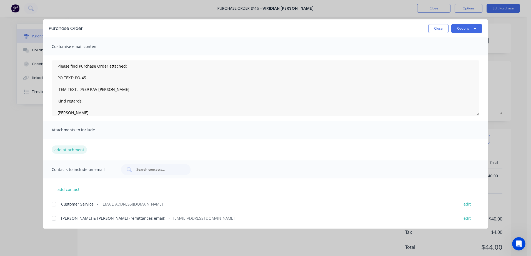
click at [73, 152] on button "add attachment" at bounding box center [69, 150] width 35 height 8
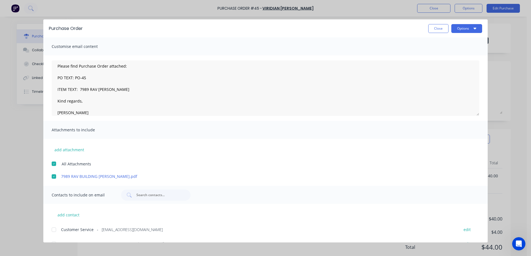
click at [53, 228] on div at bounding box center [53, 230] width 11 height 11
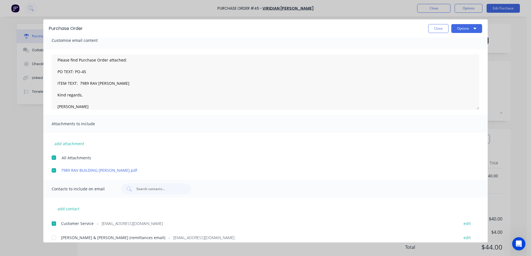
scroll to position [12, 0]
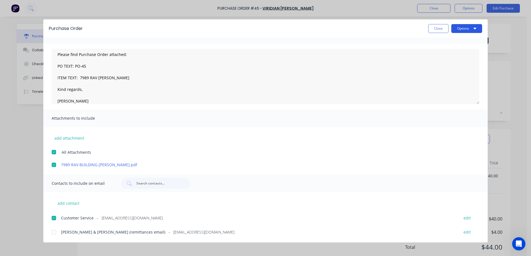
click at [463, 29] on button "Options" at bounding box center [466, 28] width 31 height 9
click at [445, 65] on div "Email" at bounding box center [455, 65] width 43 height 8
click at [432, 29] on button "Close" at bounding box center [438, 28] width 20 height 9
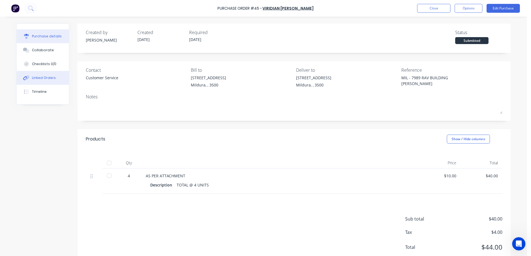
click at [33, 75] on div "Linked Orders" at bounding box center [44, 77] width 24 height 5
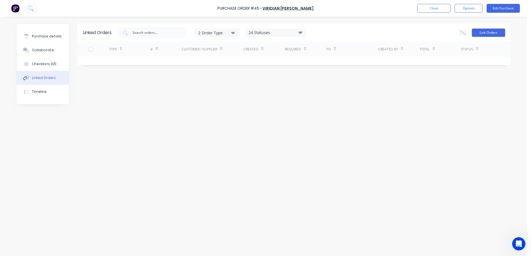
click at [488, 30] on button "Link Orders" at bounding box center [488, 33] width 33 height 8
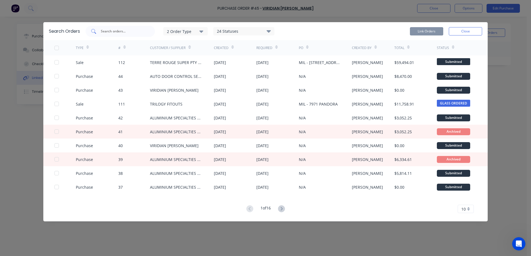
click at [132, 35] on div at bounding box center [119, 31] width 69 height 11
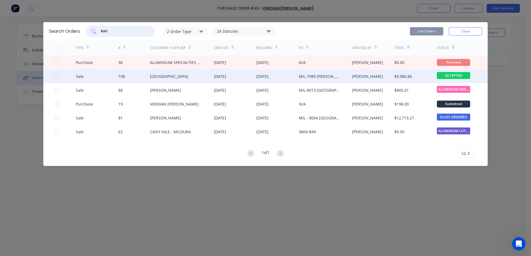
type input "RAV"
click at [155, 74] on div "[GEOGRAPHIC_DATA]" at bounding box center [169, 77] width 38 height 6
click at [56, 77] on div at bounding box center [56, 76] width 11 height 11
click at [429, 31] on button "Link Orders" at bounding box center [426, 31] width 33 height 8
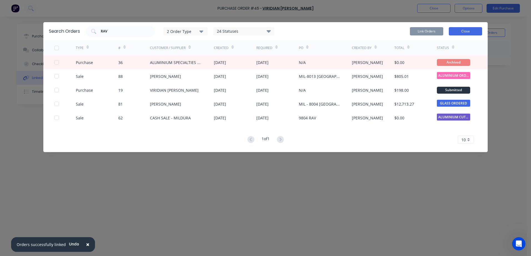
click at [462, 33] on button "Close" at bounding box center [464, 31] width 33 height 8
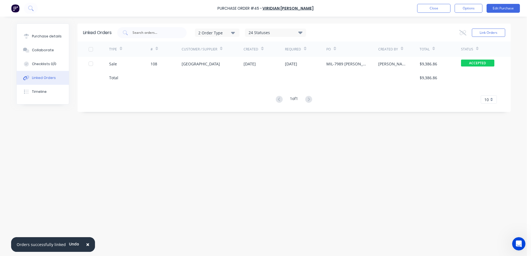
click at [86, 245] on span "×" at bounding box center [87, 245] width 3 height 8
click at [291, 136] on div "Linked Orders 2 Order Type 24 Statuses Sales Order Status All Archived Draft Qu…" at bounding box center [263, 135] width 494 height 223
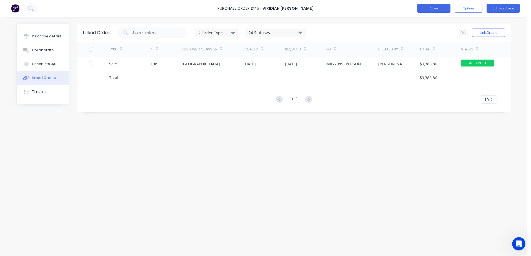
click at [434, 9] on button "Close" at bounding box center [433, 8] width 33 height 9
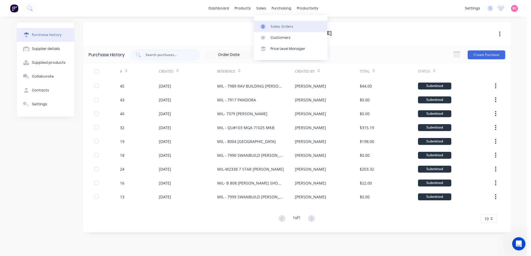
click at [267, 26] on div at bounding box center [264, 26] width 8 height 5
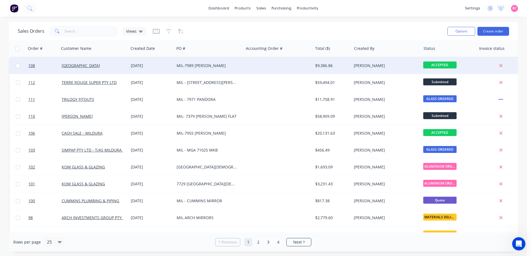
click at [269, 74] on div "108 RAV GENERAL BUILDING 09 Oct 2025 MIL-7989 RECCHIA $9,386.86 Brett Overton A…" at bounding box center [268, 65] width 518 height 17
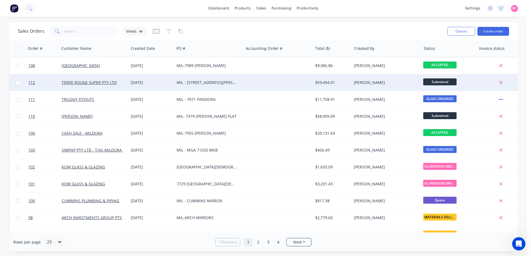
click at [263, 82] on div at bounding box center [277, 82] width 69 height 17
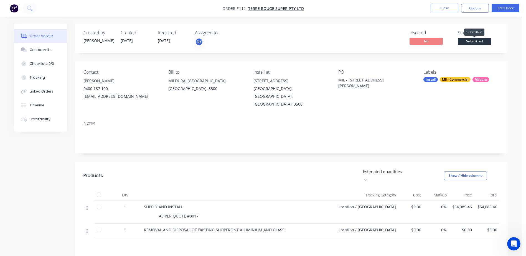
click at [472, 42] on span "Submitted" at bounding box center [474, 41] width 33 height 7
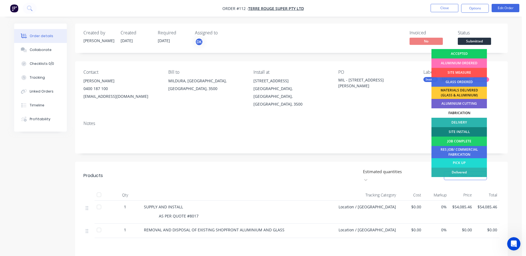
click at [451, 54] on div "ACCEPTED" at bounding box center [460, 53] width 56 height 9
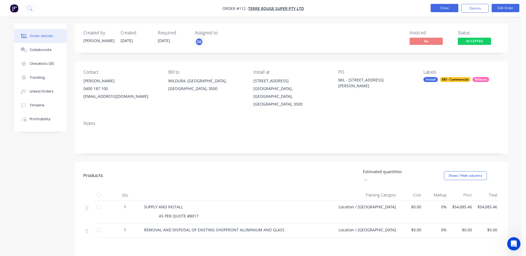
click at [452, 10] on button "Close" at bounding box center [445, 8] width 28 height 8
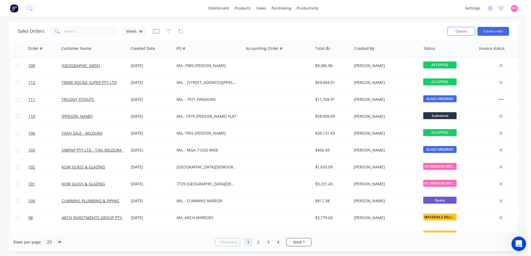
click at [517, 244] on icon "Open Intercom Messenger" at bounding box center [518, 243] width 4 height 4
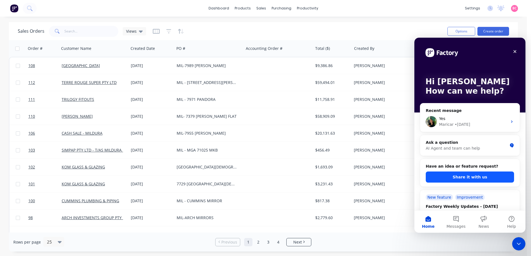
click at [468, 177] on button "Share it with us" at bounding box center [469, 177] width 88 height 11
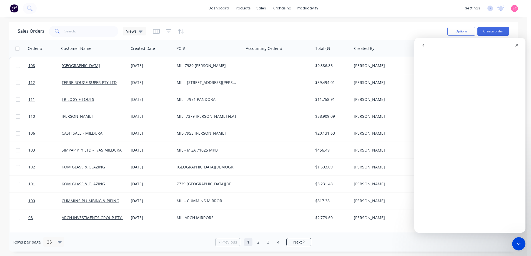
click at [424, 47] on icon "go back" at bounding box center [423, 45] width 4 height 4
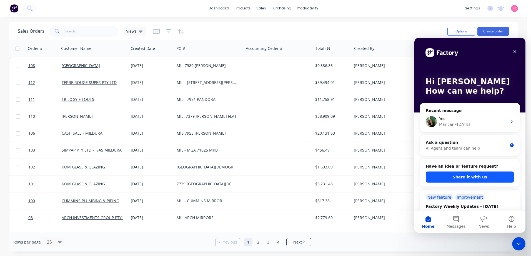
click at [473, 181] on button "Share it with us" at bounding box center [469, 177] width 88 height 11
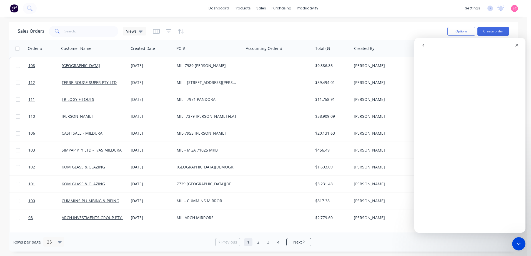
click at [422, 49] on button "go back" at bounding box center [423, 45] width 11 height 11
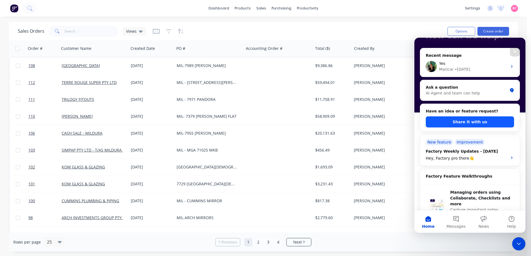
scroll to position [56, 0]
click at [472, 119] on button "Share it with us" at bounding box center [469, 121] width 88 height 11
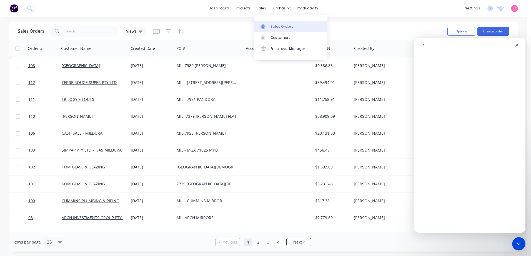
click at [270, 26] on link "Sales Orders" at bounding box center [291, 26] width 74 height 11
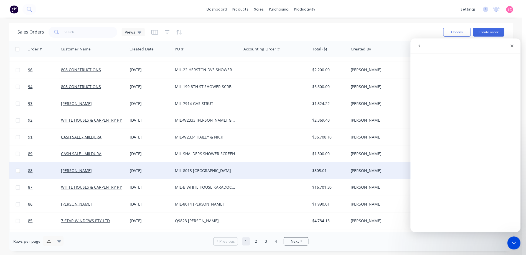
scroll to position [250, 0]
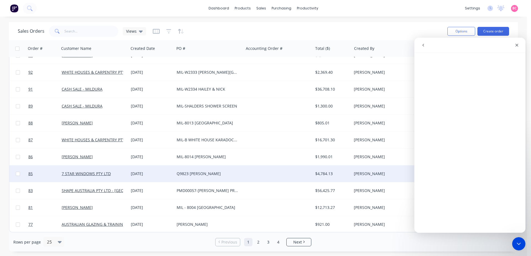
click at [210, 171] on div "Q9823 [PERSON_NAME]" at bounding box center [208, 174] width 62 height 6
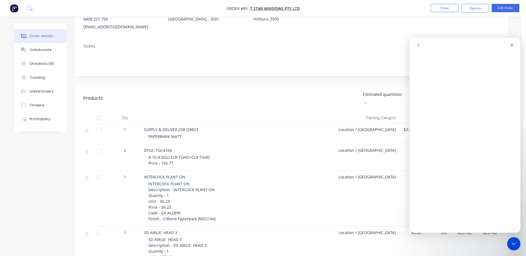
scroll to position [83, 0]
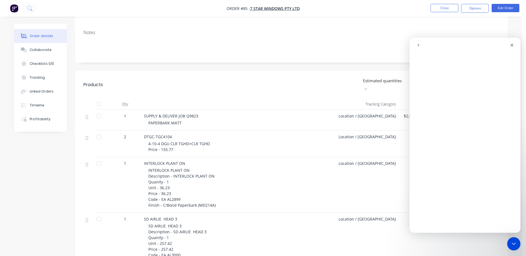
click at [101, 132] on div at bounding box center [99, 137] width 11 height 11
click at [99, 158] on div at bounding box center [99, 163] width 11 height 11
click at [511, 45] on icon "Close" at bounding box center [512, 45] width 4 height 4
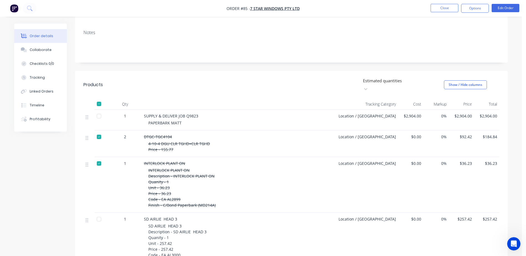
click at [102, 132] on div at bounding box center [99, 137] width 11 height 11
click at [99, 158] on div at bounding box center [99, 163] width 11 height 11
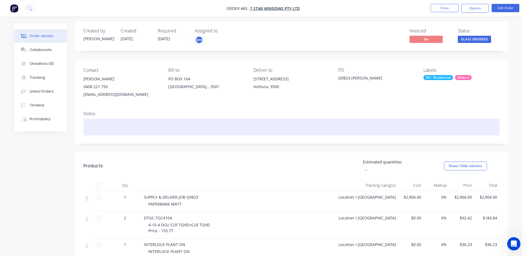
scroll to position [0, 0]
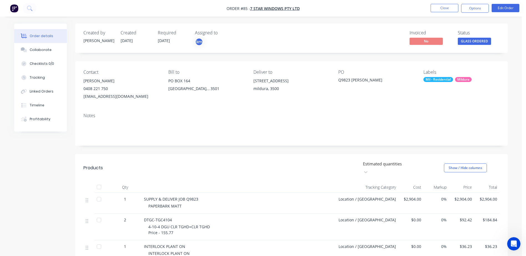
click at [100, 194] on div at bounding box center [99, 199] width 11 height 11
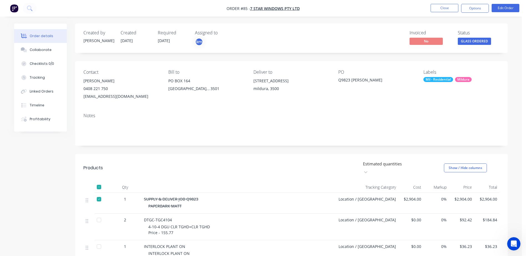
click at [100, 194] on div at bounding box center [99, 199] width 11 height 11
click at [477, 6] on button "Options" at bounding box center [476, 8] width 28 height 9
click at [101, 182] on div at bounding box center [99, 187] width 11 height 11
click at [515, 243] on icon "Open Intercom Messenger" at bounding box center [513, 243] width 9 height 9
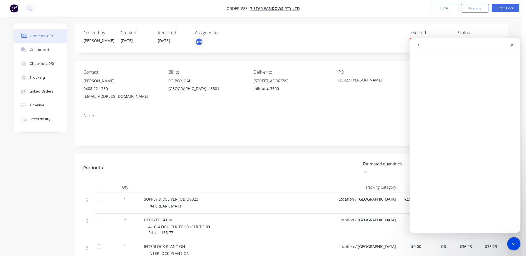
click at [99, 194] on div at bounding box center [99, 199] width 11 height 11
click at [513, 45] on icon "Close" at bounding box center [512, 45] width 3 height 3
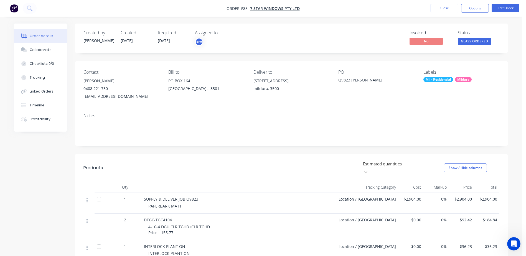
click at [97, 194] on div at bounding box center [99, 199] width 11 height 11
click at [474, 7] on button "Options" at bounding box center [476, 8] width 28 height 9
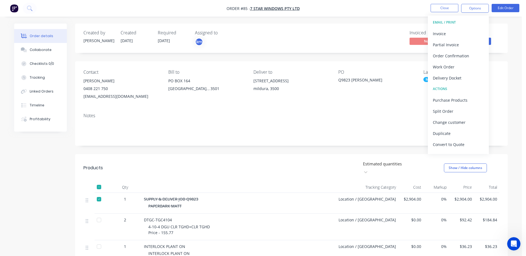
click at [353, 154] on header "Products Estimated quantities Show / Hide columns" at bounding box center [291, 168] width 433 height 28
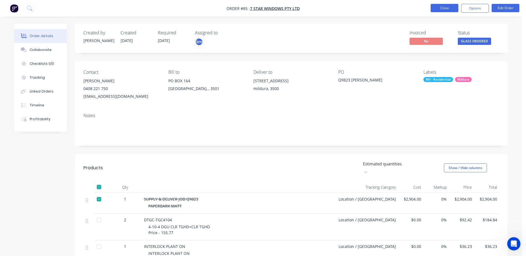
click at [446, 8] on button "Close" at bounding box center [445, 8] width 28 height 8
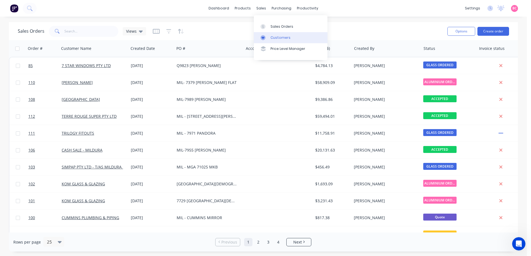
click at [272, 34] on link "Customers" at bounding box center [291, 37] width 74 height 11
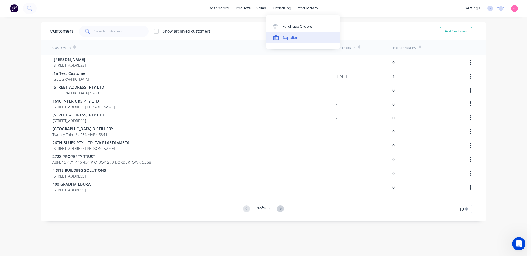
click at [281, 41] on link "Suppliers" at bounding box center [303, 37] width 74 height 11
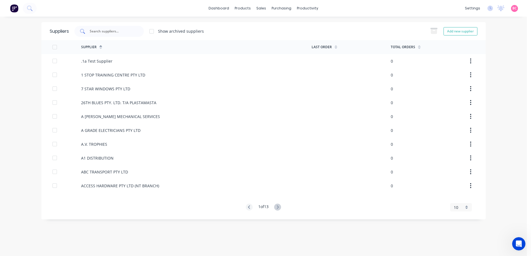
click at [112, 31] on input "text" at bounding box center [112, 32] width 46 height 6
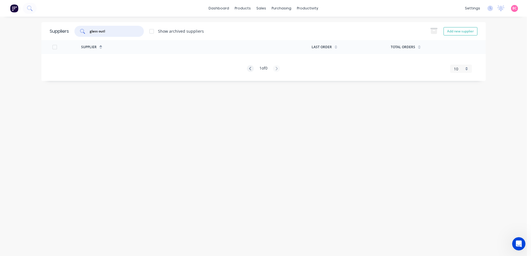
type input "glass outl"
click at [461, 32] on button "Add new supplier" at bounding box center [460, 31] width 34 height 8
select select "AU"
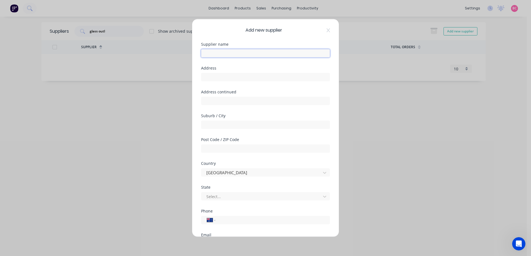
click at [250, 53] on input "text" at bounding box center [265, 53] width 129 height 8
paste input "GLASS OUTLET BNE PTY LTD (SA)"
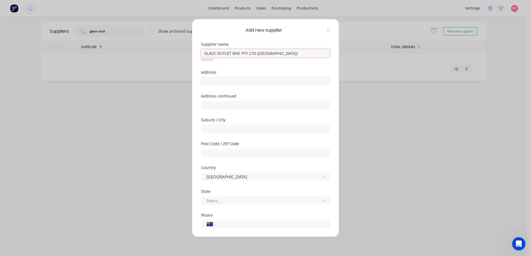
type input "GLASS OUTLET BNE PTY LTD (SA)"
click at [214, 80] on input "text" at bounding box center [265, 81] width 129 height 8
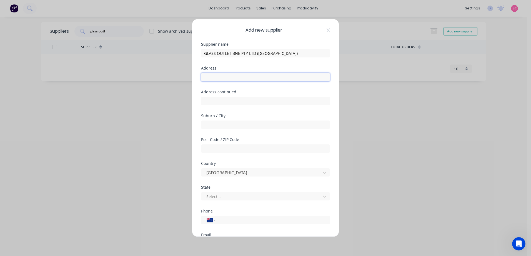
paste input "490 Churchill Rd KILBURN 5084 Australia"
drag, startPoint x: 235, startPoint y: 79, endPoint x: 308, endPoint y: 78, distance: 73.6
click at [308, 78] on input "490 Churchill Rd KILBURN 5084 Australia" at bounding box center [265, 77] width 129 height 8
type input "490 Churchill Rd"
click at [220, 123] on input "text" at bounding box center [265, 125] width 129 height 8
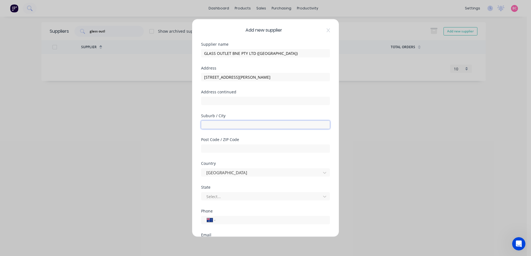
paste input "KILBURN 5084 Australia"
type input "KILBURN 5084 Australia"
click at [221, 147] on input "text" at bounding box center [265, 149] width 129 height 8
type input "5084"
drag, startPoint x: 222, startPoint y: 125, endPoint x: 383, endPoint y: 122, distance: 161.0
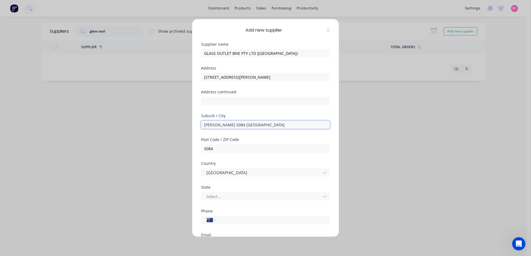
click at [374, 123] on div "Add new supplier Supplier name GLASS OUTLET BNE PTY LTD (SA) Address 490 Church…" at bounding box center [265, 128] width 531 height 256
type input "KILBURN"
click at [249, 190] on div "State Select..." at bounding box center [265, 193] width 129 height 15
click at [241, 197] on div at bounding box center [262, 196] width 112 height 7
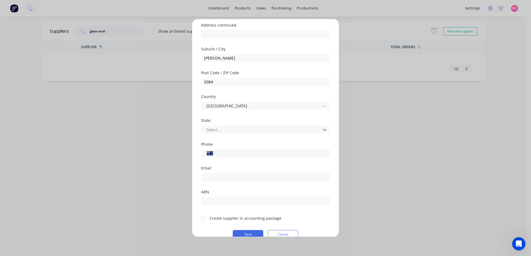
scroll to position [77, 0]
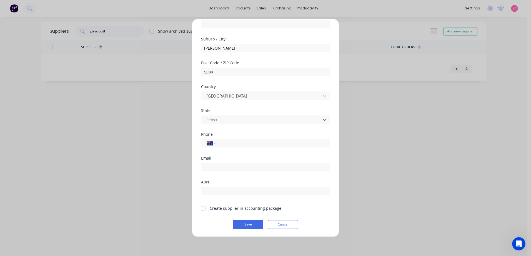
click at [257, 145] on input "tel" at bounding box center [271, 143] width 105 height 6
paste input "(08) 8359 4048"
type input "(08) 8359 4048"
click at [219, 168] on input "email" at bounding box center [265, 167] width 129 height 8
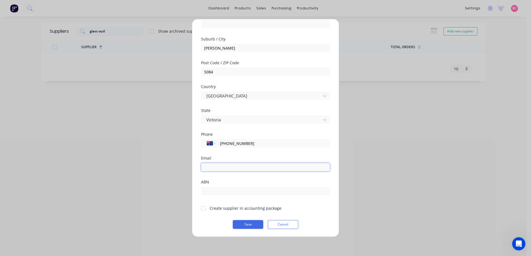
paste input "priority@glassoutlet.com.au"
type input "priority@glassoutlet.com.au"
click at [219, 187] on input "text" at bounding box center [265, 191] width 129 height 8
paste input "28 137 923 089"
type input "28 137 923 089"
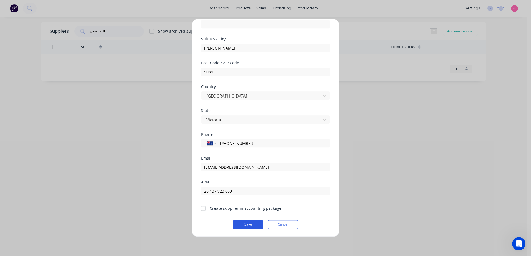
click at [248, 224] on button "Save" at bounding box center [248, 224] width 31 height 9
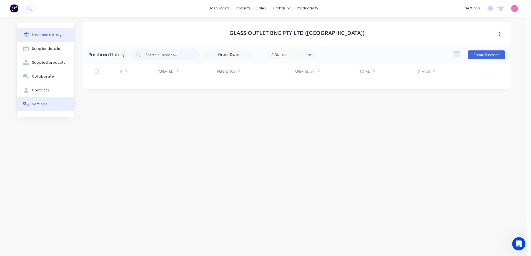
click at [27, 107] on button "Settings" at bounding box center [46, 104] width 58 height 14
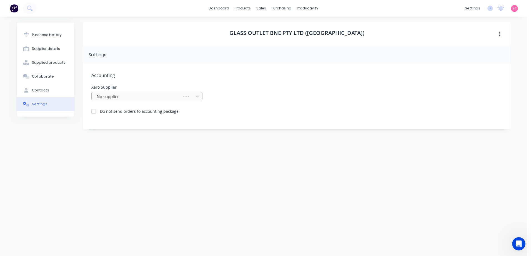
click at [125, 97] on div at bounding box center [137, 96] width 83 height 7
type input "glass outlet"
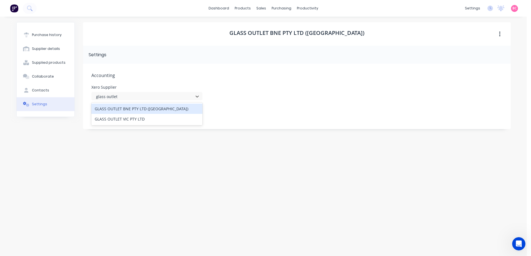
click at [137, 107] on div "GLASS OUTLET BNE PTY LTD (SA)" at bounding box center [146, 109] width 111 height 10
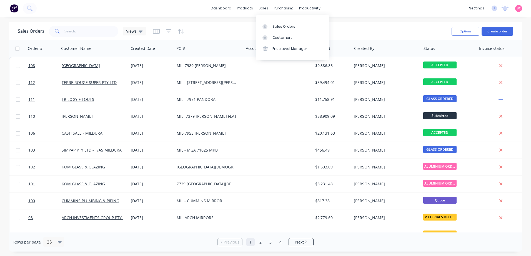
click at [264, 8] on div "sales" at bounding box center [263, 8] width 15 height 8
click at [277, 27] on div "Sales Orders" at bounding box center [283, 26] width 23 height 5
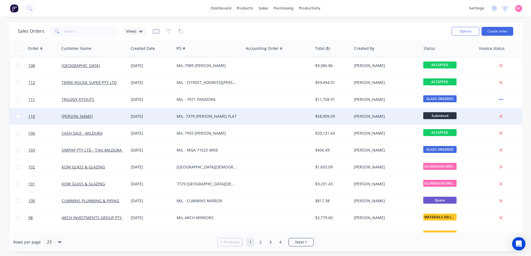
click at [261, 120] on div at bounding box center [277, 116] width 69 height 17
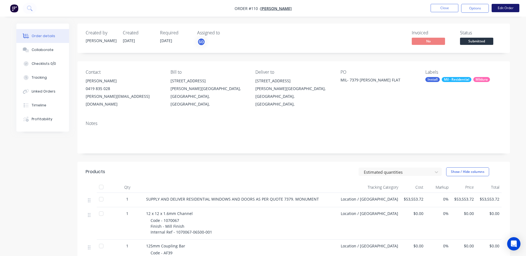
click at [505, 10] on button "Edit Order" at bounding box center [506, 8] width 28 height 8
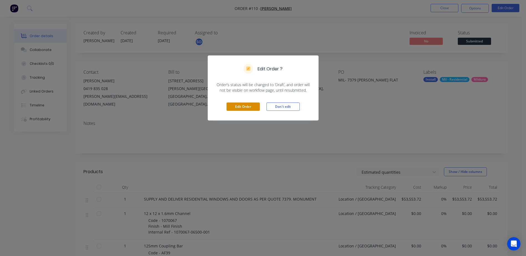
click at [239, 107] on button "Edit Order" at bounding box center [243, 107] width 33 height 8
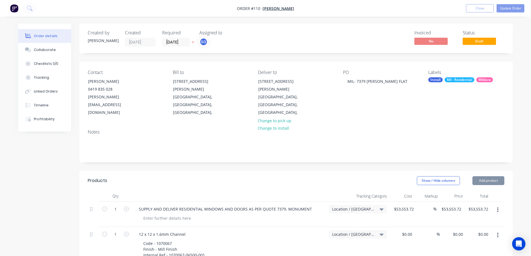
type input "$53,553.72"
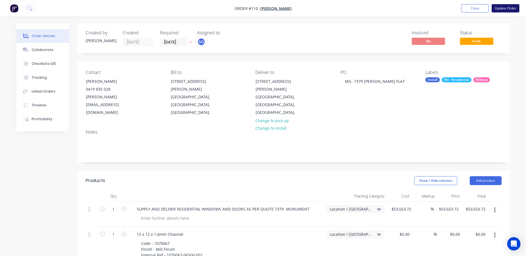
click at [498, 10] on button "Update Order" at bounding box center [506, 8] width 28 height 8
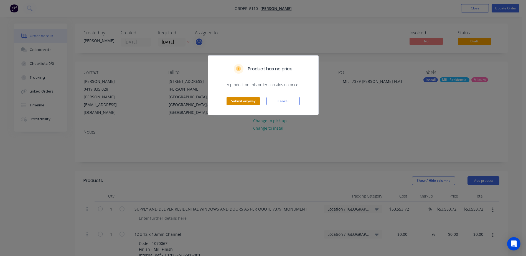
click at [242, 104] on button "Submit anyway" at bounding box center [243, 101] width 33 height 8
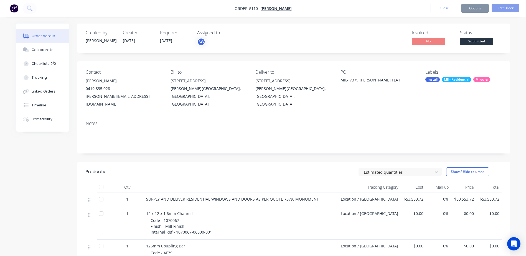
click at [442, 11] on button "Close" at bounding box center [445, 8] width 28 height 8
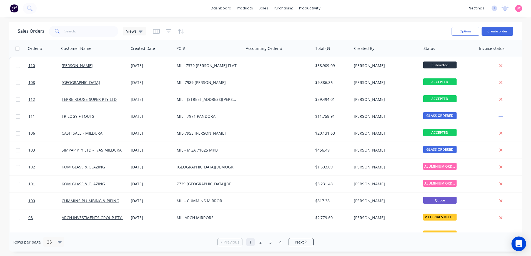
click at [518, 243] on icon "Open Intercom Messenger" at bounding box center [518, 244] width 6 height 7
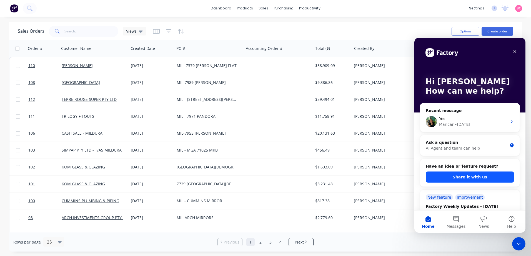
click at [485, 175] on button "Share it with us" at bounding box center [469, 177] width 88 height 11
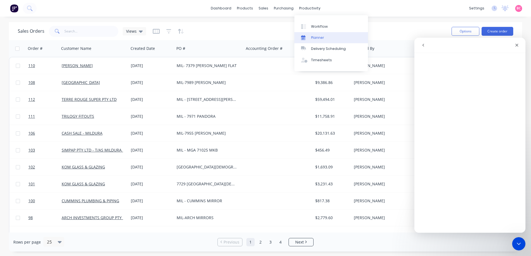
click at [319, 36] on div "Planner" at bounding box center [317, 37] width 13 height 5
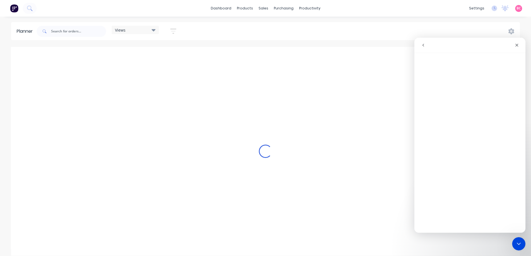
scroll to position [0, 800]
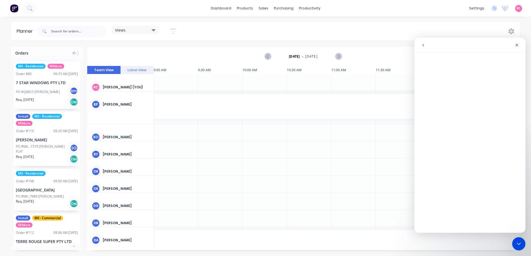
click at [151, 31] on div "Views" at bounding box center [135, 29] width 41 height 5
click at [171, 31] on icon "button" at bounding box center [173, 31] width 6 height 7
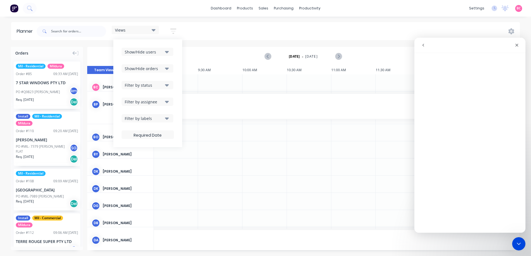
click at [161, 54] on div "Show/Hide users" at bounding box center [144, 52] width 39 height 6
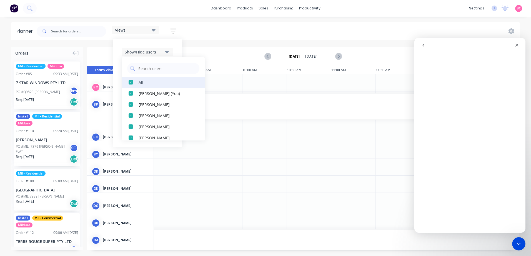
click at [132, 83] on div "button" at bounding box center [130, 82] width 11 height 11
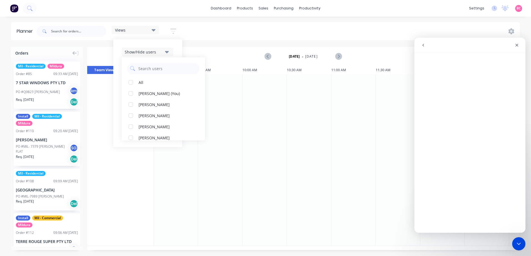
drag, startPoint x: 99, startPoint y: 122, endPoint x: 122, endPoint y: 103, distance: 29.7
click at [99, 122] on div at bounding box center [120, 160] width 67 height 172
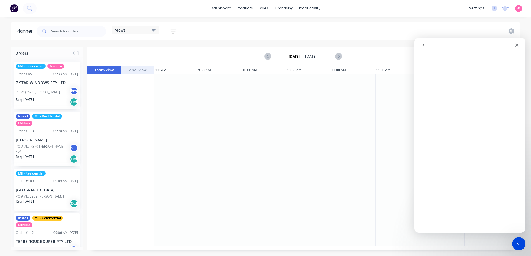
click at [173, 33] on icon "button" at bounding box center [173, 31] width 6 height 7
click at [168, 120] on icon "button" at bounding box center [167, 118] width 4 height 6
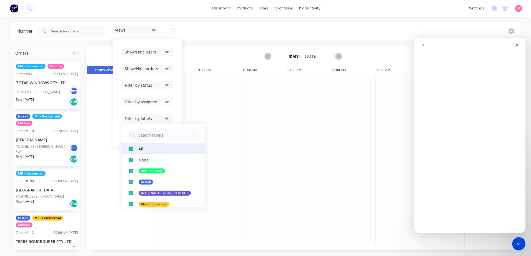
drag, startPoint x: 130, startPoint y: 152, endPoint x: 133, endPoint y: 153, distance: 3.2
click at [130, 152] on div "button" at bounding box center [130, 148] width 11 height 11
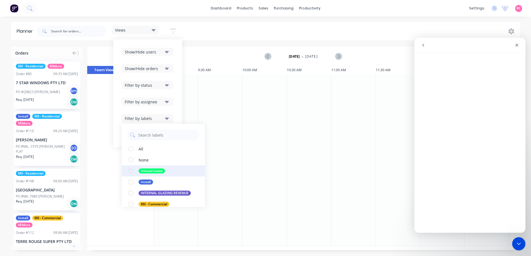
click at [132, 170] on div "button" at bounding box center [130, 171] width 11 height 11
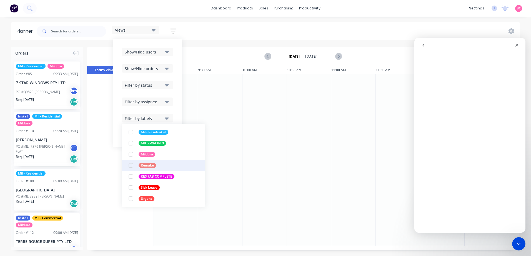
click at [133, 165] on div "button" at bounding box center [130, 165] width 11 height 11
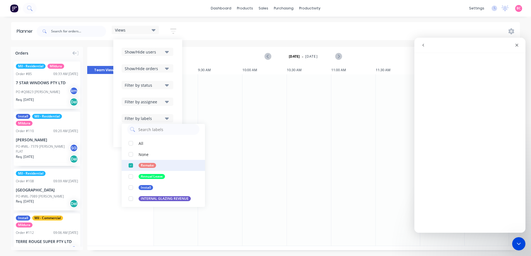
click at [129, 166] on div "button" at bounding box center [130, 165] width 11 height 11
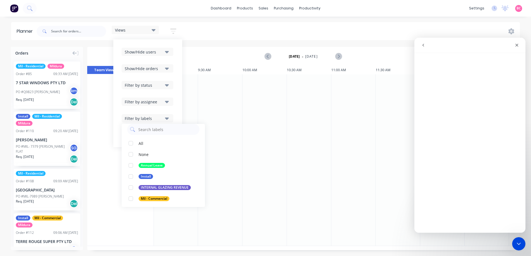
click at [298, 186] on div at bounding box center [309, 160] width 44 height 172
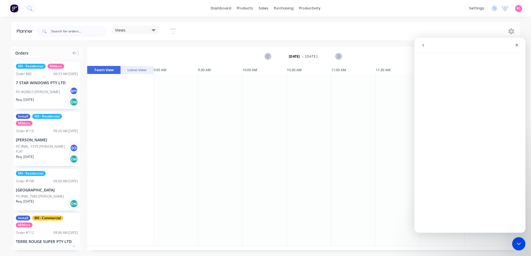
click at [150, 31] on div "Views" at bounding box center [135, 29] width 41 height 5
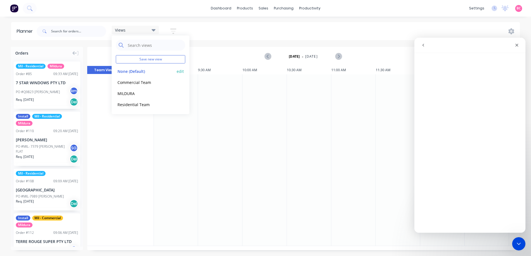
click at [141, 72] on button "None (Default)" at bounding box center [145, 71] width 59 height 6
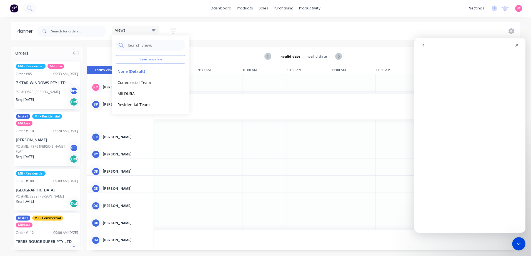
click at [99, 59] on div "Invalid date - Invalid date Day" at bounding box center [303, 56] width 431 height 18
click at [140, 70] on button "Label View" at bounding box center [136, 70] width 33 height 8
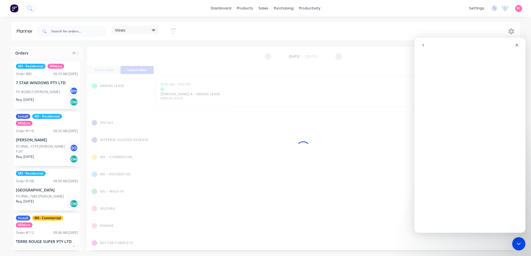
scroll to position [0, 800]
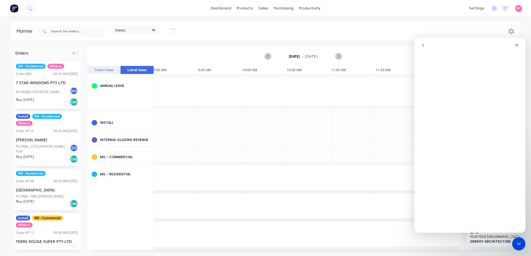
click at [172, 32] on icon "button" at bounding box center [173, 31] width 4 height 1
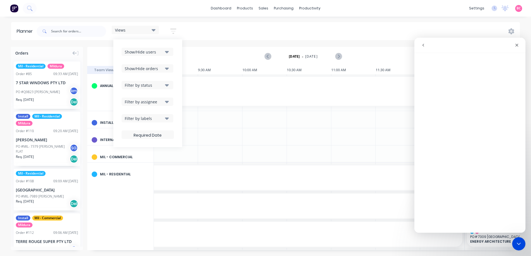
click at [169, 120] on icon "button" at bounding box center [167, 118] width 4 height 6
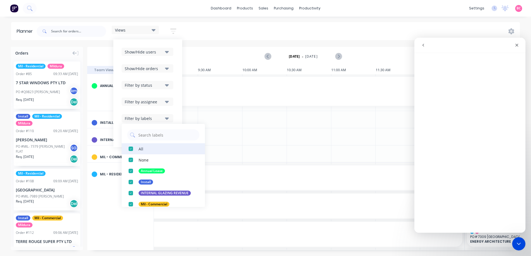
click at [130, 148] on div "button" at bounding box center [130, 148] width 11 height 11
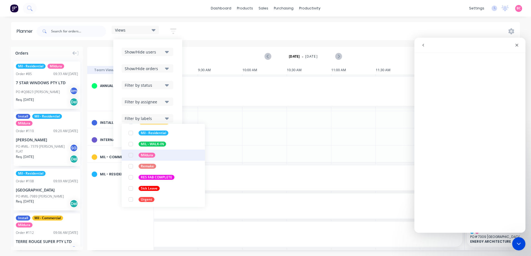
scroll to position [83, 0]
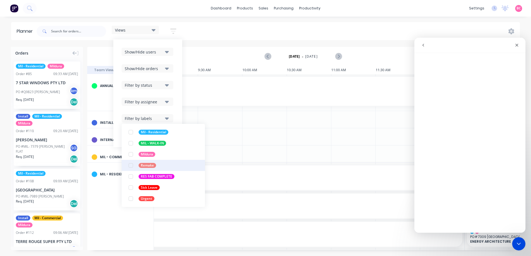
click at [132, 167] on div "button" at bounding box center [130, 165] width 11 height 11
click at [134, 165] on div "button" at bounding box center [130, 165] width 11 height 11
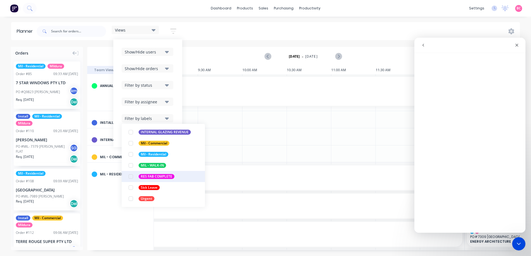
click at [132, 177] on div "button" at bounding box center [130, 176] width 11 height 11
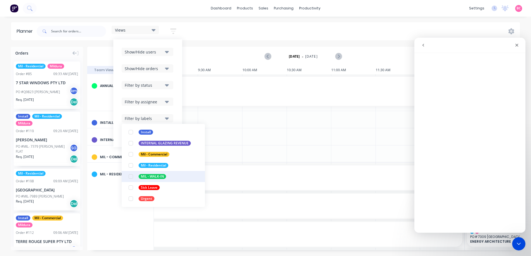
click at [132, 178] on div "button" at bounding box center [130, 176] width 11 height 11
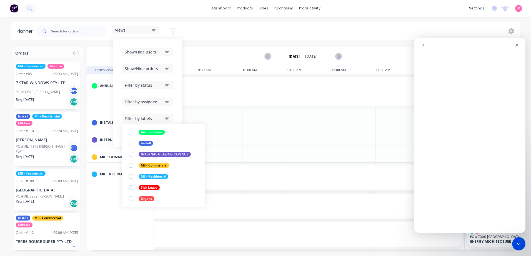
scroll to position [0, 0]
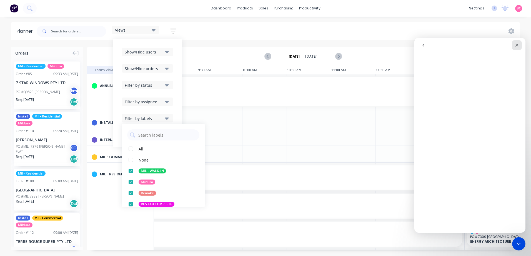
click at [517, 44] on icon "Close" at bounding box center [516, 45] width 3 height 3
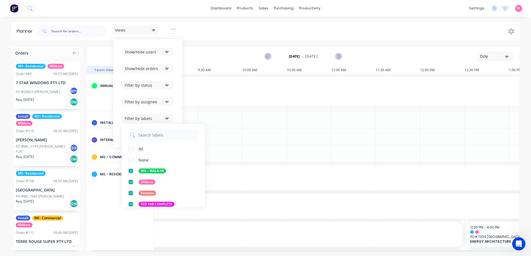
click at [316, 27] on div "Views Save new view None (Default) edit Commercial Team edit MILDURA edit Resid…" at bounding box center [278, 31] width 484 height 17
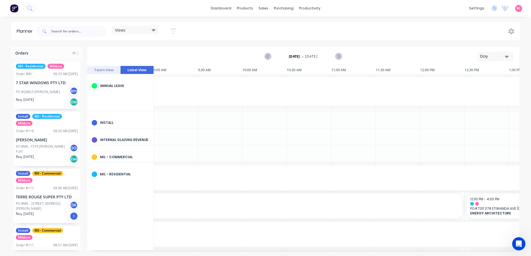
click at [110, 70] on button "Team View" at bounding box center [103, 70] width 33 height 8
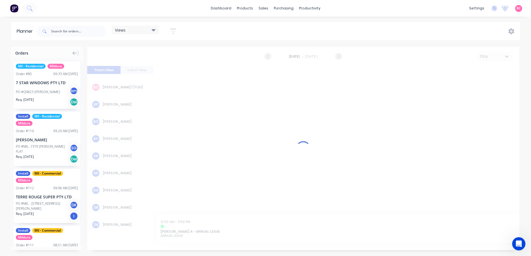
scroll to position [0, 888]
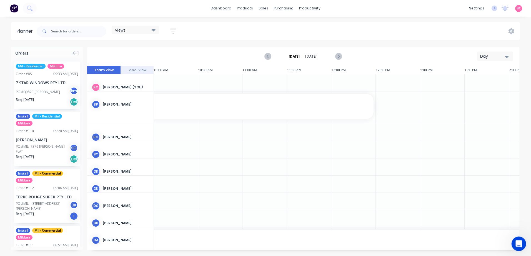
drag, startPoint x: 520, startPoint y: 242, endPoint x: 1033, endPoint y: 474, distance: 562.5
click at [520, 242] on icon "Open Intercom Messenger" at bounding box center [517, 243] width 9 height 9
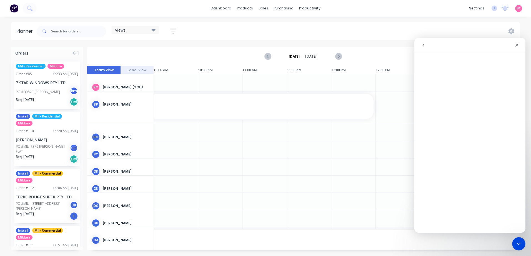
click at [423, 46] on icon "go back" at bounding box center [423, 45] width 4 height 4
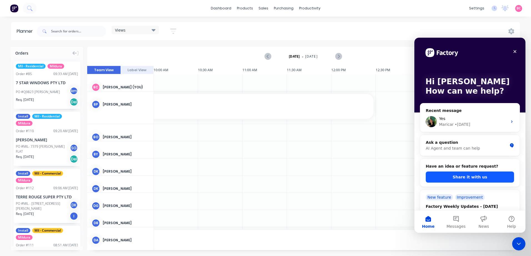
click at [479, 175] on button "Share it with us" at bounding box center [469, 177] width 88 height 11
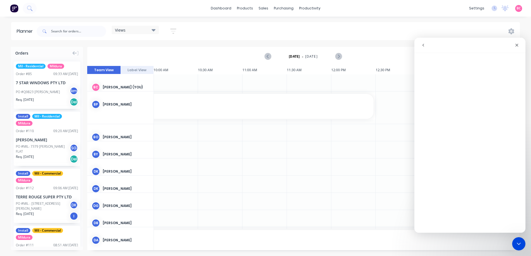
click at [425, 45] on icon "go back" at bounding box center [423, 45] width 4 height 4
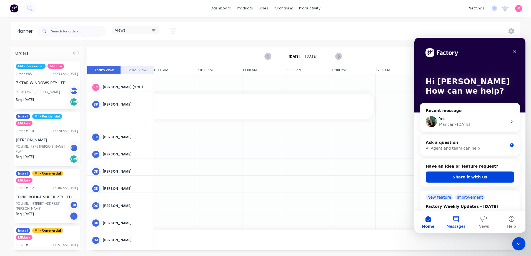
click at [455, 226] on span "Messages" at bounding box center [455, 227] width 19 height 4
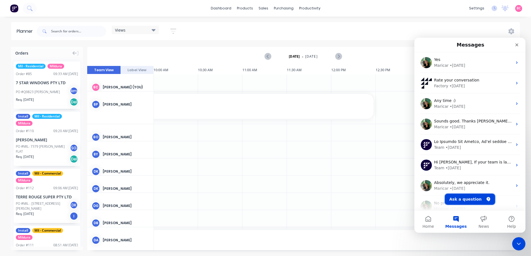
click at [465, 202] on button "Ask a question" at bounding box center [470, 199] width 50 height 11
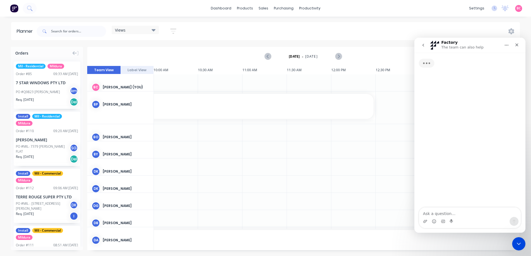
click at [423, 47] on icon "go back" at bounding box center [423, 45] width 4 height 4
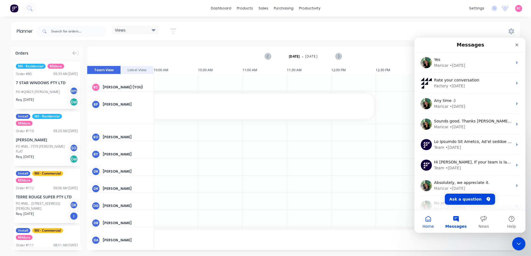
click at [422, 222] on button "Home" at bounding box center [428, 222] width 28 height 22
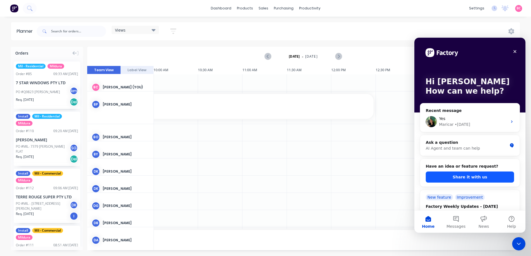
click at [452, 176] on button "Share it with us" at bounding box center [469, 177] width 88 height 11
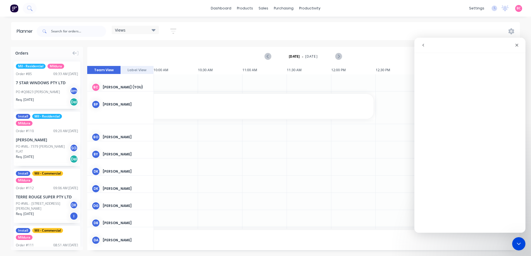
click at [421, 46] on icon "go back" at bounding box center [423, 45] width 4 height 4
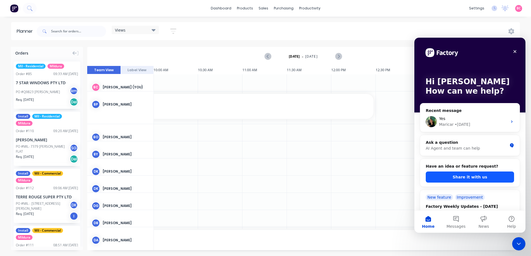
click at [458, 178] on button "Share it with us" at bounding box center [469, 177] width 88 height 11
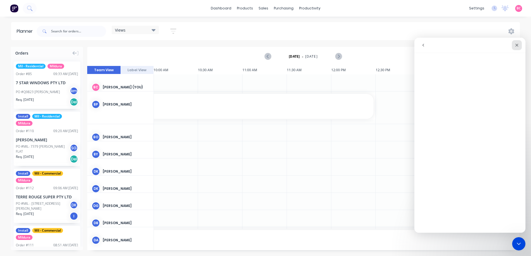
click at [513, 46] on div "Close" at bounding box center [516, 45] width 10 height 10
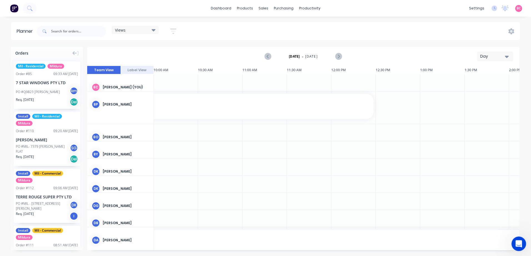
click at [520, 245] on icon "Open Intercom Messenger" at bounding box center [517, 243] width 9 height 9
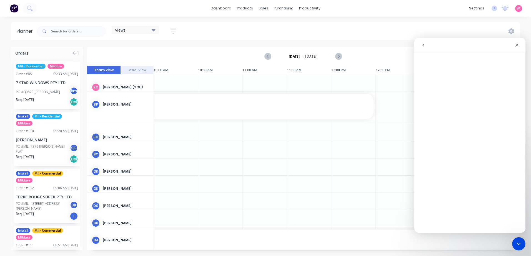
click at [425, 45] on icon "go back" at bounding box center [423, 45] width 4 height 4
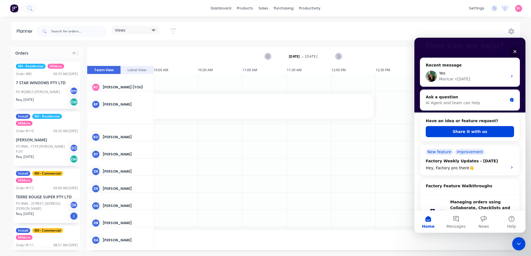
scroll to position [56, 0]
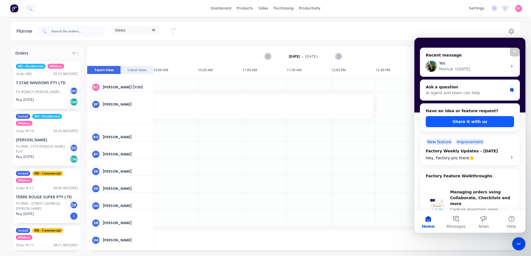
click at [480, 120] on button "Share it with us" at bounding box center [469, 121] width 88 height 11
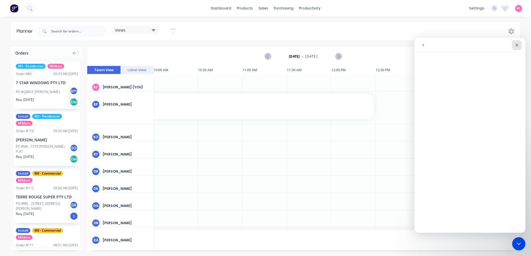
drag, startPoint x: 518, startPoint y: 46, endPoint x: 767, endPoint y: 43, distance: 249.5
click at [518, 46] on icon "Close" at bounding box center [516, 45] width 4 height 4
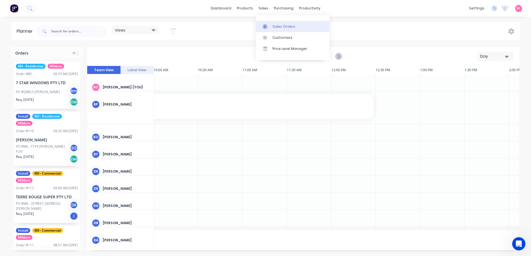
click at [274, 26] on div "Sales Orders" at bounding box center [283, 26] width 23 height 5
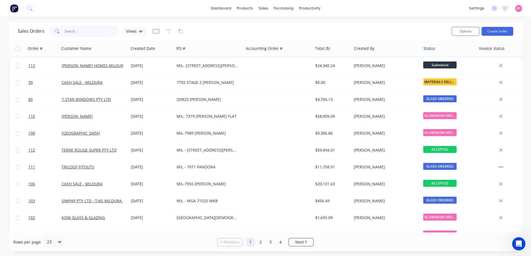
click at [90, 29] on input "text" at bounding box center [91, 31] width 54 height 11
type input "swanbuild"
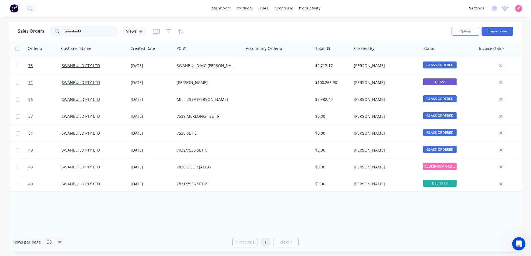
drag, startPoint x: 104, startPoint y: 32, endPoint x: 0, endPoint y: 32, distance: 104.4
click at [0, 32] on html "dashboard products sales purchasing productivity dashboard products Product Cat…" at bounding box center [265, 128] width 531 height 256
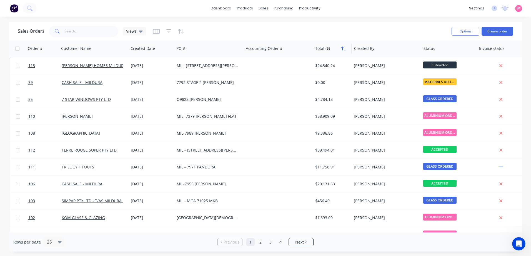
click at [344, 50] on icon "button" at bounding box center [345, 49] width 2 height 4
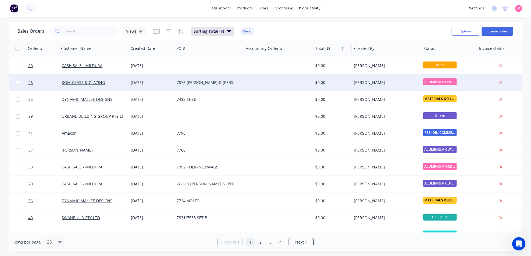
click at [334, 80] on div "$0.00" at bounding box center [332, 82] width 39 height 17
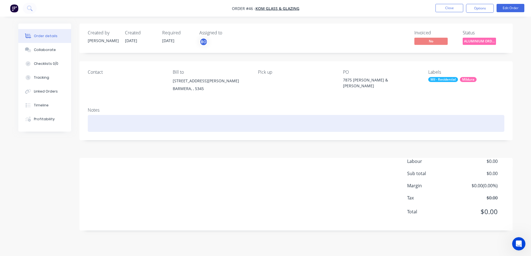
click at [138, 122] on div at bounding box center [296, 123] width 416 height 17
drag, startPoint x: 143, startPoint y: 124, endPoint x: 49, endPoint y: 126, distance: 93.3
click at [49, 126] on div "Order details Collaborate Checklists 0/0 Tracking Linked Orders Timeline Profit…" at bounding box center [265, 132] width 505 height 216
copy div "INVOICE THROUGH XERO"
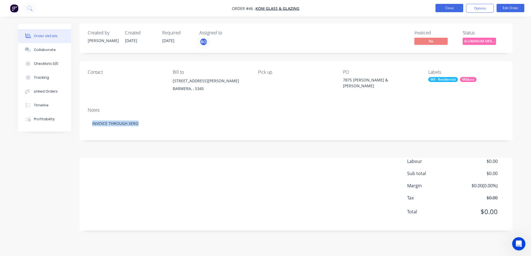
click at [447, 8] on button "Close" at bounding box center [449, 8] width 28 height 8
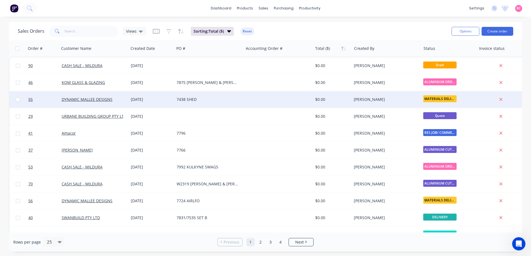
click at [330, 100] on div "$0.00" at bounding box center [331, 100] width 32 height 6
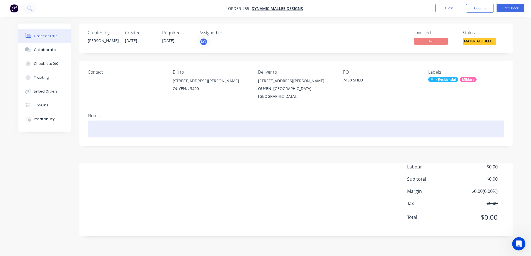
click at [124, 124] on div at bounding box center [296, 129] width 416 height 17
paste div
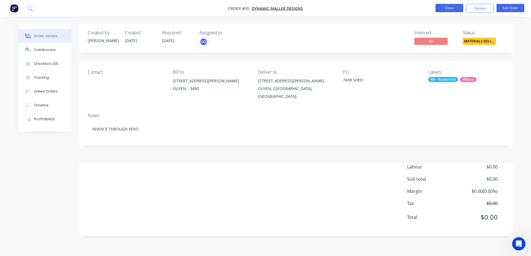
click at [456, 9] on button "Close" at bounding box center [449, 8] width 28 height 8
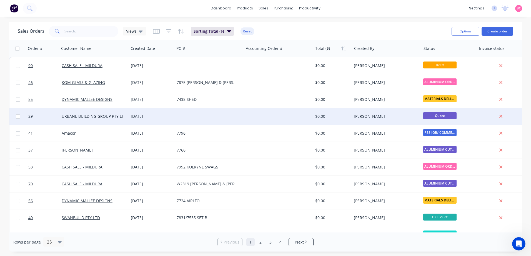
click at [381, 113] on div "[PERSON_NAME]" at bounding box center [385, 116] width 69 height 17
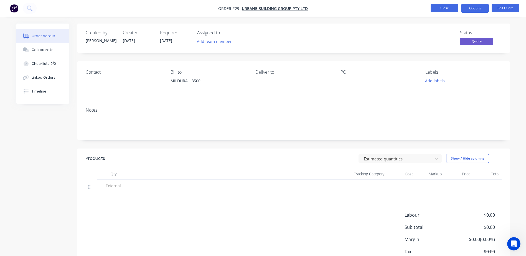
click at [442, 10] on button "Close" at bounding box center [445, 8] width 28 height 8
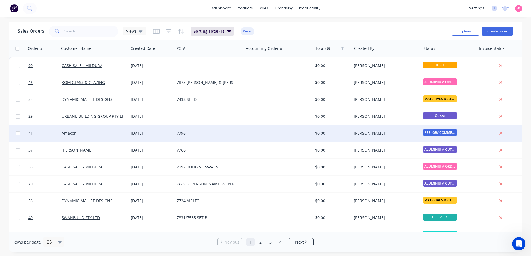
click at [325, 133] on div "$0.00" at bounding box center [331, 134] width 32 height 6
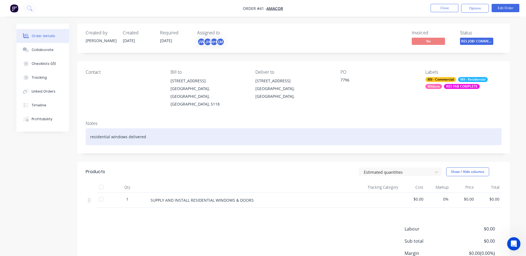
click at [174, 128] on div "residential windows delivered" at bounding box center [294, 136] width 416 height 17
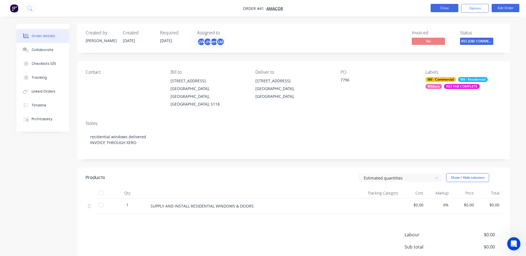
click at [437, 7] on button "Close" at bounding box center [445, 8] width 28 height 8
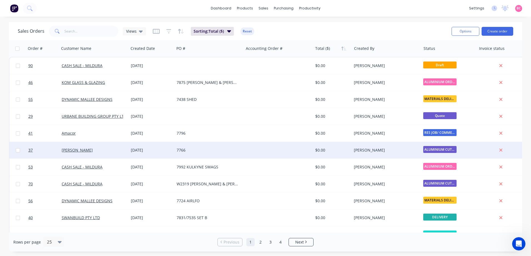
click at [110, 152] on div "[PERSON_NAME]" at bounding box center [93, 151] width 62 height 6
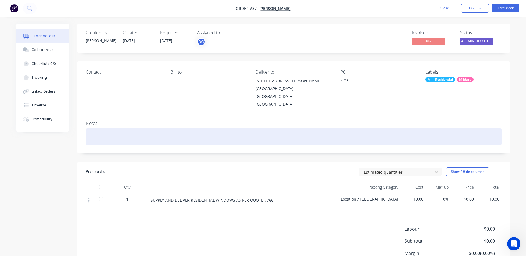
click at [184, 128] on div at bounding box center [294, 136] width 416 height 17
paste div
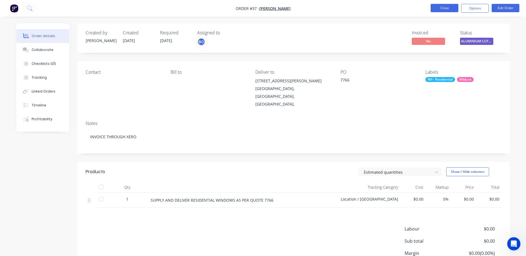
click at [443, 6] on button "Close" at bounding box center [445, 8] width 28 height 8
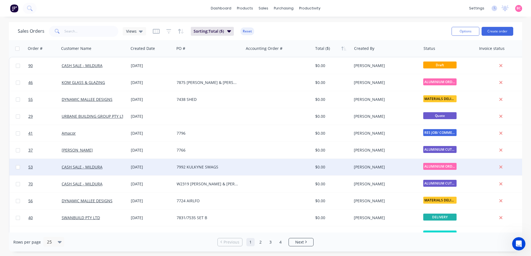
click at [109, 170] on div "CASH SALE - MILDURA" at bounding box center [93, 168] width 62 height 6
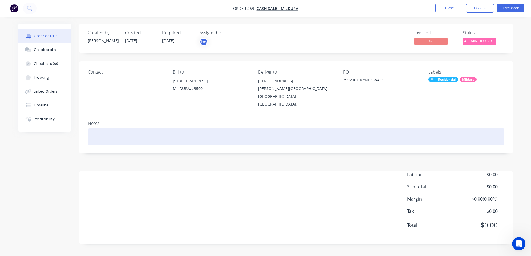
click at [127, 128] on div at bounding box center [296, 136] width 416 height 17
paste div
click at [91, 128] on div "INVOICE THROUGH XERO" at bounding box center [296, 136] width 416 height 17
drag, startPoint x: 209, startPoint y: 127, endPoint x: 4, endPoint y: 129, distance: 204.3
click at [4, 129] on div "Order details Collaborate Checklists 0/0 Tracking Linked Orders Timeline Profit…" at bounding box center [265, 128] width 531 height 256
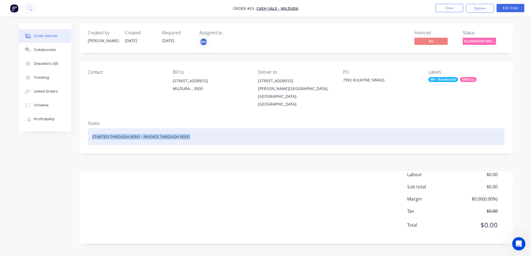
copy div "STARTED THROUGH XERO - INVOICE THROUGH XERO"
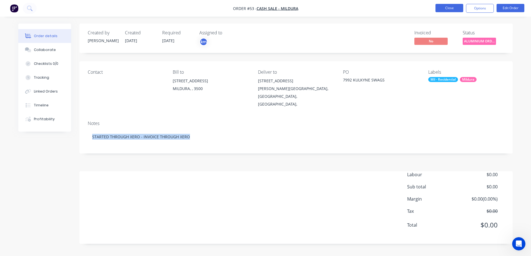
click at [447, 9] on button "Close" at bounding box center [449, 8] width 28 height 8
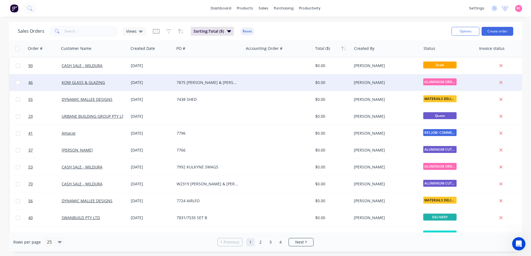
click at [245, 82] on div at bounding box center [277, 82] width 69 height 17
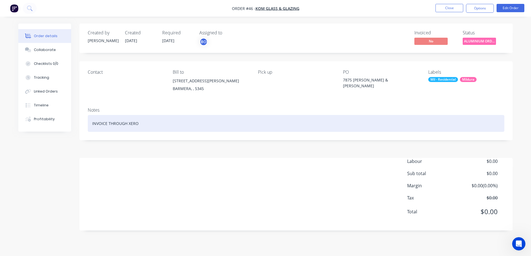
click at [147, 125] on div "INVOICE THROUGH XERO" at bounding box center [296, 123] width 416 height 17
drag, startPoint x: 147, startPoint y: 125, endPoint x: 14, endPoint y: 132, distance: 133.1
click at [15, 131] on div "Order details Collaborate Checklists 0/0 Tracking Linked Orders Timeline Profit…" at bounding box center [265, 132] width 505 height 216
paste div
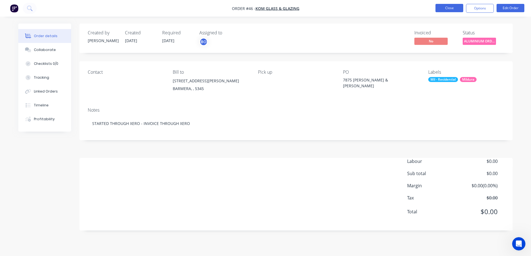
click at [452, 11] on button "Close" at bounding box center [449, 8] width 28 height 8
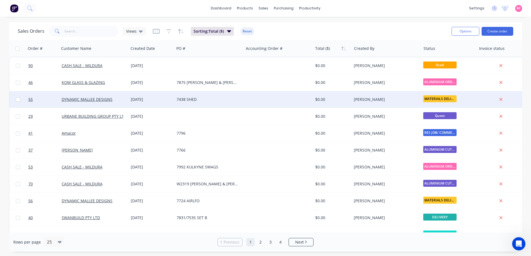
click at [190, 97] on div "7438 SHED" at bounding box center [208, 100] width 62 height 6
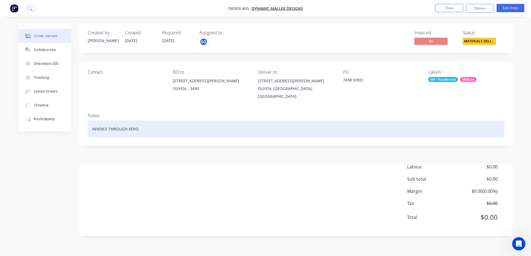
click at [178, 121] on div "INVOICE THROUGH XERO" at bounding box center [296, 129] width 416 height 17
drag, startPoint x: 166, startPoint y: 122, endPoint x: 0, endPoint y: 119, distance: 165.7
click at [0, 119] on html "Order #55 - DYNAMIC MALLEE DESIGNS Close Options Edit Order Order details Colla…" at bounding box center [265, 128] width 531 height 256
paste div
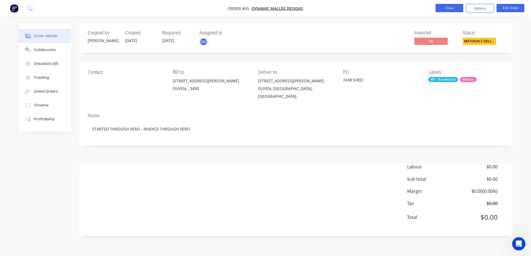
click at [456, 6] on button "Close" at bounding box center [449, 8] width 28 height 8
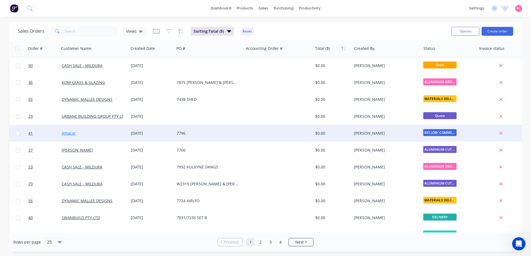
click at [70, 133] on link "Amacor" at bounding box center [69, 133] width 14 height 5
click at [69, 132] on link "Amacor" at bounding box center [69, 133] width 14 height 5
click at [95, 132] on div "Amacor" at bounding box center [93, 134] width 62 height 6
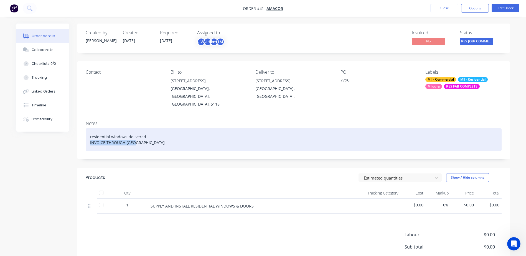
drag, startPoint x: 148, startPoint y: 131, endPoint x: 70, endPoint y: 135, distance: 78.6
click at [70, 135] on div "Created by DANIEL Created 01/10/25 Required 06/10/25 Assigned to JW JH km LM In…" at bounding box center [263, 168] width 494 height 289
paste div
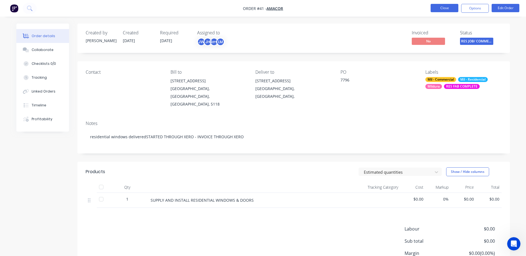
click at [442, 6] on button "Close" at bounding box center [445, 8] width 28 height 8
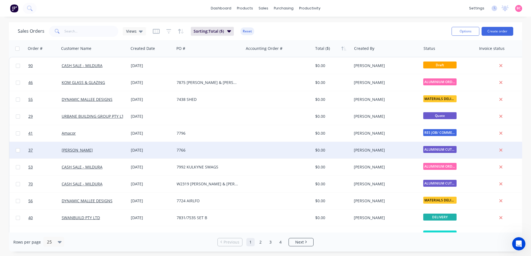
click at [191, 153] on div "7766" at bounding box center [208, 151] width 62 height 6
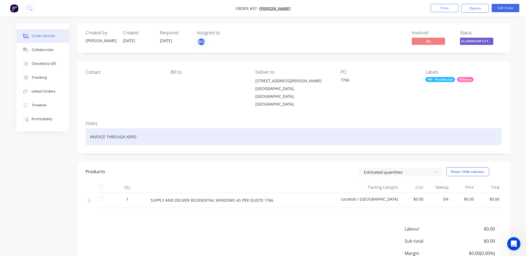
click at [89, 128] on div "INVOICE THROUGH XERO" at bounding box center [294, 136] width 416 height 17
paste div
drag, startPoint x: 186, startPoint y: 124, endPoint x: 302, endPoint y: 122, distance: 115.7
click at [302, 128] on div "STARTED THROUGH XERO - INVOICE THROUGH XEROINVOICE THROUGH XERO" at bounding box center [294, 136] width 416 height 17
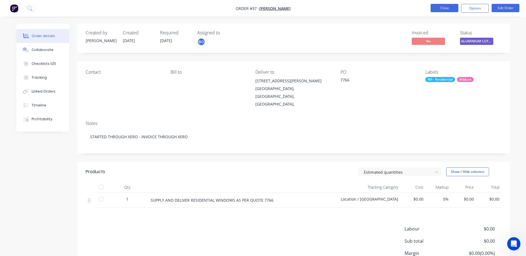
click at [439, 9] on button "Close" at bounding box center [445, 8] width 28 height 8
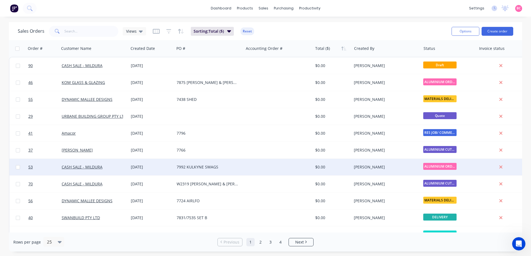
click at [118, 169] on div "CASH SALE - MILDURA" at bounding box center [93, 168] width 62 height 6
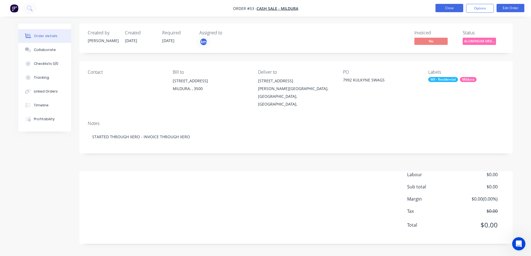
click at [458, 7] on button "Close" at bounding box center [449, 8] width 28 height 8
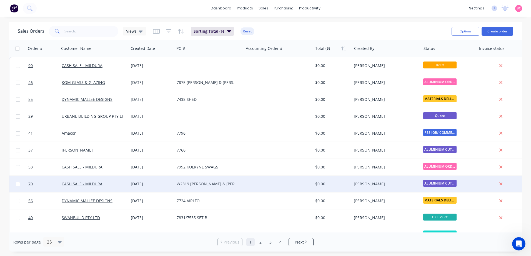
click at [120, 187] on div "CASH SALE - MILDURA" at bounding box center [93, 185] width 62 height 6
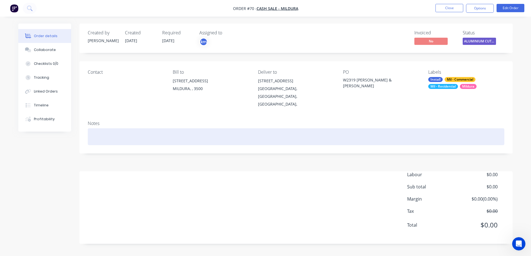
click at [119, 128] on div at bounding box center [296, 136] width 416 height 17
paste div
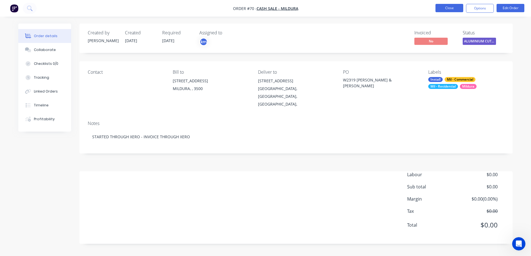
click at [449, 9] on button "Close" at bounding box center [449, 8] width 28 height 8
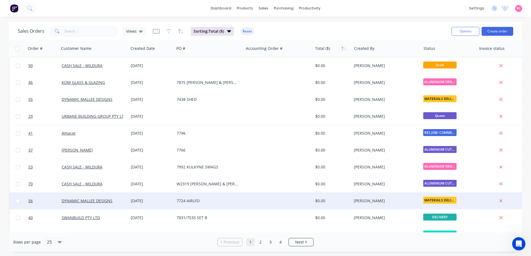
click at [179, 202] on div "7724 AIRLFO" at bounding box center [208, 201] width 62 height 6
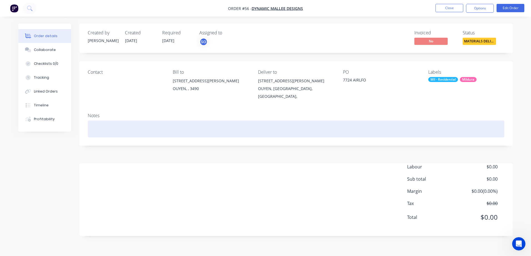
click at [152, 121] on div at bounding box center [296, 129] width 416 height 17
paste div
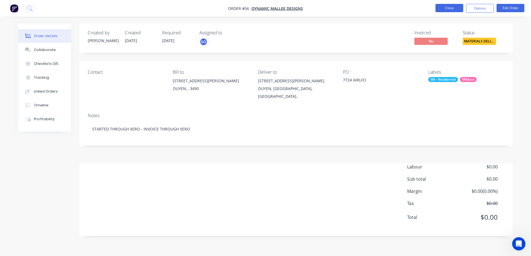
click at [448, 9] on button "Close" at bounding box center [449, 8] width 28 height 8
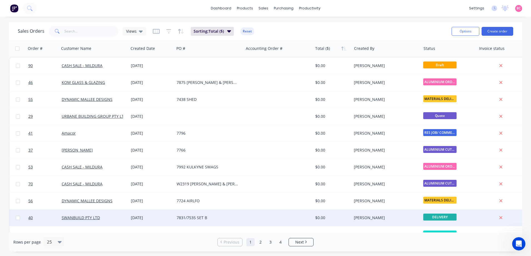
click at [206, 219] on div "7831/7535 SET B" at bounding box center [208, 218] width 62 height 6
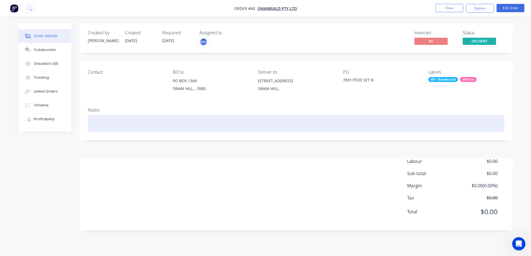
click at [157, 119] on div at bounding box center [296, 123] width 416 height 17
paste div
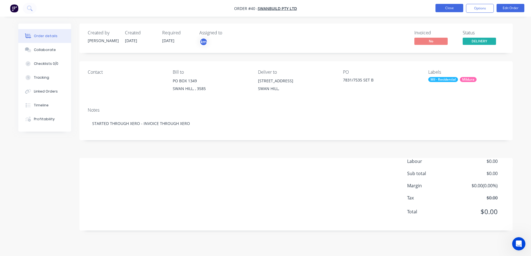
click at [446, 8] on button "Close" at bounding box center [449, 8] width 28 height 8
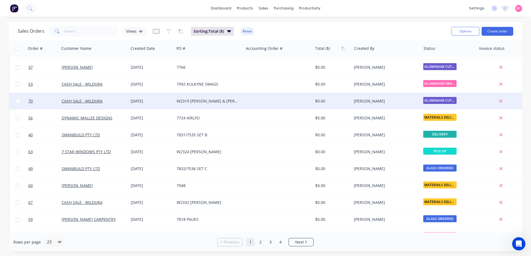
scroll to position [83, 0]
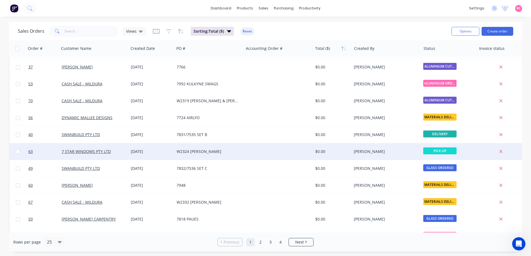
click at [233, 153] on div "W2324 HOBBS" at bounding box center [208, 152] width 62 height 6
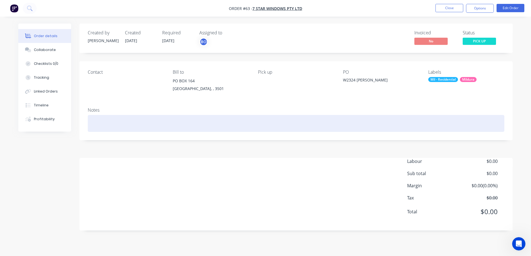
click at [190, 115] on div at bounding box center [296, 123] width 416 height 17
paste div
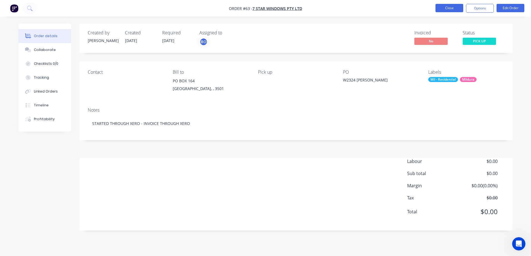
click at [451, 8] on button "Close" at bounding box center [449, 8] width 28 height 8
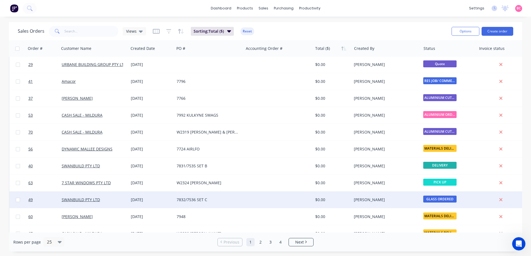
scroll to position [56, 0]
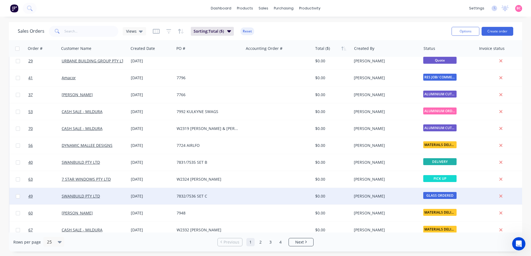
click at [204, 196] on div "7832/7536 SET C" at bounding box center [208, 197] width 62 height 6
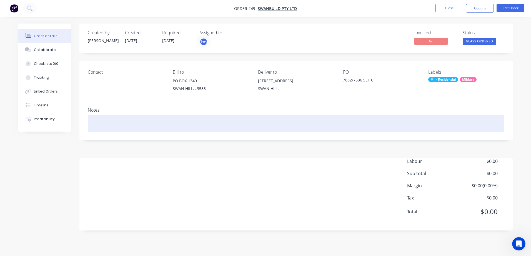
click at [172, 120] on div at bounding box center [296, 123] width 416 height 17
paste div
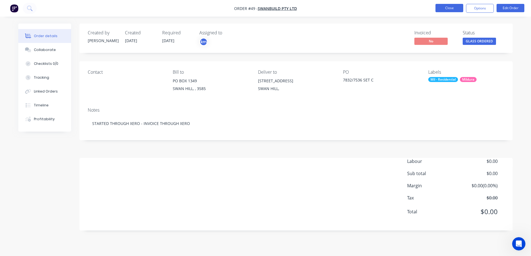
click at [440, 9] on button "Close" at bounding box center [449, 8] width 28 height 8
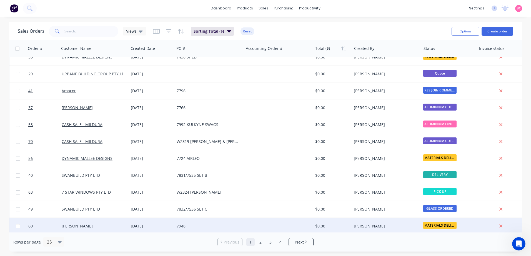
scroll to position [83, 0]
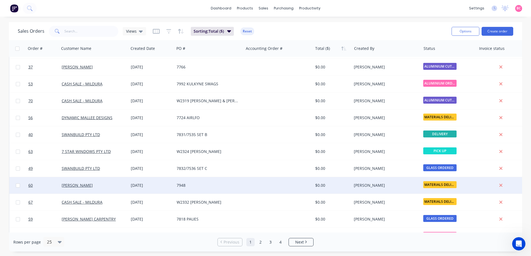
click at [196, 185] on div "7948" at bounding box center [208, 186] width 62 height 6
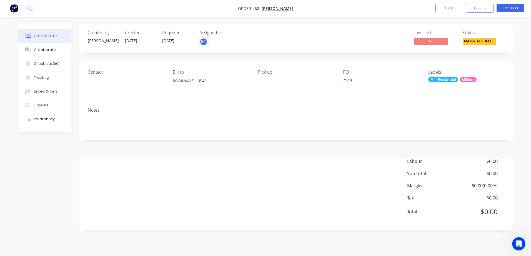
click at [193, 112] on div "Notes" at bounding box center [295, 121] width 433 height 37
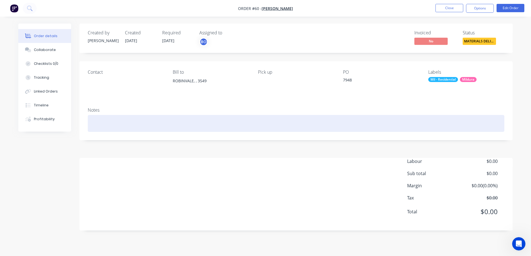
click at [188, 115] on div at bounding box center [296, 123] width 416 height 17
paste div
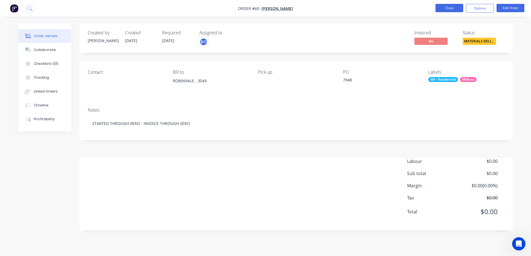
click at [449, 8] on button "Close" at bounding box center [449, 8] width 28 height 8
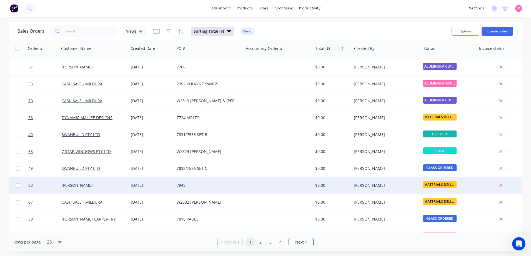
scroll to position [111, 0]
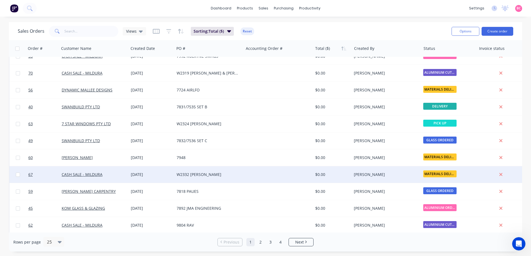
click at [206, 172] on div "W2332 JUSTIN WEIGHT" at bounding box center [208, 175] width 62 height 6
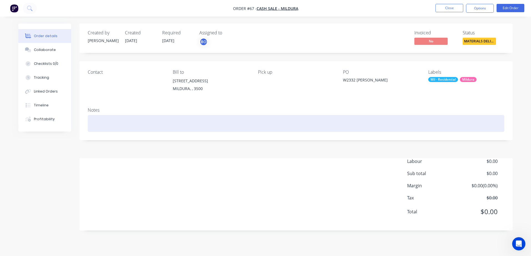
click at [266, 124] on div at bounding box center [296, 123] width 416 height 17
paste div
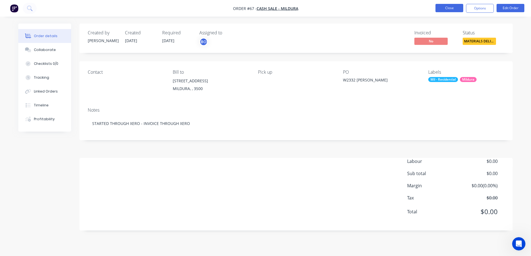
click at [456, 5] on button "Close" at bounding box center [449, 8] width 28 height 8
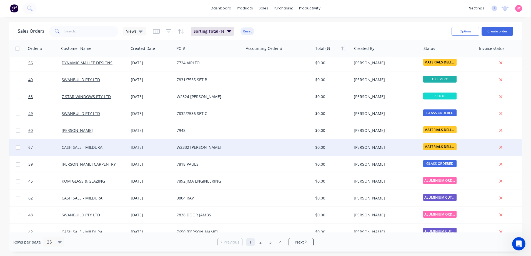
scroll to position [139, 0]
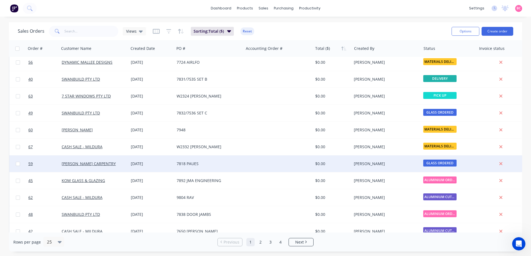
click at [214, 165] on div "7818 PAUES" at bounding box center [208, 164] width 62 height 6
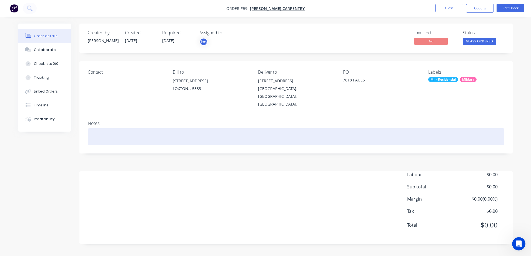
click at [269, 128] on div at bounding box center [296, 136] width 416 height 17
paste div
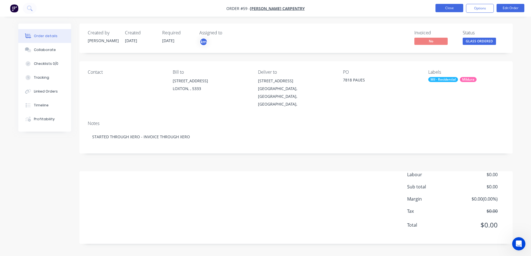
click at [452, 9] on button "Close" at bounding box center [449, 8] width 28 height 8
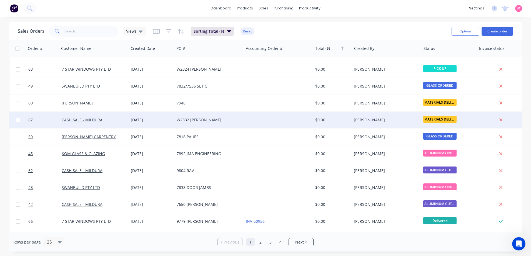
scroll to position [167, 0]
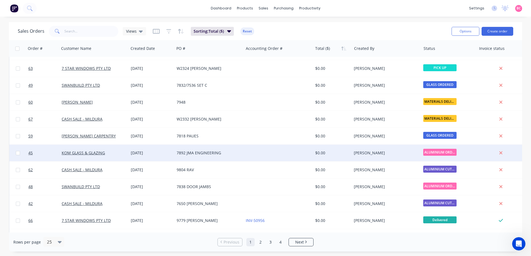
click at [208, 150] on div "7892 JMA ENGINEERING" at bounding box center [208, 153] width 69 height 17
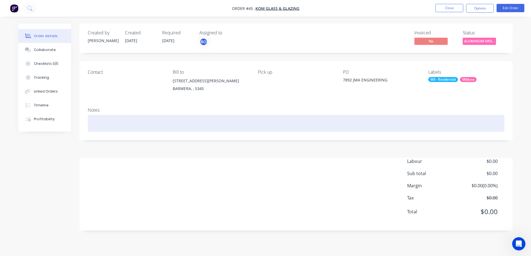
click at [134, 120] on div at bounding box center [296, 123] width 416 height 17
paste div
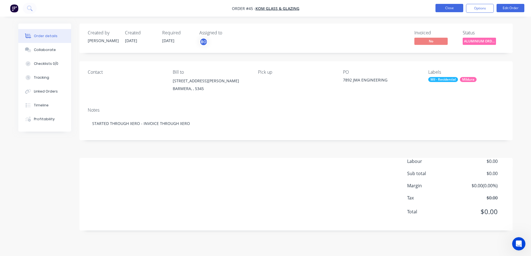
click at [454, 9] on button "Close" at bounding box center [449, 8] width 28 height 8
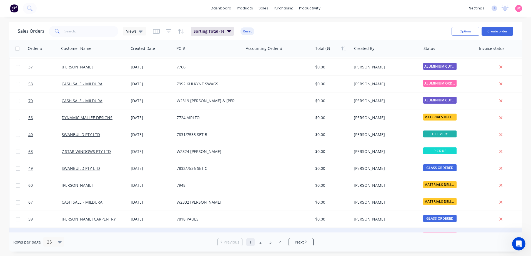
scroll to position [139, 0]
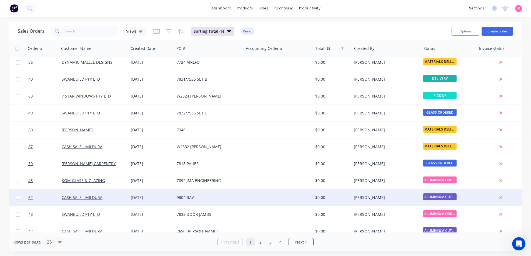
click at [197, 196] on div "9804 RAV" at bounding box center [208, 198] width 62 height 6
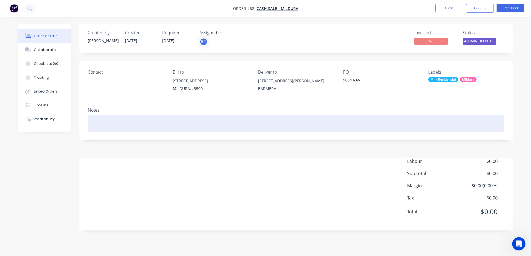
click at [183, 119] on div at bounding box center [296, 123] width 416 height 17
paste div
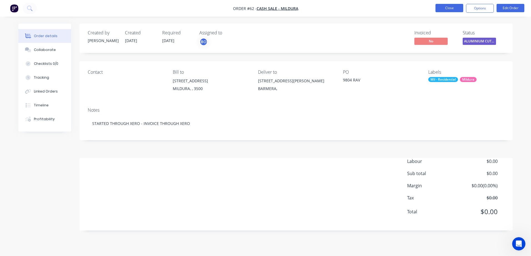
click at [449, 7] on button "Close" at bounding box center [449, 8] width 28 height 8
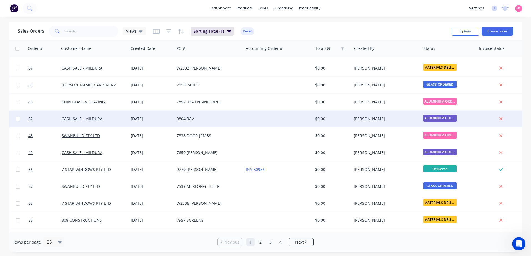
scroll to position [250, 0]
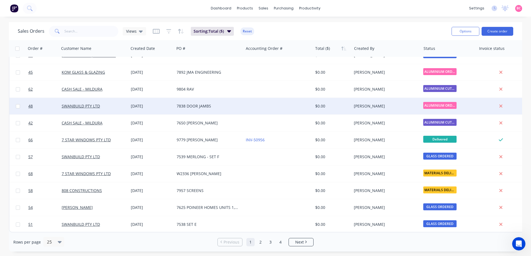
click at [196, 107] on div "7838 DOOR JAMBS" at bounding box center [208, 106] width 69 height 17
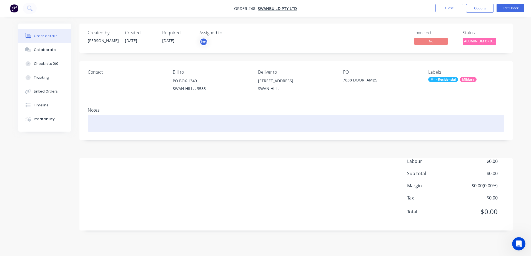
click at [190, 128] on div at bounding box center [296, 123] width 416 height 17
paste div
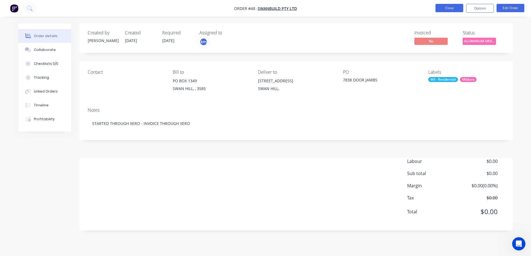
click at [450, 9] on button "Close" at bounding box center [449, 8] width 28 height 8
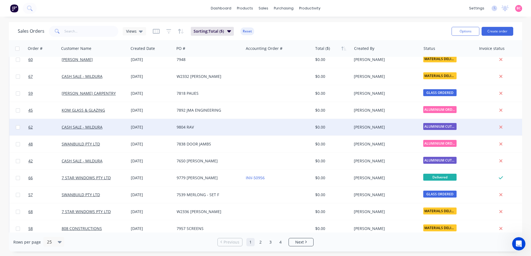
scroll to position [222, 0]
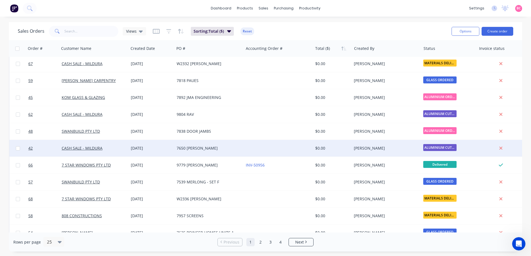
click at [193, 149] on div "7650 [PERSON_NAME]" at bounding box center [208, 149] width 62 height 6
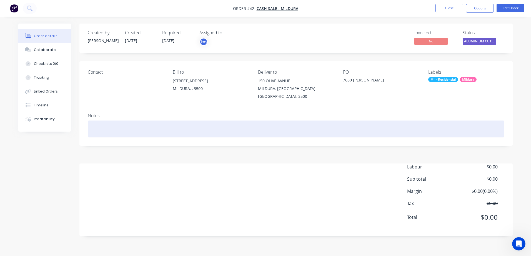
click at [176, 122] on div at bounding box center [296, 129] width 416 height 17
click at [171, 123] on div at bounding box center [296, 129] width 416 height 17
paste div
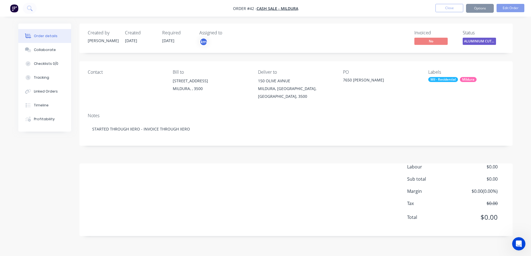
click at [447, 9] on button "Close" at bounding box center [449, 8] width 28 height 8
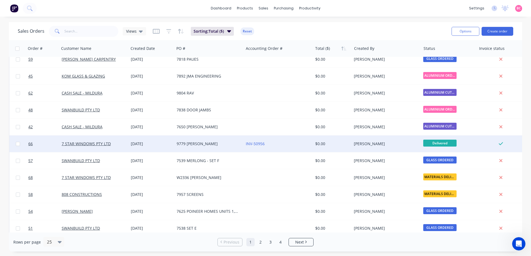
scroll to position [250, 0]
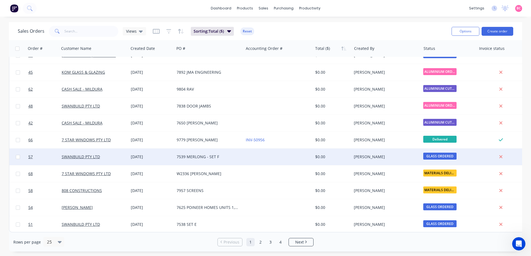
click at [199, 154] on div "7539 MERLONG - SET F" at bounding box center [208, 157] width 62 height 6
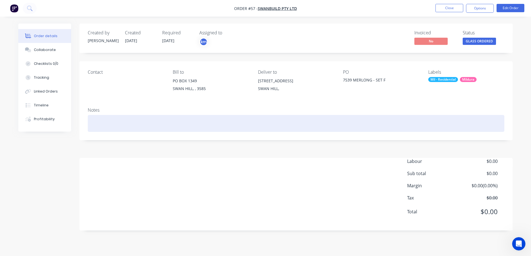
click at [179, 119] on div at bounding box center [296, 123] width 416 height 17
paste div
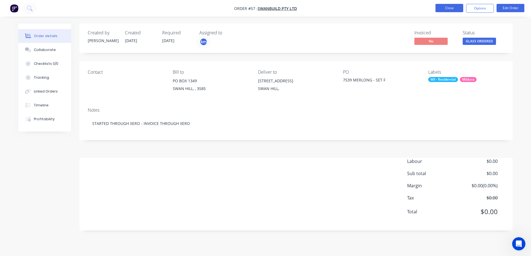
click at [444, 9] on button "Close" at bounding box center [449, 8] width 28 height 8
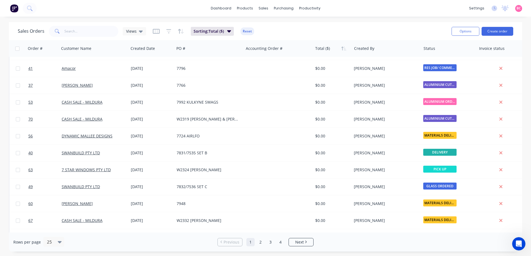
scroll to position [250, 0]
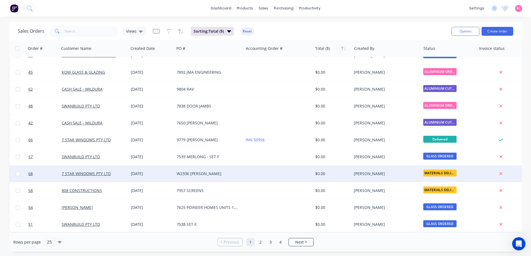
click at [193, 172] on div "W2336 [PERSON_NAME]" at bounding box center [208, 174] width 62 height 6
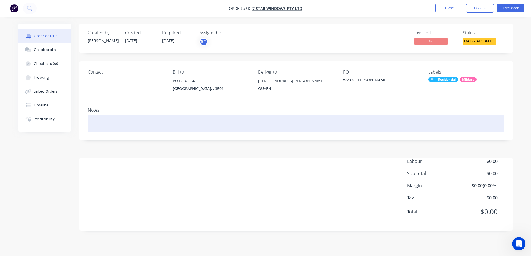
click at [191, 119] on div at bounding box center [296, 123] width 416 height 17
click at [183, 121] on div at bounding box center [296, 123] width 416 height 17
paste div
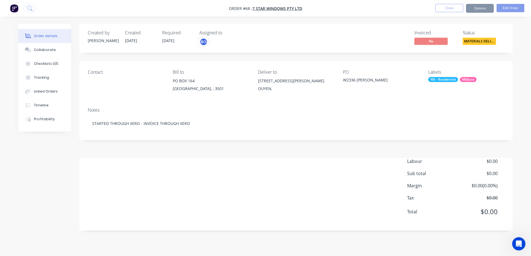
click at [448, 10] on button "Close" at bounding box center [449, 8] width 28 height 8
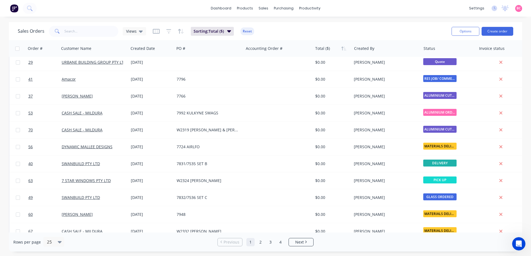
scroll to position [250, 0]
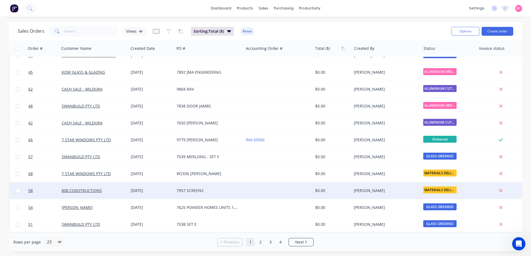
click at [196, 188] on div "7957 SCREENS" at bounding box center [208, 191] width 62 height 6
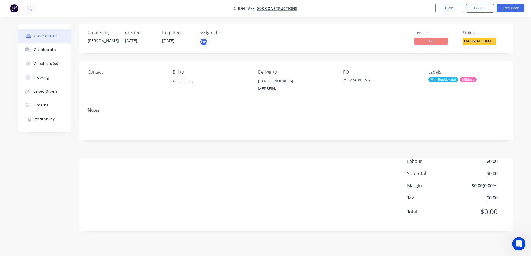
click at [183, 135] on div "Notes" at bounding box center [295, 121] width 433 height 37
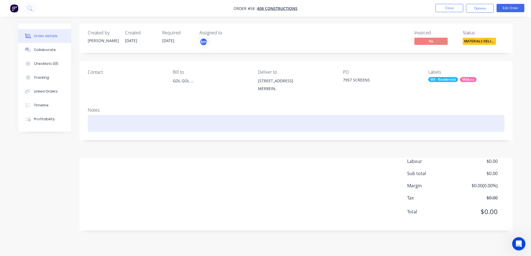
click at [169, 126] on div at bounding box center [296, 123] width 416 height 17
paste div
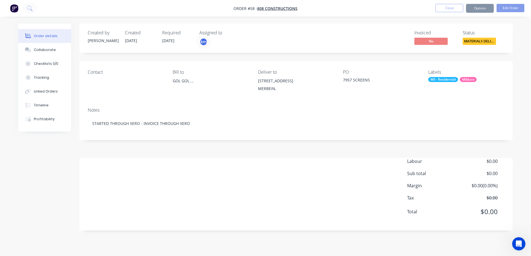
click at [453, 8] on button "Close" at bounding box center [449, 8] width 28 height 8
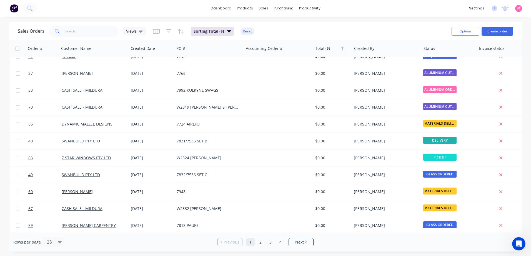
scroll to position [250, 0]
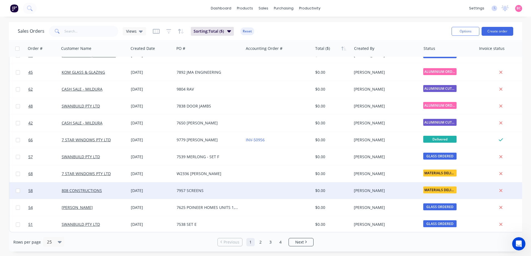
click at [215, 188] on div "7957 SCREENS" at bounding box center [208, 191] width 62 height 6
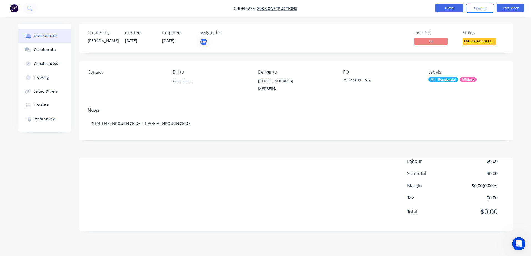
click at [447, 11] on button "Close" at bounding box center [449, 8] width 28 height 8
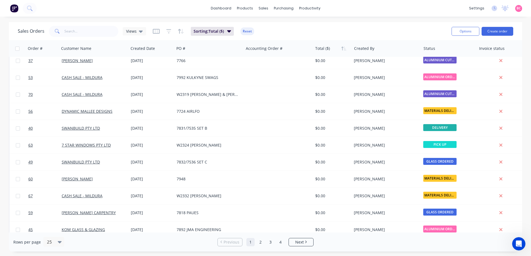
scroll to position [250, 0]
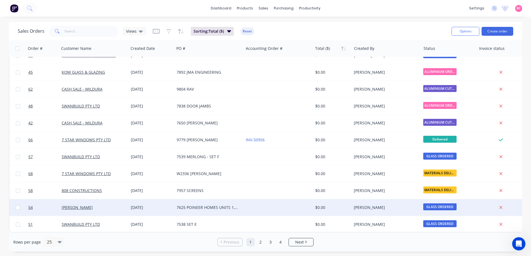
click at [230, 205] on div "7625 POINEER HOMES UNITS 1,2,3" at bounding box center [208, 208] width 62 height 6
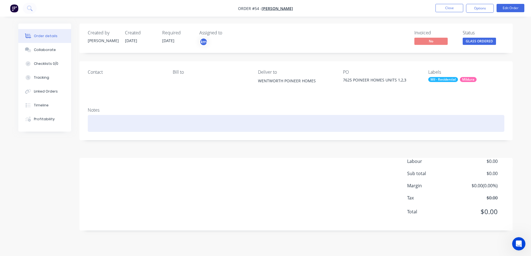
click at [145, 119] on div at bounding box center [296, 123] width 416 height 17
paste div
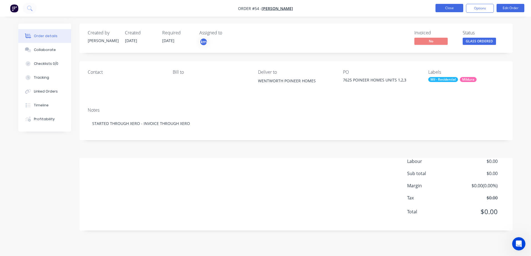
click at [448, 10] on button "Close" at bounding box center [449, 8] width 28 height 8
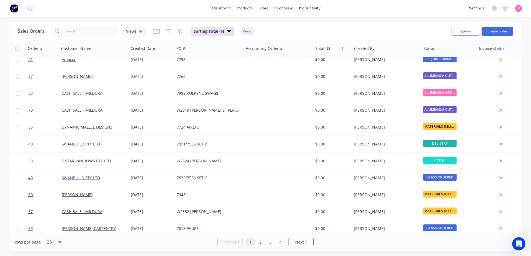
scroll to position [250, 0]
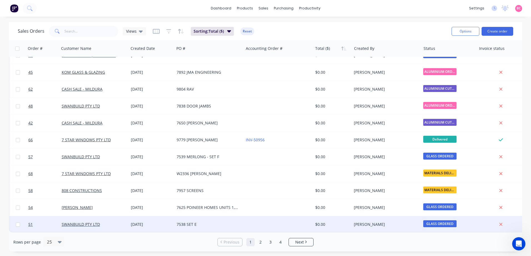
click at [195, 222] on div "7538 SET E" at bounding box center [208, 225] width 62 height 6
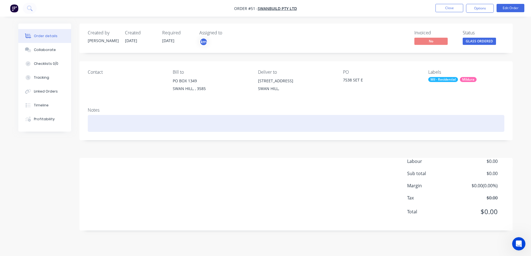
click at [195, 126] on div at bounding box center [296, 123] width 416 height 17
click at [195, 127] on div at bounding box center [296, 123] width 416 height 17
paste div
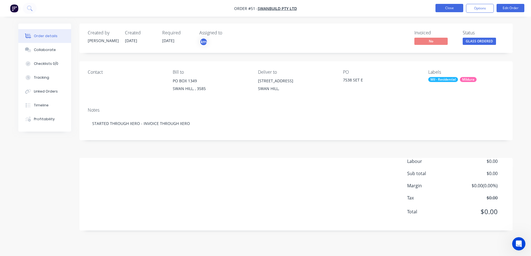
click at [449, 7] on button "Close" at bounding box center [449, 8] width 28 height 8
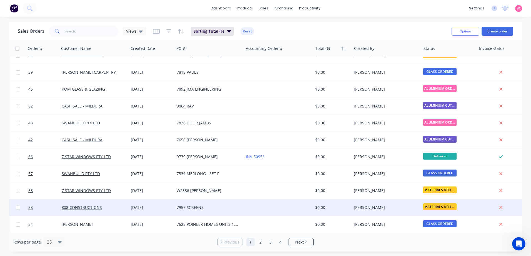
scroll to position [250, 0]
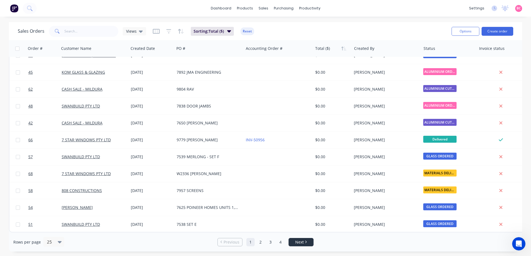
click at [297, 241] on span "Next" at bounding box center [299, 243] width 9 height 6
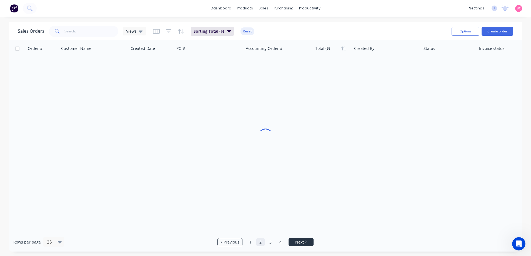
scroll to position [0, 0]
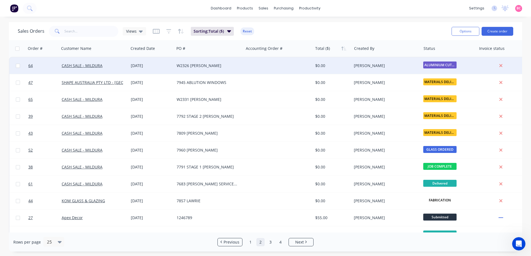
click at [208, 67] on div "W2326 [PERSON_NAME]" at bounding box center [208, 66] width 62 height 6
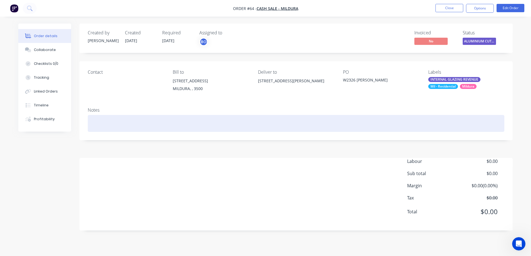
click at [128, 122] on div at bounding box center [296, 123] width 416 height 17
paste div
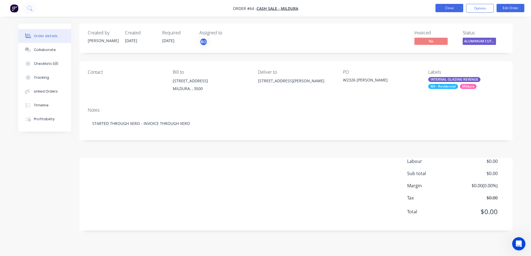
click at [451, 8] on button "Close" at bounding box center [449, 8] width 28 height 8
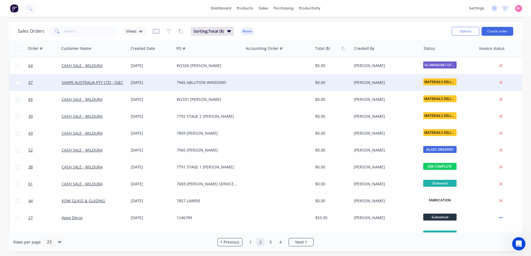
click at [227, 85] on div "7945 ABLUTION WINDOWS" at bounding box center [208, 82] width 69 height 17
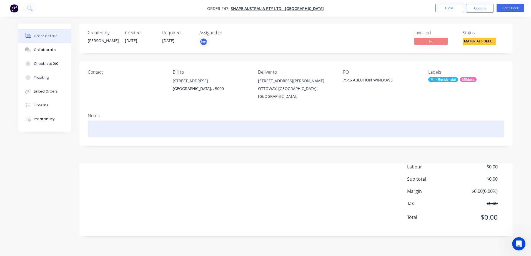
click at [110, 130] on div at bounding box center [296, 129] width 416 height 17
paste div
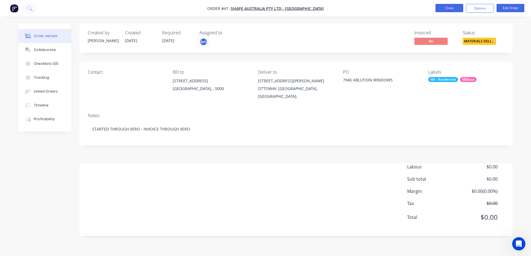
click at [450, 7] on button "Close" at bounding box center [449, 8] width 28 height 8
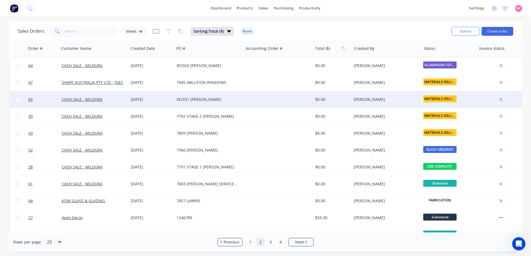
click at [221, 97] on div "W2331 [PERSON_NAME]" at bounding box center [208, 100] width 62 height 6
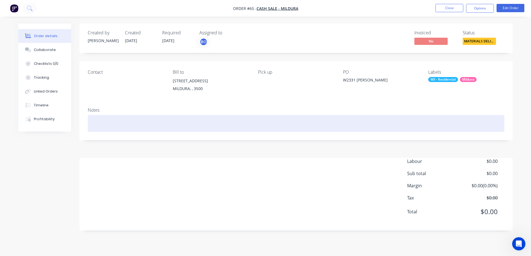
click at [113, 127] on div at bounding box center [296, 123] width 416 height 17
paste div
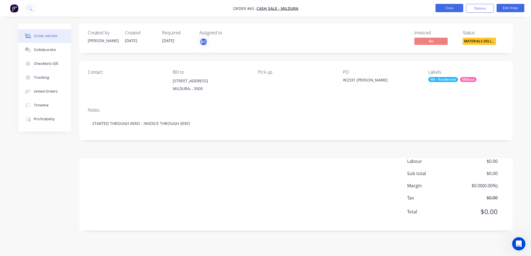
click at [451, 9] on button "Close" at bounding box center [449, 8] width 28 height 8
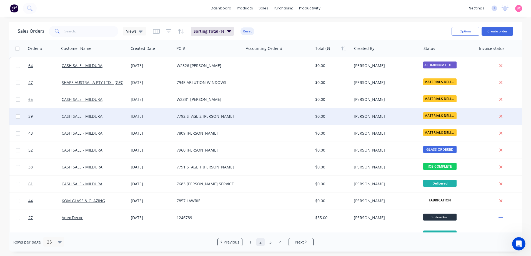
click at [218, 116] on div "7792 STAGE 2 [PERSON_NAME]" at bounding box center [208, 117] width 62 height 6
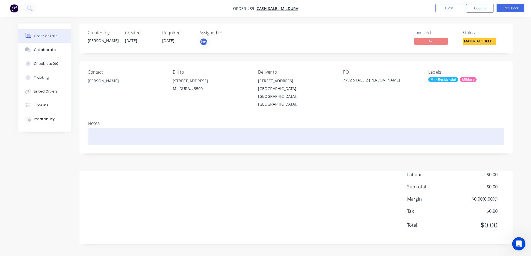
click at [111, 128] on div at bounding box center [296, 136] width 416 height 17
click at [112, 128] on div at bounding box center [296, 136] width 416 height 17
paste div
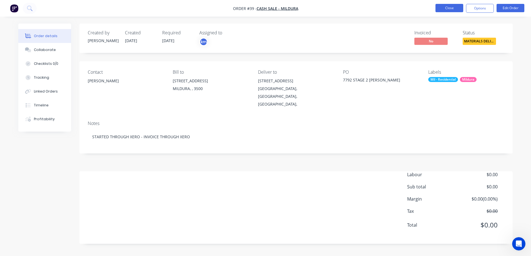
click at [448, 6] on button "Close" at bounding box center [449, 8] width 28 height 8
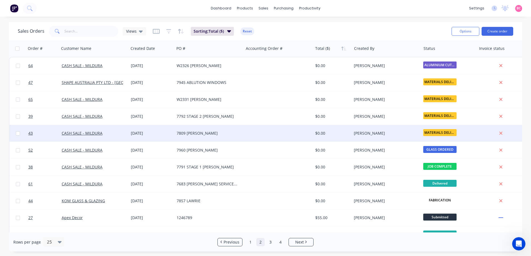
click at [199, 133] on div "7809 [PERSON_NAME]" at bounding box center [208, 134] width 62 height 6
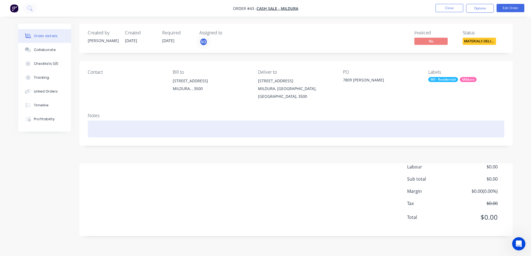
click at [117, 125] on div at bounding box center [296, 129] width 416 height 17
paste div
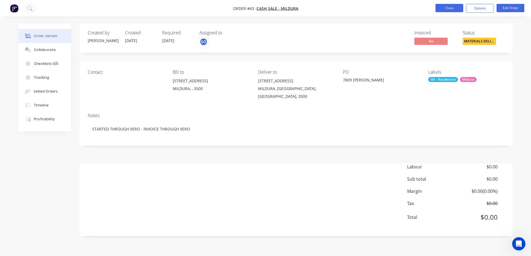
click at [451, 9] on button "Close" at bounding box center [449, 8] width 28 height 8
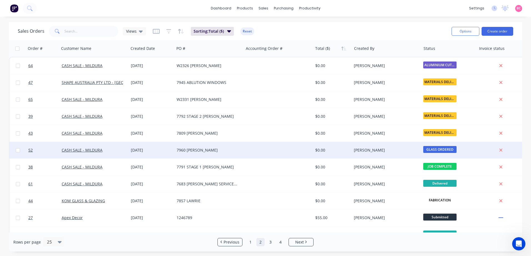
click at [208, 150] on div "7960 [PERSON_NAME]" at bounding box center [208, 151] width 62 height 6
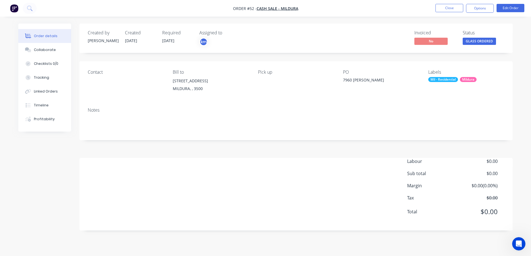
click at [207, 109] on div "Notes" at bounding box center [296, 110] width 416 height 5
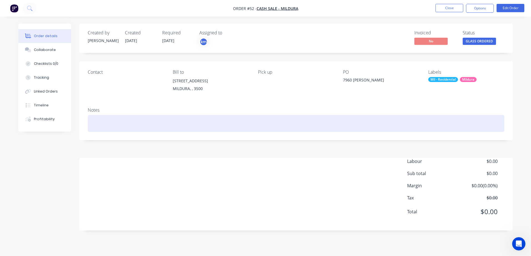
click at [194, 125] on div at bounding box center [296, 123] width 416 height 17
paste div
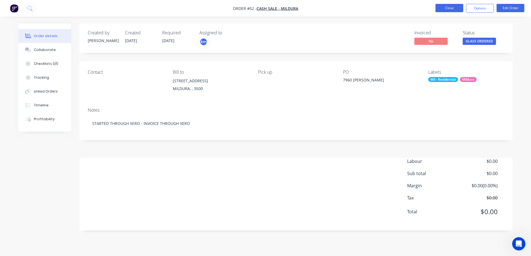
click at [447, 12] on li "Close" at bounding box center [449, 8] width 28 height 9
click at [446, 7] on button "Close" at bounding box center [449, 8] width 28 height 8
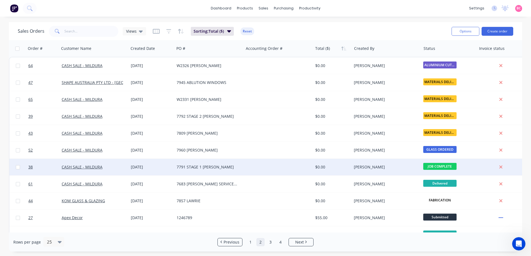
click at [196, 166] on div "7791 STAGE 1 [PERSON_NAME]" at bounding box center [208, 168] width 62 height 6
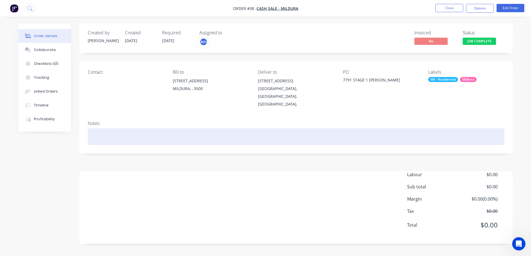
click at [132, 128] on div at bounding box center [296, 136] width 416 height 17
paste div
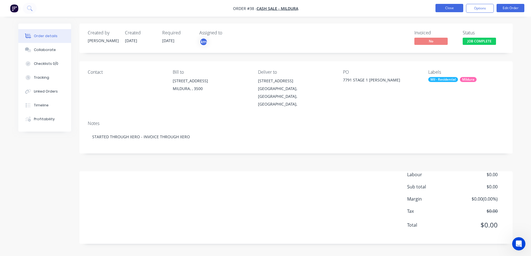
click at [452, 9] on button "Close" at bounding box center [449, 8] width 28 height 8
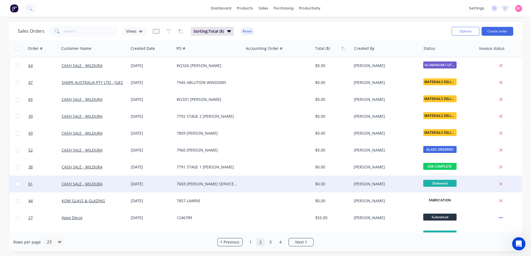
click at [230, 180] on div "7683 [PERSON_NAME] SERVICES GROUP" at bounding box center [208, 184] width 69 height 17
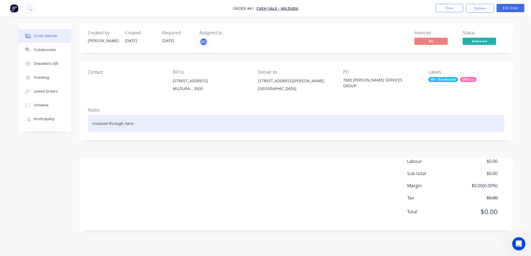
click at [165, 122] on div "invoiced through Xero" at bounding box center [296, 123] width 416 height 17
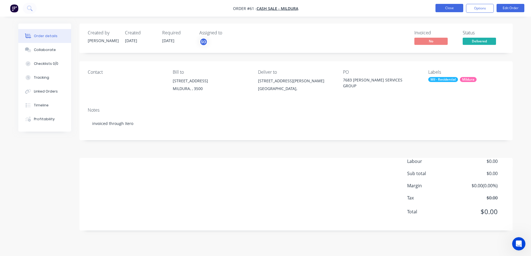
click at [447, 7] on button "Close" at bounding box center [449, 8] width 28 height 8
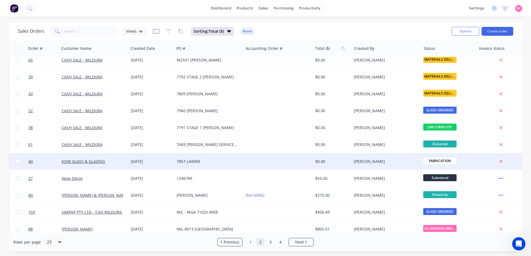
scroll to position [56, 0]
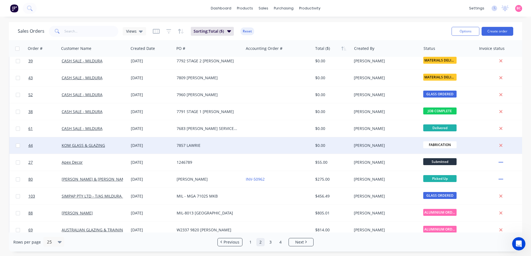
click at [197, 145] on div "7857 LAWRIE" at bounding box center [208, 146] width 62 height 6
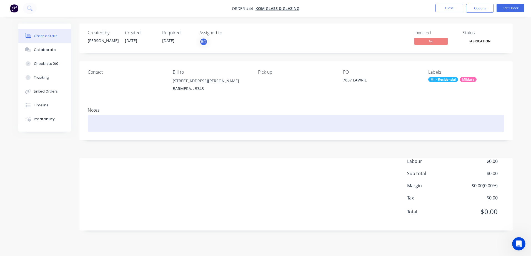
click at [194, 120] on div at bounding box center [296, 123] width 416 height 17
paste div
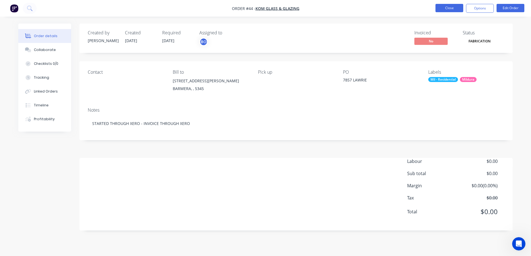
click at [448, 9] on button "Close" at bounding box center [449, 8] width 28 height 8
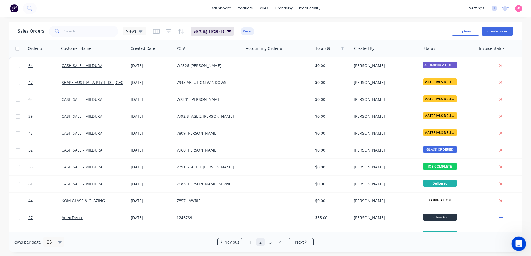
click at [520, 242] on icon "Open Intercom Messenger" at bounding box center [517, 243] width 9 height 9
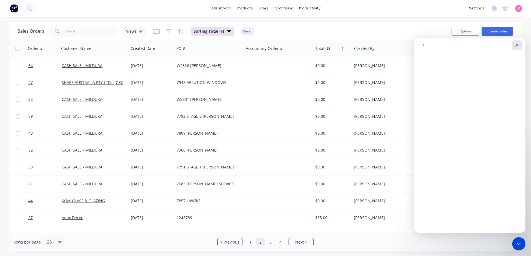
click at [519, 42] on div "Close" at bounding box center [516, 45] width 10 height 10
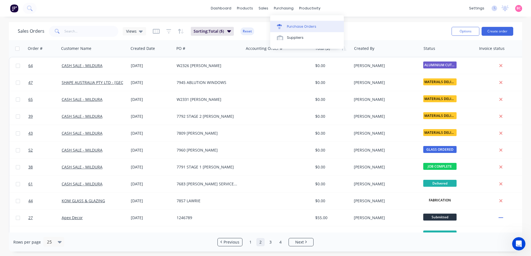
click at [292, 29] on div "Purchase Orders" at bounding box center [301, 26] width 29 height 5
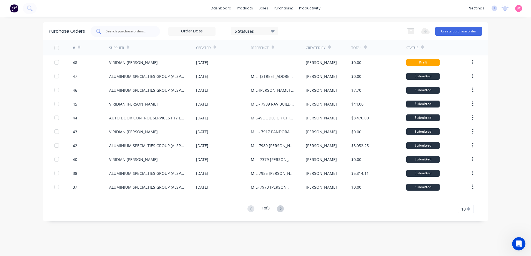
click at [135, 32] on input "text" at bounding box center [128, 32] width 46 height 6
type input "32"
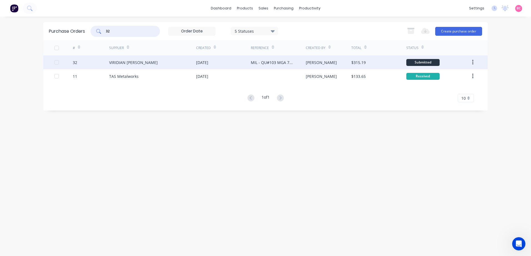
click at [218, 66] on div "[DATE]" at bounding box center [223, 63] width 55 height 14
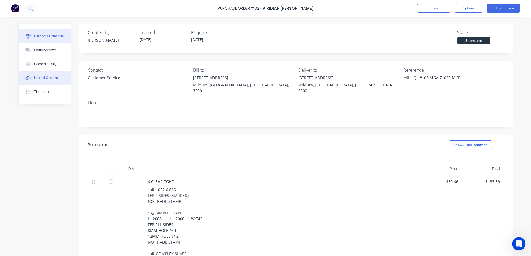
click at [44, 73] on button "Linked Orders" at bounding box center [45, 78] width 52 height 14
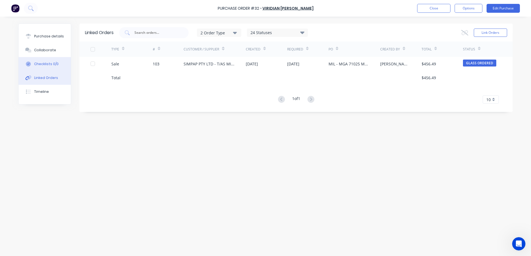
click at [40, 65] on div "Checklists 0/0" at bounding box center [46, 64] width 24 height 5
type textarea "x"
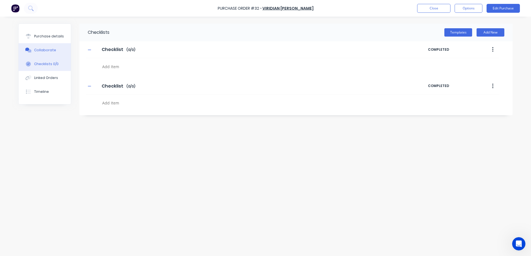
click at [40, 49] on div "Collaborate" at bounding box center [45, 50] width 22 height 5
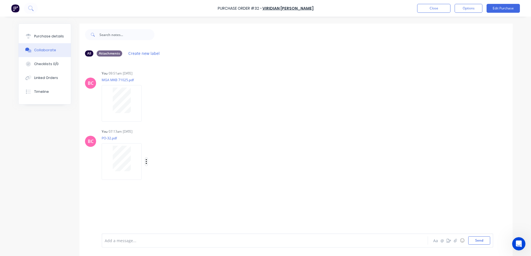
click at [145, 162] on button "button" at bounding box center [146, 162] width 2 height 8
click at [161, 188] on button "Delete" at bounding box center [183, 189] width 62 height 12
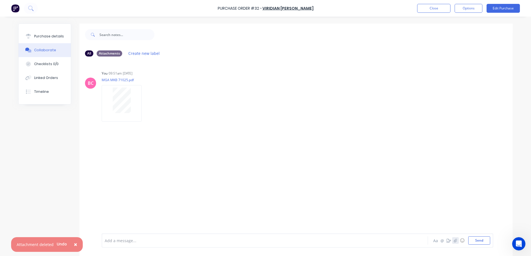
click at [455, 241] on icon "button" at bounding box center [454, 241] width 3 height 4
click at [476, 243] on button "Send" at bounding box center [479, 241] width 22 height 8
click at [146, 159] on div "Labels Download Delete" at bounding box center [175, 162] width 62 height 8
click at [145, 160] on icon "button" at bounding box center [146, 162] width 2 height 6
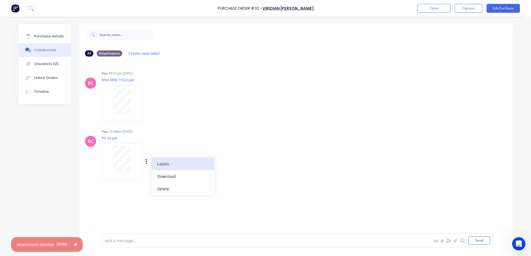
click at [177, 166] on button "Labels" at bounding box center [183, 164] width 62 height 12
click at [215, 174] on input "text" at bounding box center [225, 173] width 61 height 11
type input "o"
type input "O"
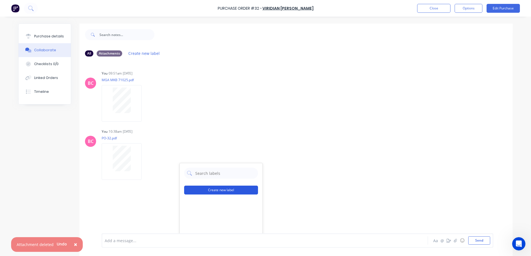
click at [223, 189] on button "Create new label" at bounding box center [221, 190] width 74 height 9
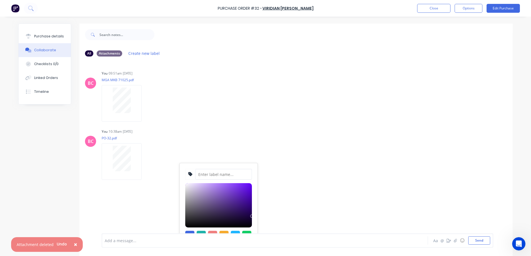
click at [214, 175] on input at bounding box center [223, 174] width 57 height 11
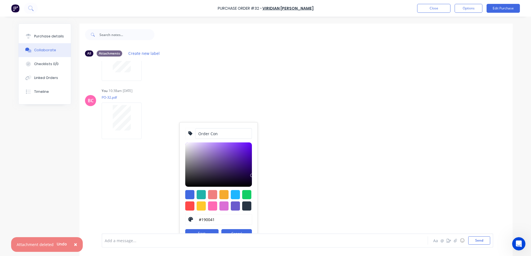
scroll to position [52, 0]
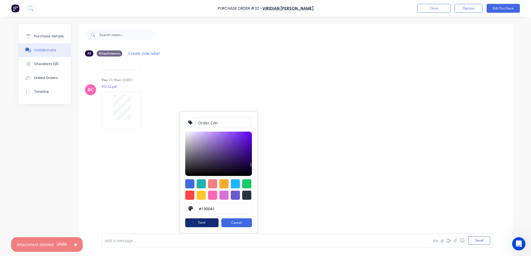
type input "Order Con"
click at [201, 224] on button "Save" at bounding box center [201, 223] width 33 height 9
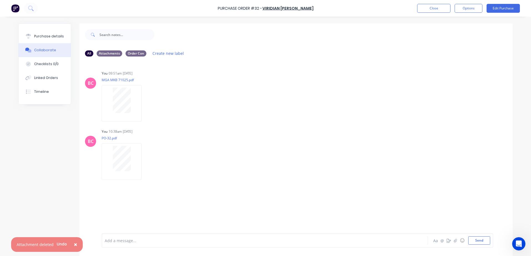
scroll to position [0, 0]
click at [315, 174] on div "BC You 09:51am 08/10/25 MGA MKB 71025.pdf Labels Download Delete BC You 10:38am…" at bounding box center [295, 147] width 433 height 173
click at [441, 7] on button "Close" at bounding box center [433, 8] width 33 height 9
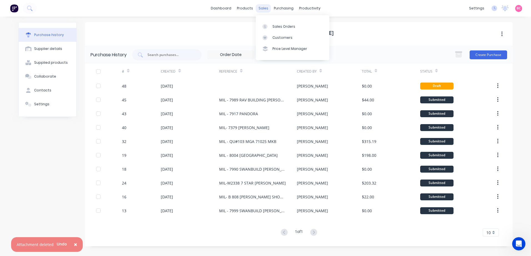
click at [263, 8] on div "sales" at bounding box center [263, 8] width 15 height 8
click at [279, 27] on div "Sales Orders" at bounding box center [283, 26] width 23 height 5
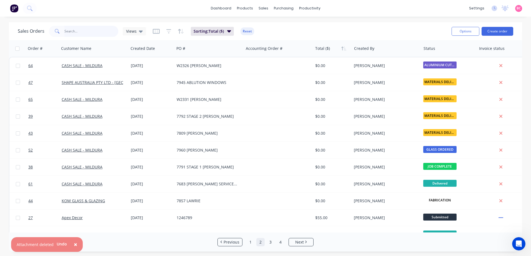
click at [94, 34] on input "text" at bounding box center [91, 31] width 54 height 11
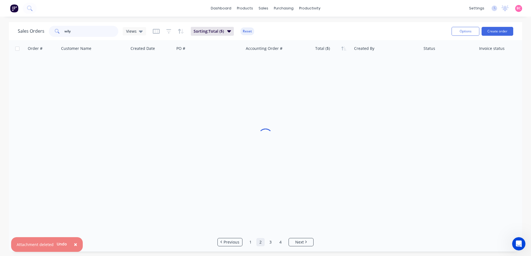
type input "wilya"
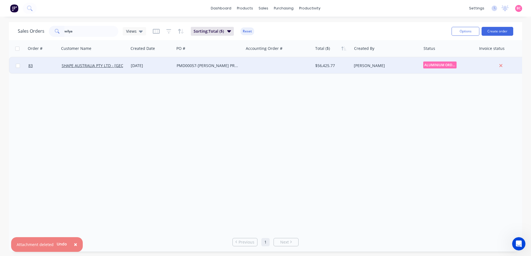
click at [202, 62] on div "PMD00057-[PERSON_NAME] PROJECT-MIL 3686" at bounding box center [208, 65] width 69 height 17
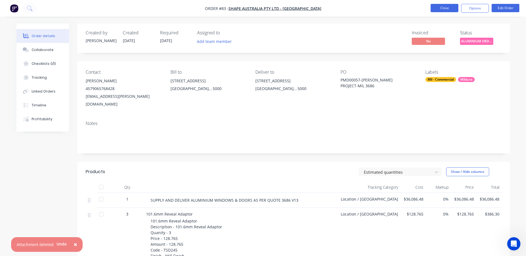
click at [447, 7] on button "Close" at bounding box center [445, 8] width 28 height 8
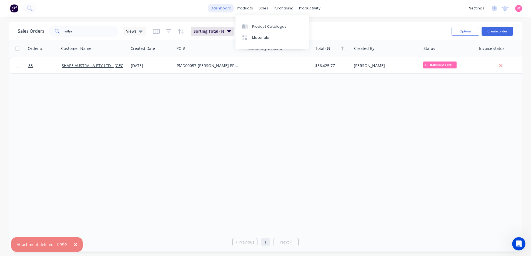
click at [229, 8] on link "dashboard" at bounding box center [221, 8] width 26 height 8
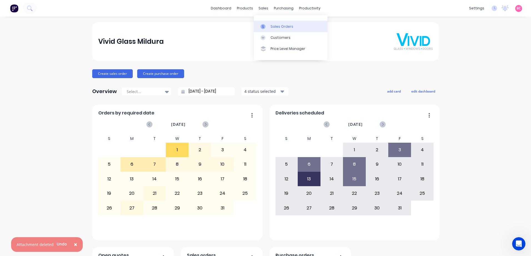
click at [268, 25] on div at bounding box center [264, 26] width 8 height 5
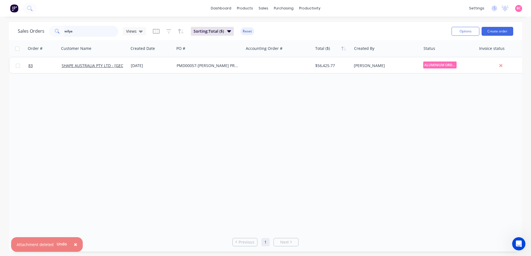
drag, startPoint x: 99, startPoint y: 30, endPoint x: 0, endPoint y: 31, distance: 98.8
click at [0, 33] on html "× Attachment deleted Undo dashboard products sales purchasing productivity dash…" at bounding box center [265, 128] width 531 height 256
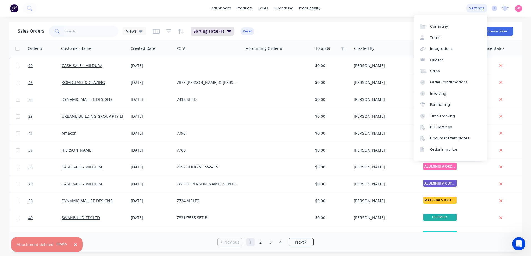
click at [478, 7] on div "settings" at bounding box center [476, 8] width 21 height 8
click at [447, 40] on link "Team" at bounding box center [450, 37] width 74 height 11
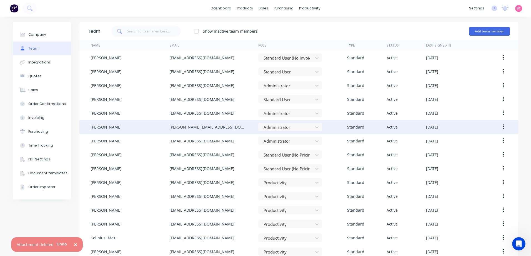
click at [502, 127] on icon "button" at bounding box center [502, 127] width 1 height 5
click at [485, 141] on div "Edit" at bounding box center [483, 142] width 43 height 8
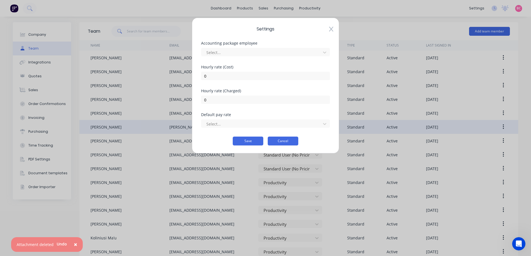
click at [287, 140] on button "Cancel" at bounding box center [283, 141] width 31 height 9
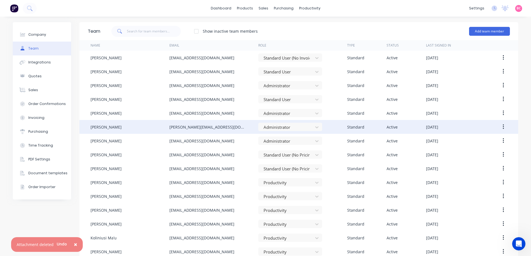
click at [503, 127] on button "button" at bounding box center [503, 127] width 13 height 10
click at [502, 125] on icon "button" at bounding box center [502, 127] width 1 height 6
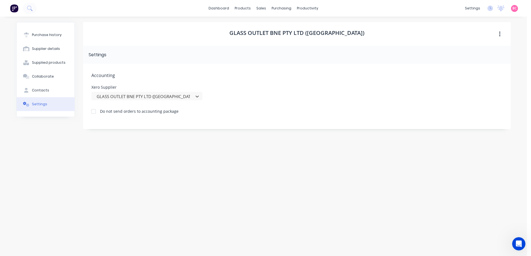
click at [189, 165] on div "GLASS OUTLET BNE PTY LTD (SA) Settings Accounting Xero Supplier option GLASS OU…" at bounding box center [296, 133] width 427 height 223
drag, startPoint x: 319, startPoint y: 36, endPoint x: 321, endPoint y: 47, distance: 11.5
click at [319, 36] on div "Planner" at bounding box center [315, 37] width 13 height 5
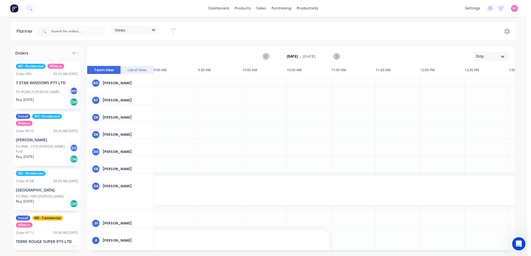
scroll to position [0, 800]
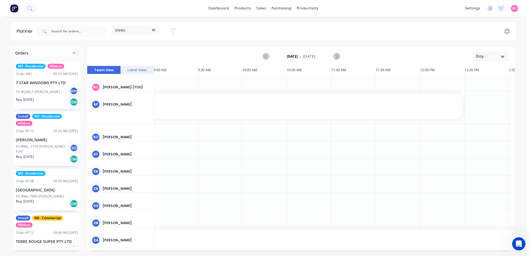
click at [151, 31] on div "Views" at bounding box center [135, 29] width 41 height 5
click at [132, 107] on button "Residential Team" at bounding box center [145, 104] width 59 height 6
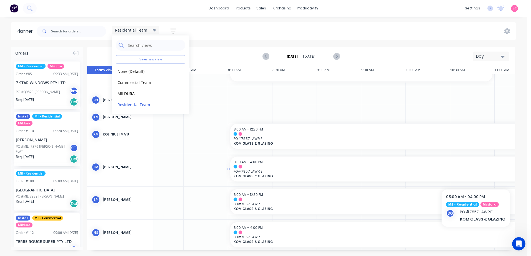
scroll to position [157, 636]
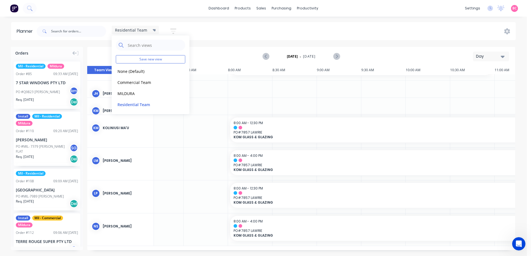
click at [153, 31] on icon at bounding box center [155, 30] width 4 height 6
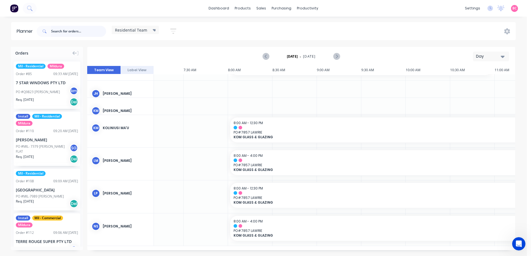
click at [64, 34] on input "text" at bounding box center [78, 31] width 55 height 11
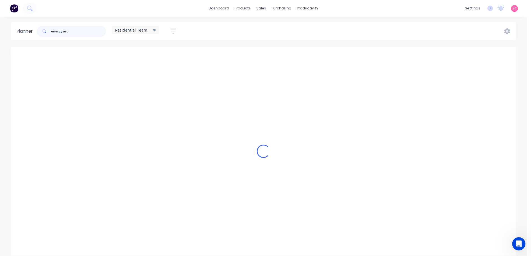
scroll to position [106, 636]
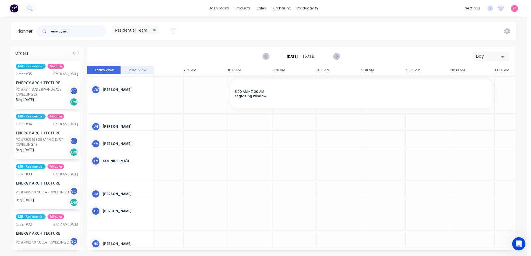
type input "energy arc"
drag, startPoint x: 53, startPoint y: 91, endPoint x: 253, endPoint y: 167, distance: 213.7
drag, startPoint x: 93, startPoint y: 33, endPoint x: 26, endPoint y: 31, distance: 67.8
click at [26, 31] on header "Planner energy arc Residential Team Save new view None (Default) edit Commercia…" at bounding box center [263, 31] width 504 height 18
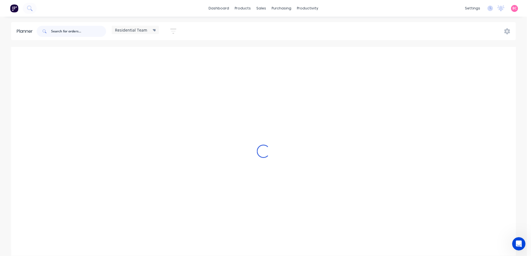
scroll to position [110, 636]
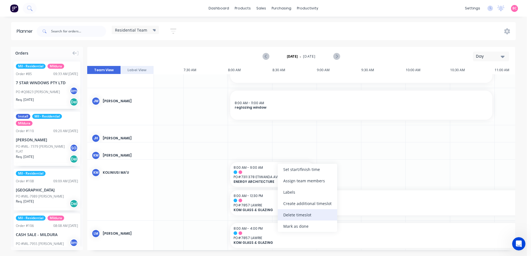
click at [286, 213] on div "Delete timeslot" at bounding box center [307, 215] width 59 height 11
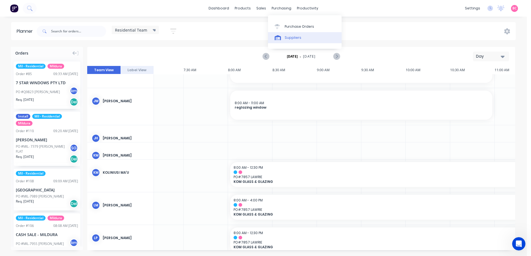
click at [291, 40] on link "Suppliers" at bounding box center [305, 37] width 74 height 11
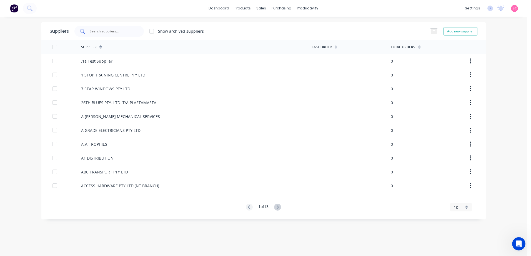
click at [113, 29] on input "text" at bounding box center [112, 32] width 46 height 6
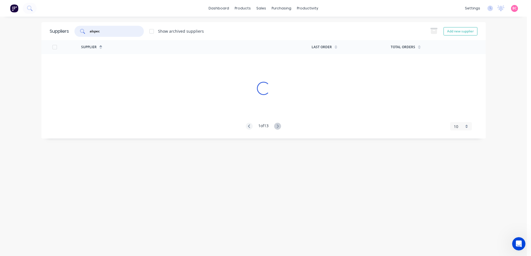
type input "alspec"
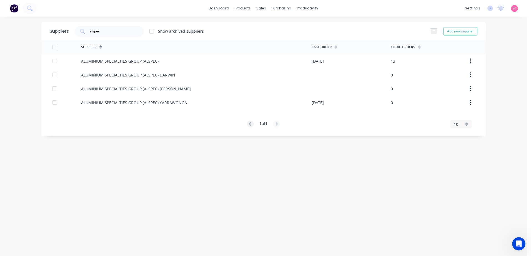
click at [474, 167] on div "Suppliers alspec Show archived suppliers Add new supplier Supplier Last Order T…" at bounding box center [263, 136] width 444 height 229
click at [249, 27] on link "Product Catalogue" at bounding box center [270, 26] width 74 height 11
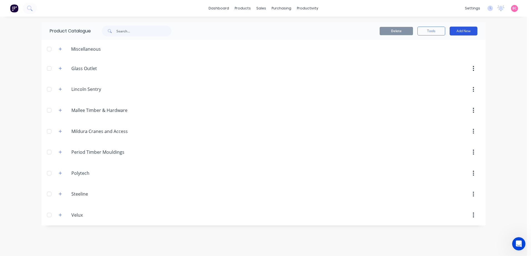
click at [456, 32] on button "Add New" at bounding box center [463, 31] width 28 height 9
click at [440, 60] on div "Product" at bounding box center [450, 56] width 43 height 8
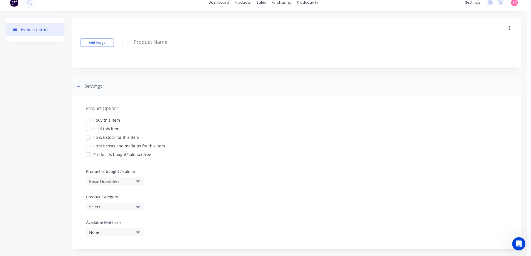
scroll to position [11, 0]
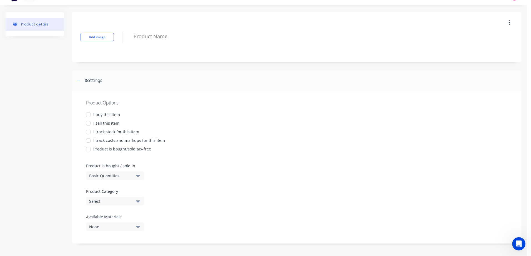
click at [103, 114] on div "I buy this item" at bounding box center [106, 115] width 27 height 6
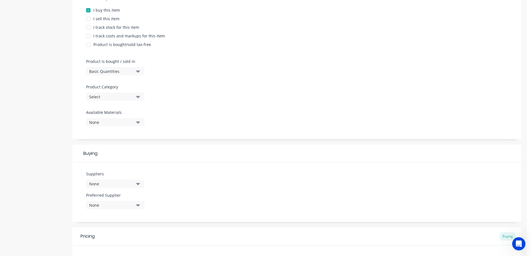
scroll to position [122, 0]
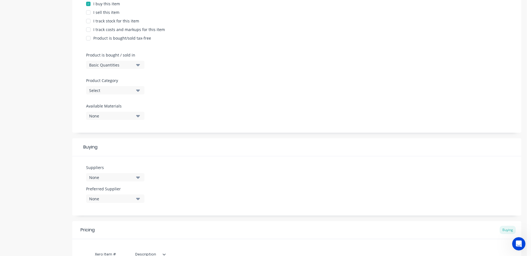
click at [132, 179] on div "None" at bounding box center [111, 178] width 44 height 6
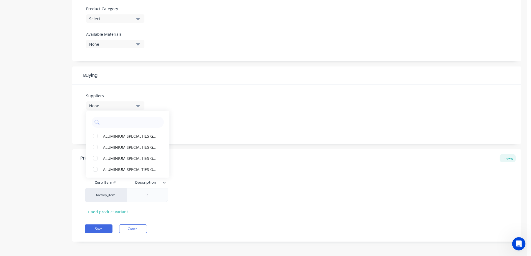
scroll to position [195, 0]
click at [137, 228] on button "Cancel" at bounding box center [133, 228] width 28 height 9
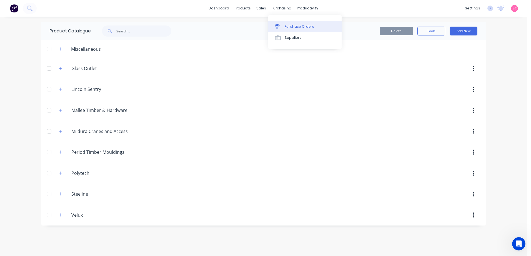
click at [291, 28] on div "Purchase Orders" at bounding box center [298, 26] width 29 height 5
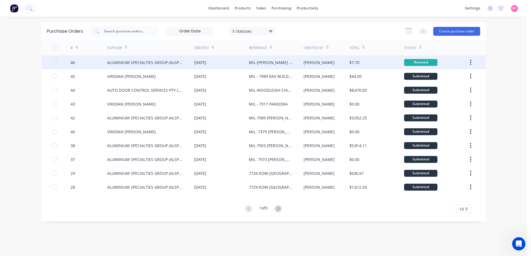
click at [365, 61] on div "$7.70" at bounding box center [376, 63] width 55 height 14
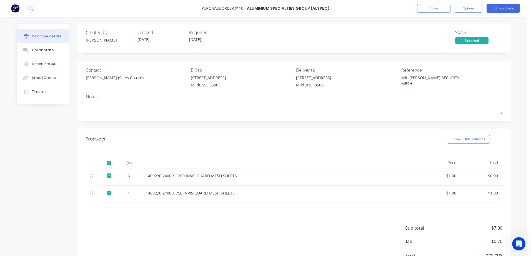
click at [108, 164] on div at bounding box center [109, 163] width 11 height 11
click at [108, 166] on div at bounding box center [109, 163] width 11 height 11
click at [109, 165] on div at bounding box center [109, 163] width 11 height 11
click at [107, 162] on div at bounding box center [109, 163] width 11 height 11
click at [106, 164] on div at bounding box center [109, 163] width 11 height 11
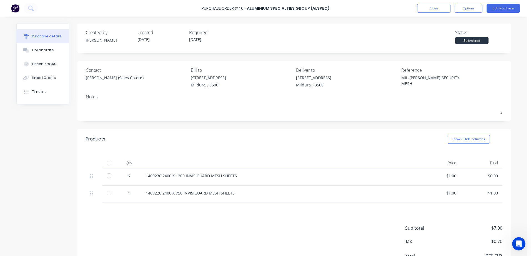
click at [104, 163] on div at bounding box center [109, 163] width 11 height 11
type textarea "x"
click at [36, 93] on div "Timeline" at bounding box center [39, 91] width 15 height 5
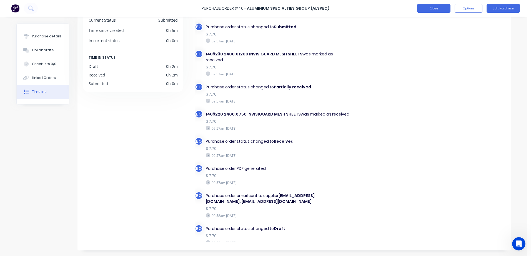
click at [432, 11] on button "Close" at bounding box center [433, 8] width 33 height 9
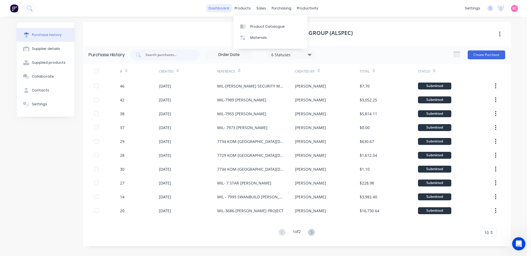
click at [228, 7] on link "dashboard" at bounding box center [219, 8] width 26 height 8
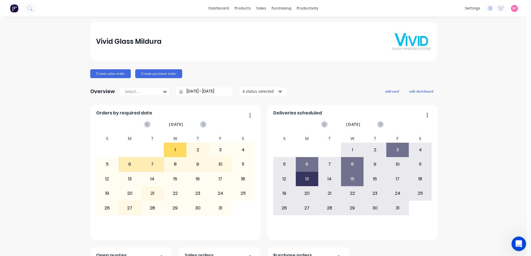
click at [521, 251] on body "dashboard products sales purchasing productivity dashboard products Product Cat…" at bounding box center [265, 128] width 531 height 256
click at [519, 244] on icon "Open Intercom Messenger" at bounding box center [517, 243] width 9 height 9
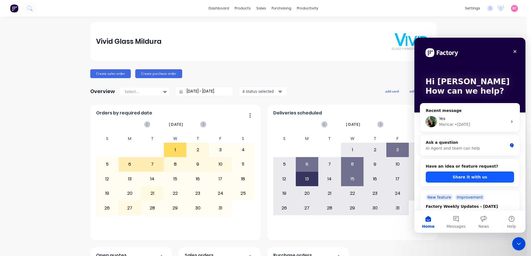
click at [468, 180] on button "Share it with us" at bounding box center [469, 177] width 88 height 11
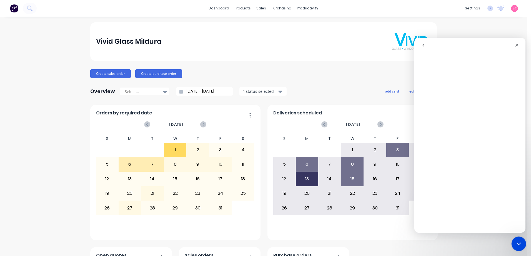
click at [517, 245] on icon "Close Intercom Messenger" at bounding box center [517, 243] width 7 height 7
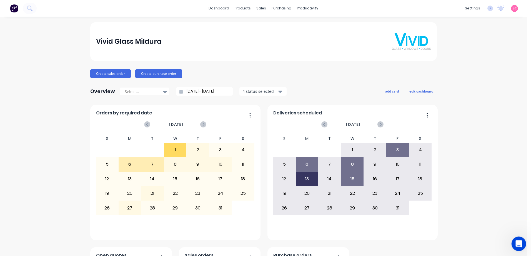
click at [516, 242] on icon "Open Intercom Messenger" at bounding box center [517, 243] width 9 height 9
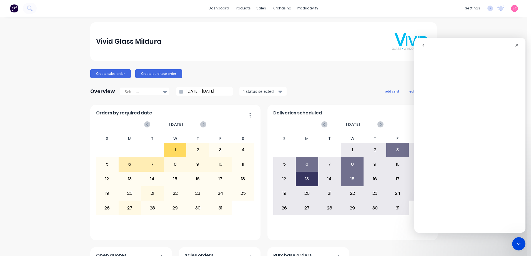
click at [419, 45] on button "go back" at bounding box center [423, 45] width 11 height 11
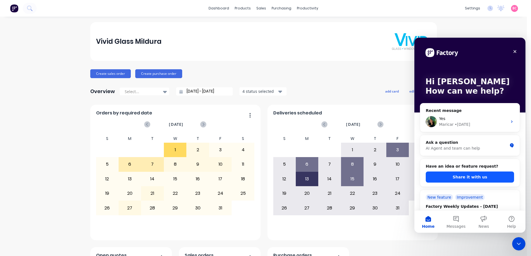
click at [477, 179] on button "Share it with us" at bounding box center [469, 177] width 88 height 11
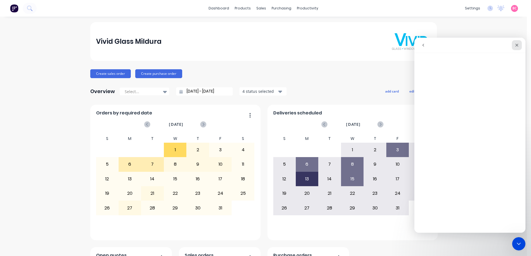
drag, startPoint x: 517, startPoint y: 44, endPoint x: 944, endPoint y: 88, distance: 429.6
click at [517, 44] on icon "Close" at bounding box center [516, 45] width 4 height 4
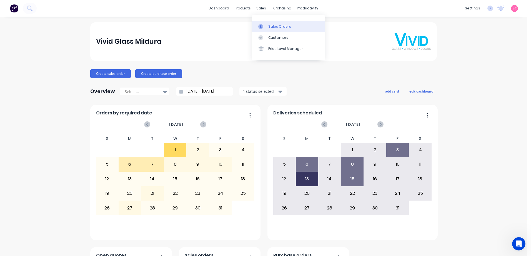
click at [273, 26] on div "Sales Orders" at bounding box center [279, 26] width 23 height 5
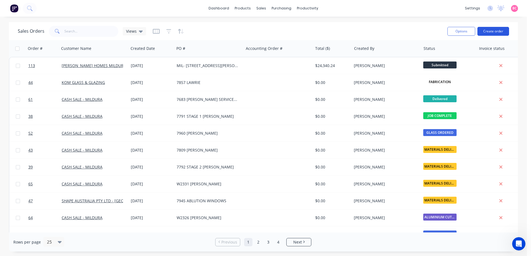
click at [504, 31] on button "Create order" at bounding box center [493, 31] width 32 height 9
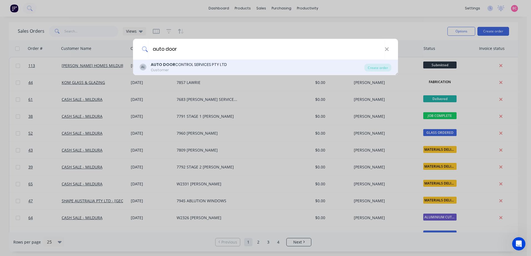
type input "auto door"
click at [231, 67] on div "AL AUTO DOOR CONTROL SERVICES PTY LTD Customer" at bounding box center [252, 67] width 225 height 11
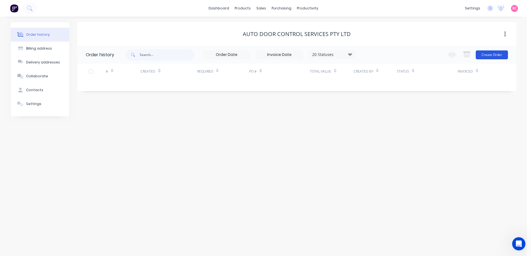
click at [492, 58] on button "Create Order" at bounding box center [491, 55] width 32 height 9
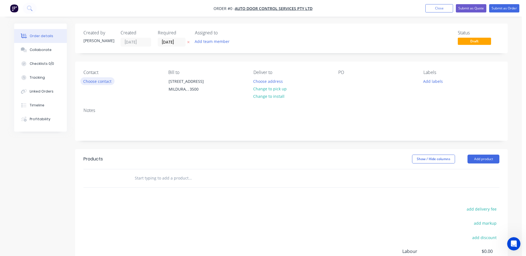
click at [98, 83] on button "Choose contact" at bounding box center [97, 80] width 34 height 7
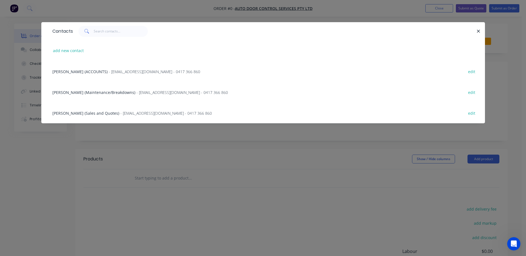
click at [85, 113] on span "[PERSON_NAME] (Sales and Quotes)" at bounding box center [85, 113] width 67 height 5
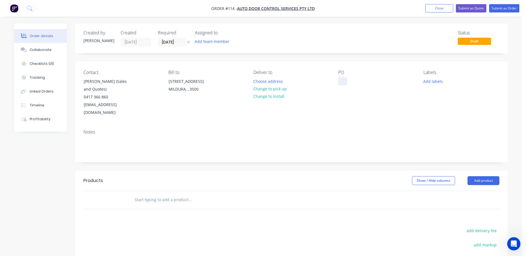
click at [345, 79] on div at bounding box center [343, 81] width 9 height 8
click at [429, 83] on button "Add labels" at bounding box center [433, 80] width 26 height 7
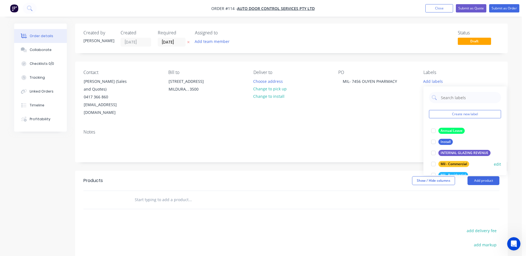
click at [435, 164] on div at bounding box center [433, 164] width 11 height 11
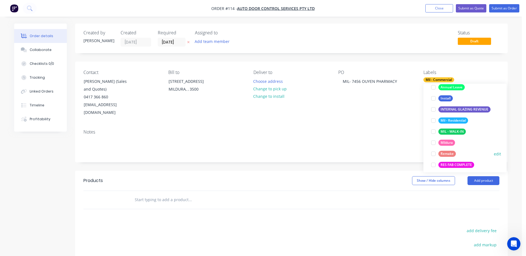
scroll to position [56, 0]
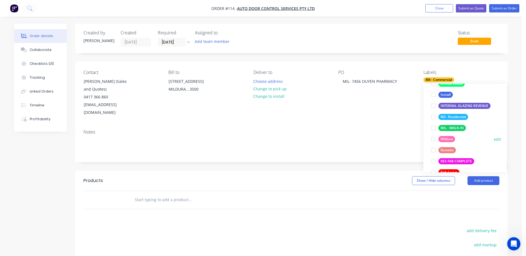
click at [434, 140] on div at bounding box center [433, 139] width 11 height 11
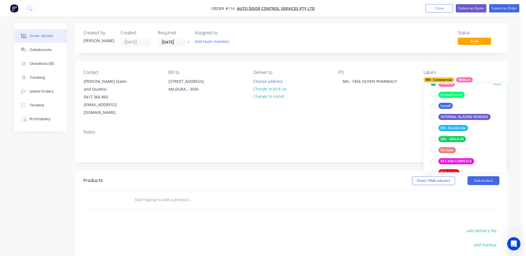
scroll to position [0, 0]
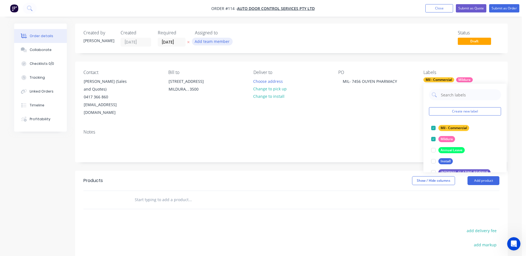
click at [213, 40] on button "Add team member" at bounding box center [212, 41] width 41 height 7
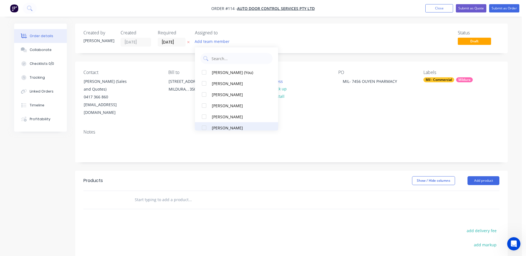
click at [204, 125] on div at bounding box center [204, 127] width 11 height 11
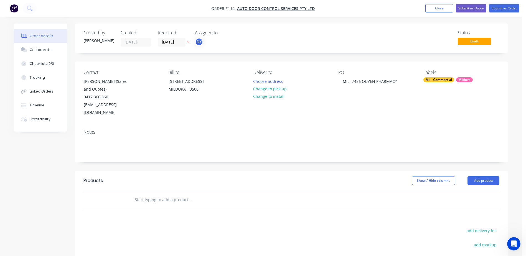
click at [287, 153] on div "Notes" at bounding box center [291, 143] width 433 height 37
click at [155, 195] on input "text" at bounding box center [190, 200] width 111 height 11
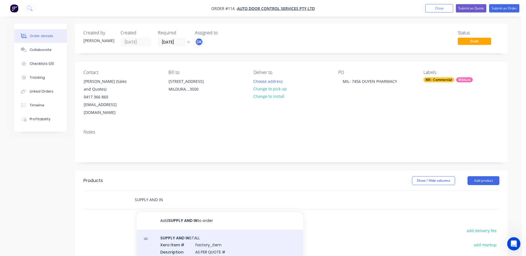
type input "SUPPLY AND IN"
click at [185, 235] on div "SUPPLY AND IN STALL Xero Item # factory_item Description AS PER QUOTE # Product…" at bounding box center [220, 248] width 167 height 37
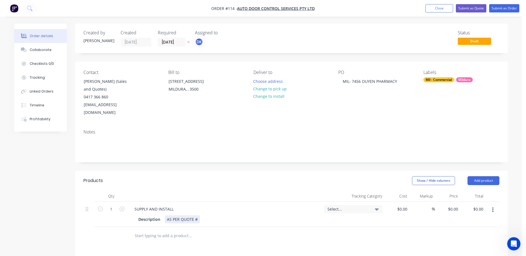
click at [197, 216] on div "AS PER QUOTE #" at bounding box center [182, 220] width 35 height 8
click at [196, 216] on div "AS PER QUOTE #" at bounding box center [182, 220] width 35 height 8
drag, startPoint x: 163, startPoint y: 212, endPoint x: 117, endPoint y: 210, distance: 45.3
click at [117, 210] on div "1 SUPPLY AND INSTALL Description AS PER QUOTE #7456 Select... $0.00 $0.00 % $0.…" at bounding box center [292, 214] width 416 height 25
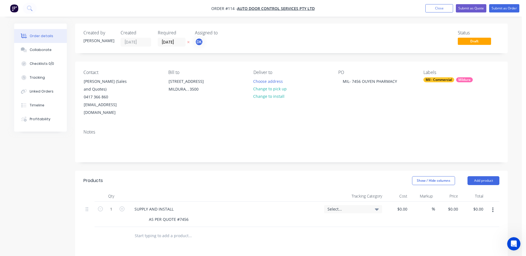
click at [364, 206] on span "Select..." at bounding box center [349, 209] width 42 height 6
click at [316, 250] on div "Location / [GEOGRAPHIC_DATA]" at bounding box center [344, 255] width 78 height 11
click at [265, 231] on div at bounding box center [213, 236] width 167 height 11
click at [175, 205] on div "SUPPLY AND INSTALL" at bounding box center [154, 209] width 48 height 8
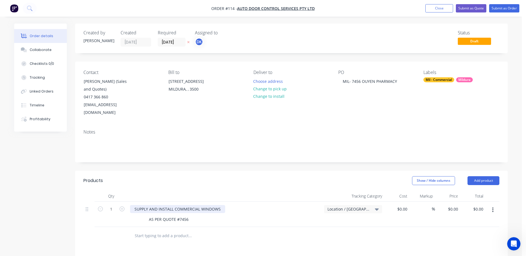
click at [221, 205] on div "SUPPLY AND INSTALL COMMERCIAL WINDOWS" at bounding box center [177, 209] width 95 height 8
click at [455, 205] on input "0" at bounding box center [454, 209] width 13 height 8
paste input "5643.2"
type input "$5,643.20"
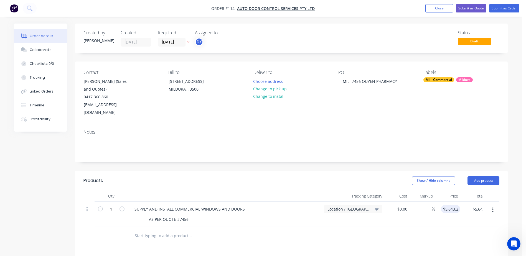
click at [431, 229] on div at bounding box center [292, 236] width 416 height 18
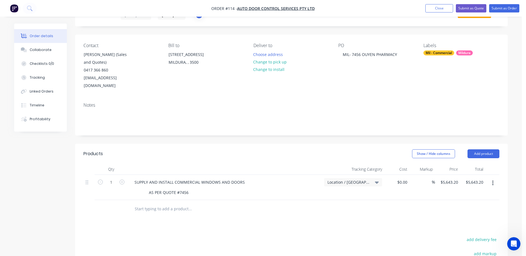
scroll to position [0, 0]
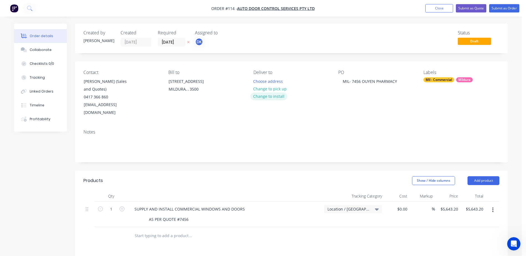
click at [260, 96] on button "Change to install" at bounding box center [269, 96] width 37 height 7
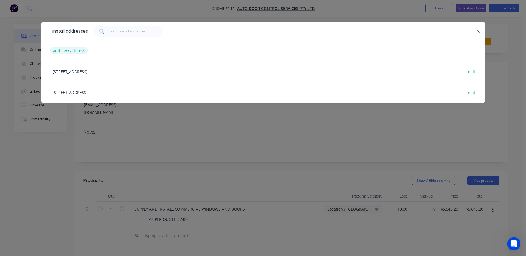
click at [73, 50] on button "add new address" at bounding box center [69, 50] width 38 height 7
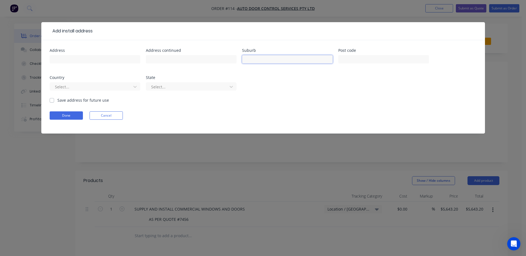
click at [252, 60] on input "text" at bounding box center [287, 59] width 91 height 8
type input "Ouyen"
click at [352, 59] on input "text" at bounding box center [384, 59] width 91 height 8
type input "3490"
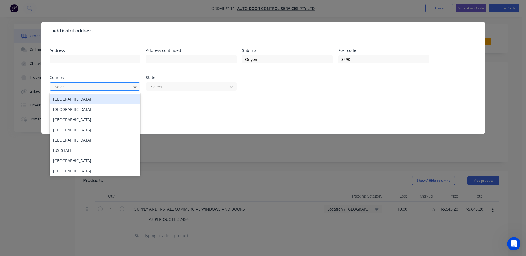
click at [72, 84] on div at bounding box center [91, 87] width 74 height 7
click at [67, 102] on div "[GEOGRAPHIC_DATA]" at bounding box center [95, 99] width 91 height 10
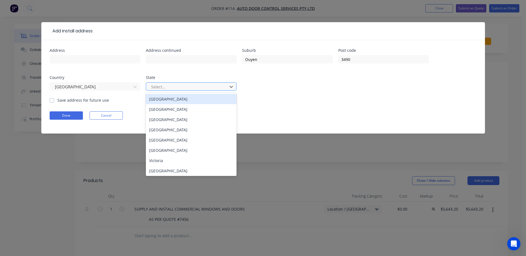
click at [183, 90] on div at bounding box center [188, 87] width 74 height 7
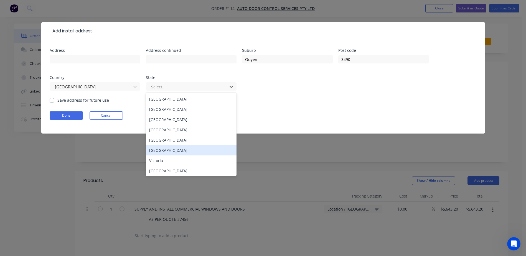
click at [165, 158] on div "Victoria" at bounding box center [191, 161] width 91 height 10
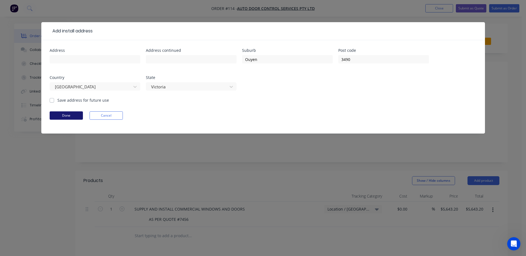
click at [63, 116] on button "Done" at bounding box center [66, 116] width 33 height 8
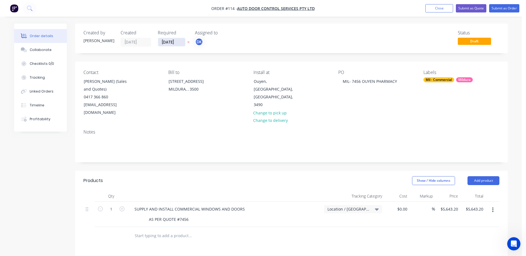
click at [161, 44] on input "[DATE]" at bounding box center [171, 42] width 27 height 8
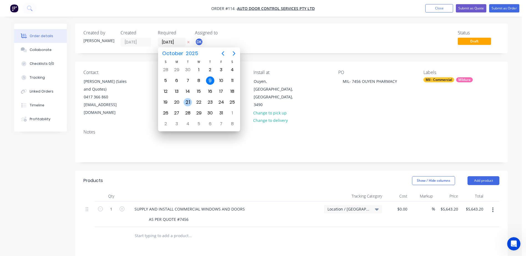
click at [187, 103] on div "21" at bounding box center [188, 102] width 8 height 8
type input "[DATE]"
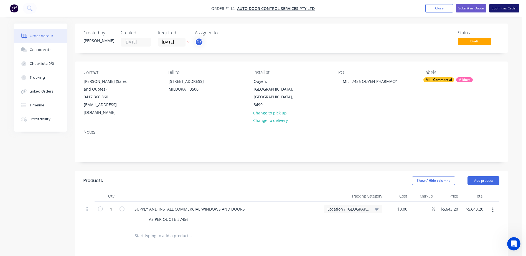
click at [500, 9] on button "Submit as Order" at bounding box center [505, 8] width 30 height 8
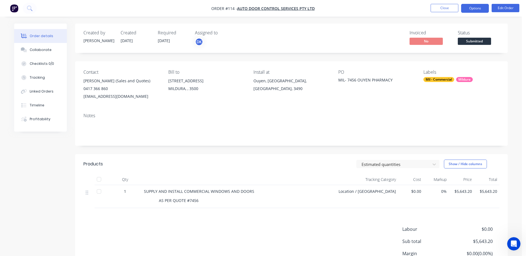
click at [482, 8] on button "Options" at bounding box center [476, 8] width 28 height 9
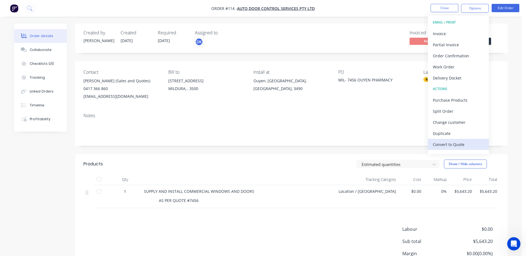
click at [457, 145] on div "Convert to Quote" at bounding box center [458, 145] width 51 height 8
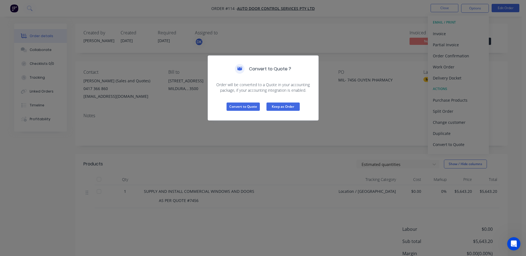
click at [288, 105] on button "Keep as Order" at bounding box center [283, 107] width 33 height 8
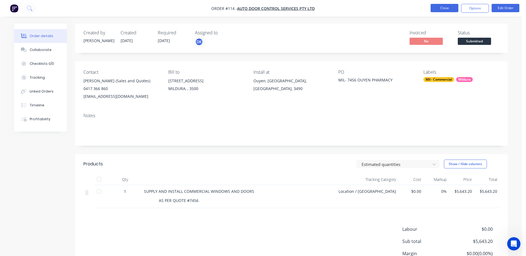
click at [444, 10] on button "Close" at bounding box center [445, 8] width 28 height 8
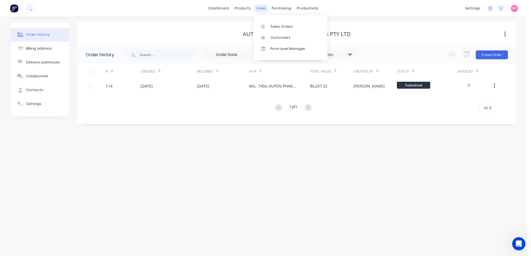
click at [260, 10] on div "sales" at bounding box center [260, 8] width 15 height 8
click at [268, 20] on div "Sales Orders Customers Price Level Manager" at bounding box center [291, 37] width 74 height 45
click at [268, 26] on div at bounding box center [264, 26] width 8 height 5
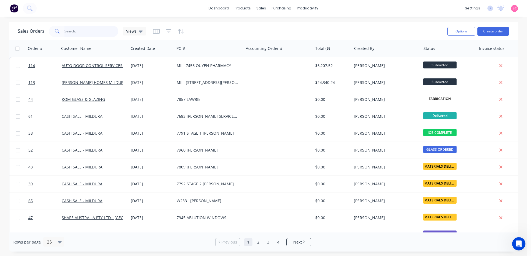
click at [76, 33] on input "text" at bounding box center [91, 31] width 54 height 11
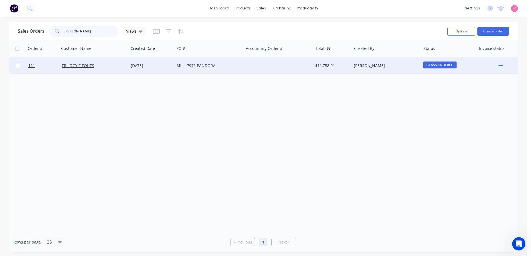
type input "[PERSON_NAME]"
click at [186, 69] on div "MIL - 7971 PANDORA" at bounding box center [208, 65] width 69 height 17
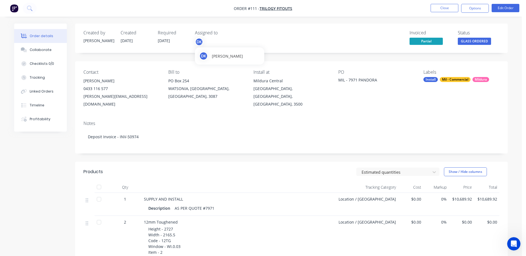
click at [200, 44] on div "DK" at bounding box center [199, 42] width 8 height 8
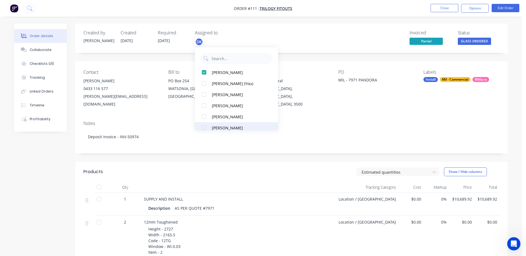
click at [208, 125] on div at bounding box center [204, 127] width 11 height 11
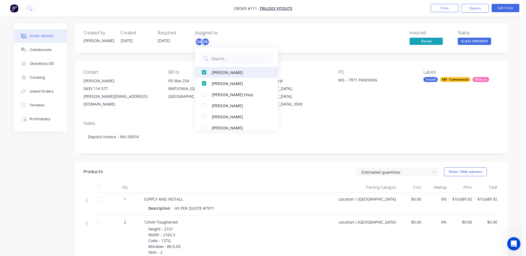
click at [205, 74] on div at bounding box center [204, 72] width 11 height 11
click at [257, 150] on div "Created by [PERSON_NAME] Created [DATE] Required [DATE] Assigned to DK Invoiced…" at bounding box center [291, 217] width 433 height 386
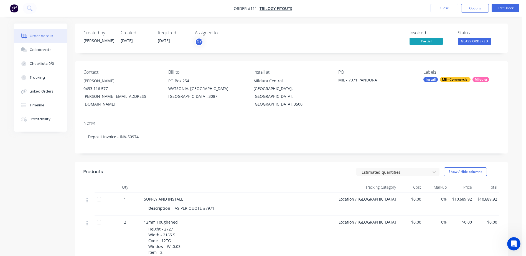
click at [182, 197] on span "SUPPLY AND INSTALL" at bounding box center [163, 199] width 39 height 5
click at [502, 9] on button "Edit Order" at bounding box center [506, 8] width 28 height 8
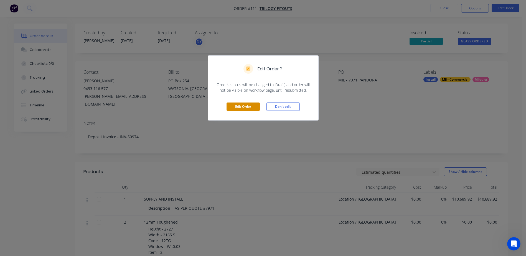
click at [248, 109] on button "Edit Order" at bounding box center [243, 107] width 33 height 8
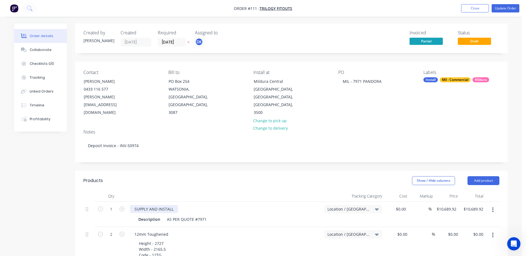
click at [172, 205] on div "SUPPLY AND INSTALL" at bounding box center [154, 209] width 48 height 8
click at [173, 205] on div "SUPPLY AND INSTALL" at bounding box center [154, 209] width 48 height 8
click at [507, 7] on button "Update Order" at bounding box center [506, 8] width 28 height 8
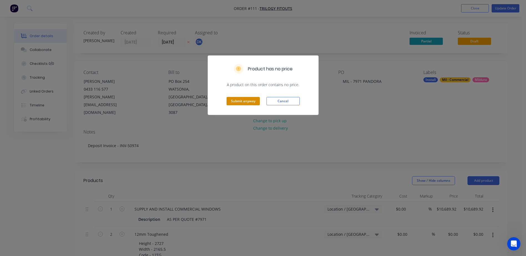
click at [234, 102] on button "Submit anyway" at bounding box center [243, 101] width 33 height 8
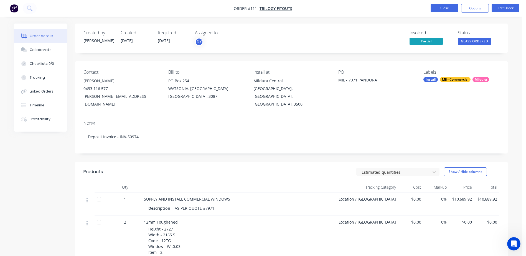
click at [437, 11] on button "Close" at bounding box center [445, 8] width 28 height 8
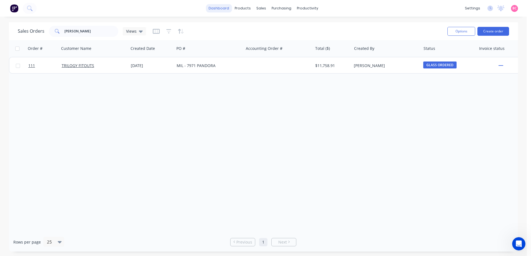
click at [223, 9] on link "dashboard" at bounding box center [219, 8] width 26 height 8
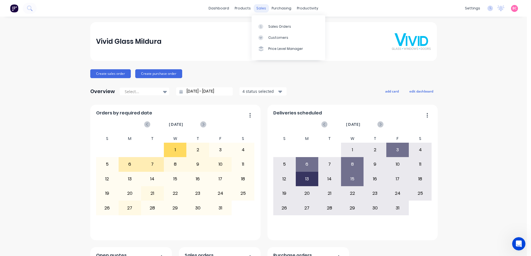
click at [255, 9] on div "sales" at bounding box center [260, 8] width 15 height 8
click at [270, 22] on link "Sales Orders" at bounding box center [288, 26] width 74 height 11
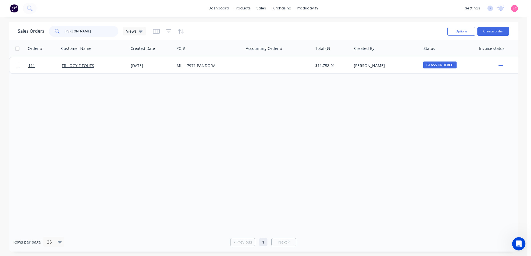
click at [91, 31] on input "[PERSON_NAME]" at bounding box center [91, 31] width 54 height 11
type input "GRADI"
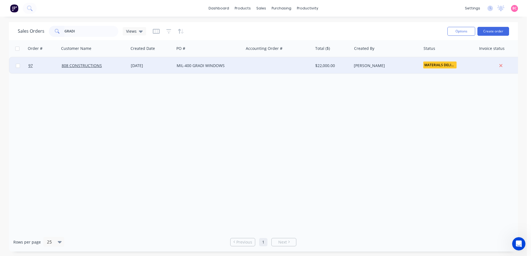
click at [222, 60] on div "MIL-400 GRADI WINDOWS" at bounding box center [208, 65] width 69 height 17
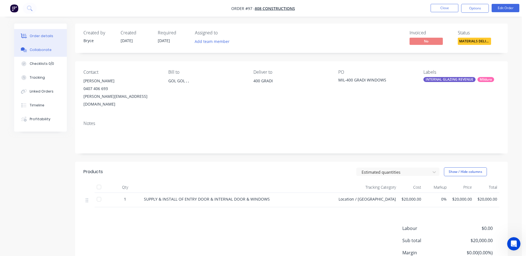
click at [36, 48] on div "Collaborate" at bounding box center [41, 49] width 22 height 5
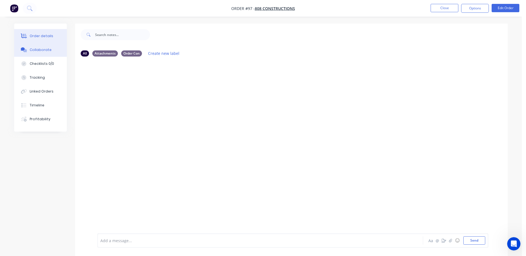
click at [38, 39] on button "Order details" at bounding box center [40, 36] width 53 height 14
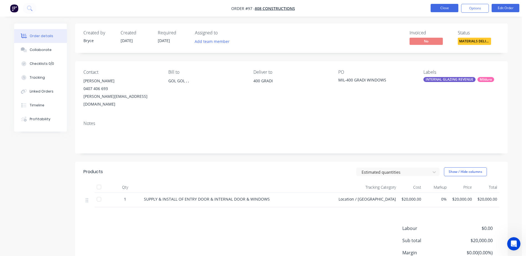
click at [442, 7] on button "Close" at bounding box center [445, 8] width 28 height 8
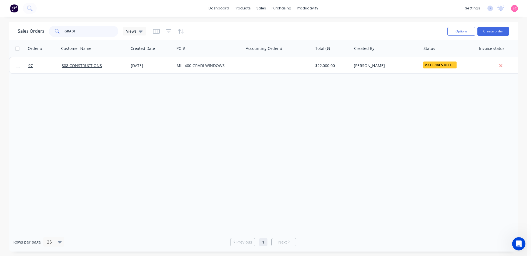
drag, startPoint x: 102, startPoint y: 28, endPoint x: 30, endPoint y: 25, distance: 71.7
click at [54, 28] on div "GRADI" at bounding box center [83, 31] width 69 height 11
click at [393, 52] on div at bounding box center [385, 48] width 62 height 11
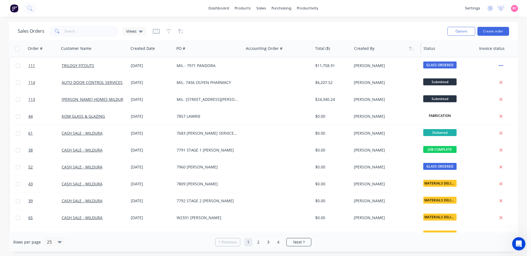
click at [410, 53] on div at bounding box center [385, 48] width 62 height 11
click at [412, 48] on icon "button" at bounding box center [411, 48] width 5 height 4
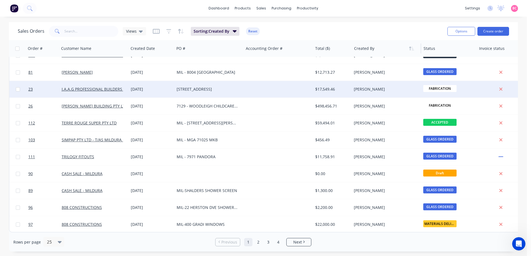
scroll to position [250, 0]
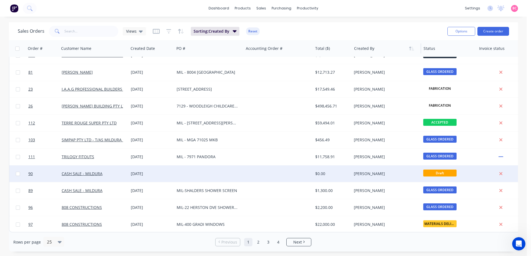
click at [346, 173] on div "$0.00" at bounding box center [331, 174] width 32 height 6
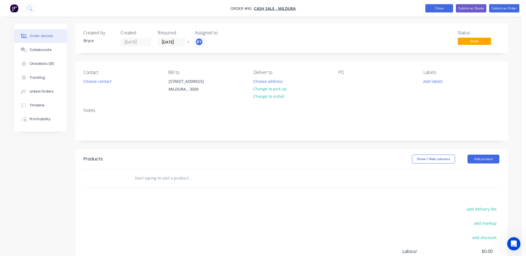
click at [435, 7] on button "Close" at bounding box center [440, 8] width 28 height 8
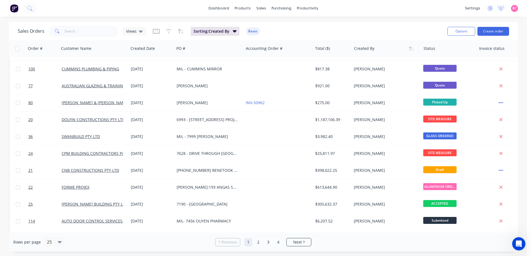
scroll to position [250, 0]
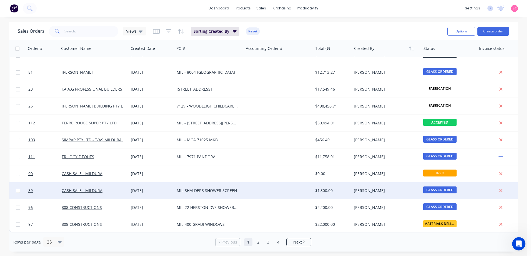
click at [385, 188] on div "[PERSON_NAME]" at bounding box center [385, 191] width 62 height 6
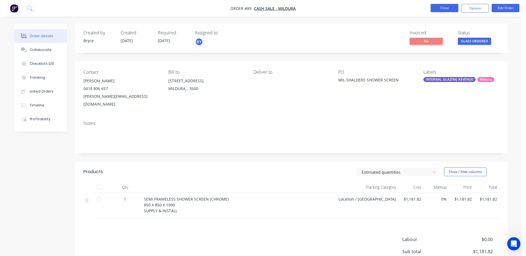
click at [442, 8] on button "Close" at bounding box center [445, 8] width 28 height 8
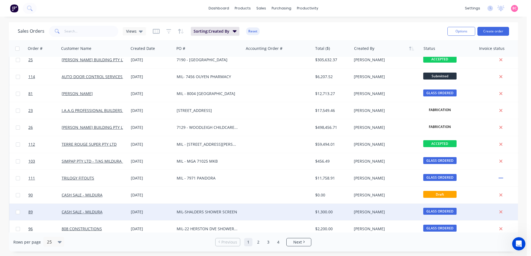
scroll to position [250, 0]
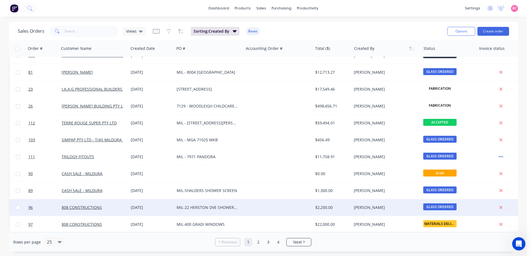
click at [375, 205] on div "[PERSON_NAME]" at bounding box center [385, 208] width 62 height 6
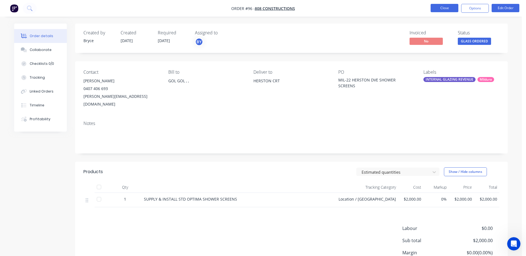
click at [438, 8] on button "Close" at bounding box center [445, 8] width 28 height 8
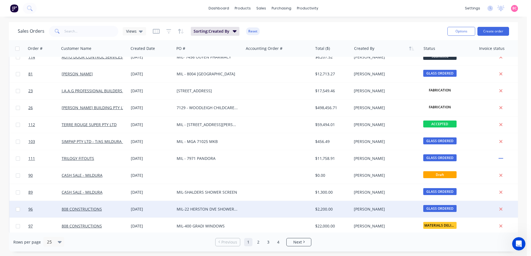
scroll to position [250, 0]
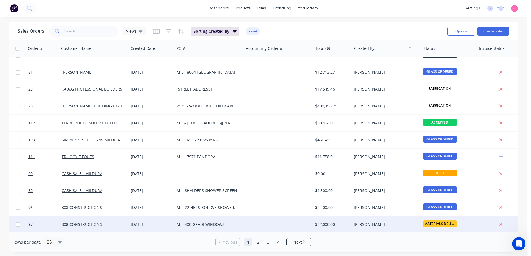
click at [369, 222] on div "[PERSON_NAME]" at bounding box center [385, 225] width 62 height 6
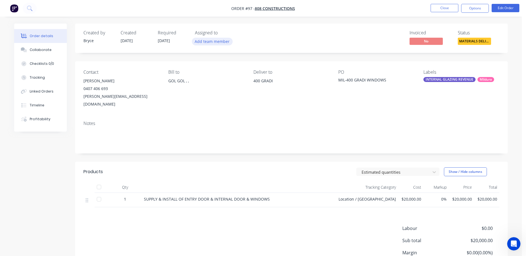
click at [211, 43] on button "Add team member" at bounding box center [212, 41] width 41 height 7
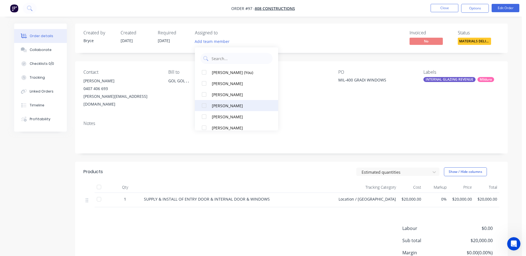
click at [204, 107] on div at bounding box center [204, 105] width 11 height 11
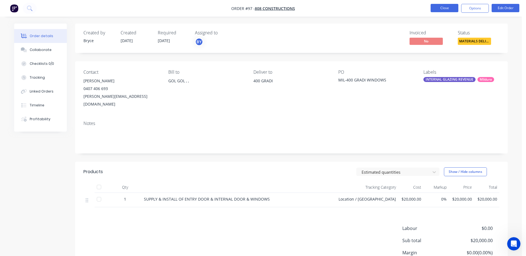
click at [451, 10] on button "Close" at bounding box center [445, 8] width 28 height 8
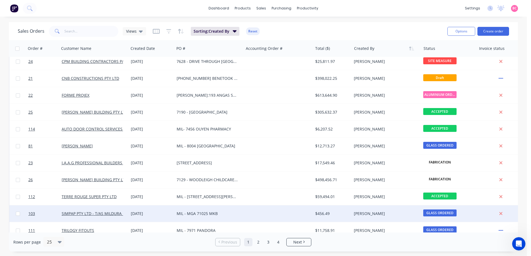
scroll to position [250, 0]
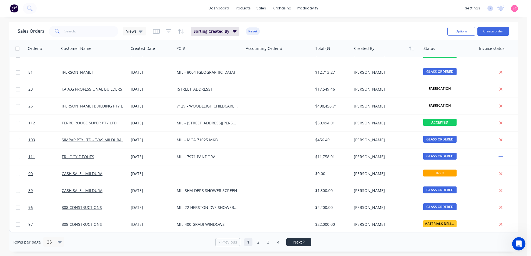
click at [296, 242] on span "Next" at bounding box center [297, 243] width 9 height 6
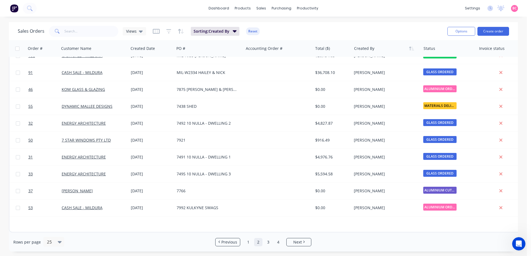
scroll to position [0, 0]
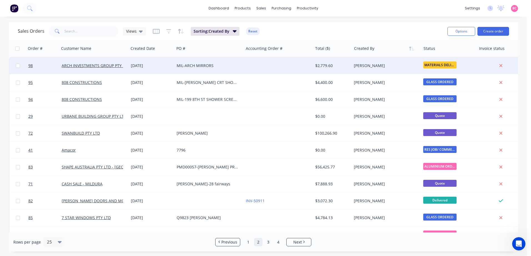
click at [384, 67] on div "[PERSON_NAME]" at bounding box center [385, 66] width 62 height 6
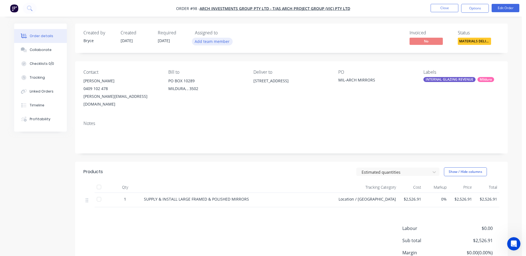
click at [208, 41] on button "Add team member" at bounding box center [212, 41] width 41 height 7
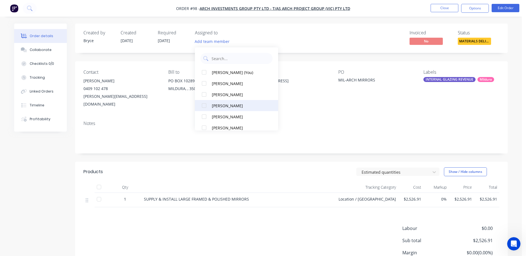
click at [211, 105] on button "[PERSON_NAME]" at bounding box center [236, 105] width 83 height 11
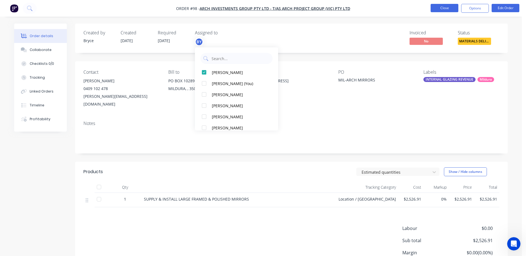
click at [448, 11] on button "Close" at bounding box center [445, 8] width 28 height 8
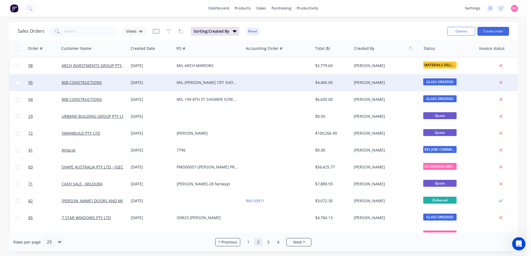
click at [380, 83] on div "[PERSON_NAME]" at bounding box center [385, 83] width 62 height 6
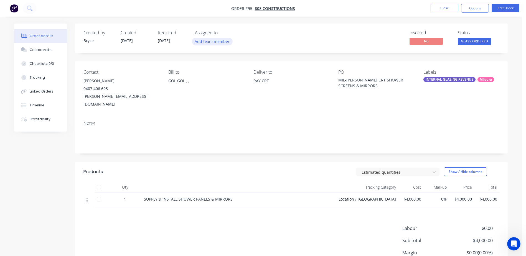
click at [210, 44] on button "Add team member" at bounding box center [212, 41] width 41 height 7
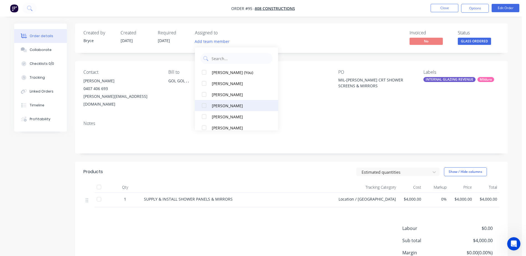
click at [215, 104] on div "[PERSON_NAME]" at bounding box center [240, 106] width 56 height 6
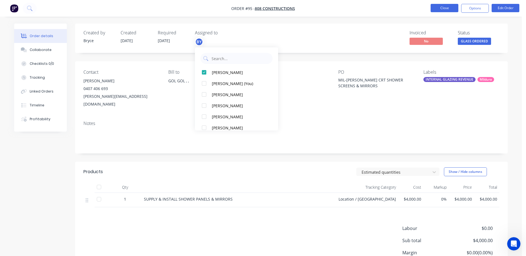
click at [450, 8] on button "Close" at bounding box center [445, 8] width 28 height 8
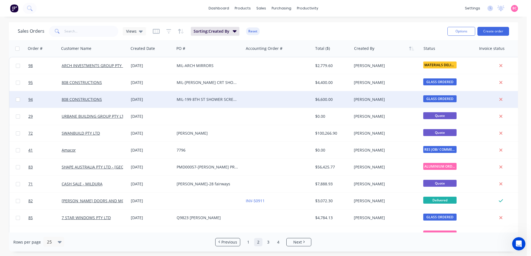
click at [364, 100] on div "[PERSON_NAME]" at bounding box center [385, 100] width 62 height 6
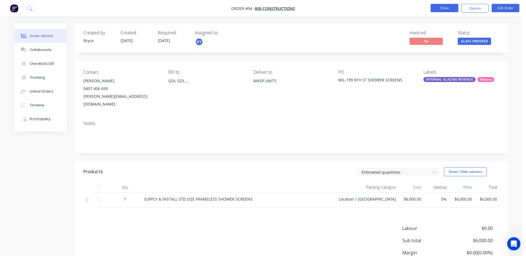
click at [450, 11] on button "Close" at bounding box center [445, 8] width 28 height 8
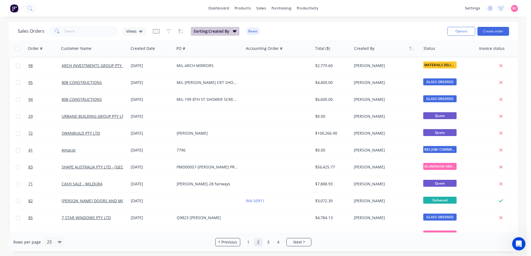
click at [233, 33] on icon "button" at bounding box center [235, 31] width 4 height 6
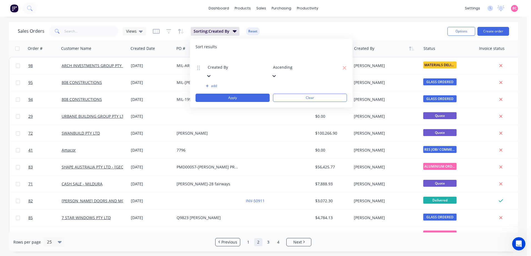
click at [210, 75] on icon at bounding box center [208, 76] width 3 height 2
click at [255, 94] on button "Apply" at bounding box center [232, 98] width 74 height 8
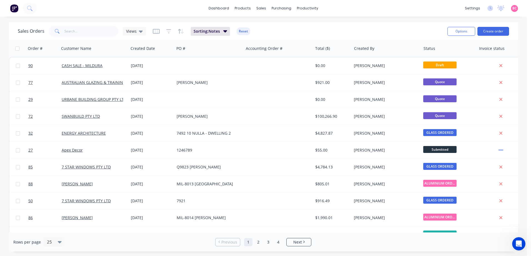
scroll to position [0, 14]
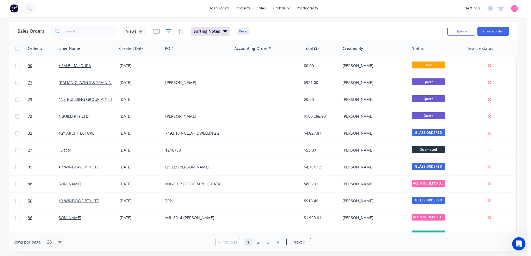
click at [166, 32] on icon "button" at bounding box center [168, 32] width 5 height 6
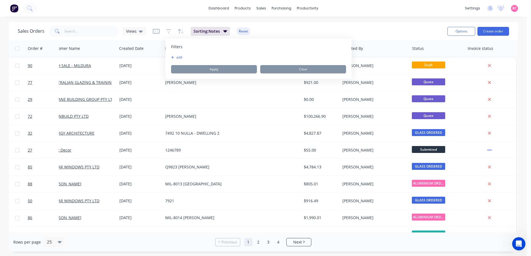
click at [159, 31] on div "Sorting: Notes Reset" at bounding box center [201, 31] width 97 height 9
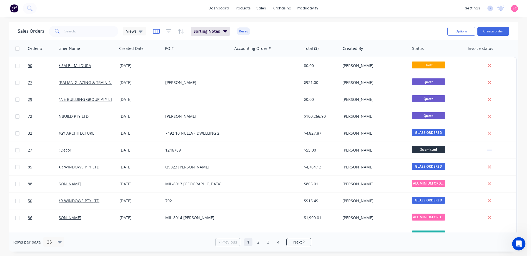
click at [157, 31] on icon "button" at bounding box center [156, 32] width 7 height 6
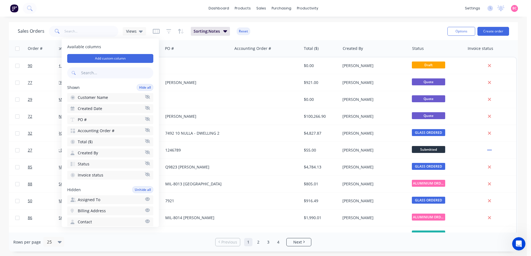
click at [101, 73] on input "text" at bounding box center [116, 72] width 73 height 11
click at [145, 198] on icon "button" at bounding box center [147, 199] width 5 height 4
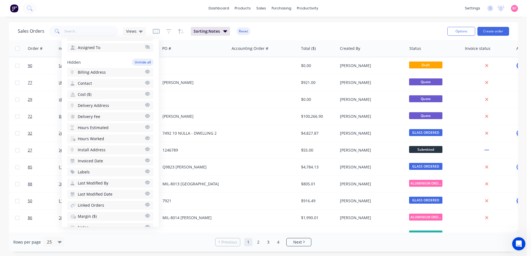
scroll to position [167, 0]
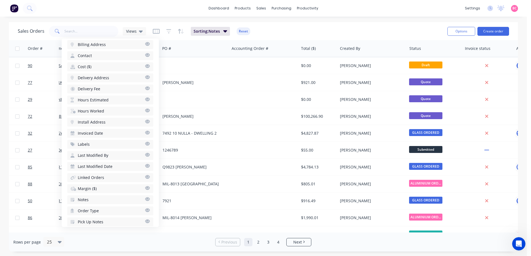
click at [145, 144] on icon "button" at bounding box center [147, 144] width 5 height 4
click at [140, 189] on button "Notes" at bounding box center [110, 189] width 86 height 9
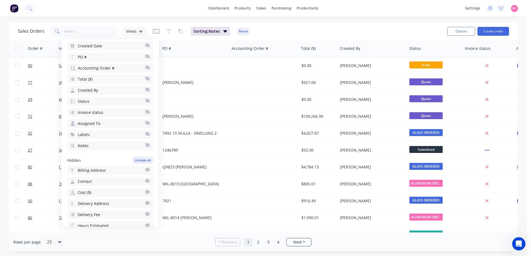
scroll to position [0, 0]
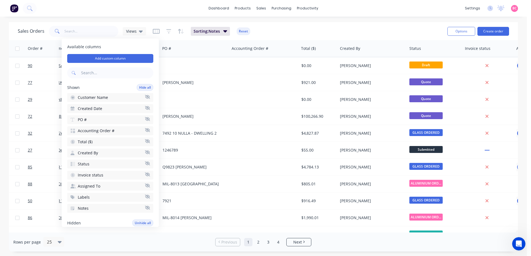
click at [293, 31] on div "Sales Orders Views Sorting: Notes Reset" at bounding box center [230, 31] width 425 height 14
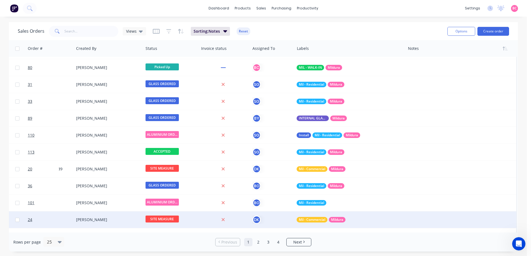
scroll to position [0, 281]
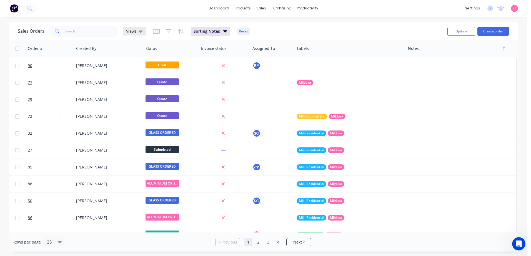
click at [139, 31] on icon at bounding box center [141, 32] width 4 height 2
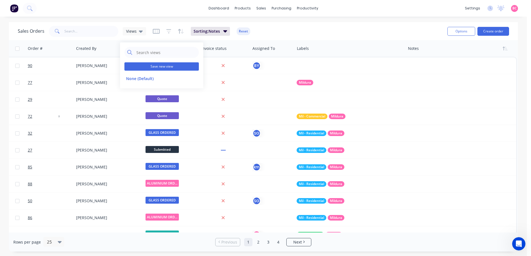
click at [140, 67] on button "Save new view" at bounding box center [161, 66] width 74 height 8
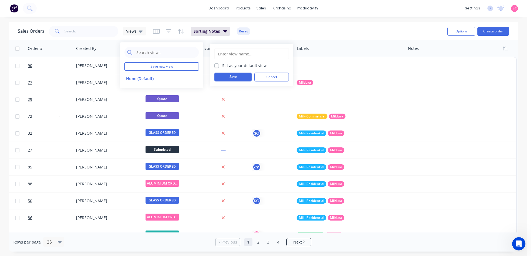
click at [236, 57] on input "text" at bounding box center [251, 54] width 68 height 11
type input "d"
type input "Detailed"
click at [222, 67] on label "Set as your default view" at bounding box center [244, 66] width 44 height 6
click at [217, 67] on input "Set as your default view" at bounding box center [216, 65] width 4 height 5
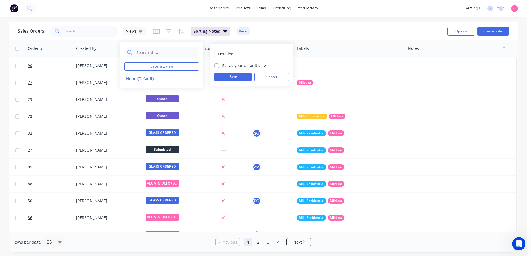
checkbox input "true"
click at [218, 75] on button "Save" at bounding box center [232, 77] width 37 height 9
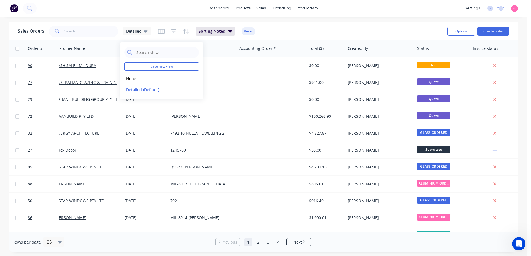
scroll to position [0, 0]
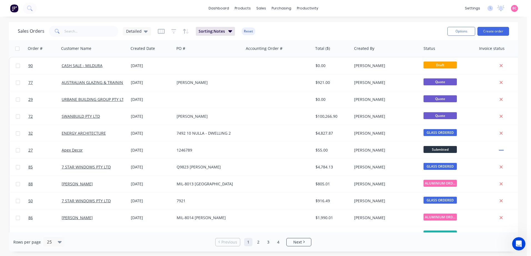
click at [279, 32] on div "Sales Orders Detailed Sorting: Notes Reset" at bounding box center [230, 31] width 425 height 14
click at [230, 33] on icon "button" at bounding box center [230, 31] width 4 height 6
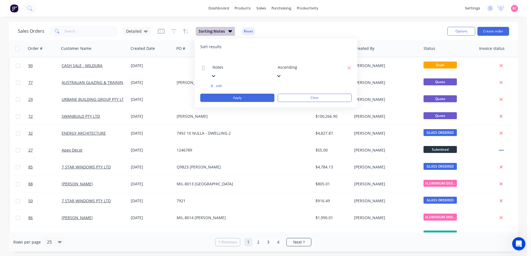
click at [230, 33] on icon "button" at bounding box center [230, 31] width 4 height 6
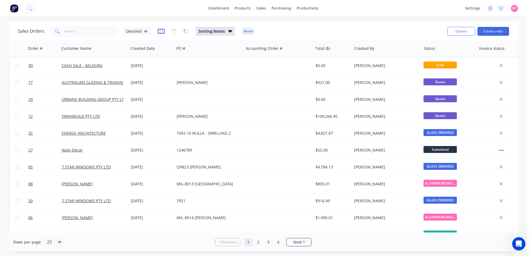
click at [161, 32] on icon "button" at bounding box center [161, 31] width 3 height 4
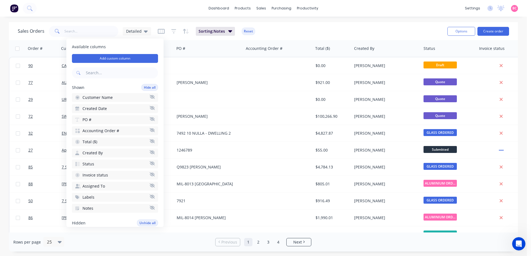
click at [312, 29] on div "Sales Orders Detailed Sorting: Notes Reset" at bounding box center [230, 31] width 425 height 14
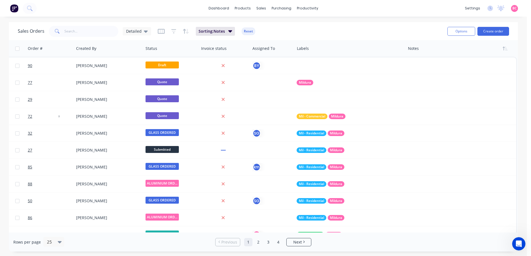
scroll to position [0, 281]
click at [502, 51] on button "button" at bounding box center [505, 48] width 8 height 8
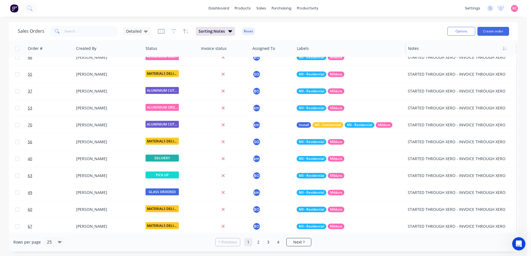
scroll to position [0, 278]
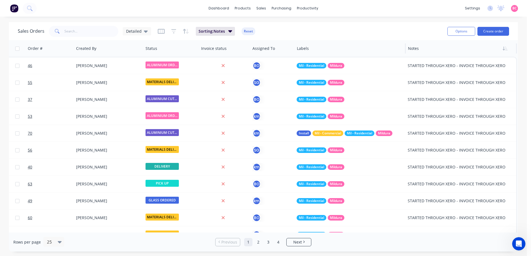
click at [317, 50] on div at bounding box center [347, 48] width 101 height 11
click at [400, 48] on div "Labels" at bounding box center [349, 48] width 111 height 17
